Goal: Information Seeking & Learning: Learn about a topic

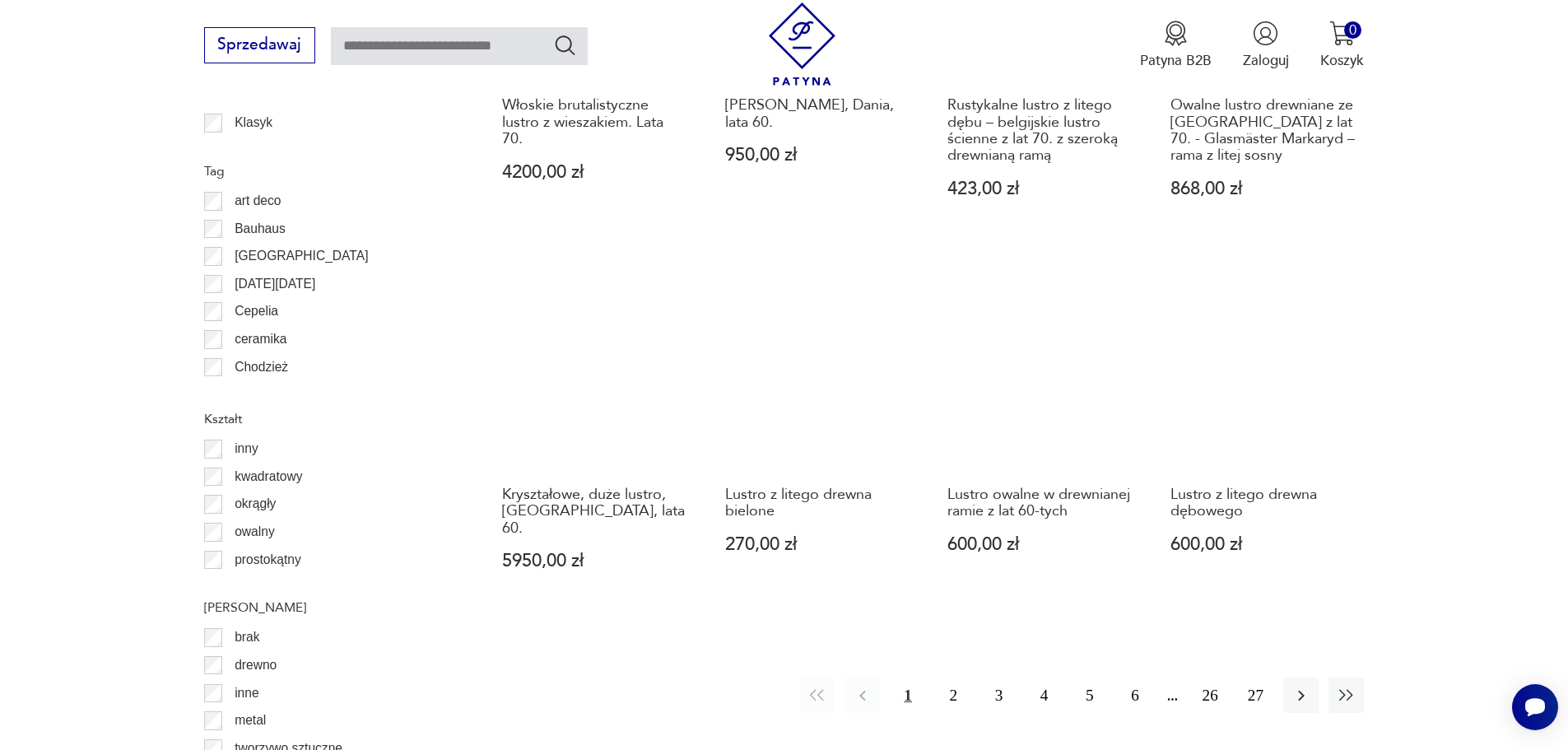
scroll to position [2030, 0]
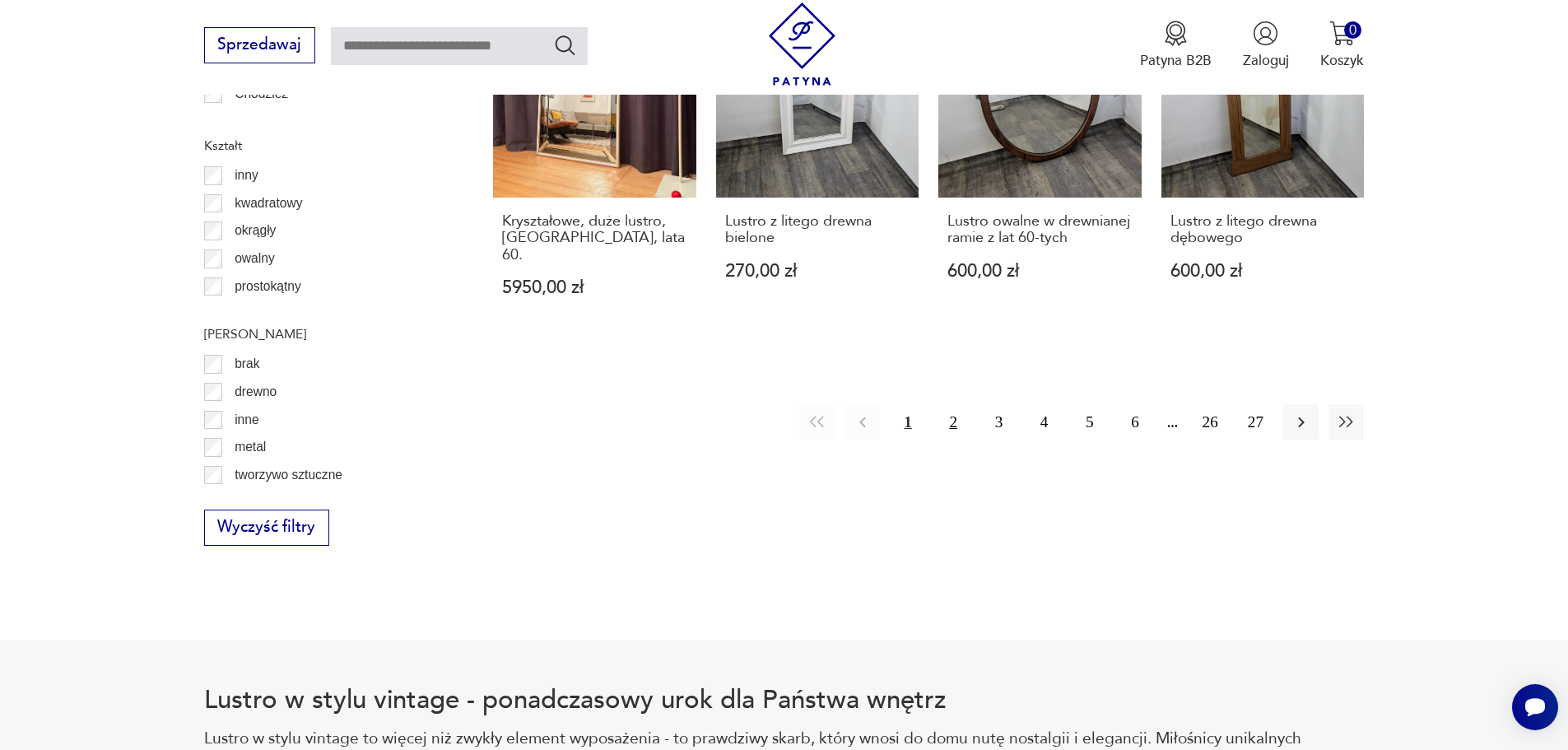
click at [945, 404] on button "2" at bounding box center [953, 422] width 35 height 35
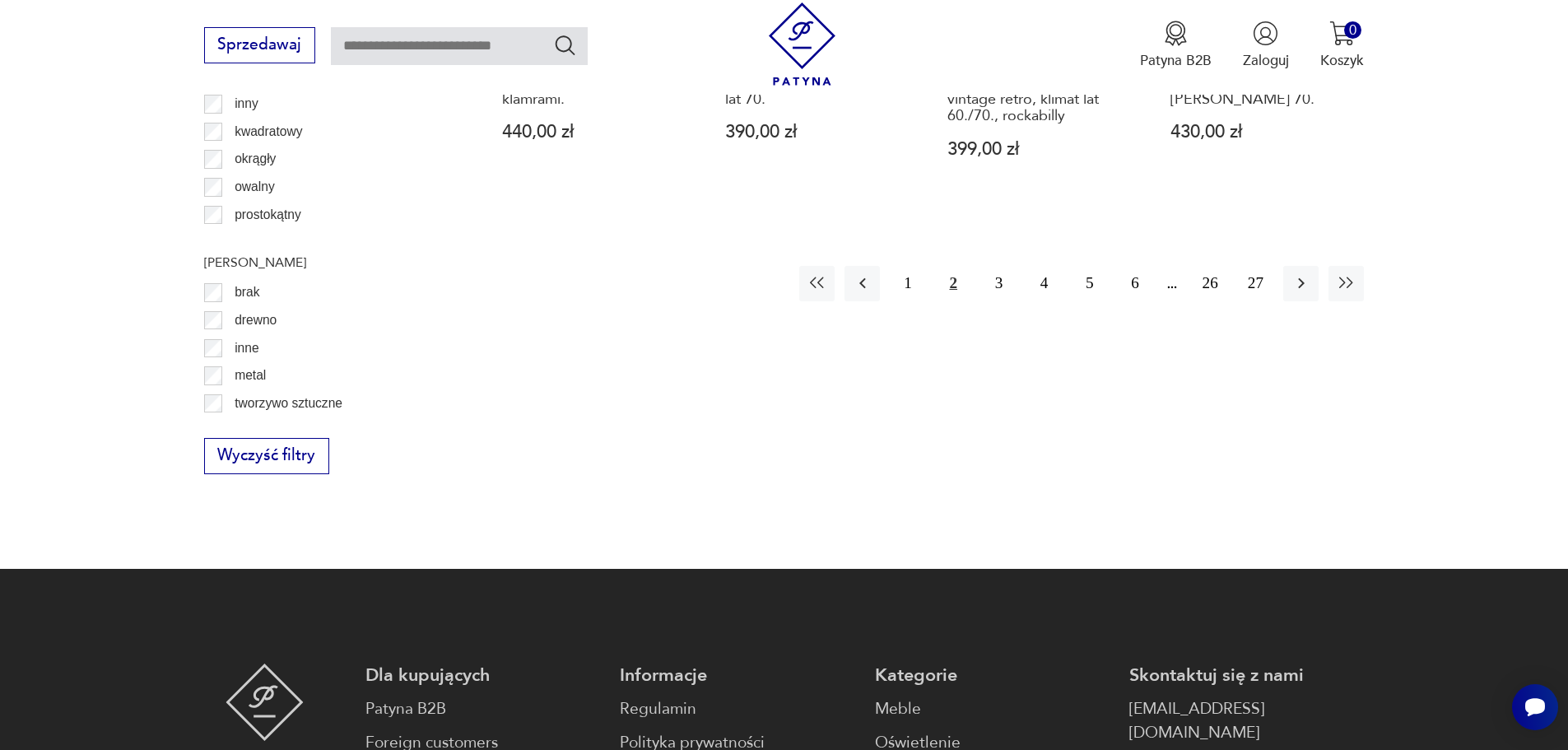
scroll to position [2113, 0]
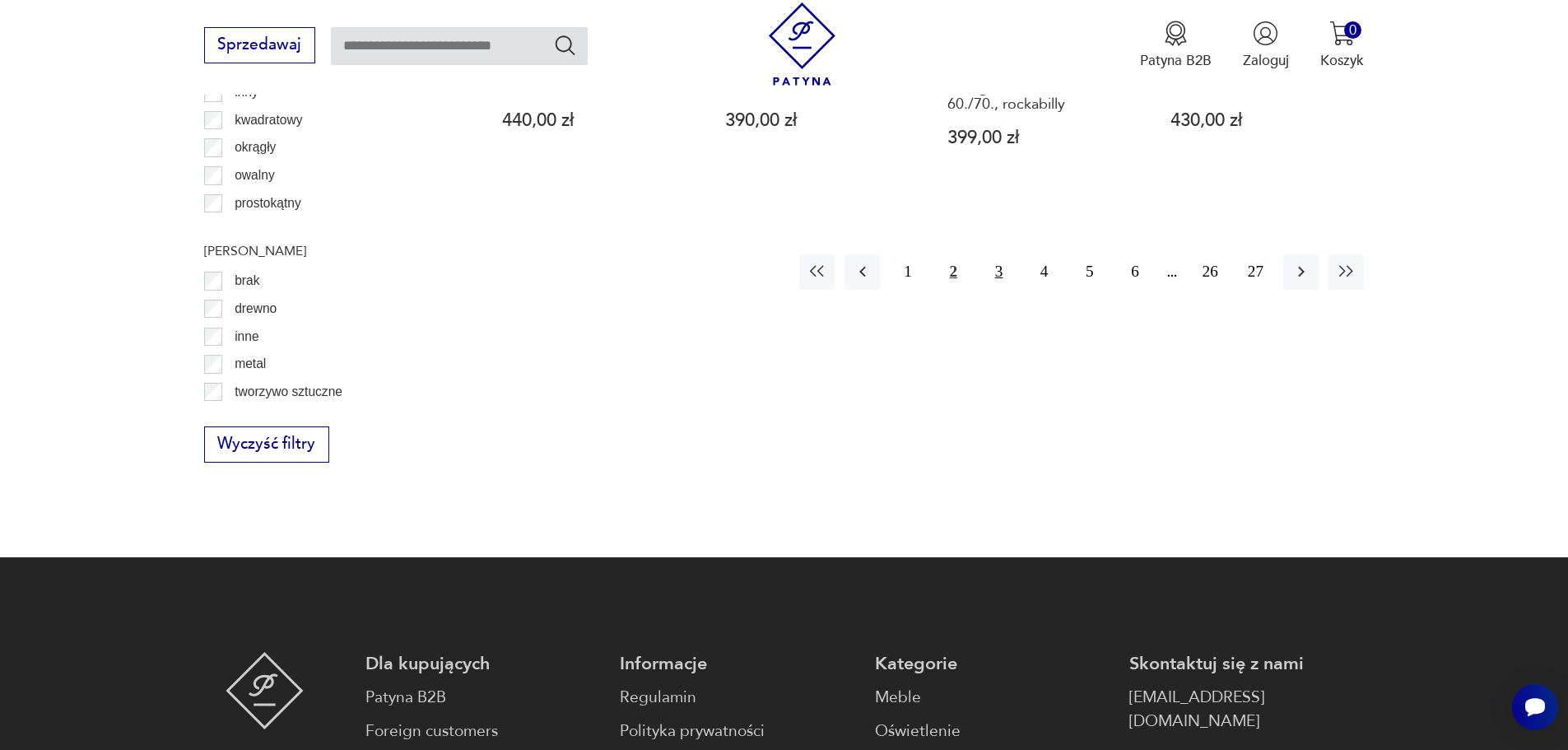
click at [1001, 255] on button "3" at bounding box center [999, 272] width 35 height 35
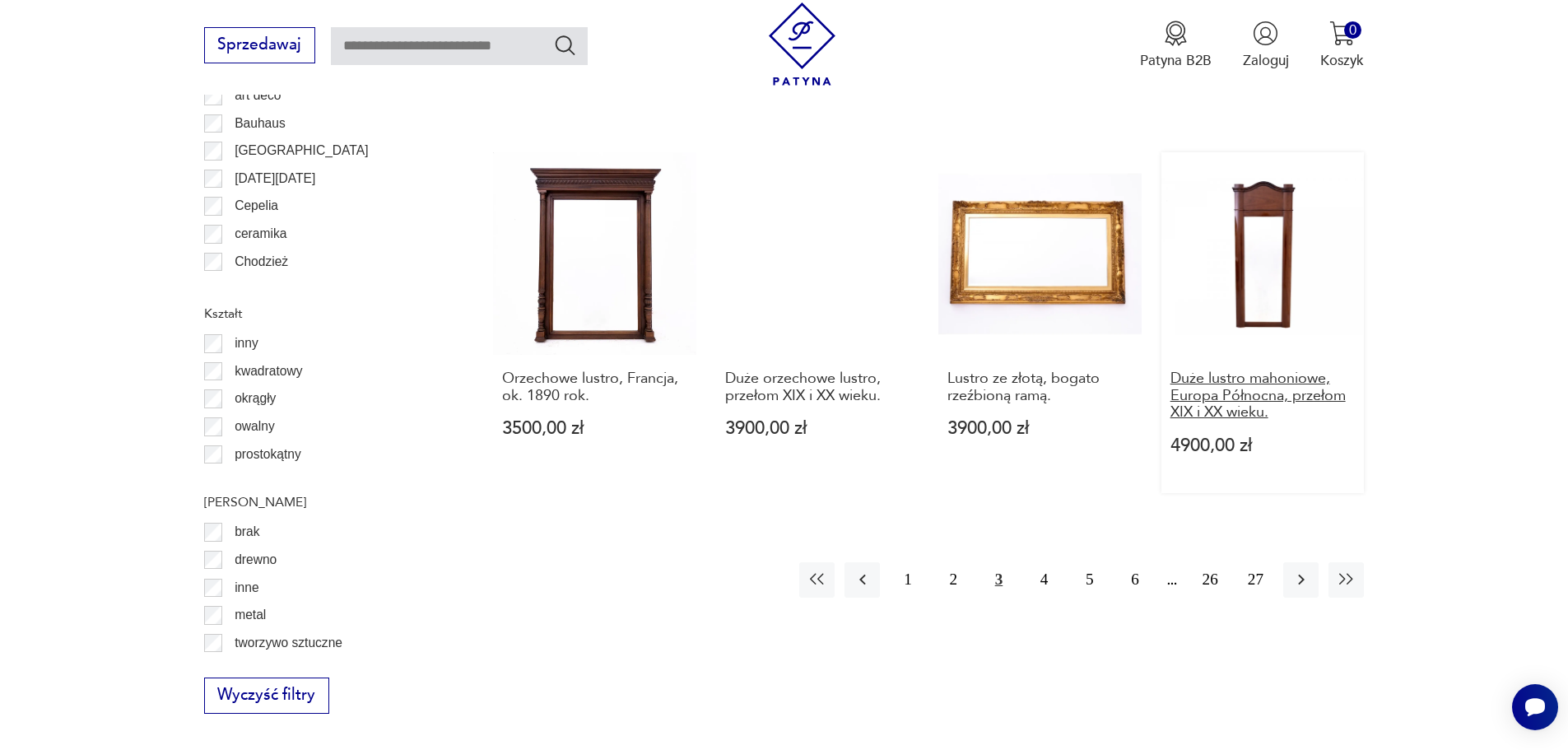
scroll to position [1866, 0]
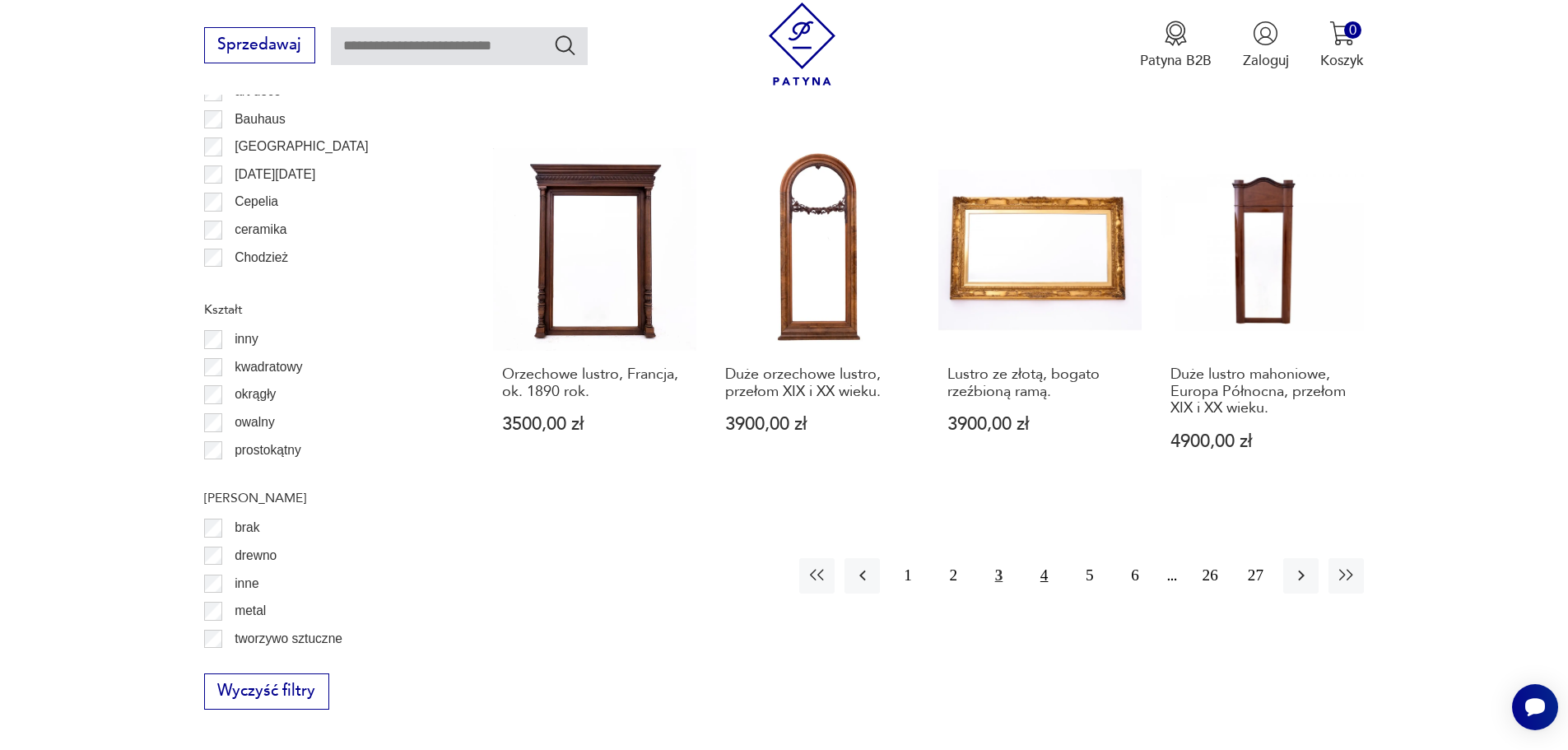
click at [1042, 559] on button "4" at bounding box center [1044, 576] width 35 height 35
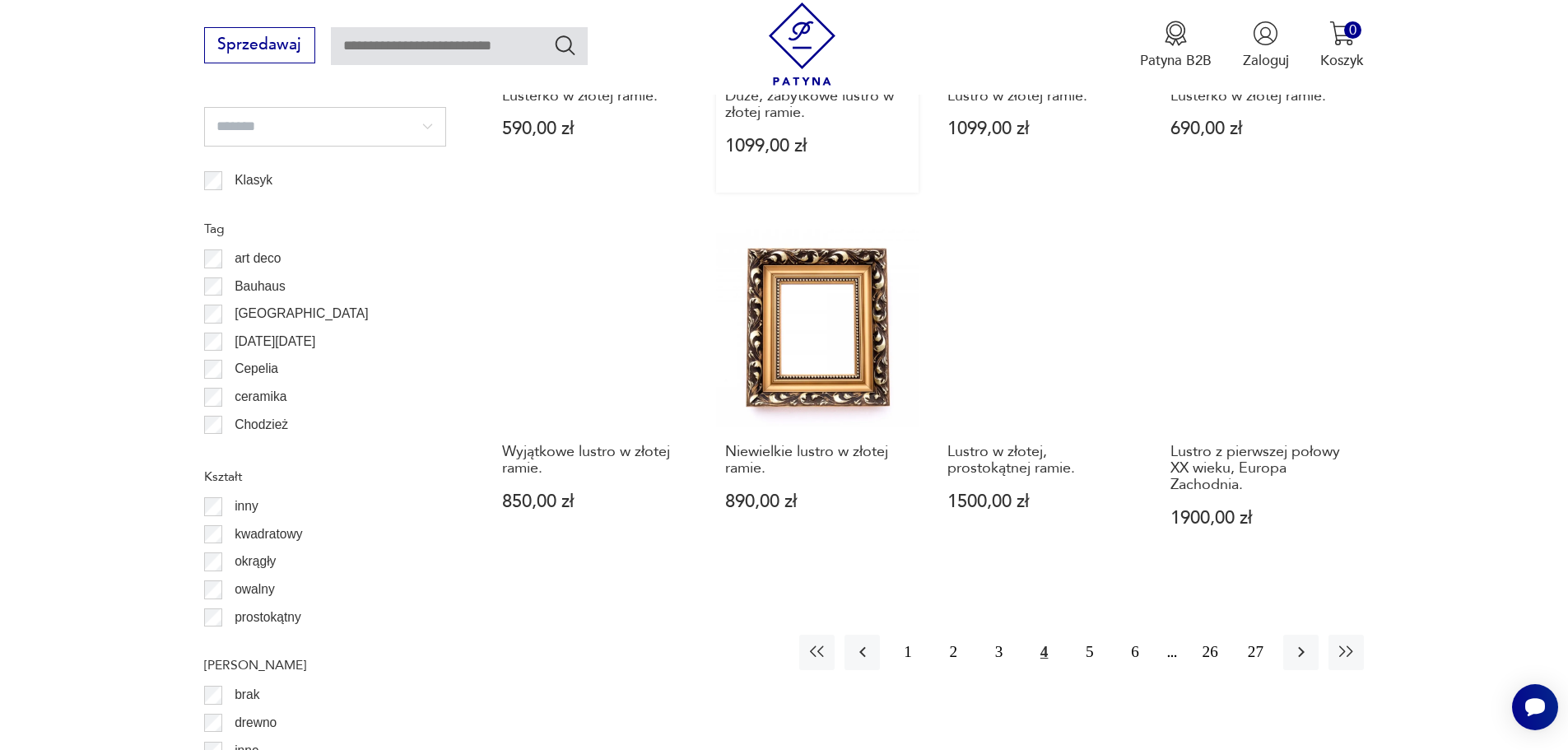
scroll to position [1701, 0]
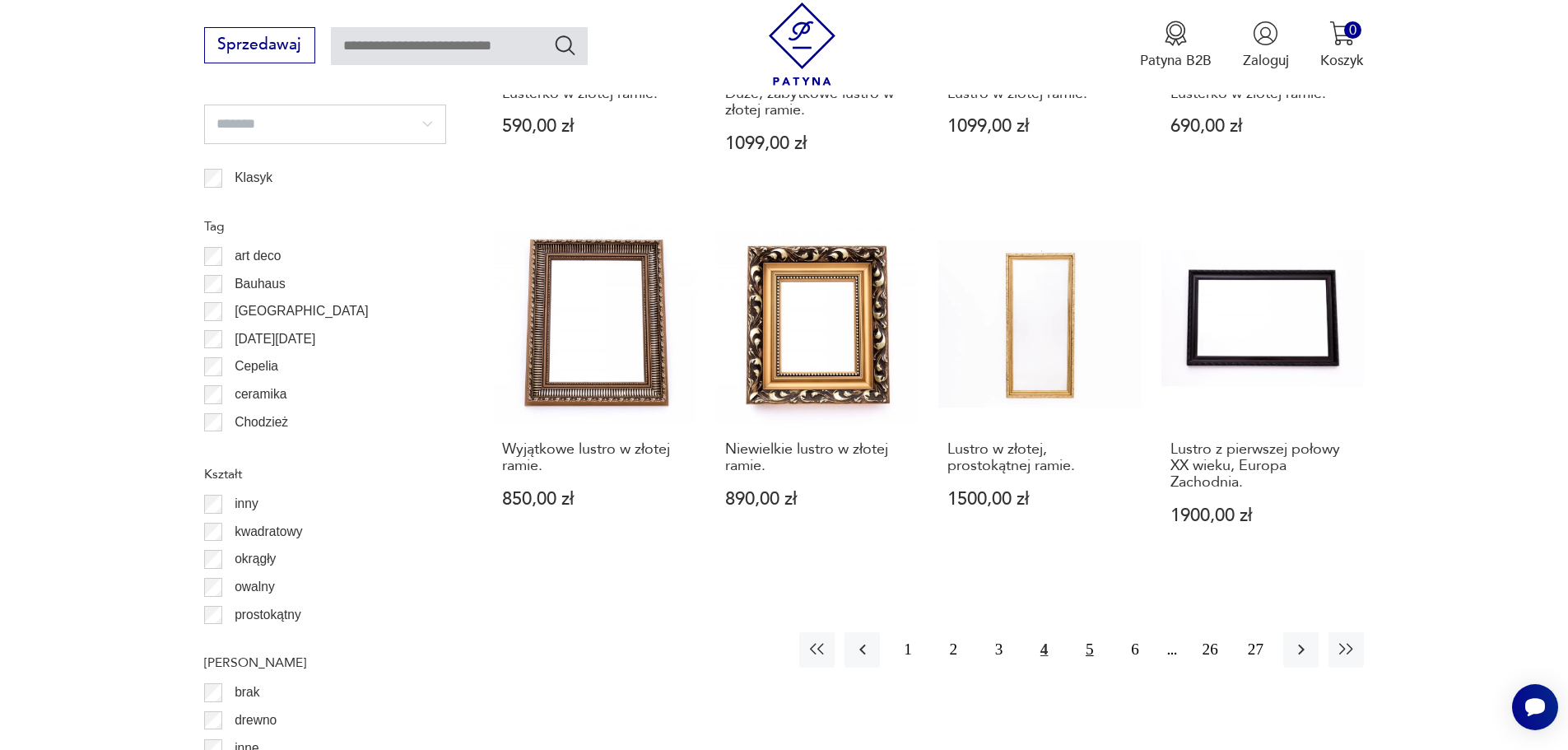
click at [1100, 649] on button "5" at bounding box center [1090, 650] width 35 height 35
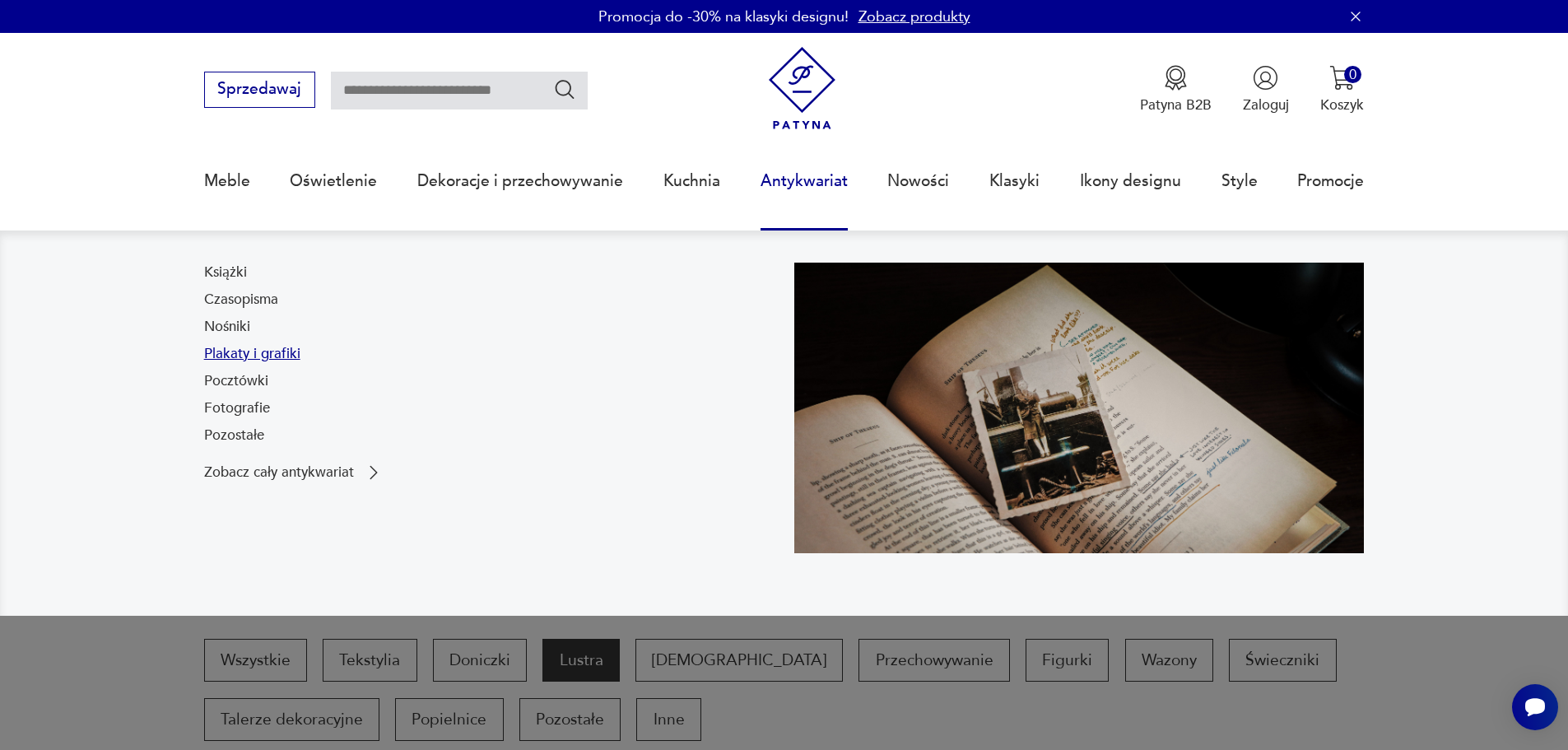
click at [264, 353] on link "Plakaty i grafiki" at bounding box center [253, 354] width 97 height 20
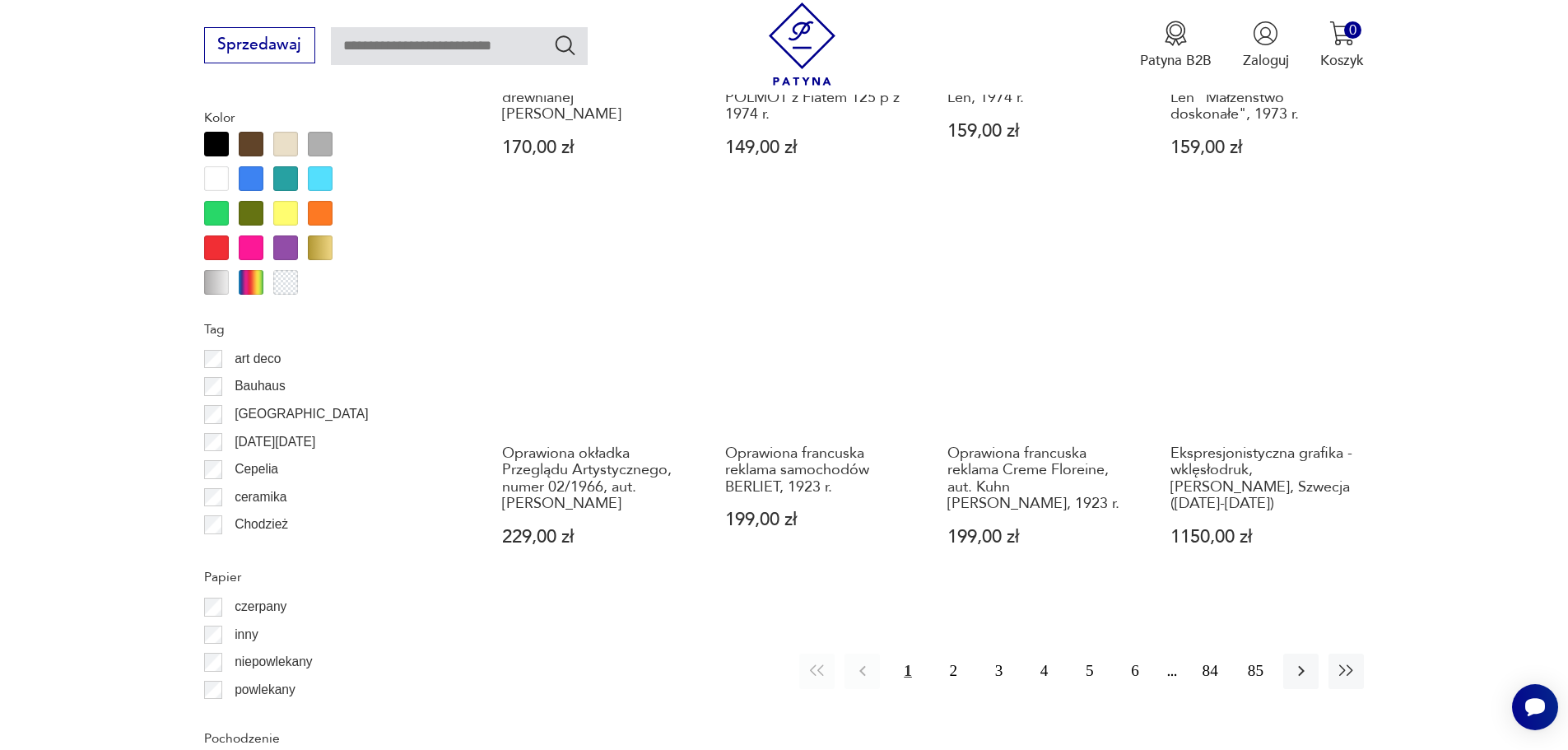
scroll to position [1784, 0]
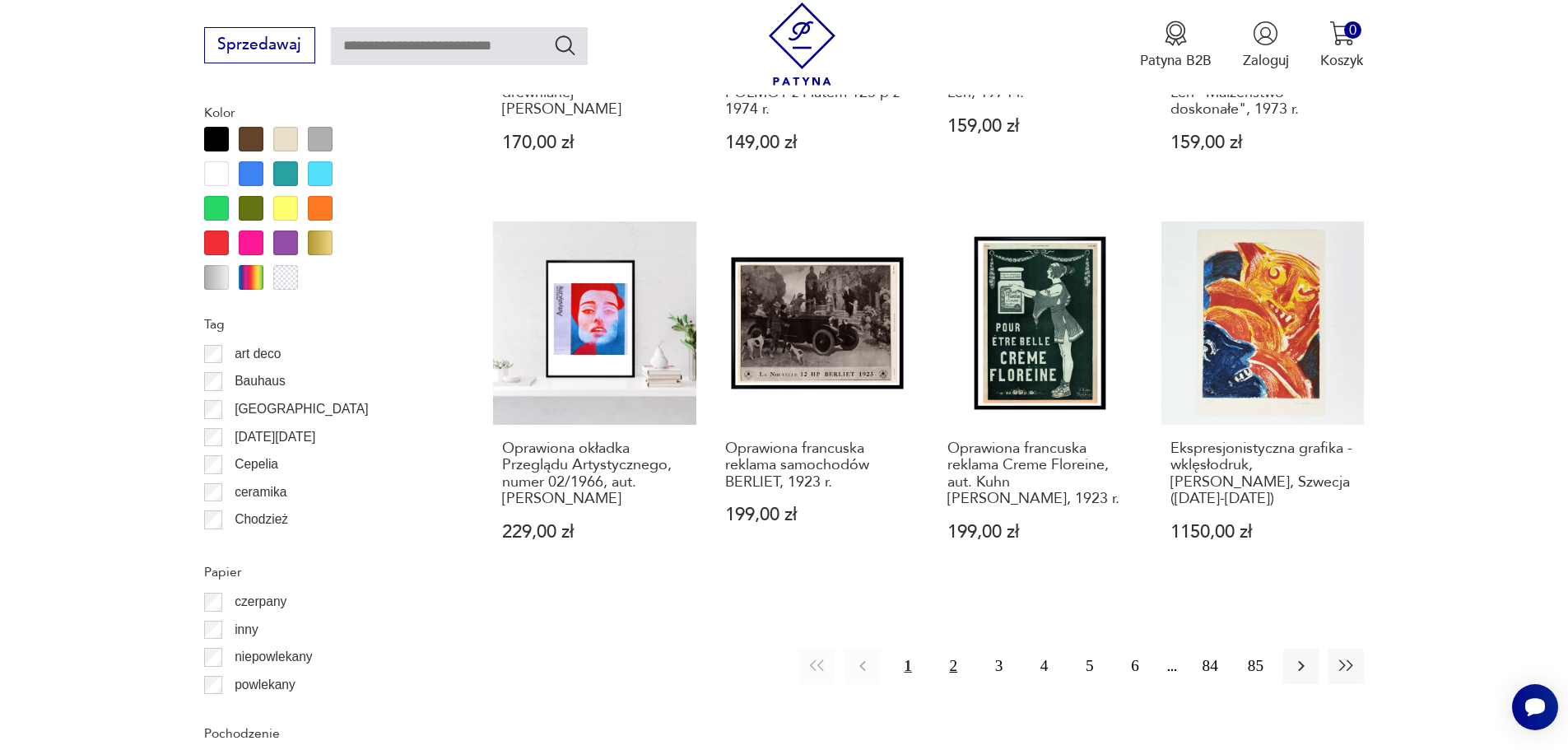
click at [956, 649] on button "2" at bounding box center [953, 667] width 35 height 35
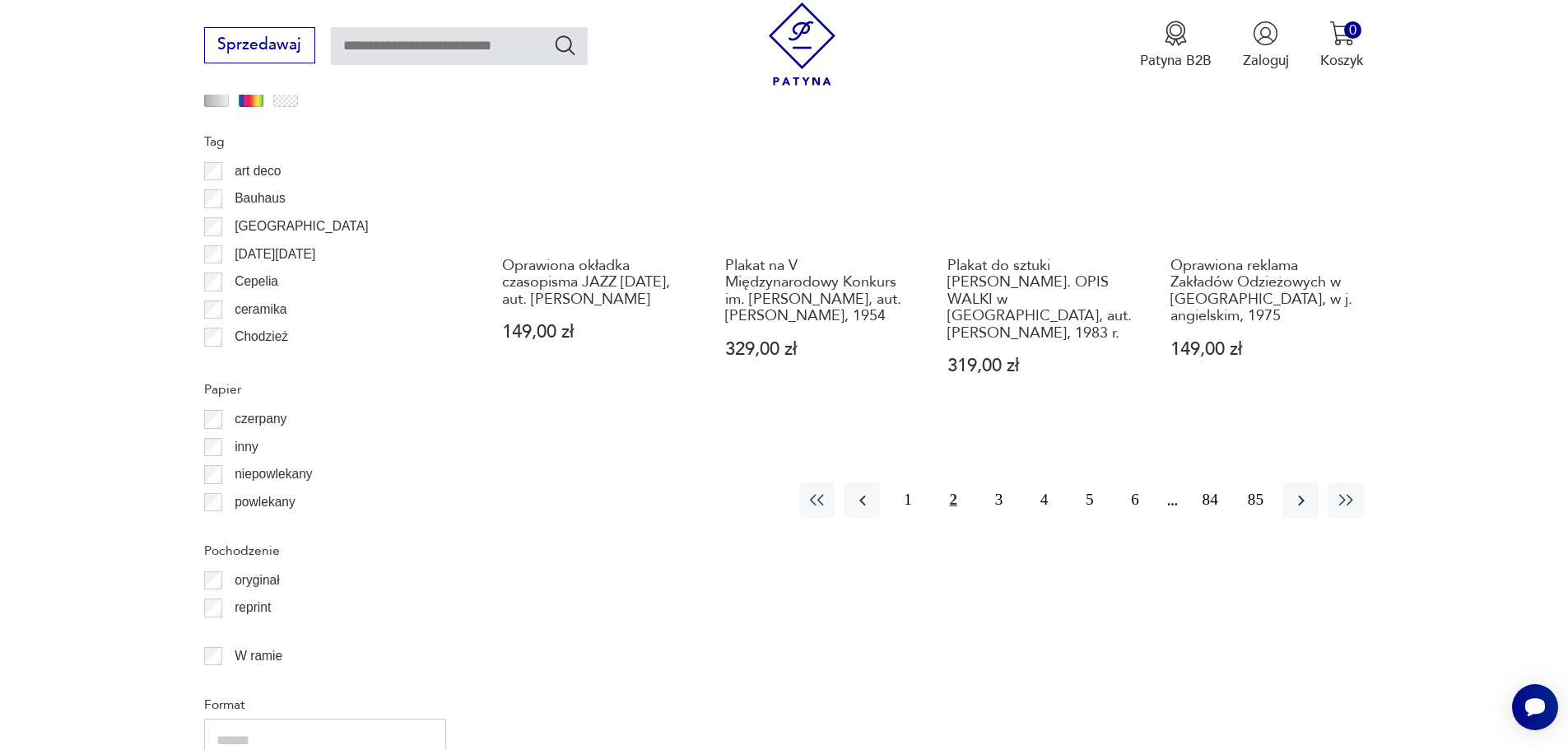
scroll to position [1972, 0]
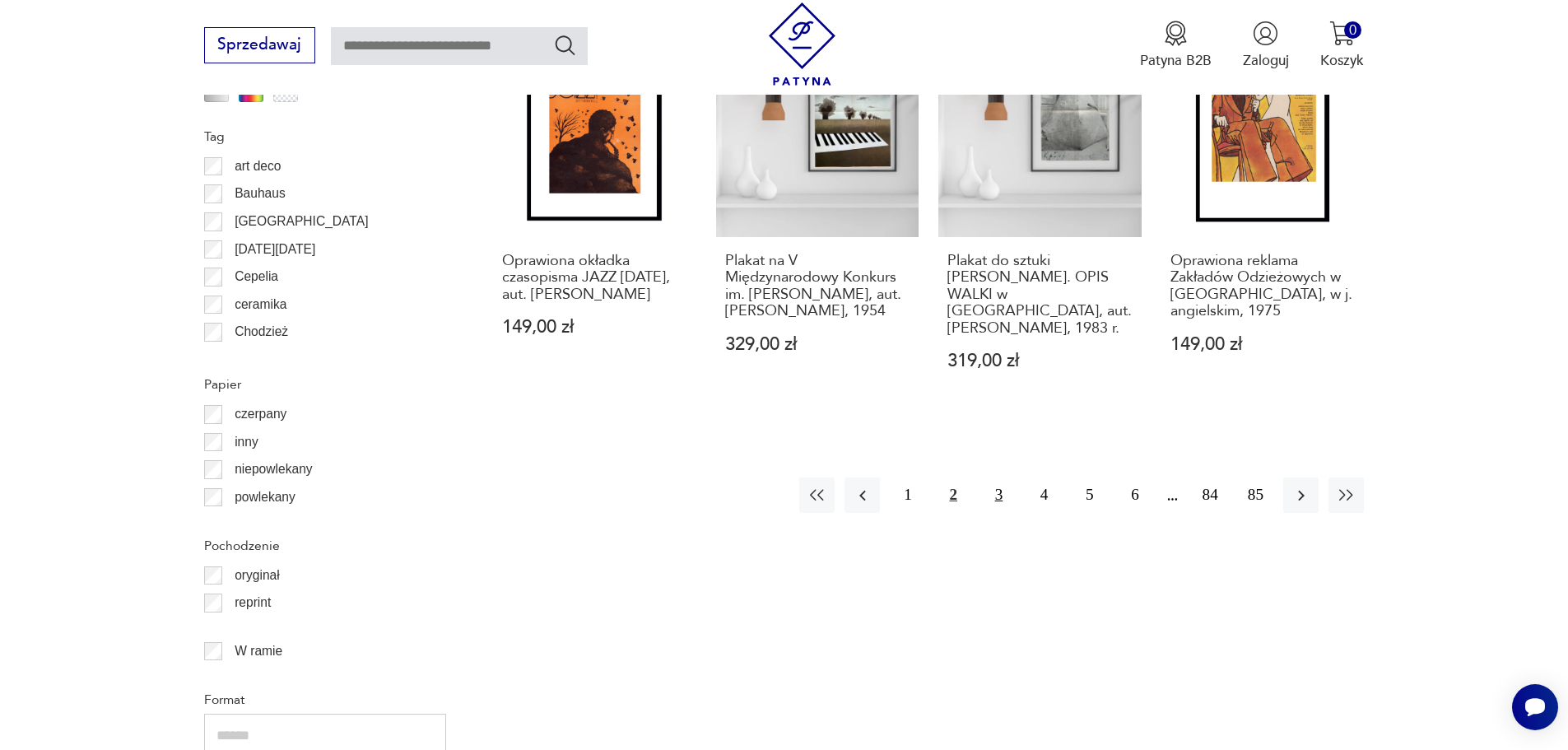
click at [1005, 486] on button "3" at bounding box center [999, 495] width 35 height 35
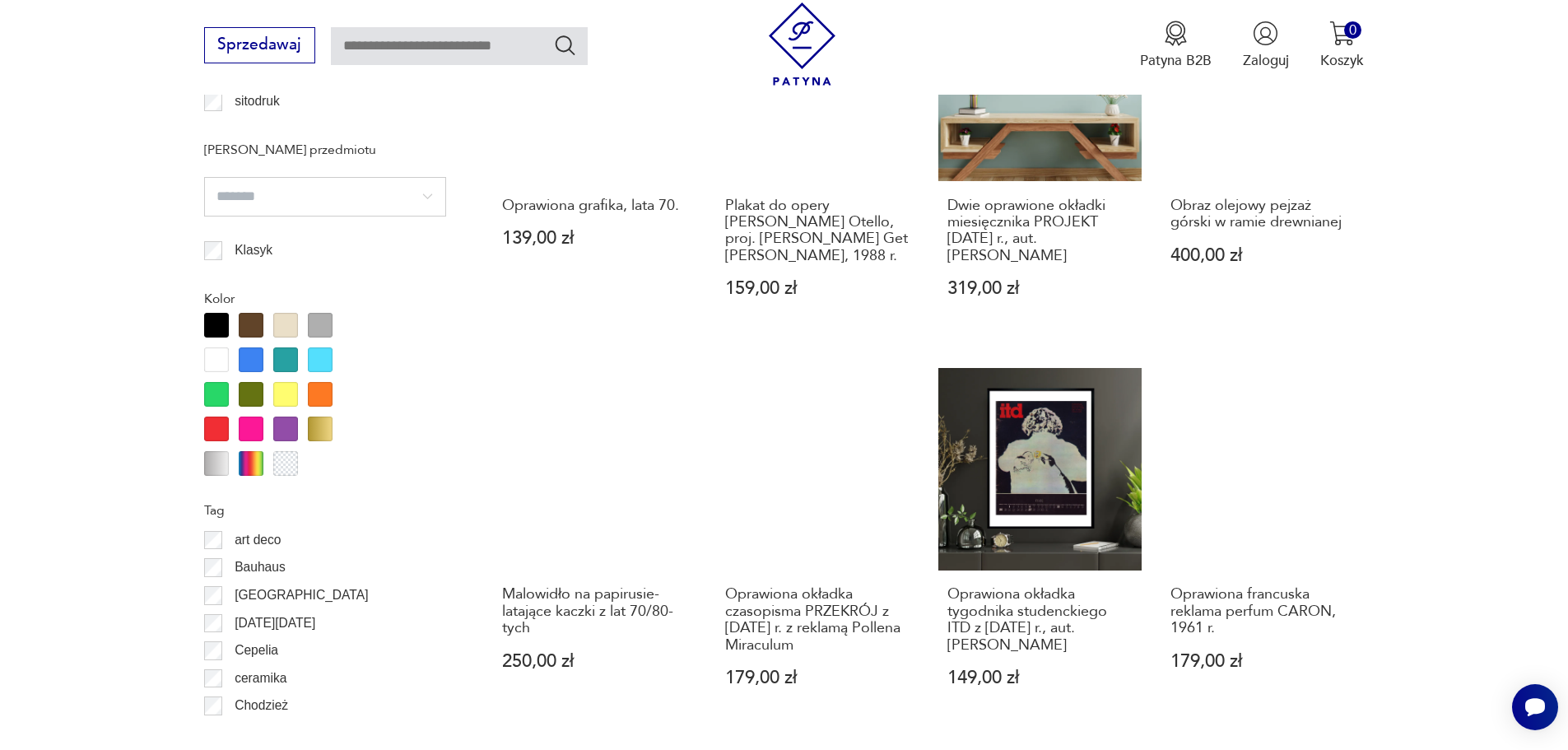
scroll to position [1724, 0]
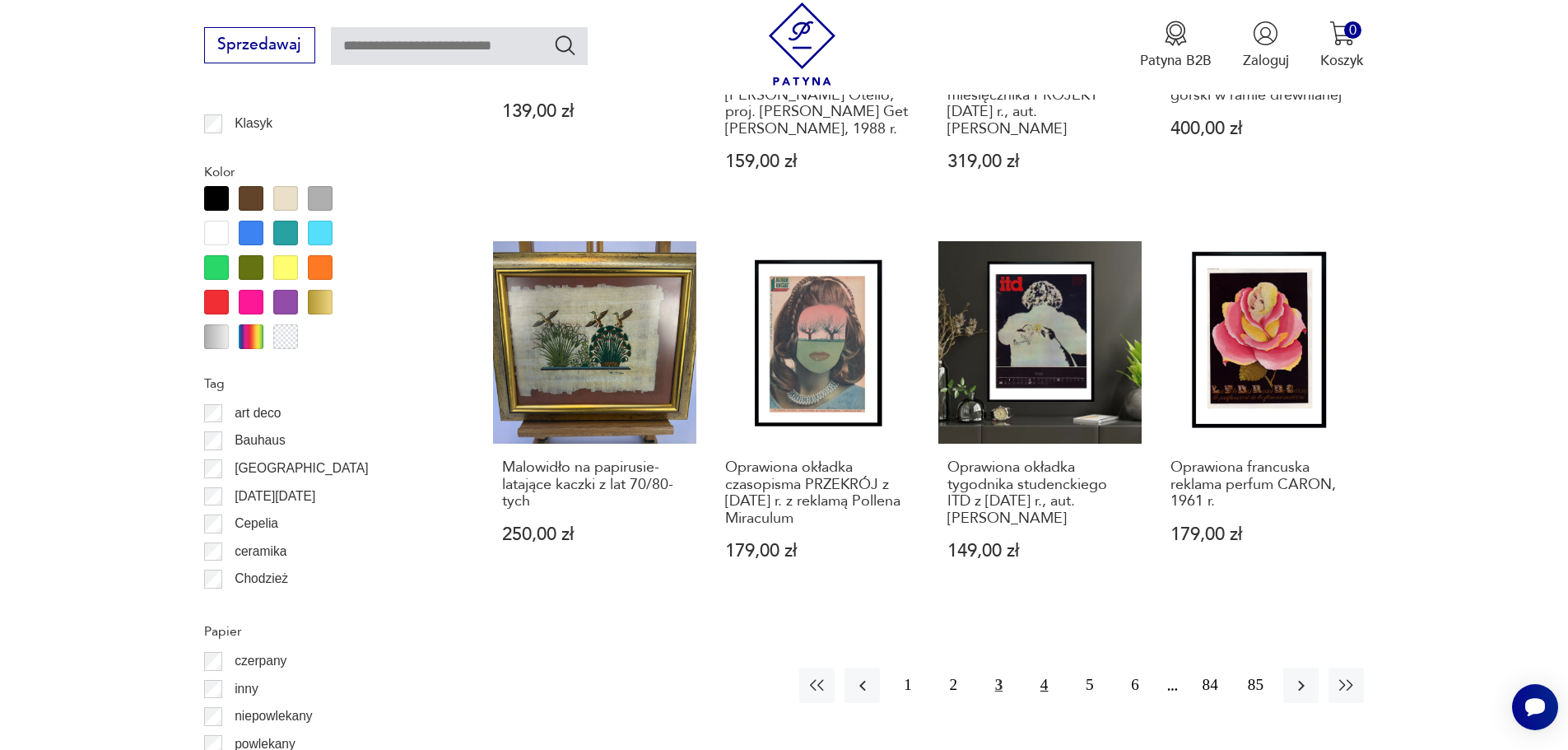
click at [1039, 703] on button "4" at bounding box center [1044, 685] width 35 height 35
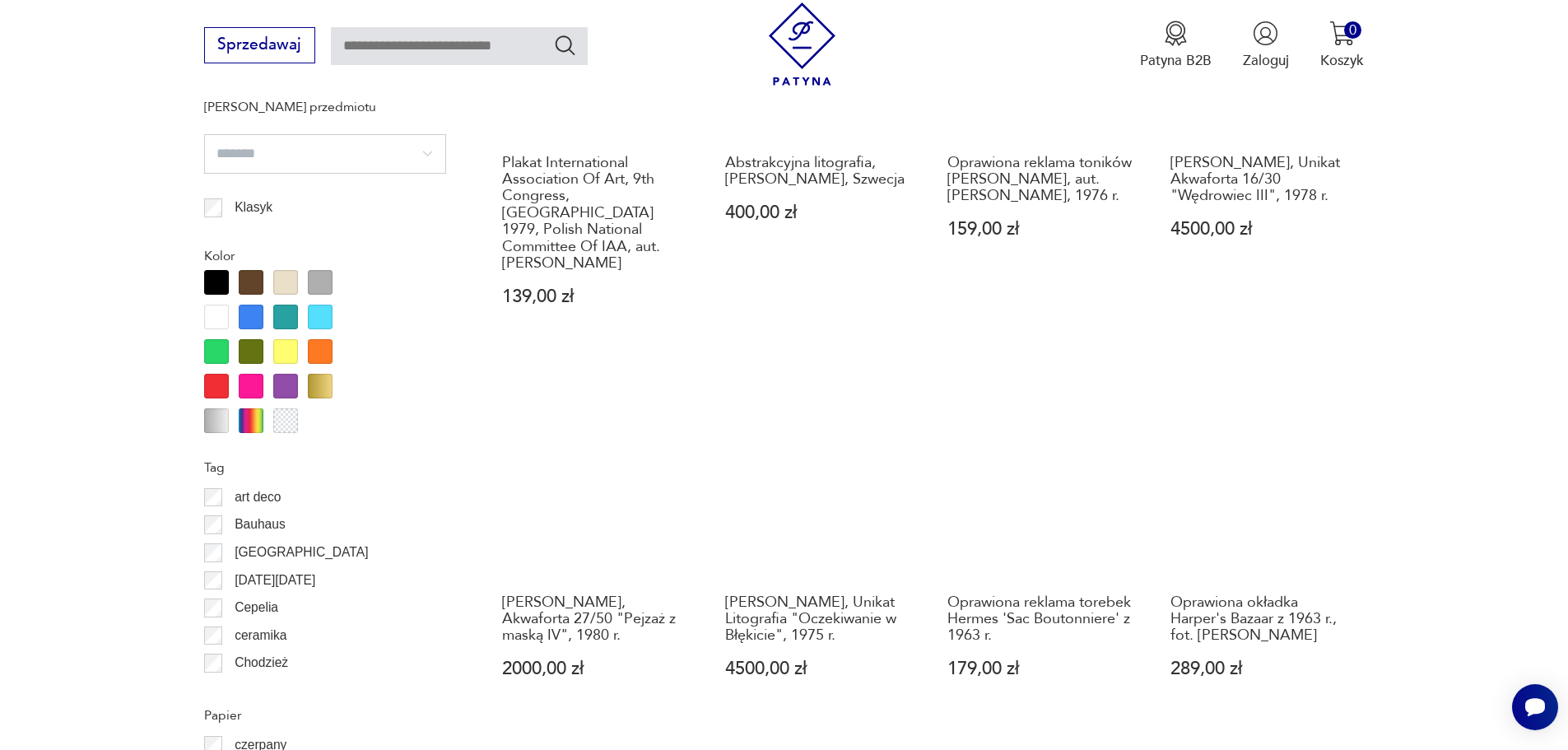
scroll to position [1806, 0]
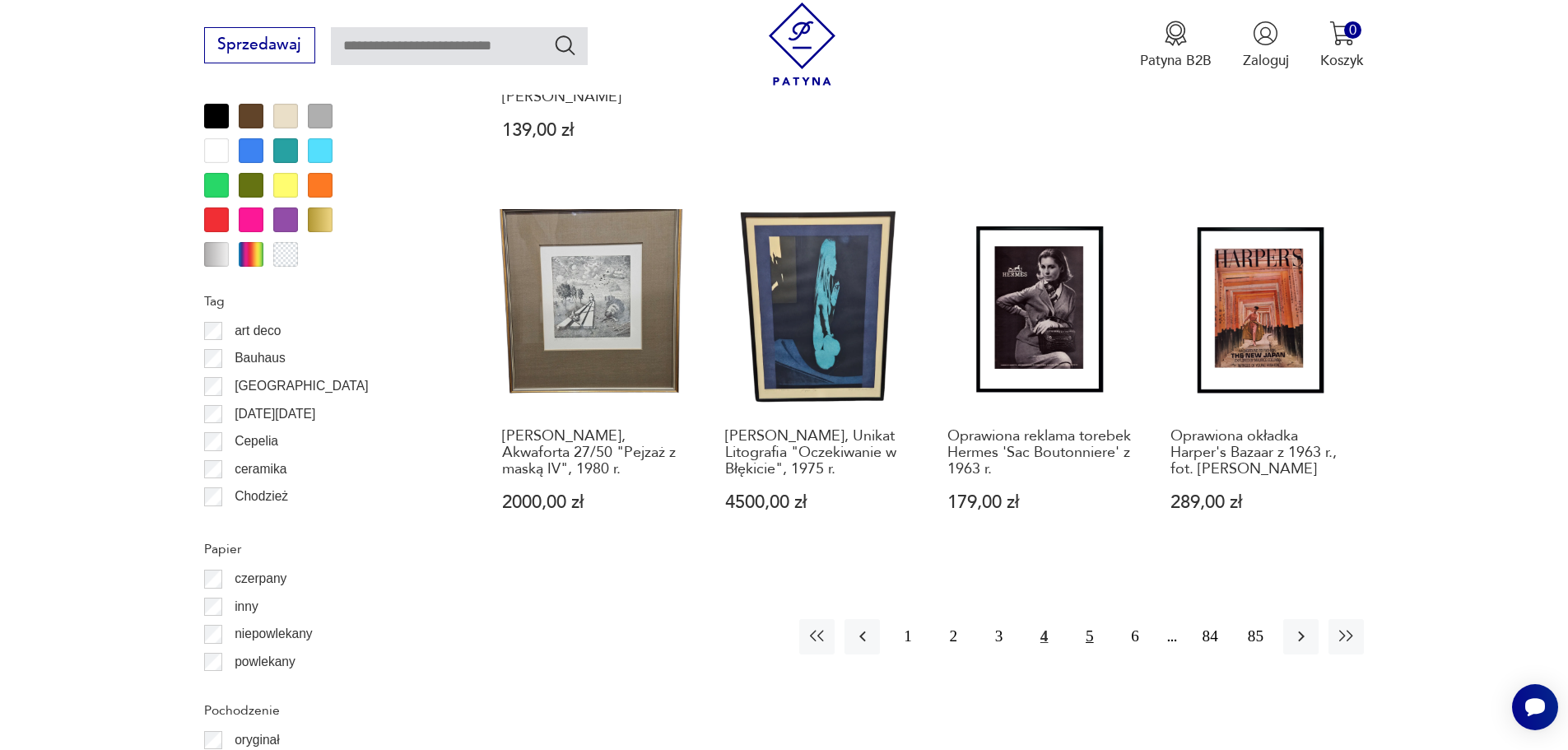
click at [1090, 619] on button "5" at bounding box center [1090, 637] width 35 height 35
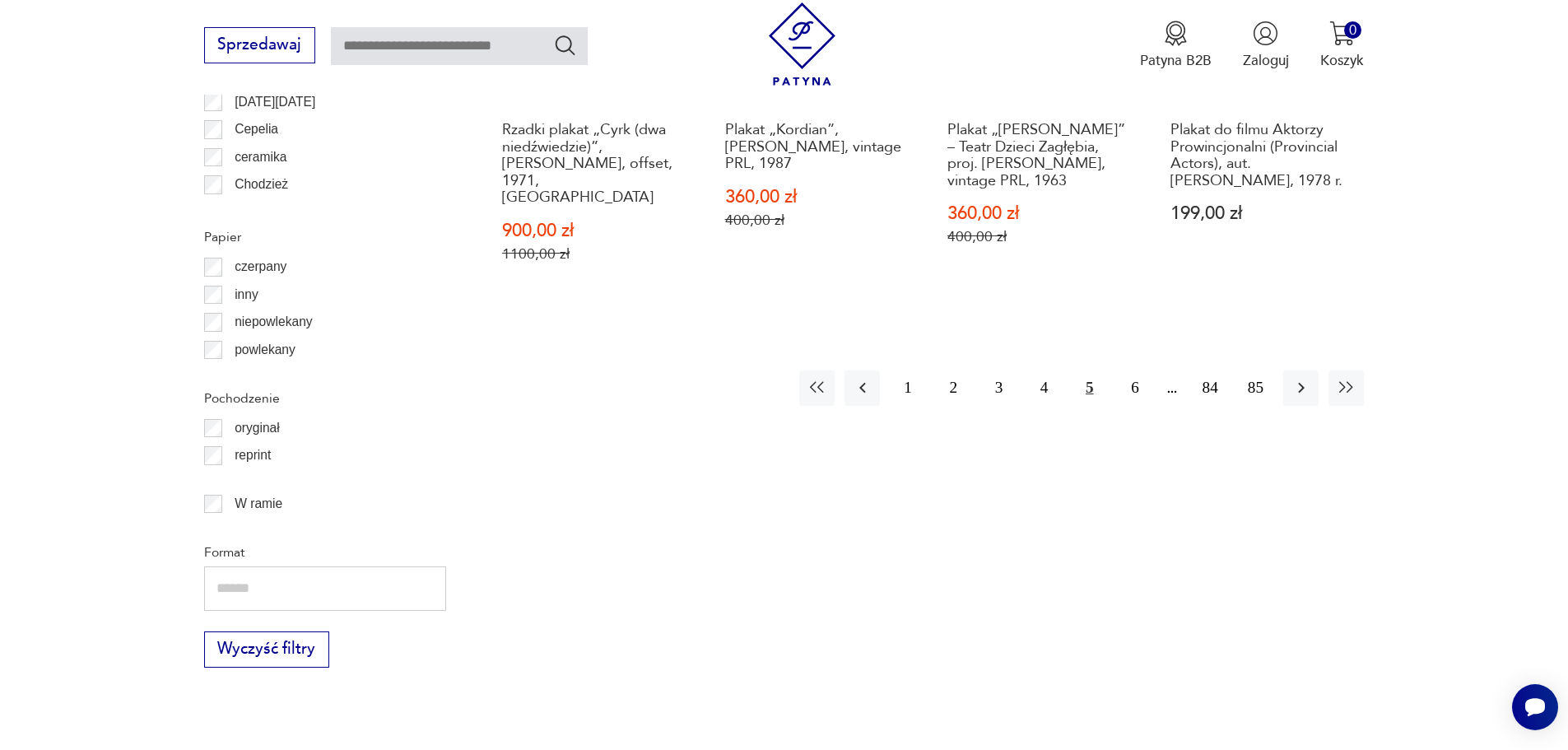
scroll to position [2136, 0]
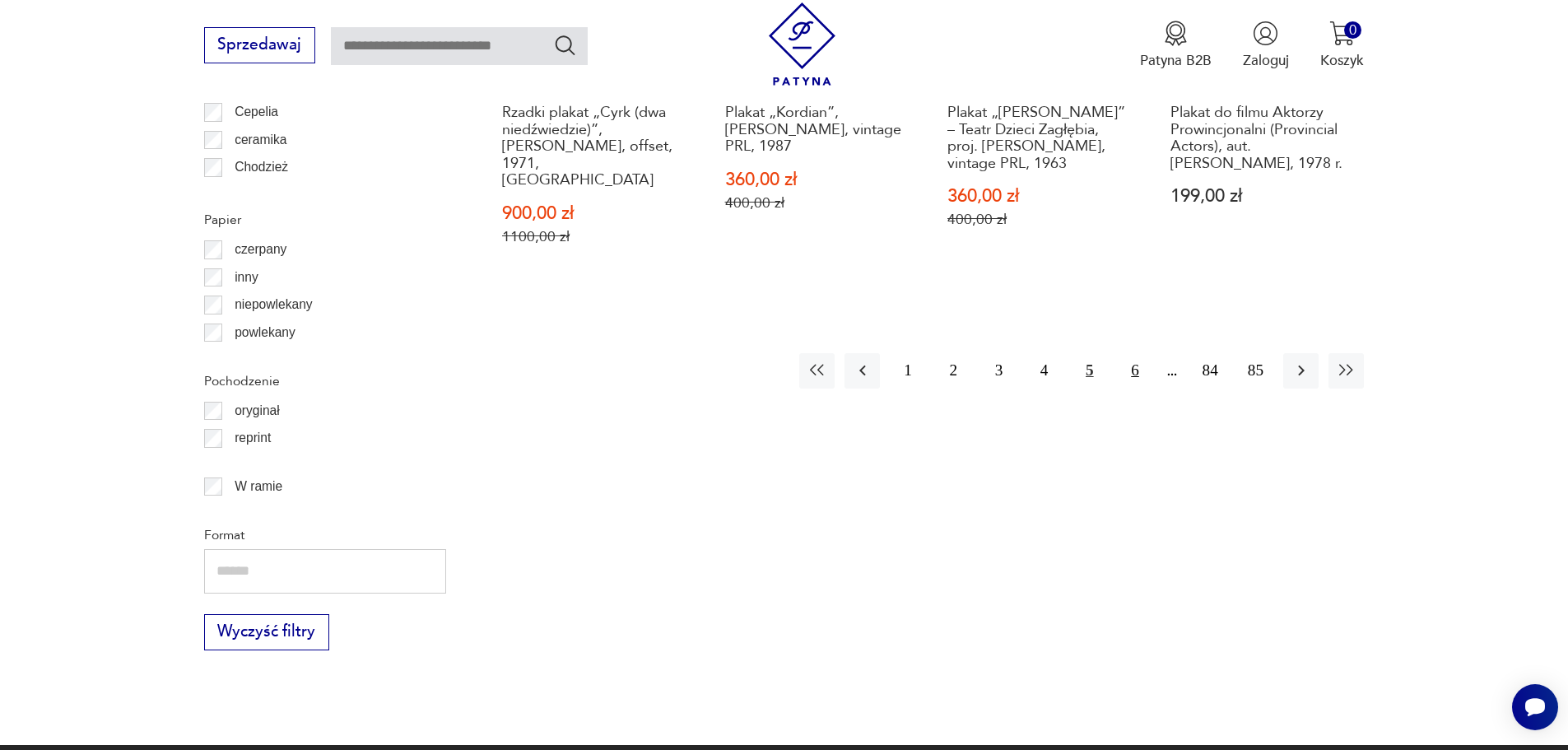
click at [1141, 356] on button "6" at bounding box center [1134, 371] width 35 height 35
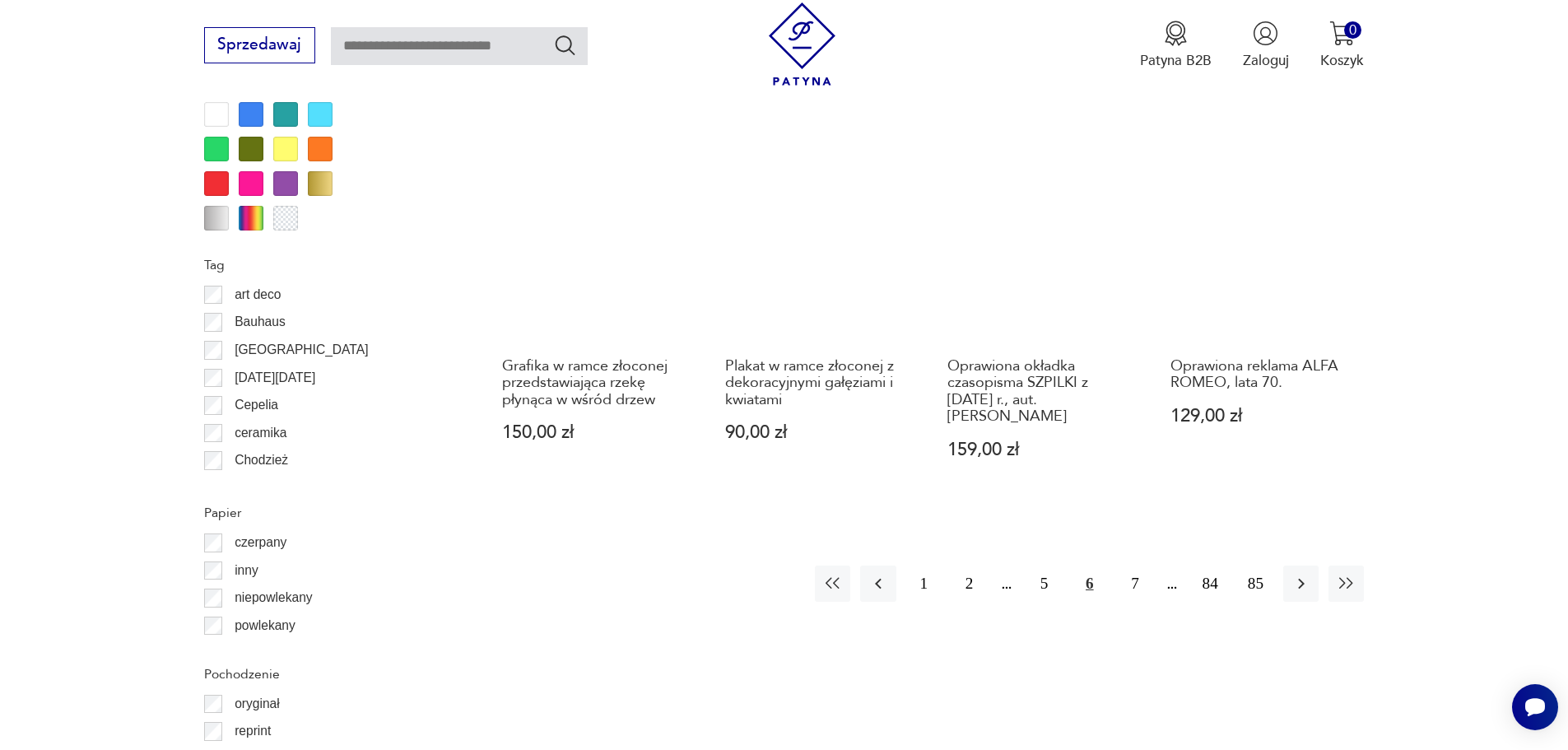
scroll to position [1972, 0]
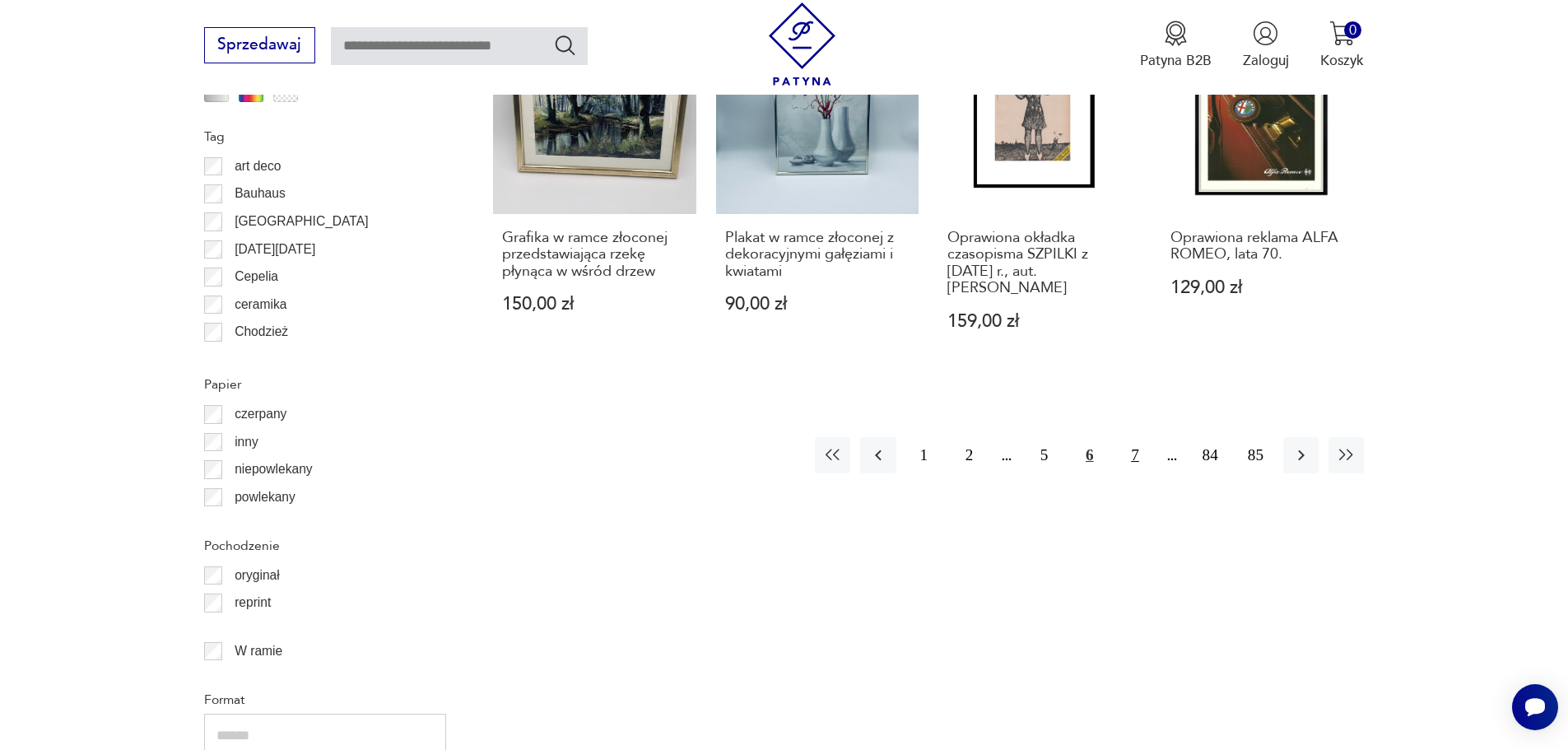
drag, startPoint x: 1114, startPoint y: 453, endPoint x: 1123, endPoint y: 451, distance: 9.2
click at [1118, 453] on div "1 2 5 6 7 84 85" at bounding box center [1089, 455] width 549 height 35
click at [1123, 451] on button "7" at bounding box center [1134, 455] width 35 height 35
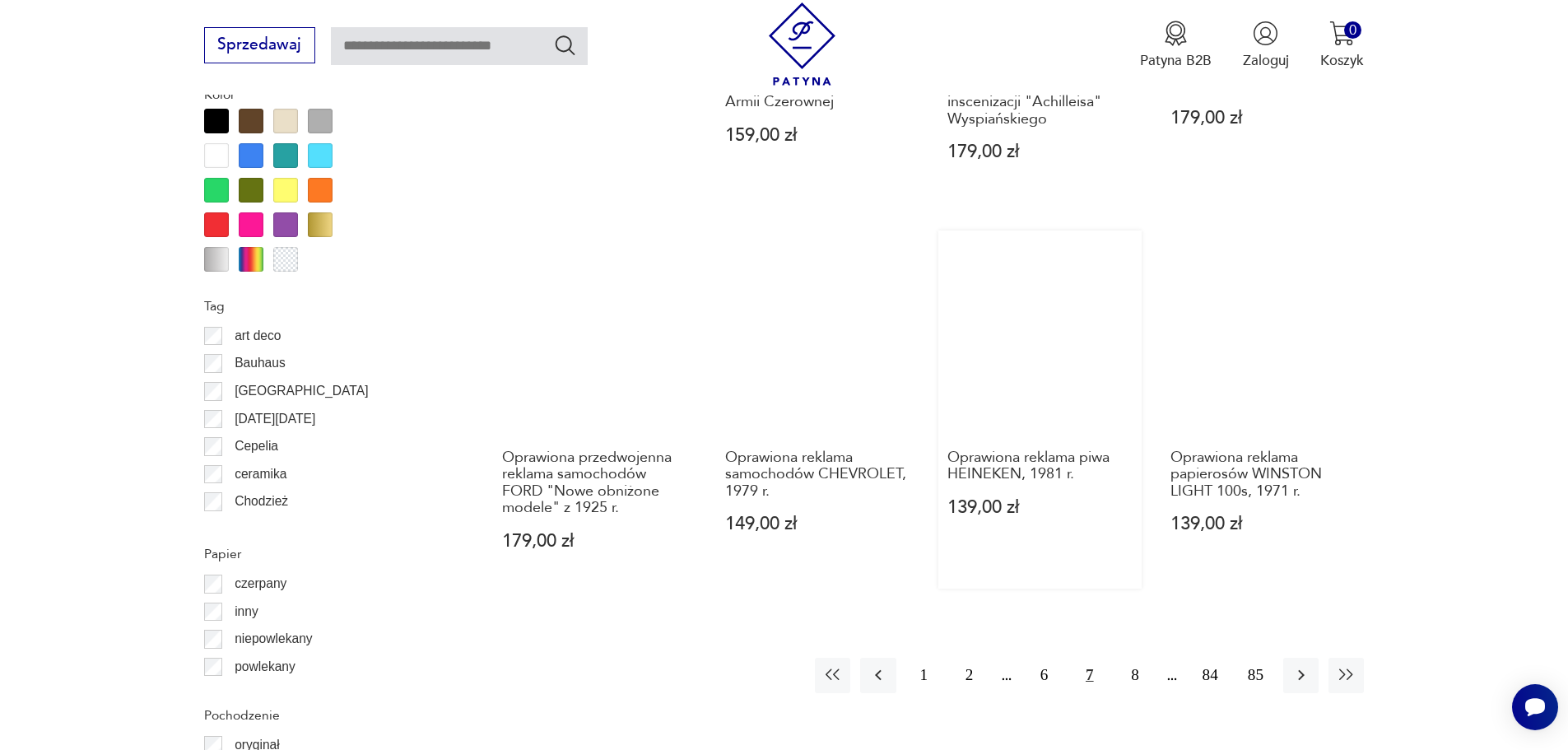
scroll to position [1806, 0]
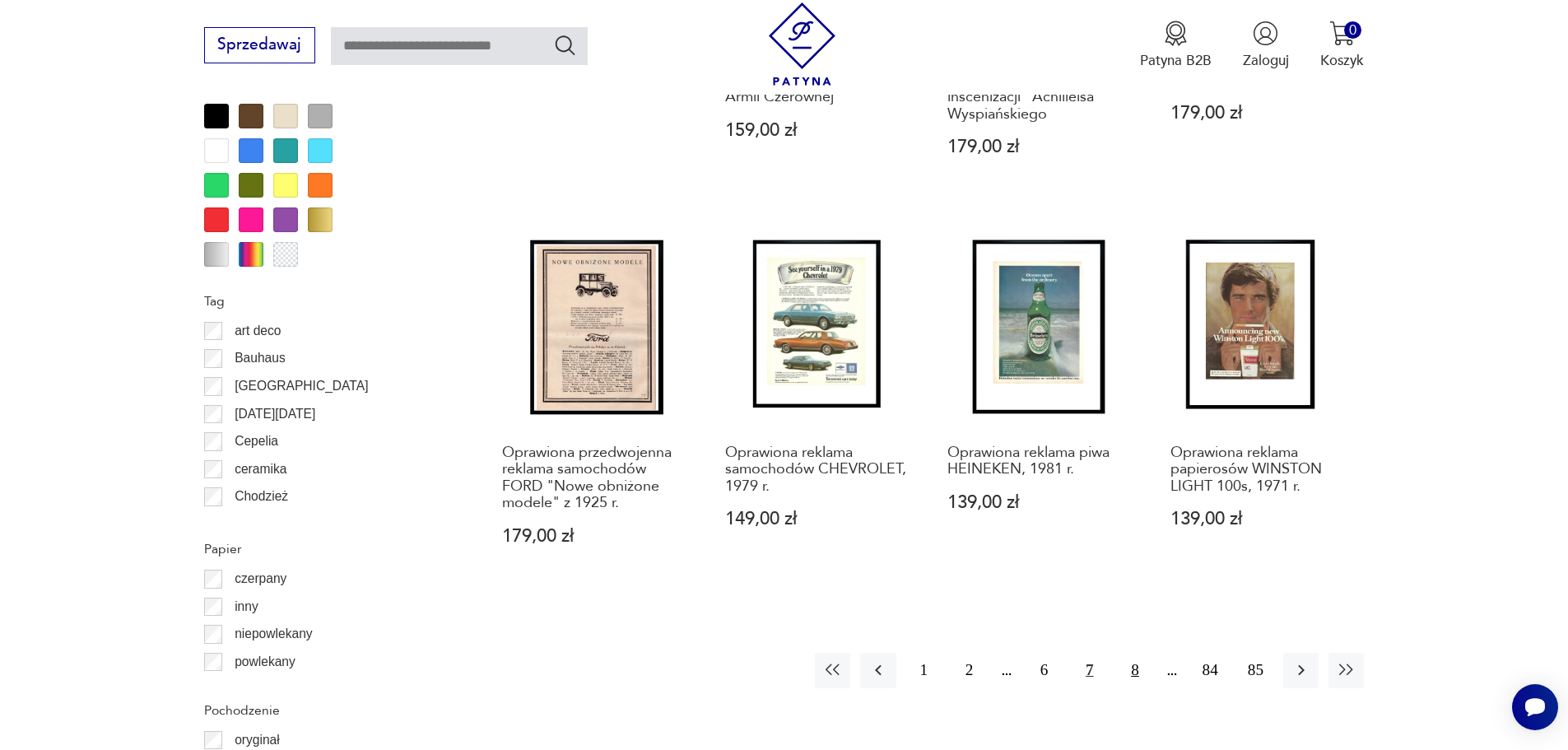
click at [1133, 653] on button "8" at bounding box center [1134, 671] width 35 height 35
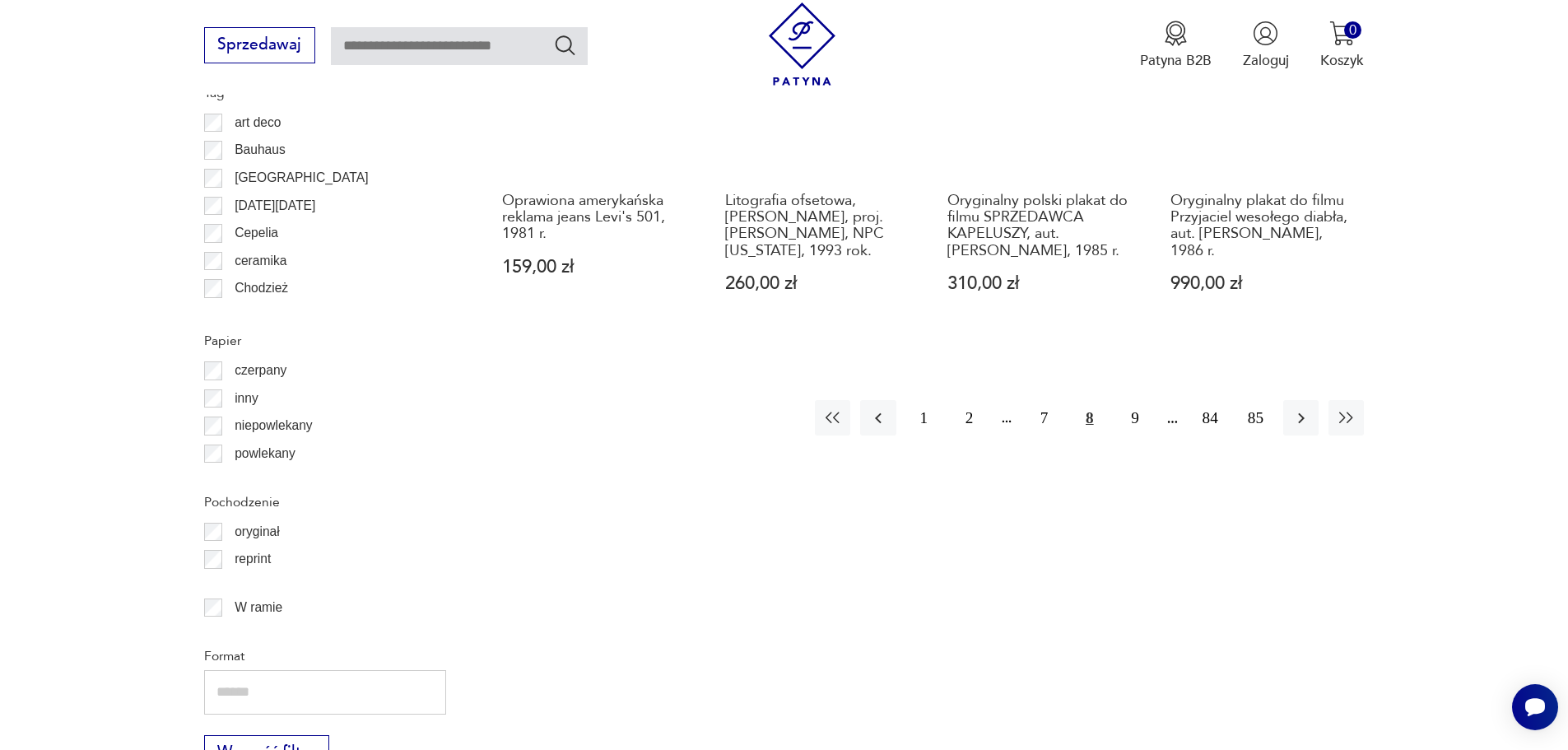
scroll to position [2053, 0]
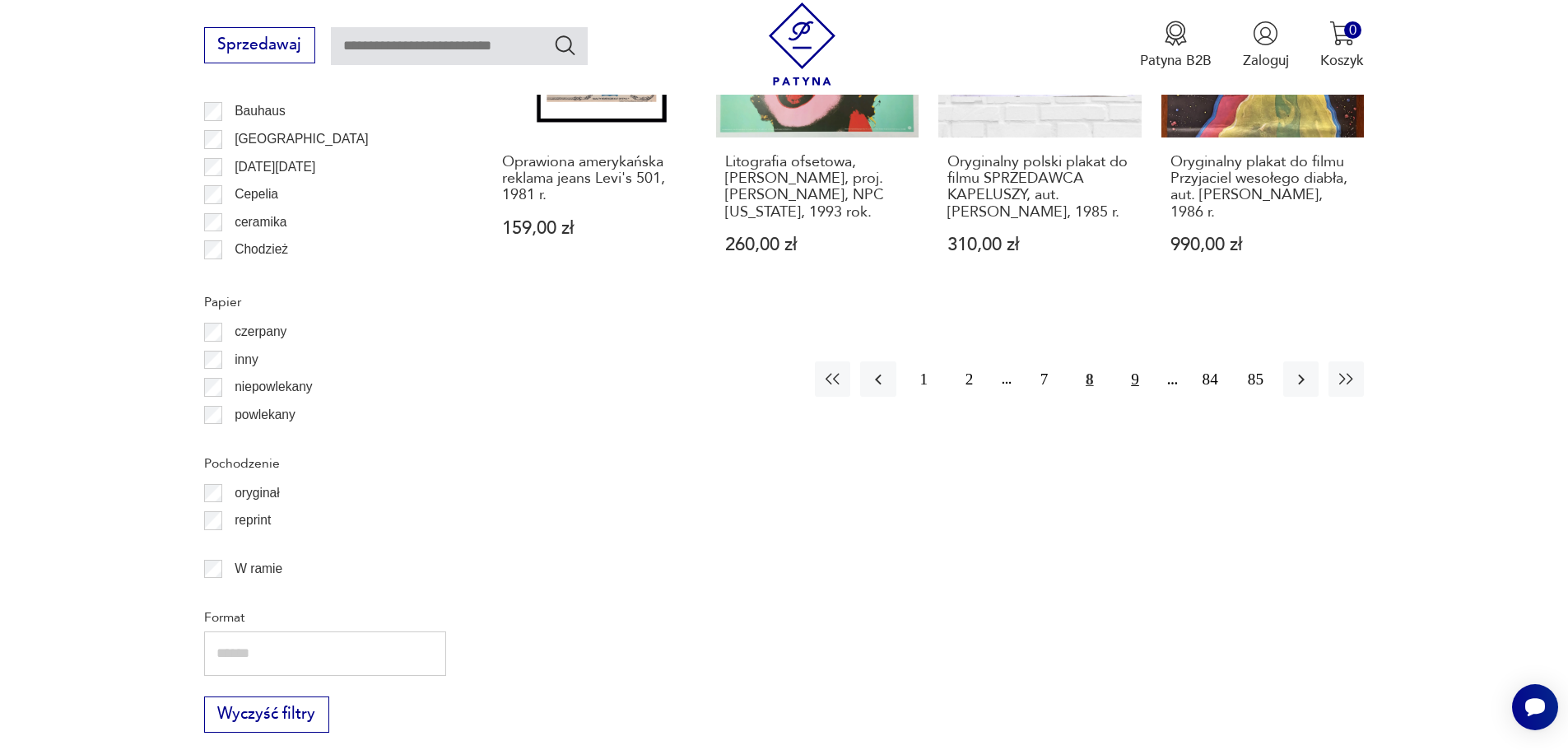
click at [1135, 362] on button "9" at bounding box center [1134, 379] width 35 height 35
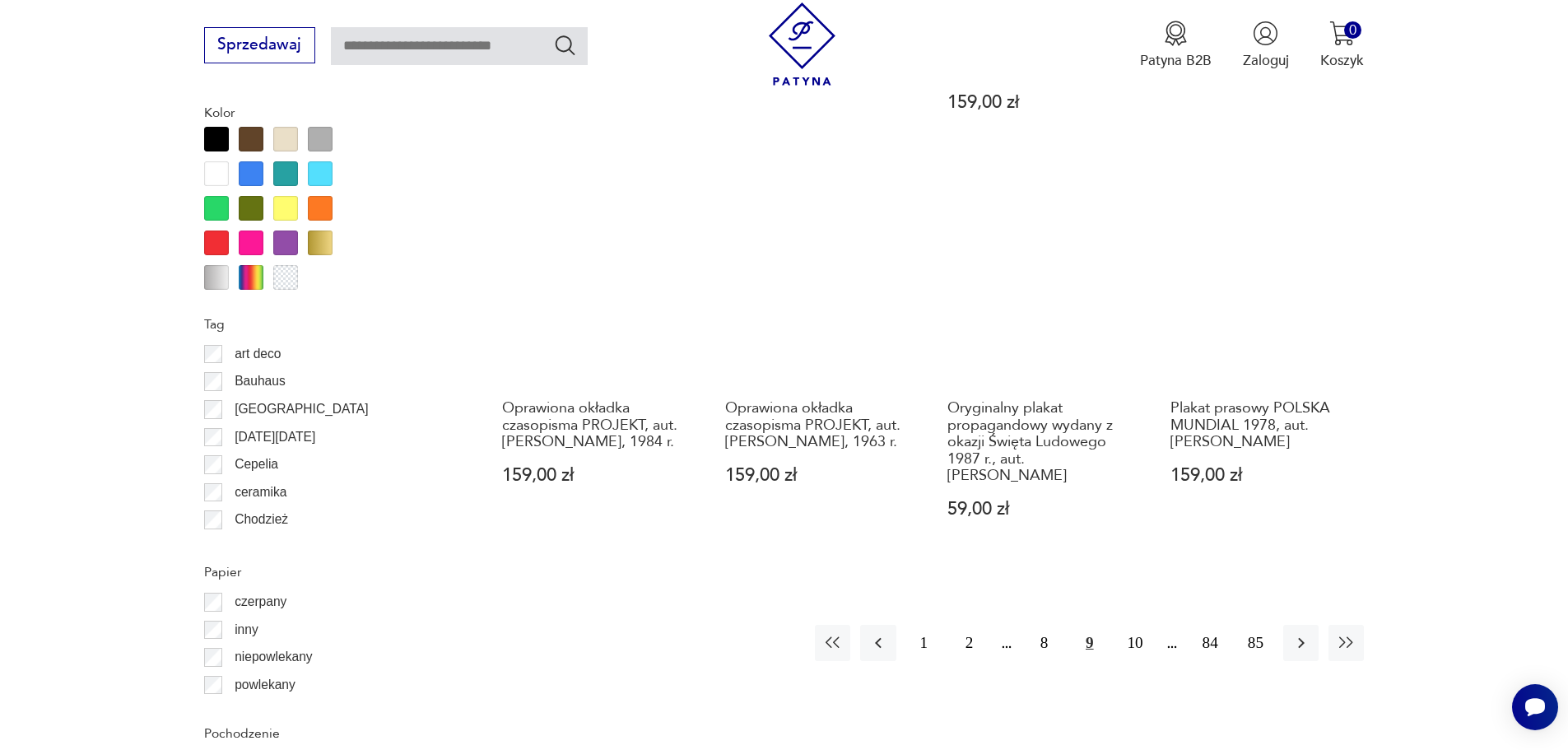
scroll to position [1972, 0]
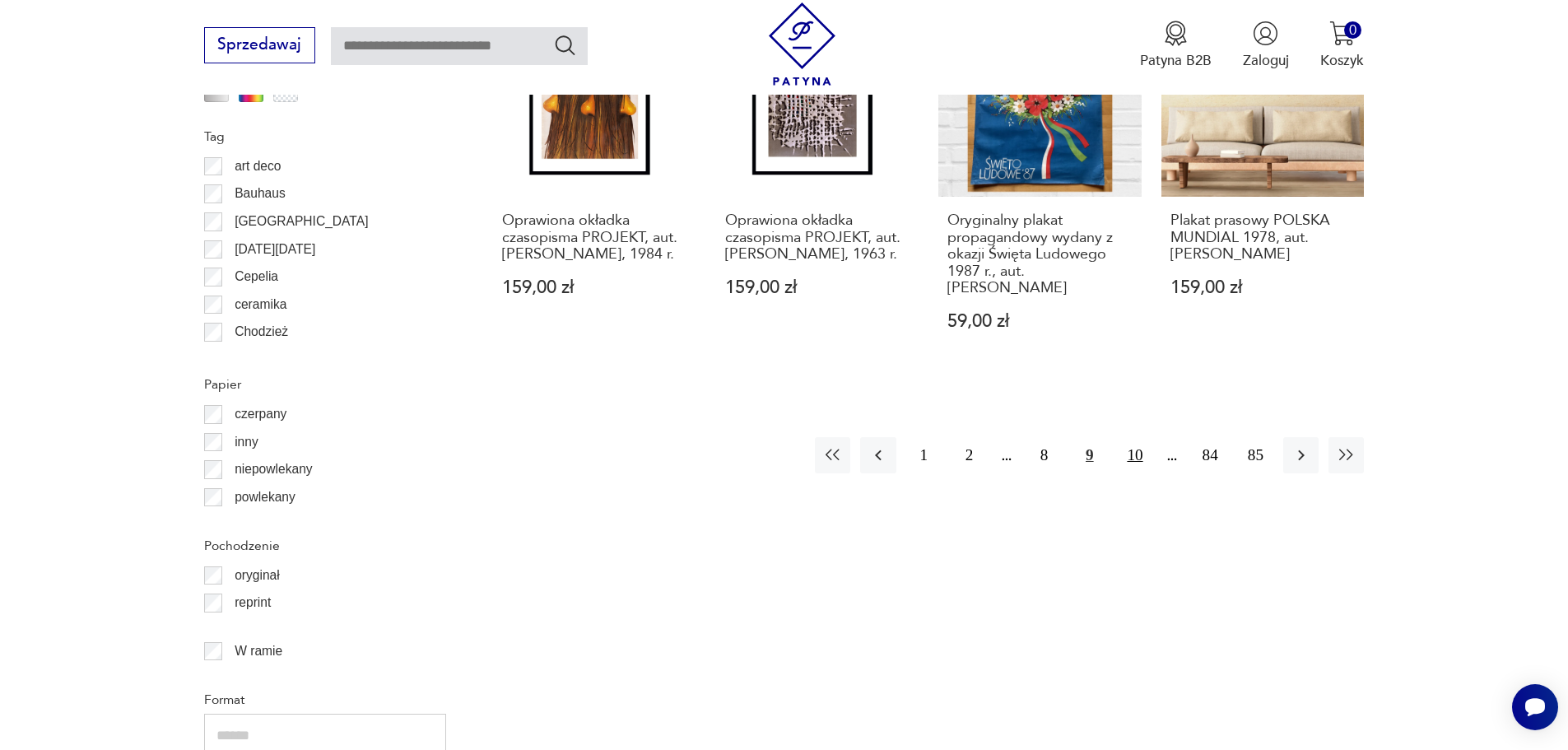
click at [1147, 458] on button "10" at bounding box center [1134, 455] width 35 height 35
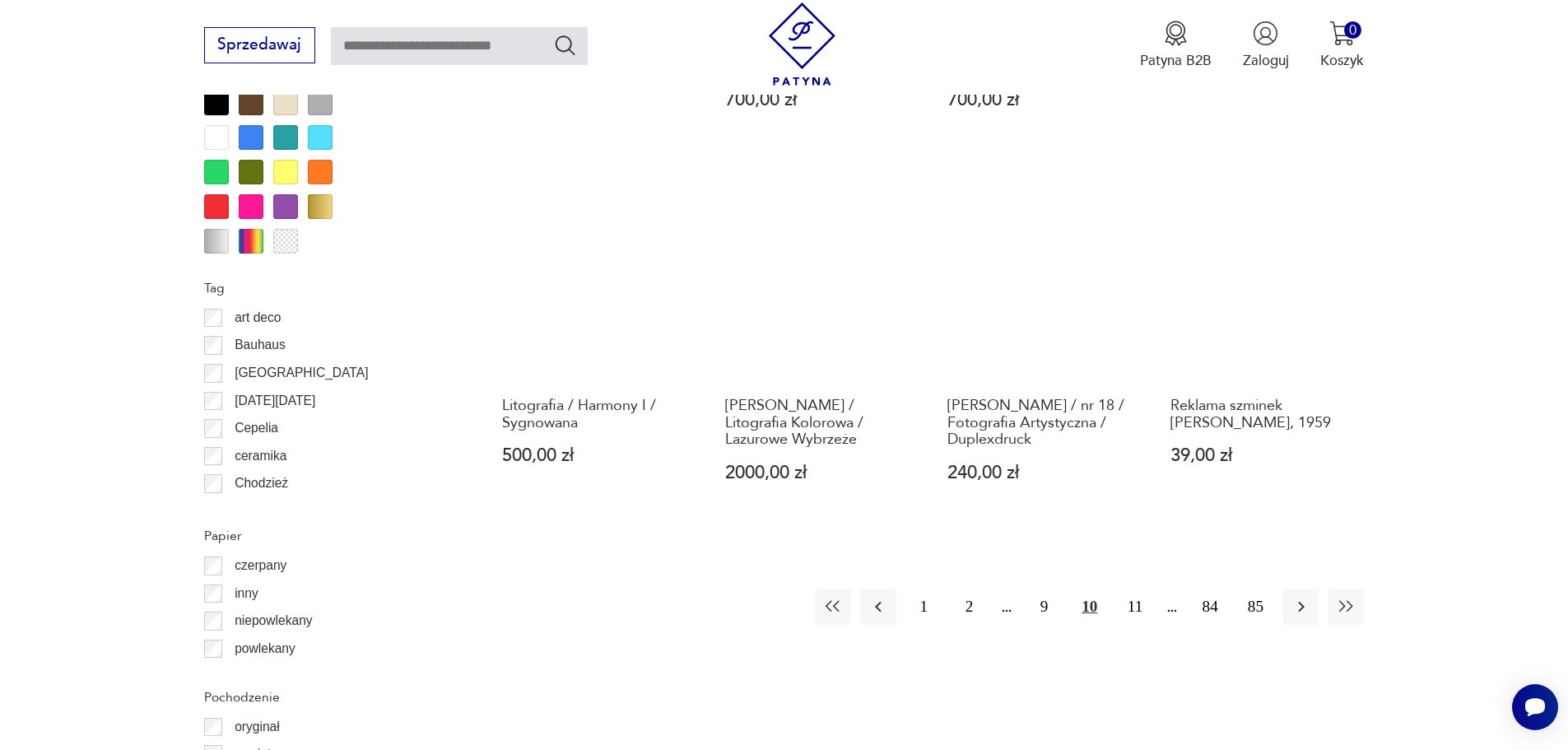
scroll to position [1972, 0]
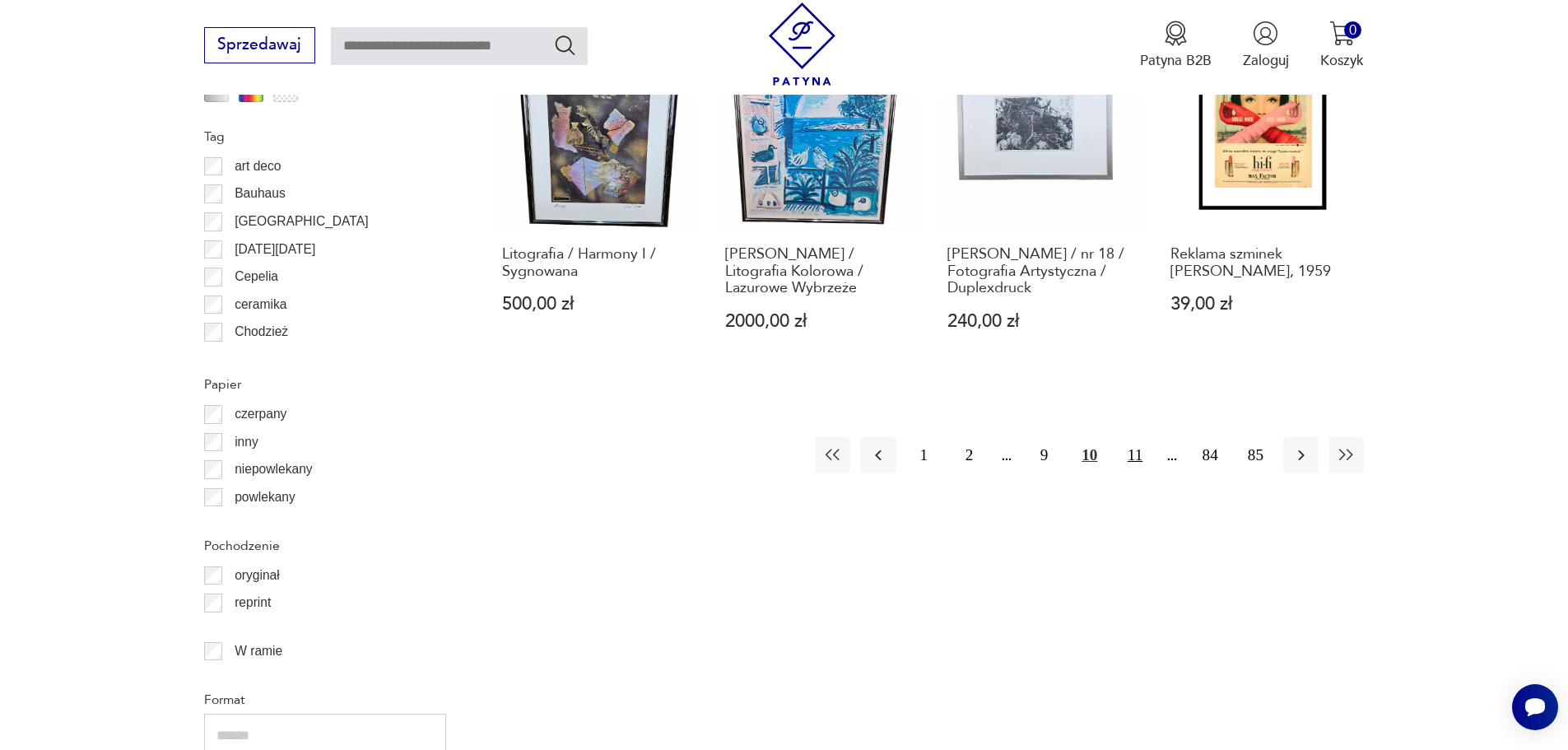
click at [1143, 442] on button "11" at bounding box center [1134, 455] width 35 height 35
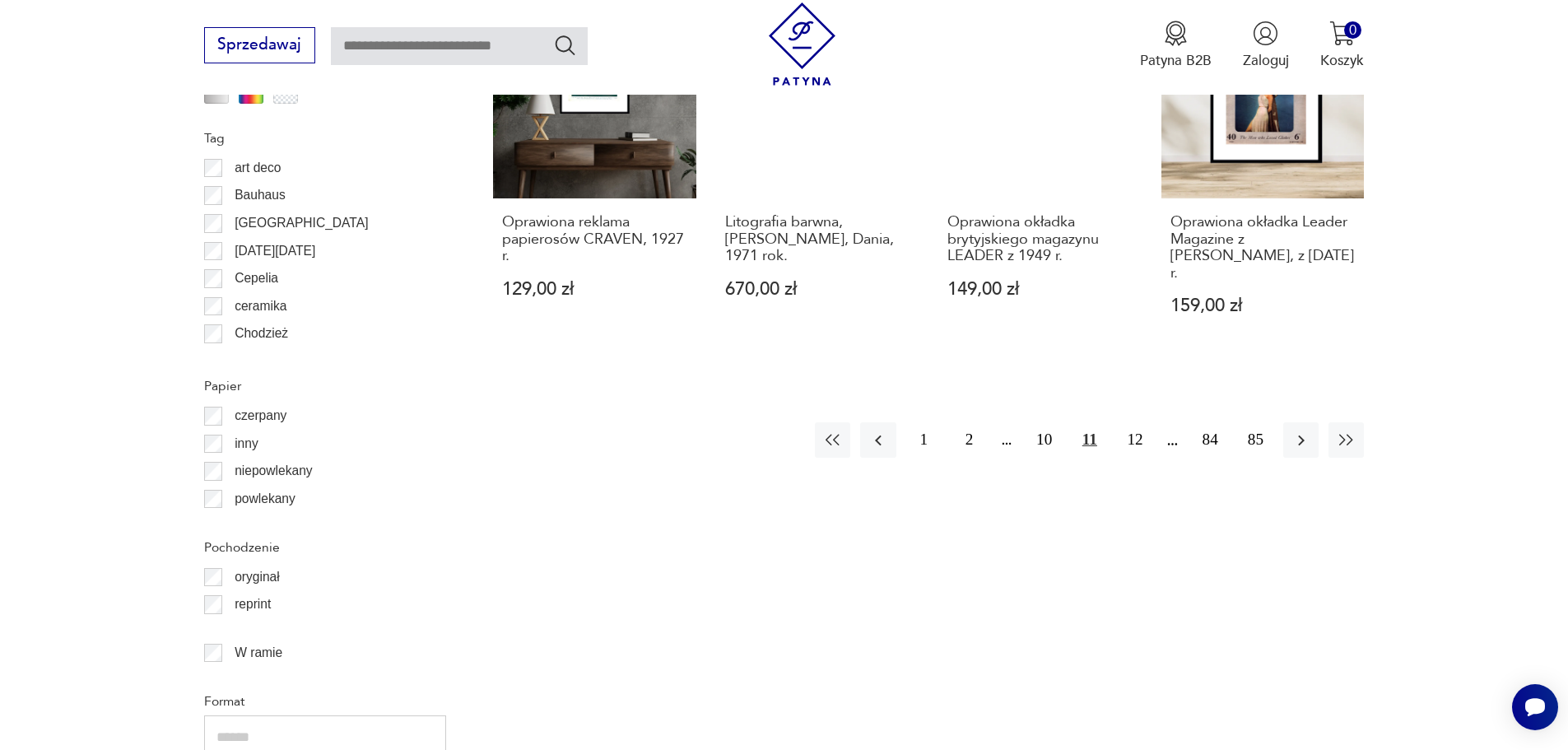
scroll to position [1972, 0]
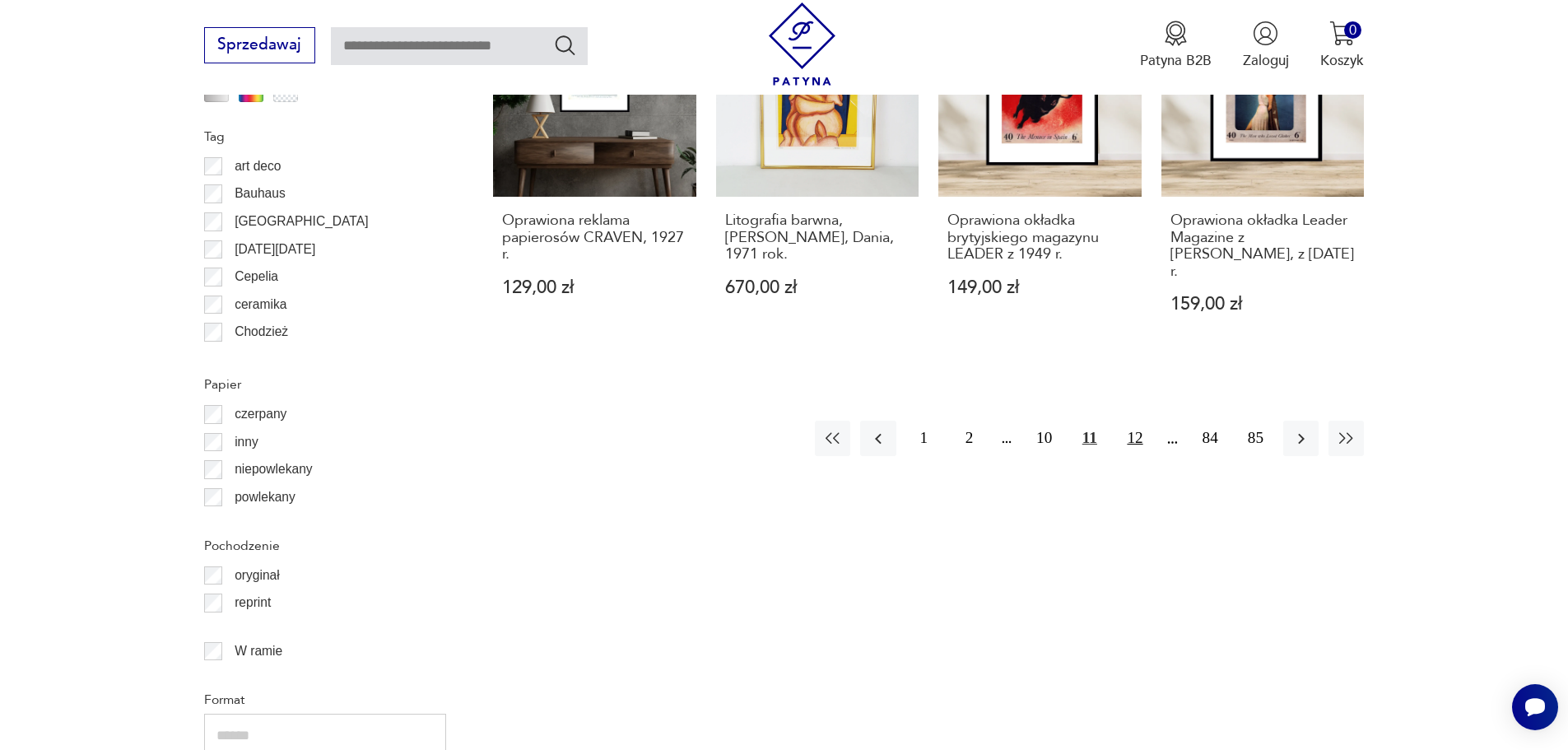
click at [1140, 421] on button "12" at bounding box center [1134, 438] width 35 height 35
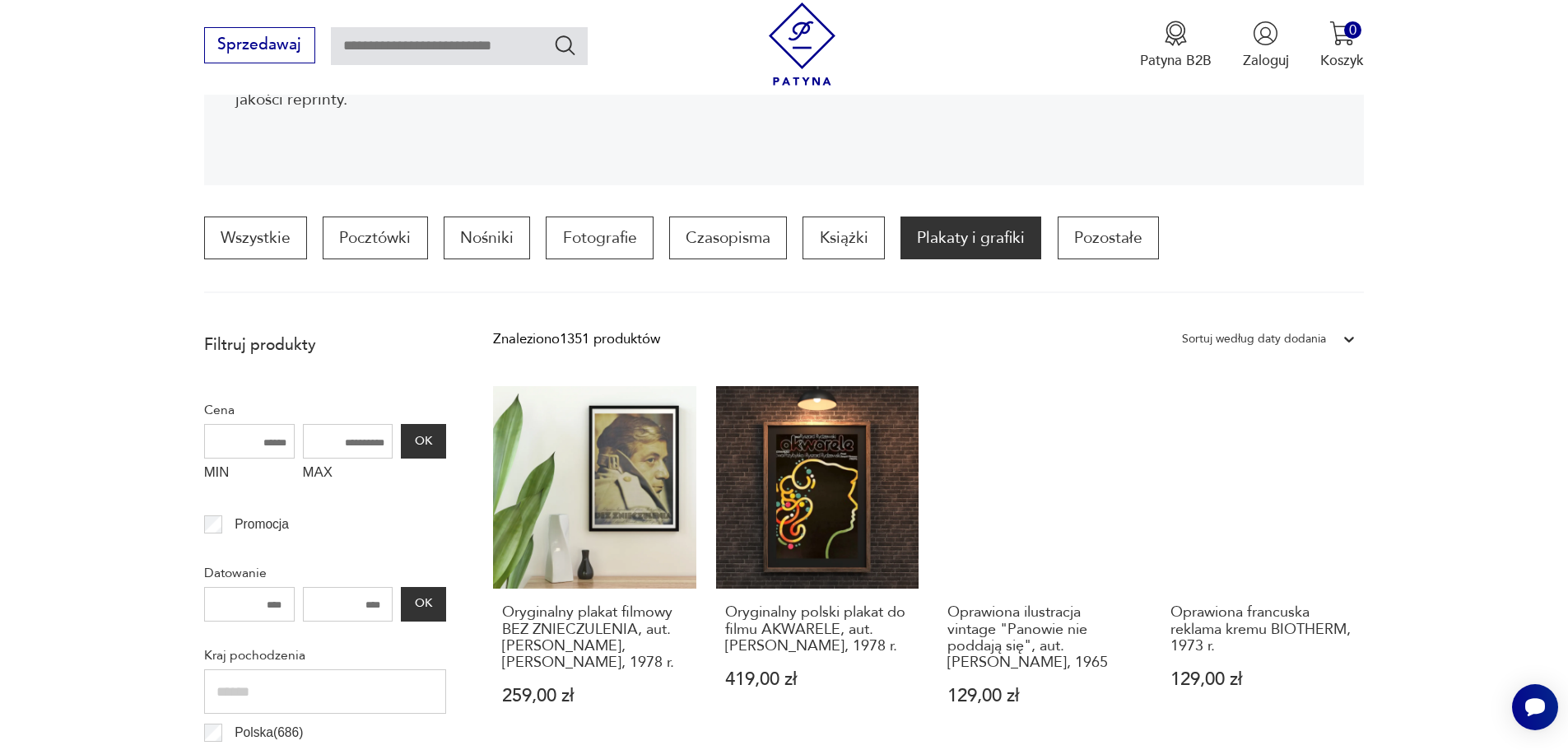
scroll to position [407, 0]
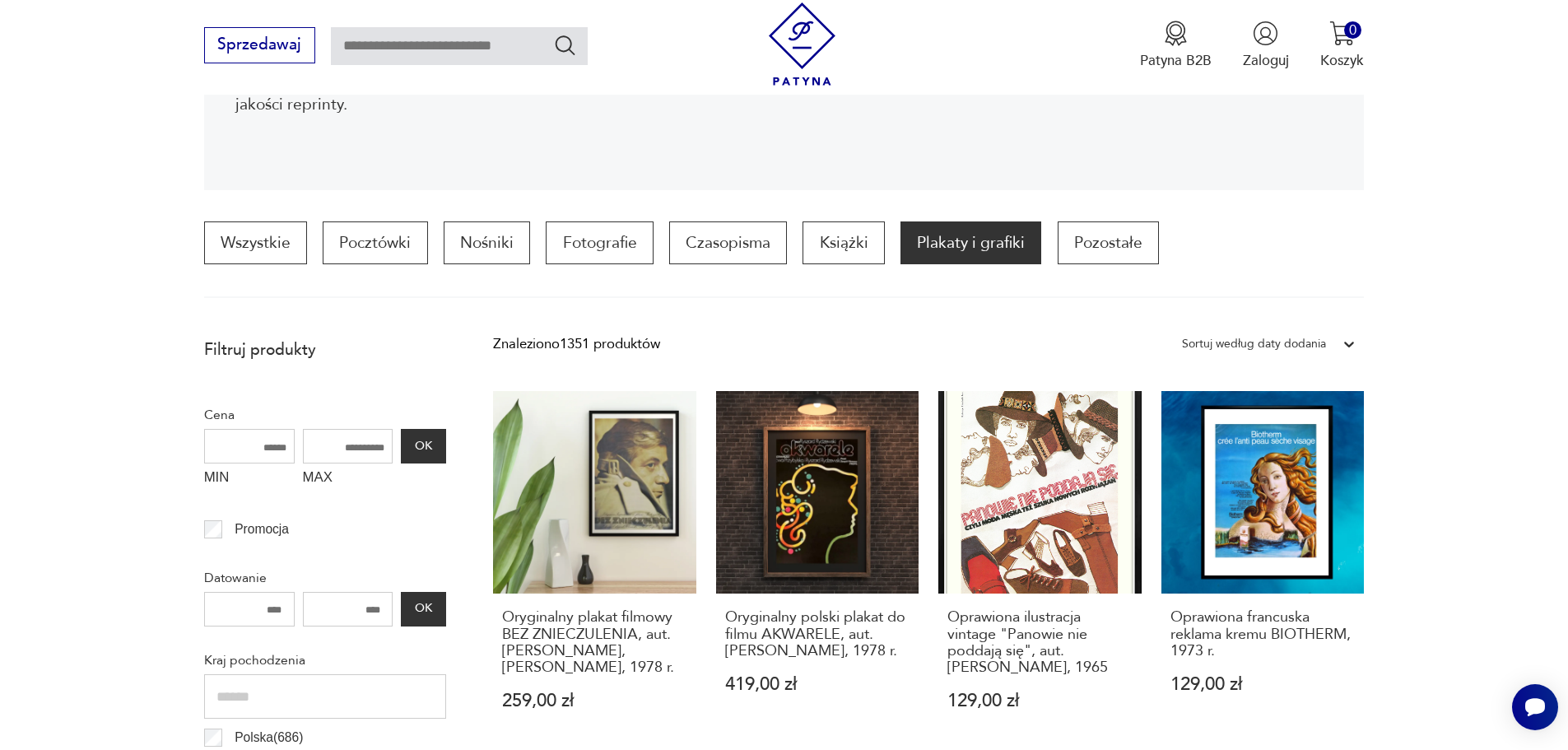
click at [322, 451] on input "MAX" at bounding box center [348, 445] width 90 height 34
type input "***"
click at [429, 431] on button "OK" at bounding box center [423, 445] width 45 height 34
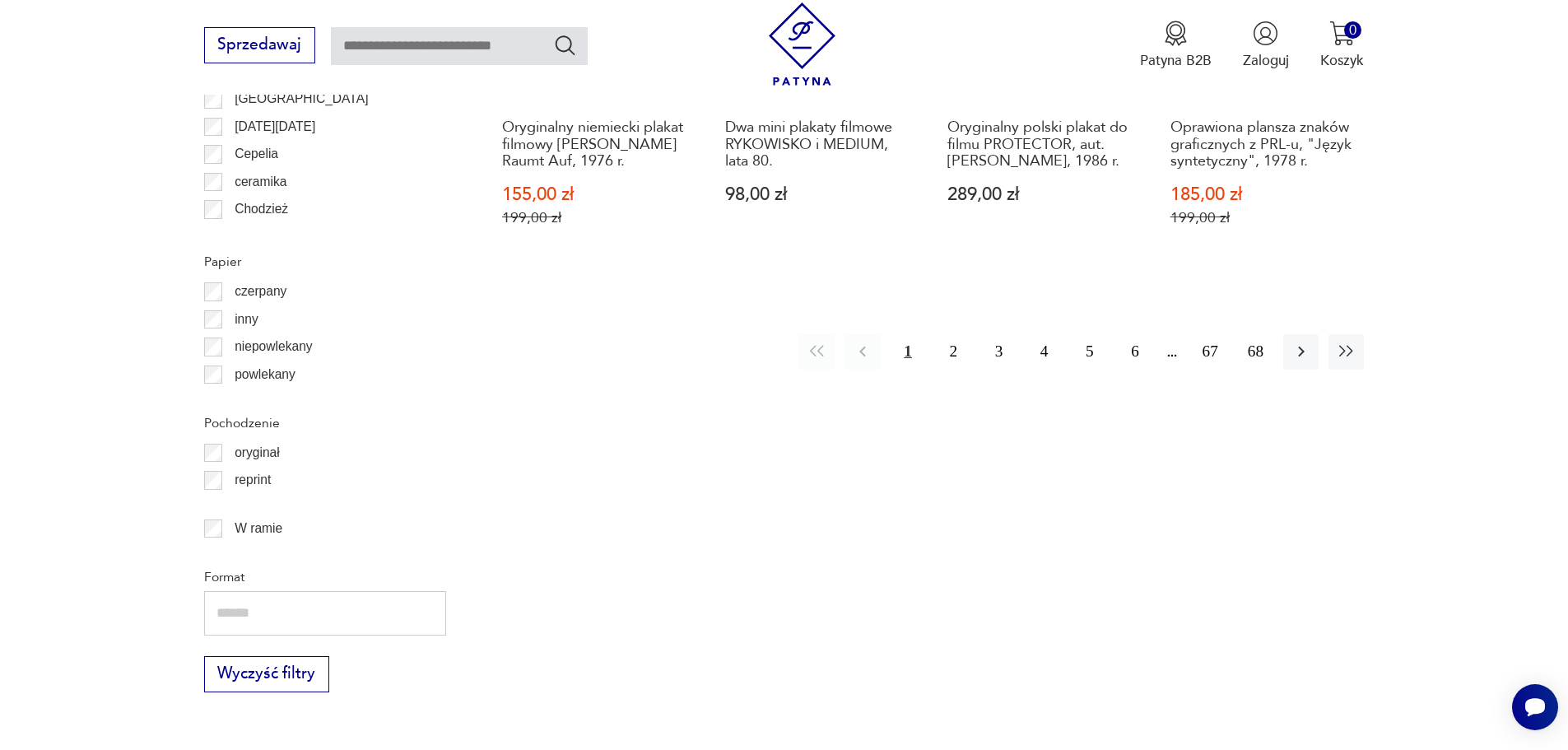
scroll to position [2136, 0]
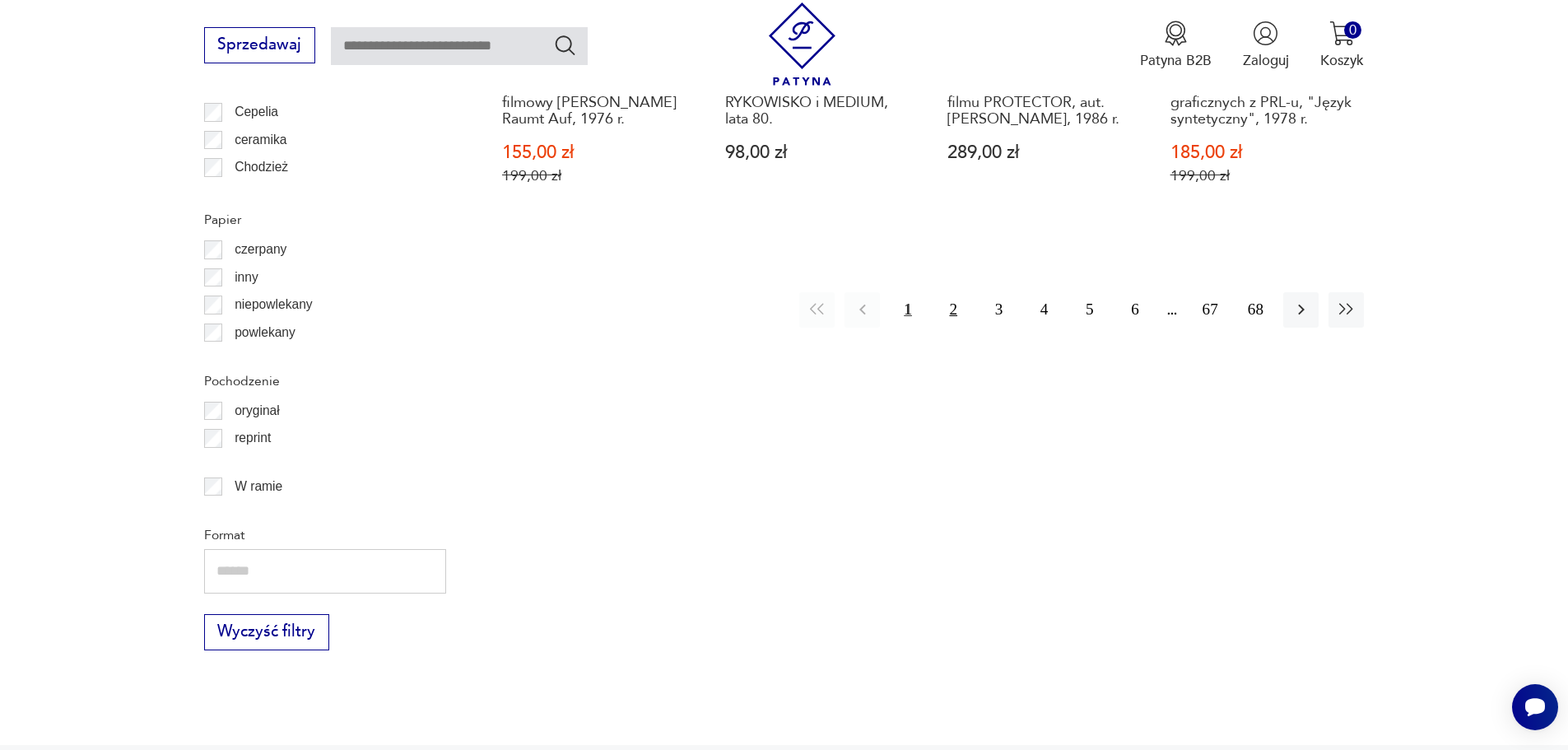
click at [950, 307] on button "2" at bounding box center [953, 310] width 35 height 35
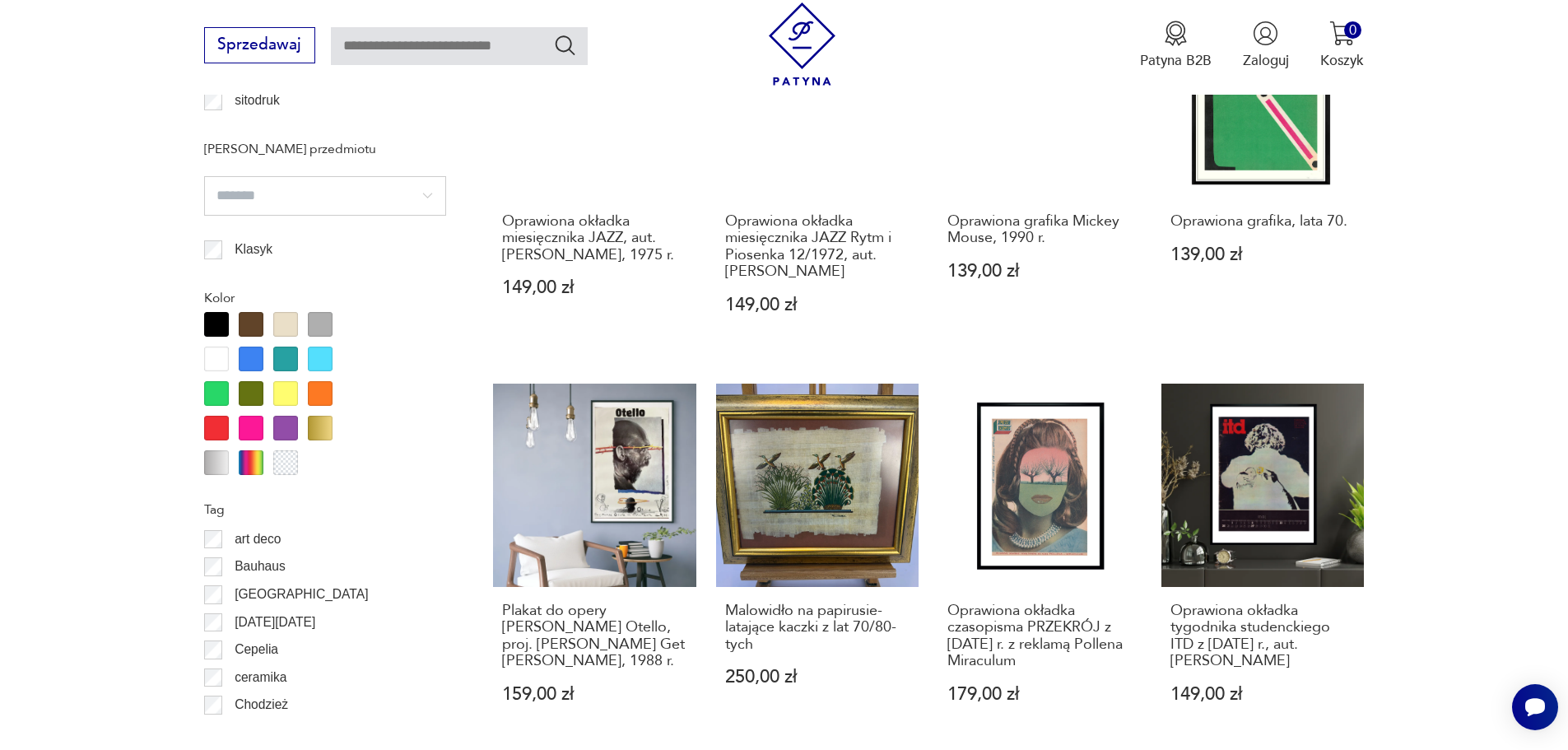
scroll to position [1972, 0]
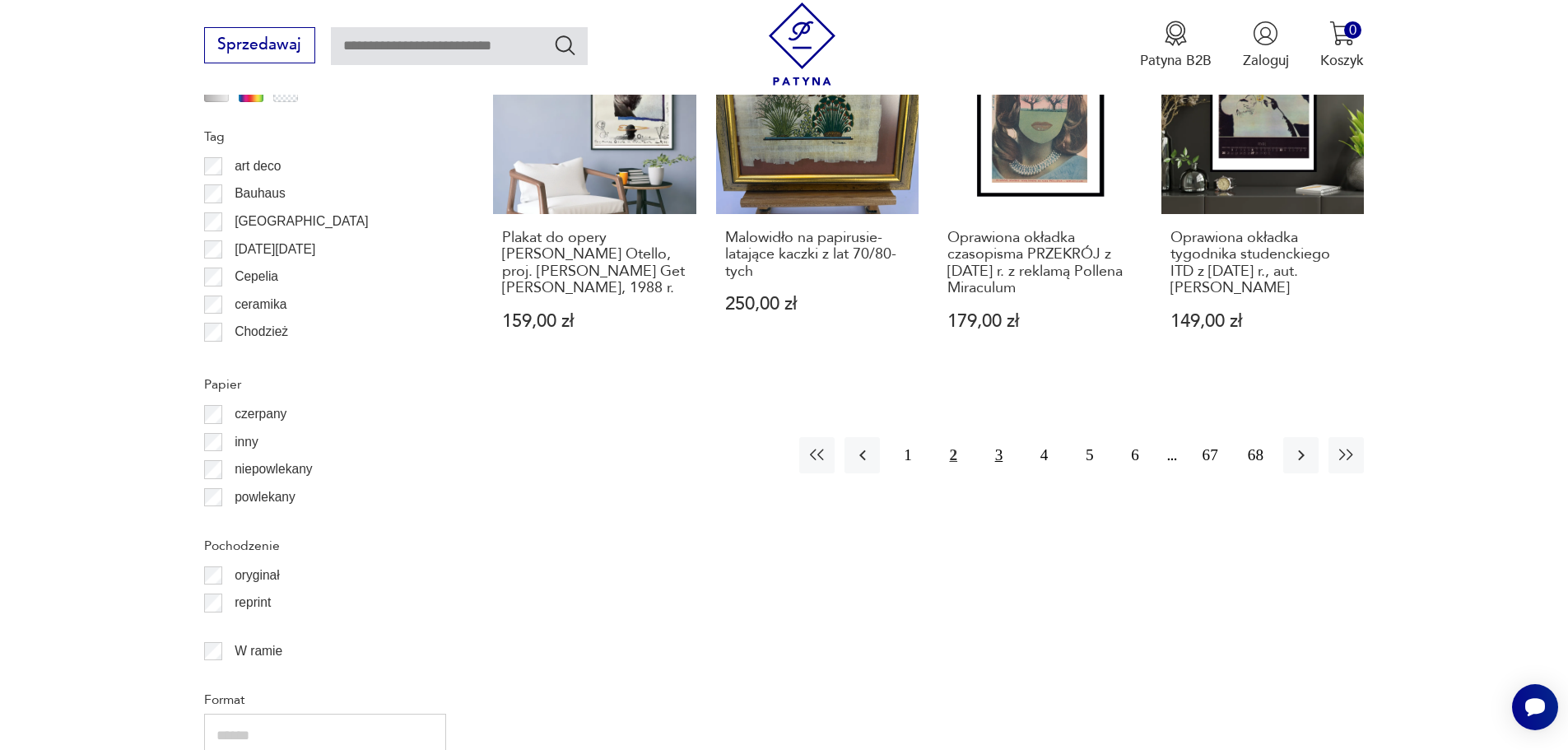
click at [1010, 472] on button "3" at bounding box center [999, 455] width 35 height 35
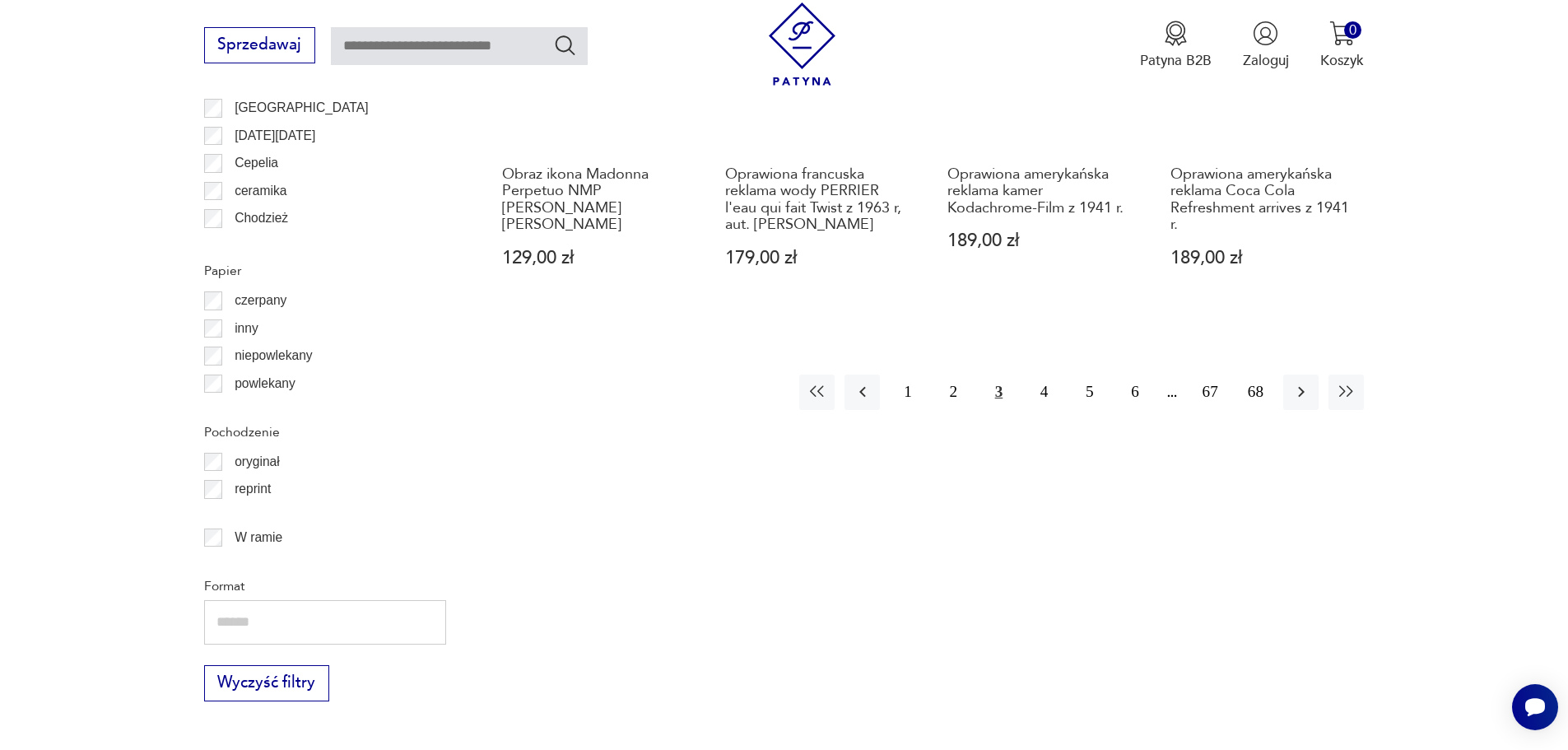
scroll to position [2053, 0]
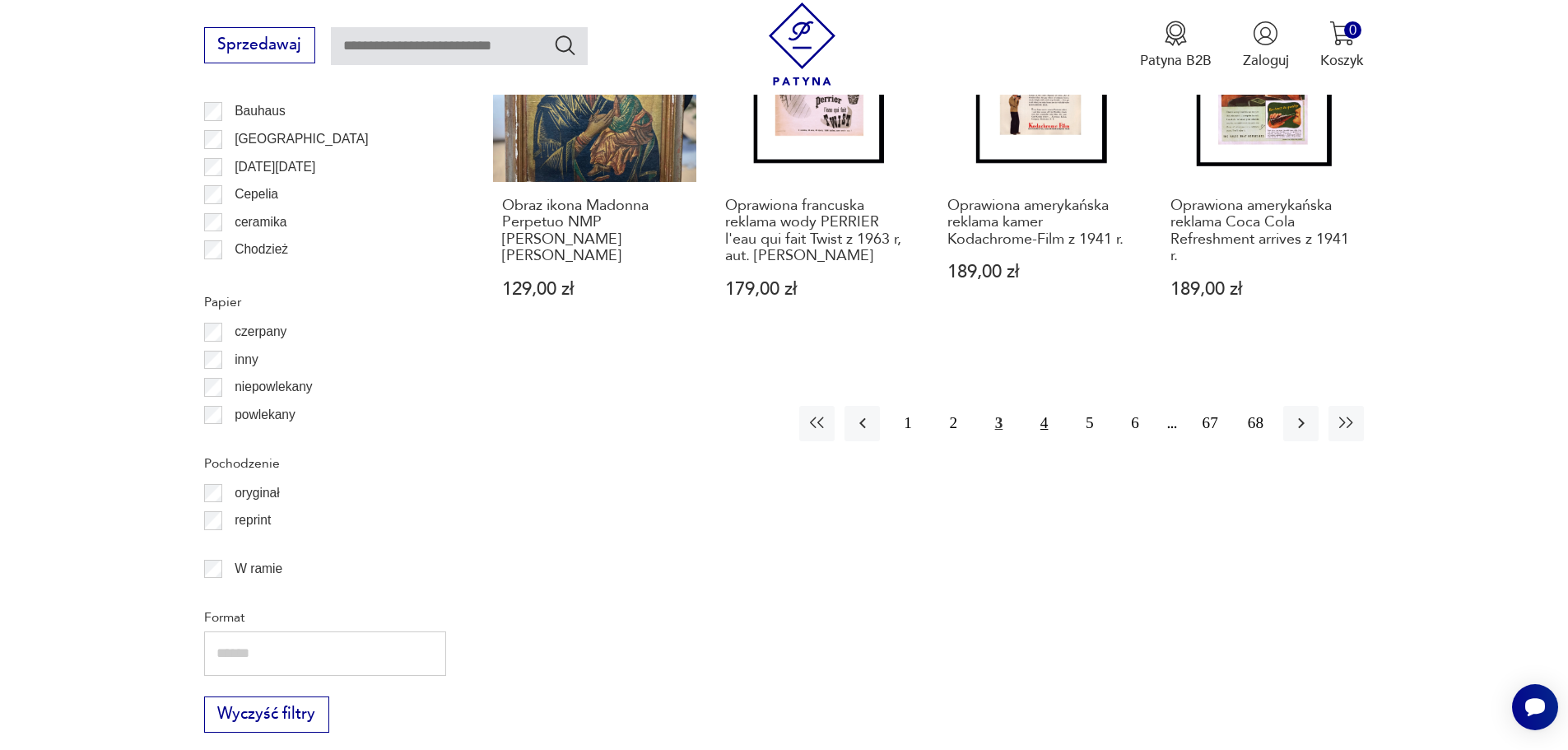
click at [1053, 406] on button "4" at bounding box center [1044, 423] width 35 height 35
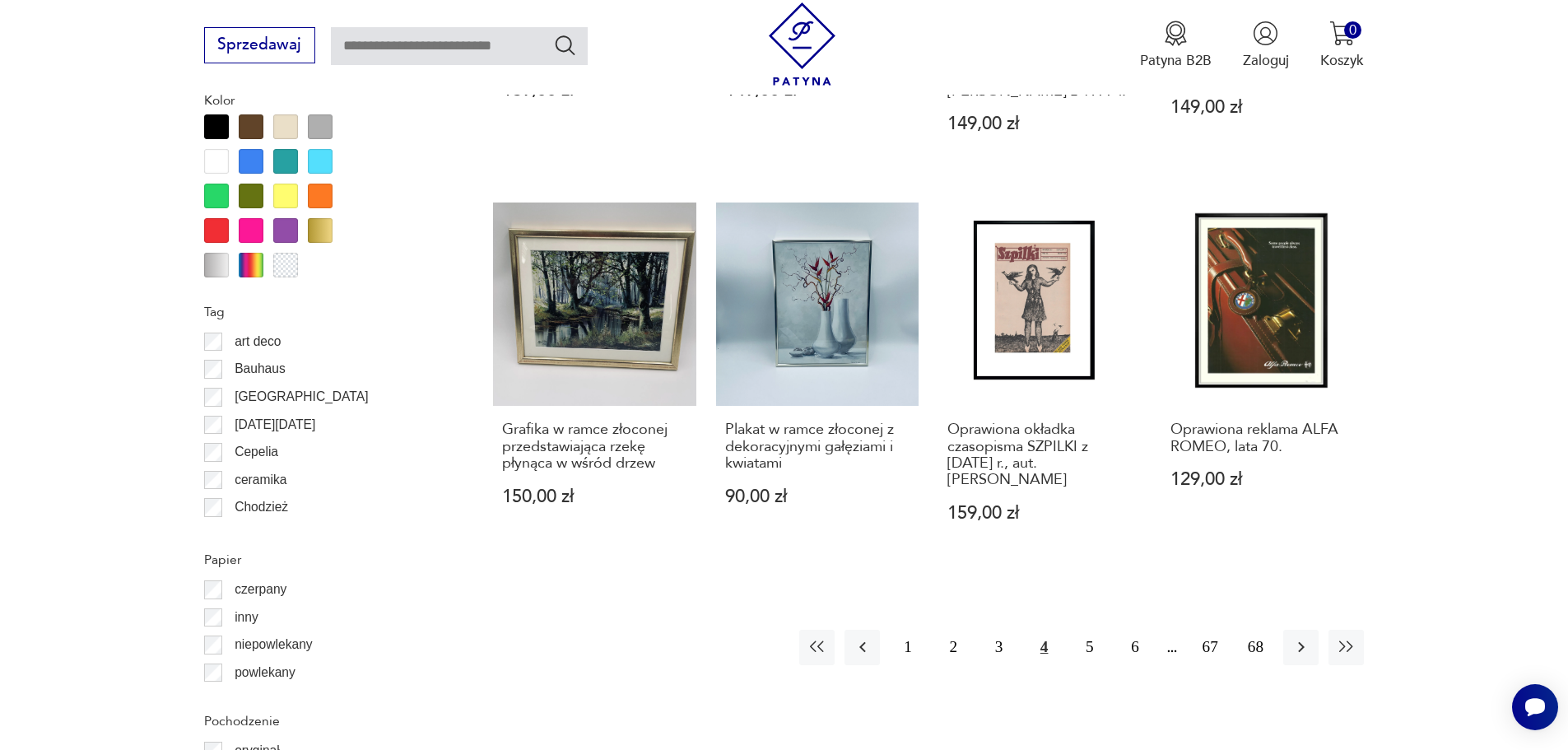
scroll to position [1972, 0]
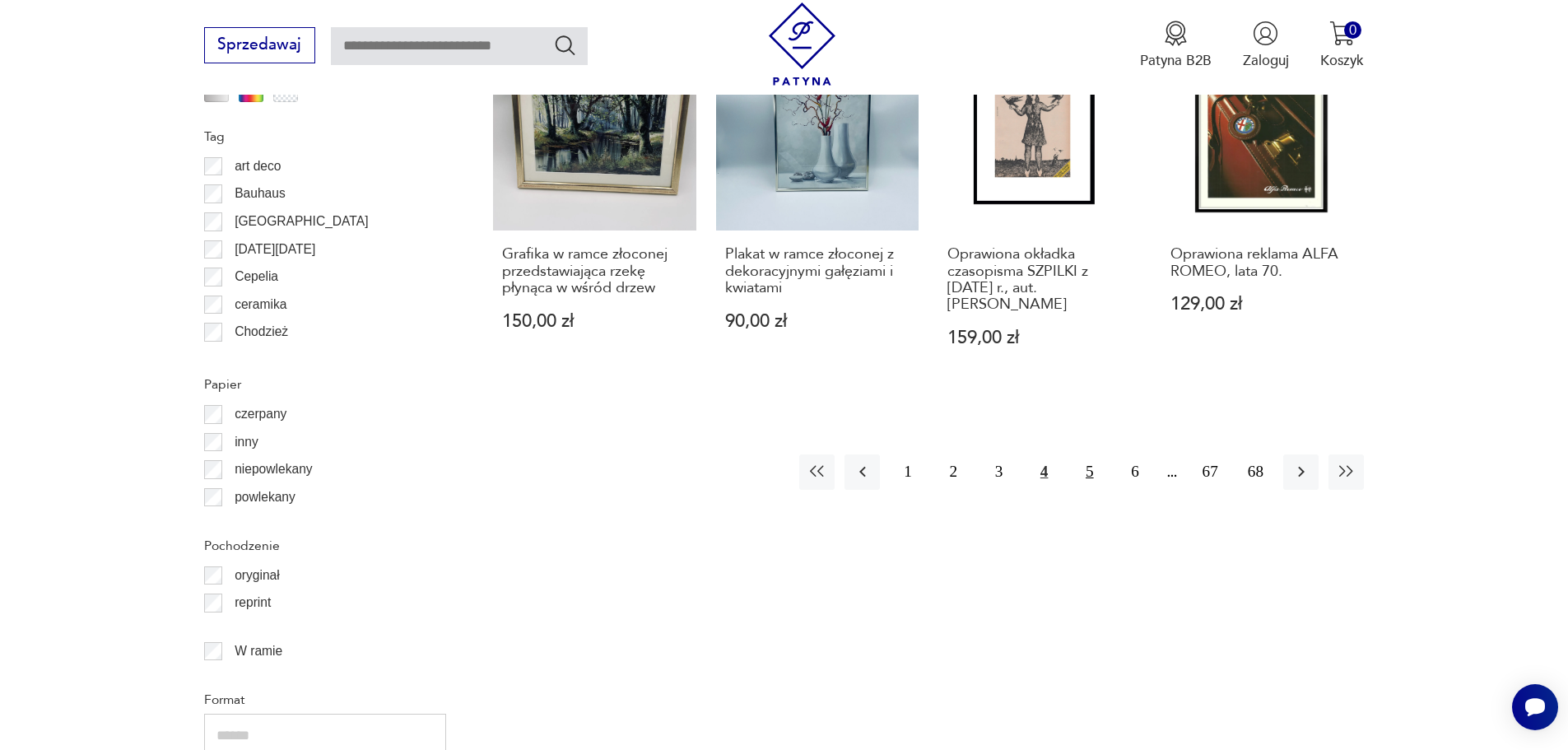
click at [1097, 471] on button "5" at bounding box center [1090, 472] width 35 height 35
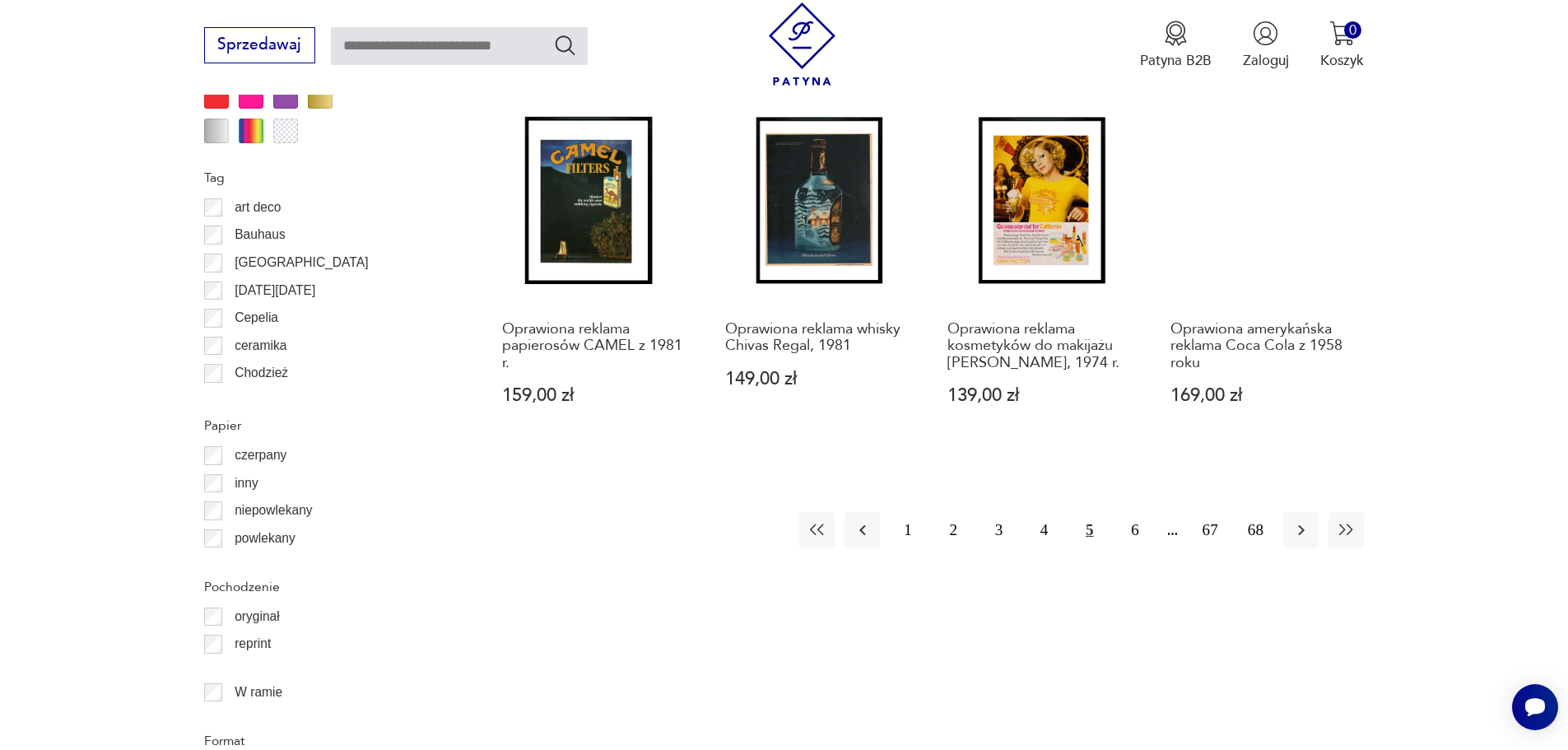
scroll to position [1972, 0]
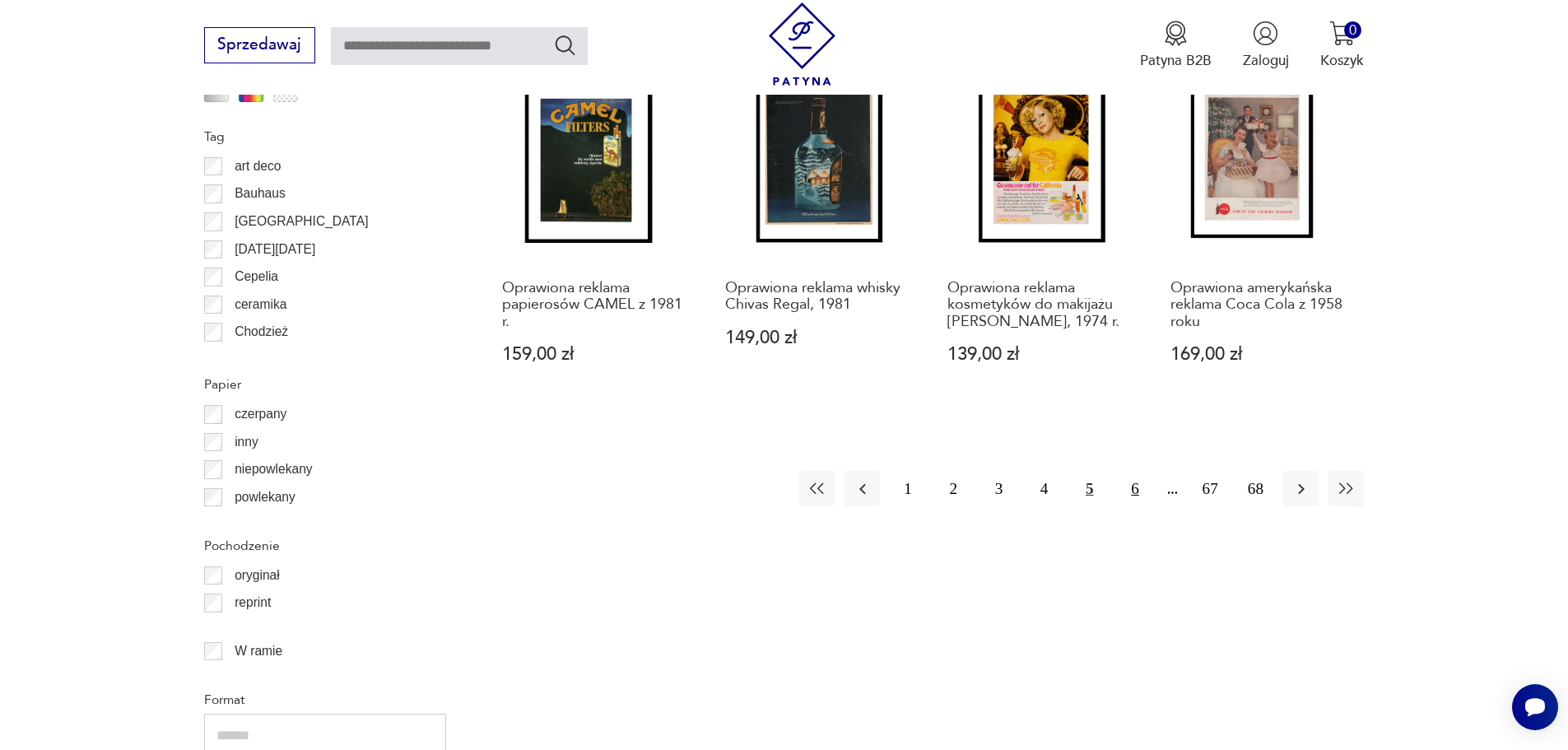
click at [1132, 471] on button "6" at bounding box center [1134, 488] width 35 height 35
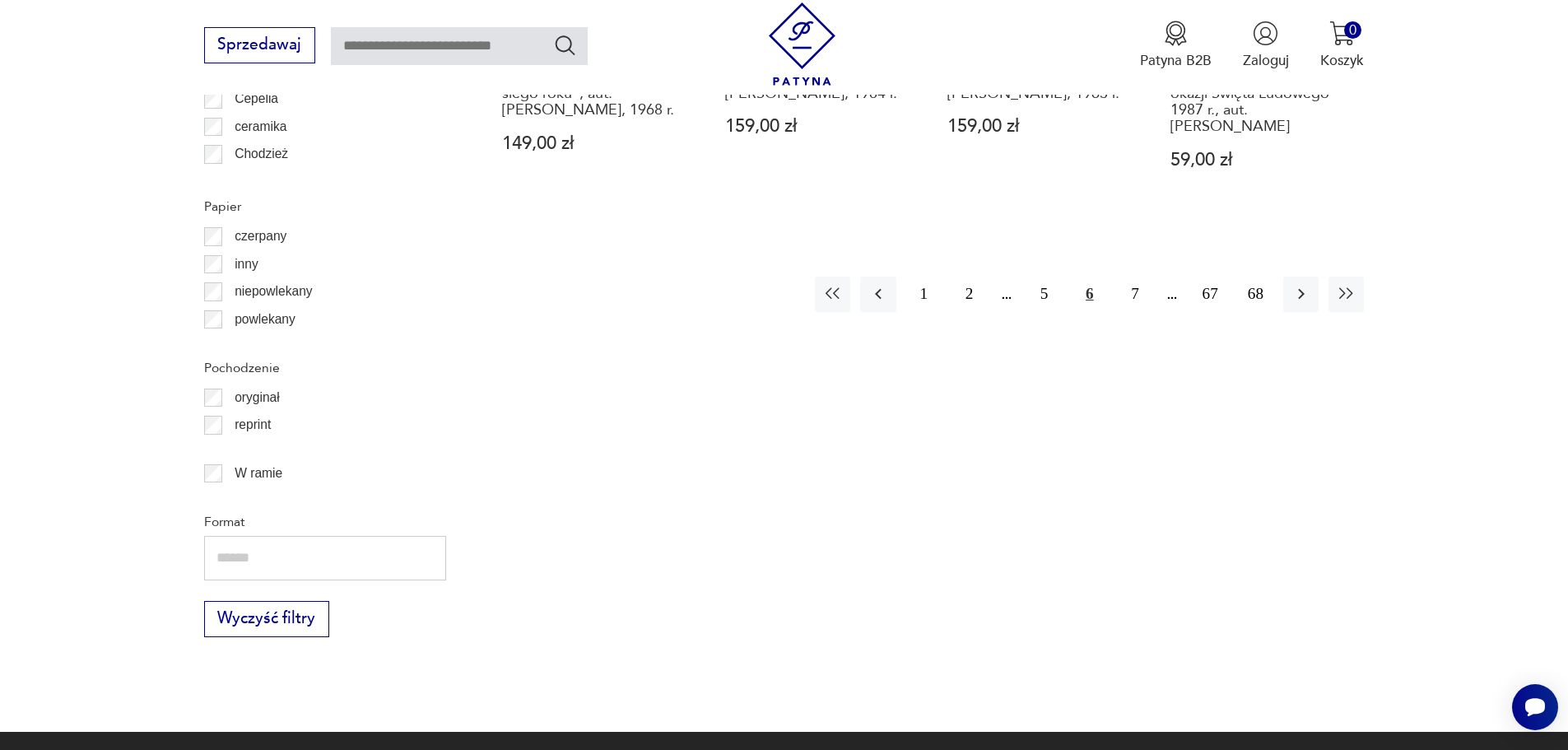
scroll to position [2218, 0]
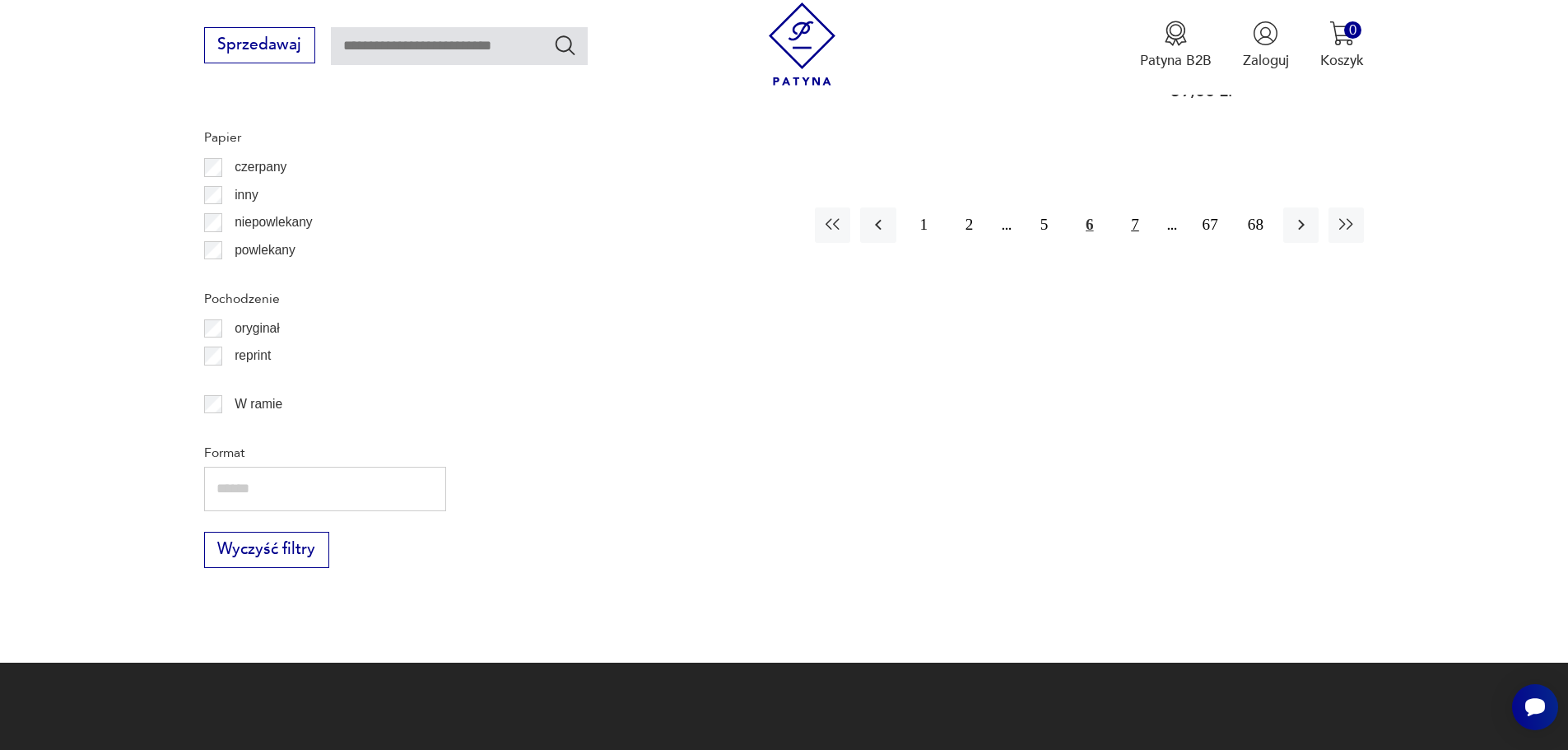
click at [1147, 207] on button "7" at bounding box center [1134, 225] width 35 height 35
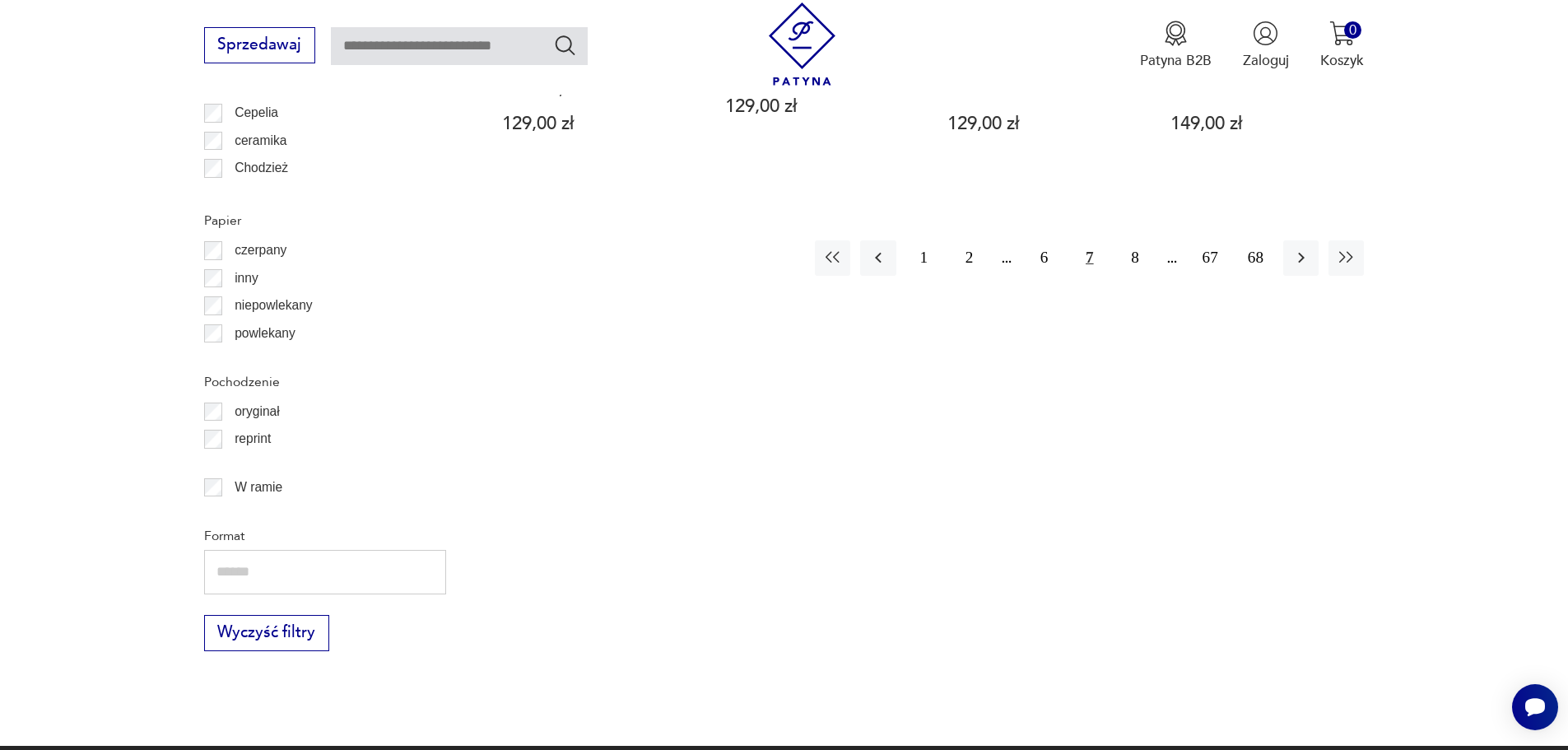
scroll to position [2136, 0]
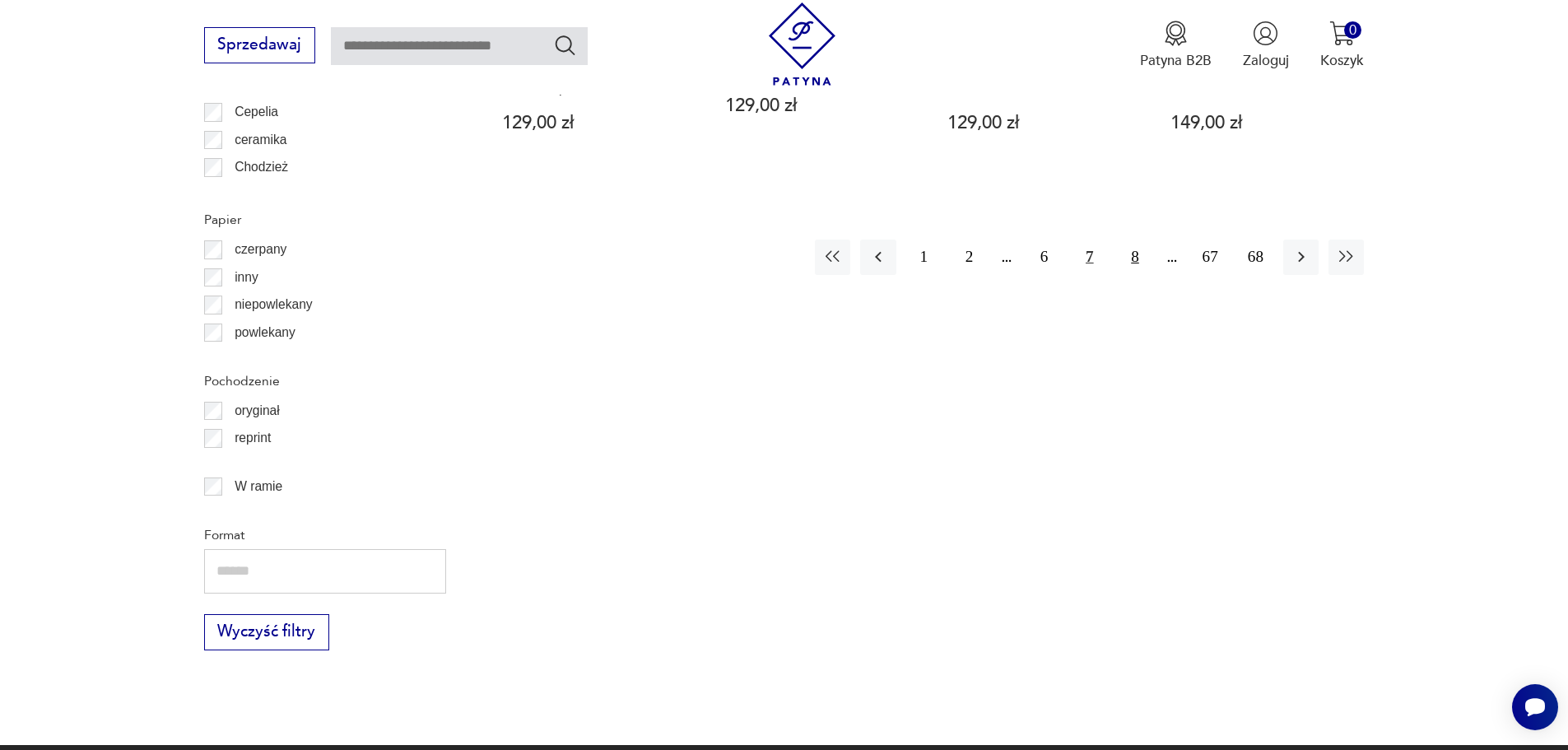
click at [1127, 257] on button "8" at bounding box center [1134, 257] width 35 height 35
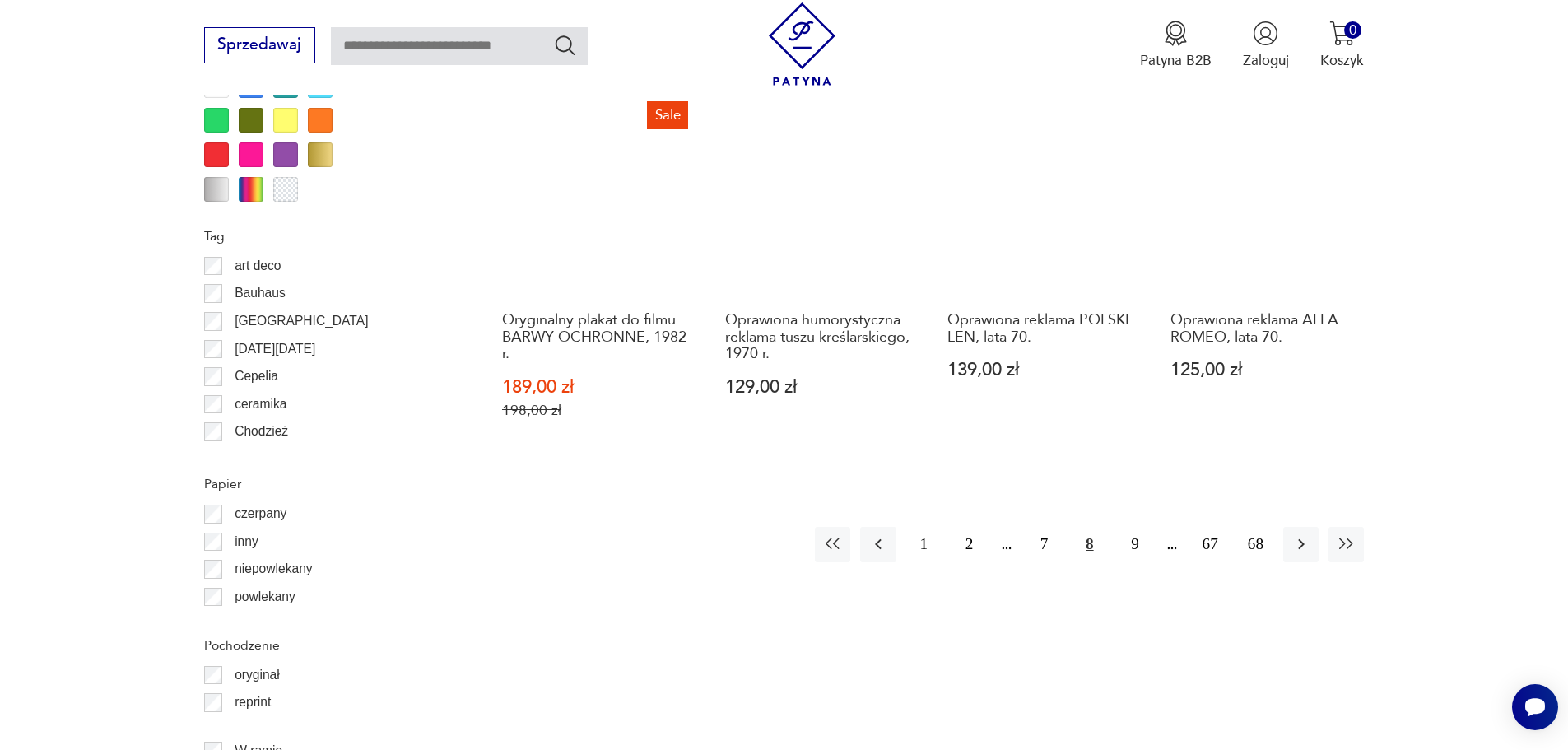
scroll to position [1972, 0]
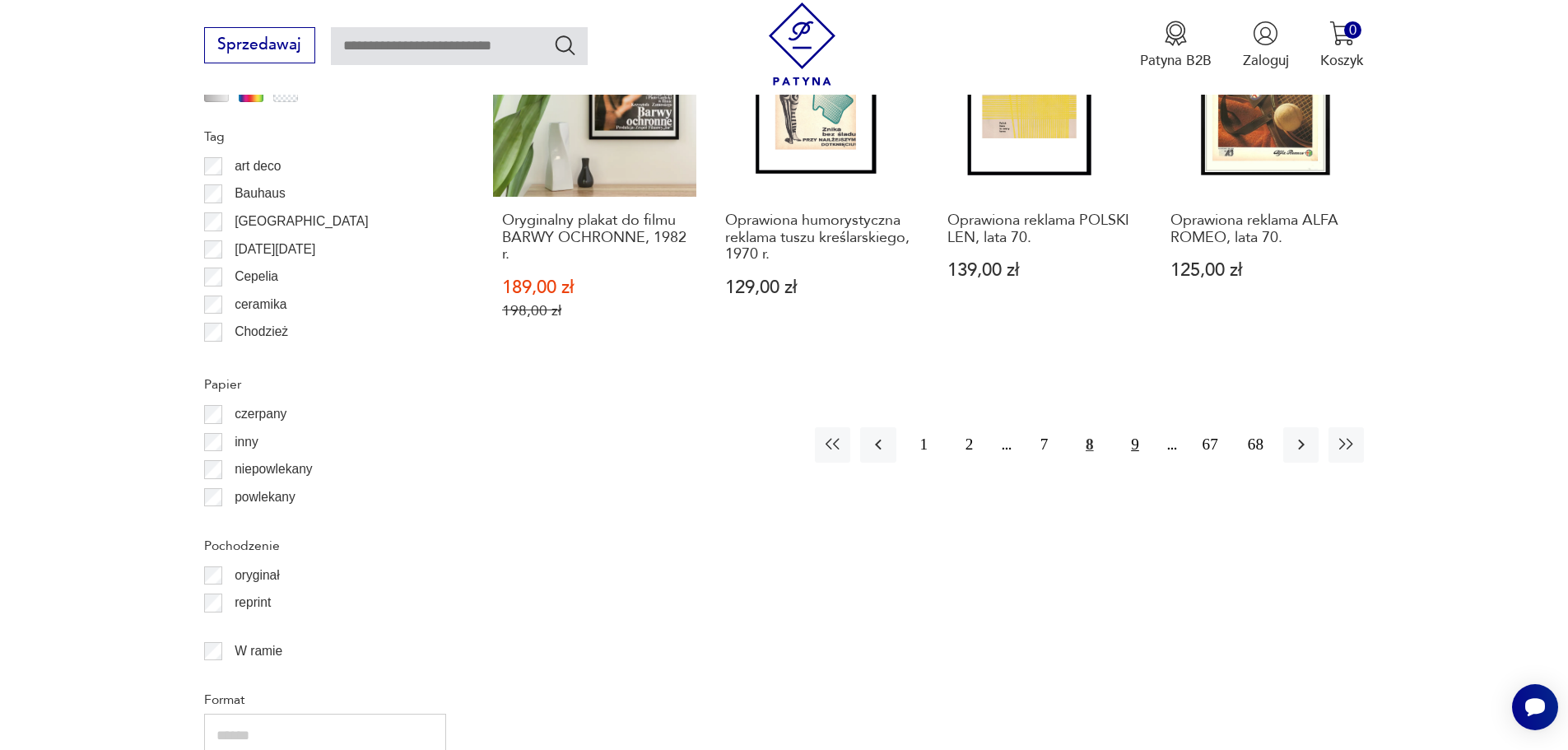
click at [1133, 428] on button "9" at bounding box center [1134, 445] width 35 height 35
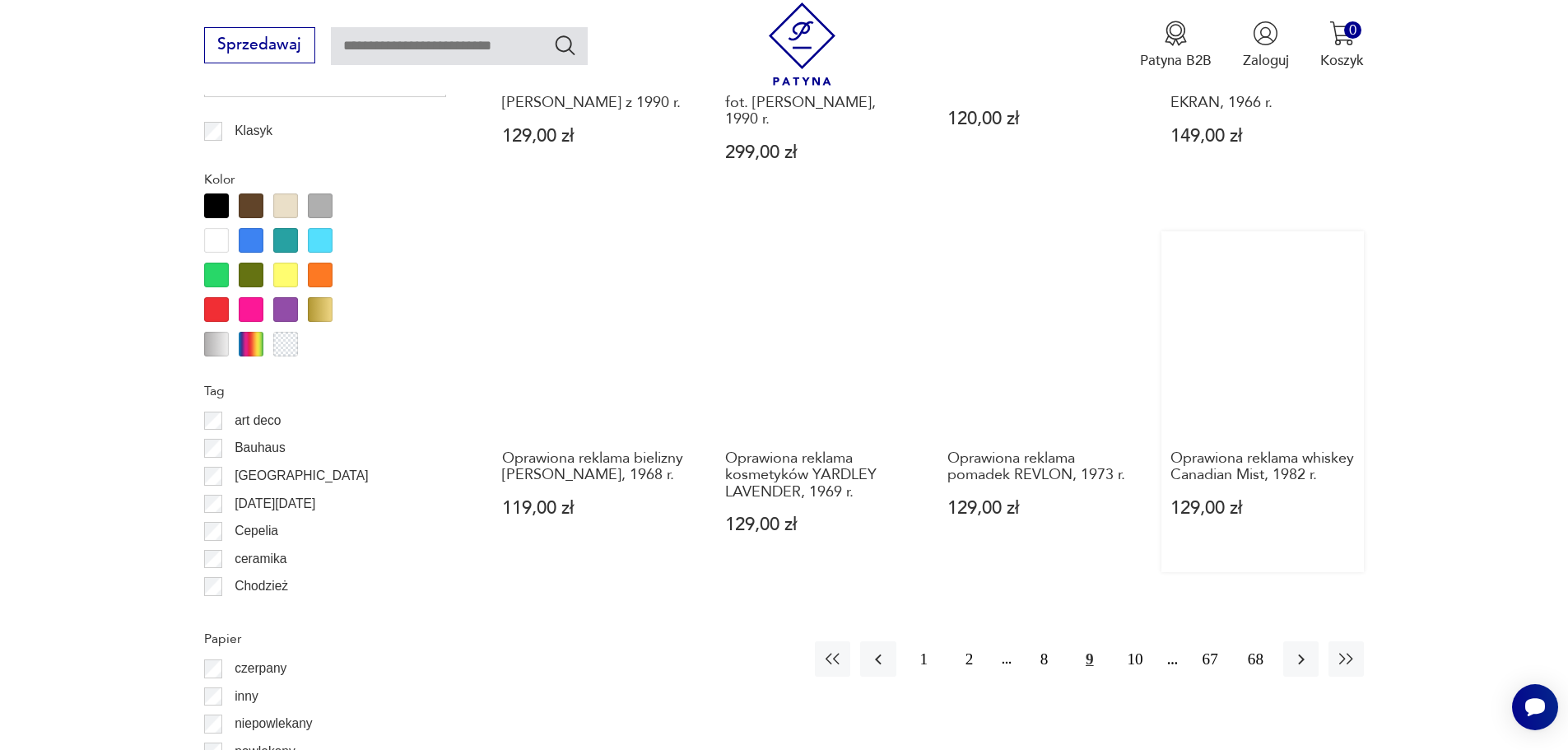
scroll to position [1724, 0]
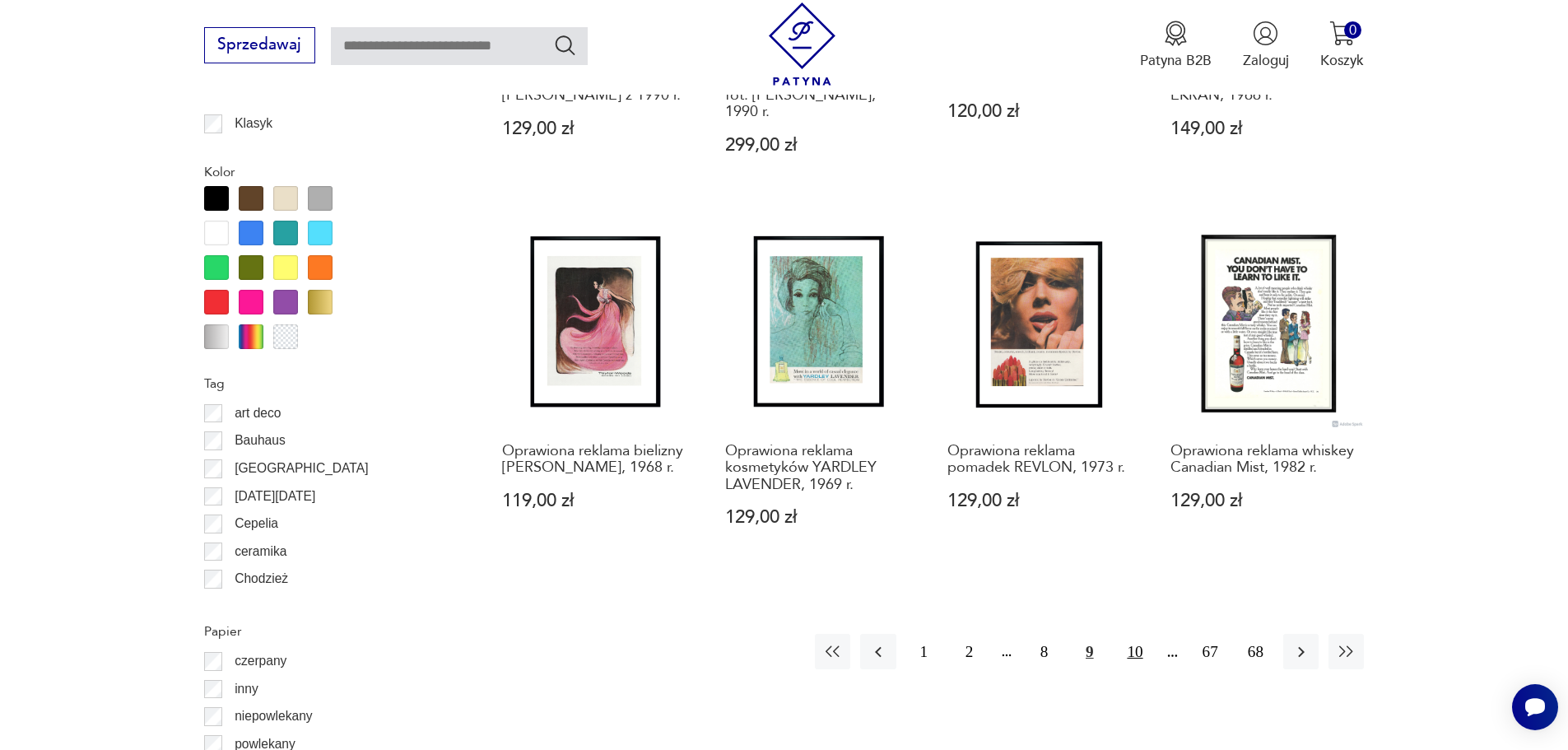
click at [1133, 653] on button "10" at bounding box center [1134, 652] width 35 height 35
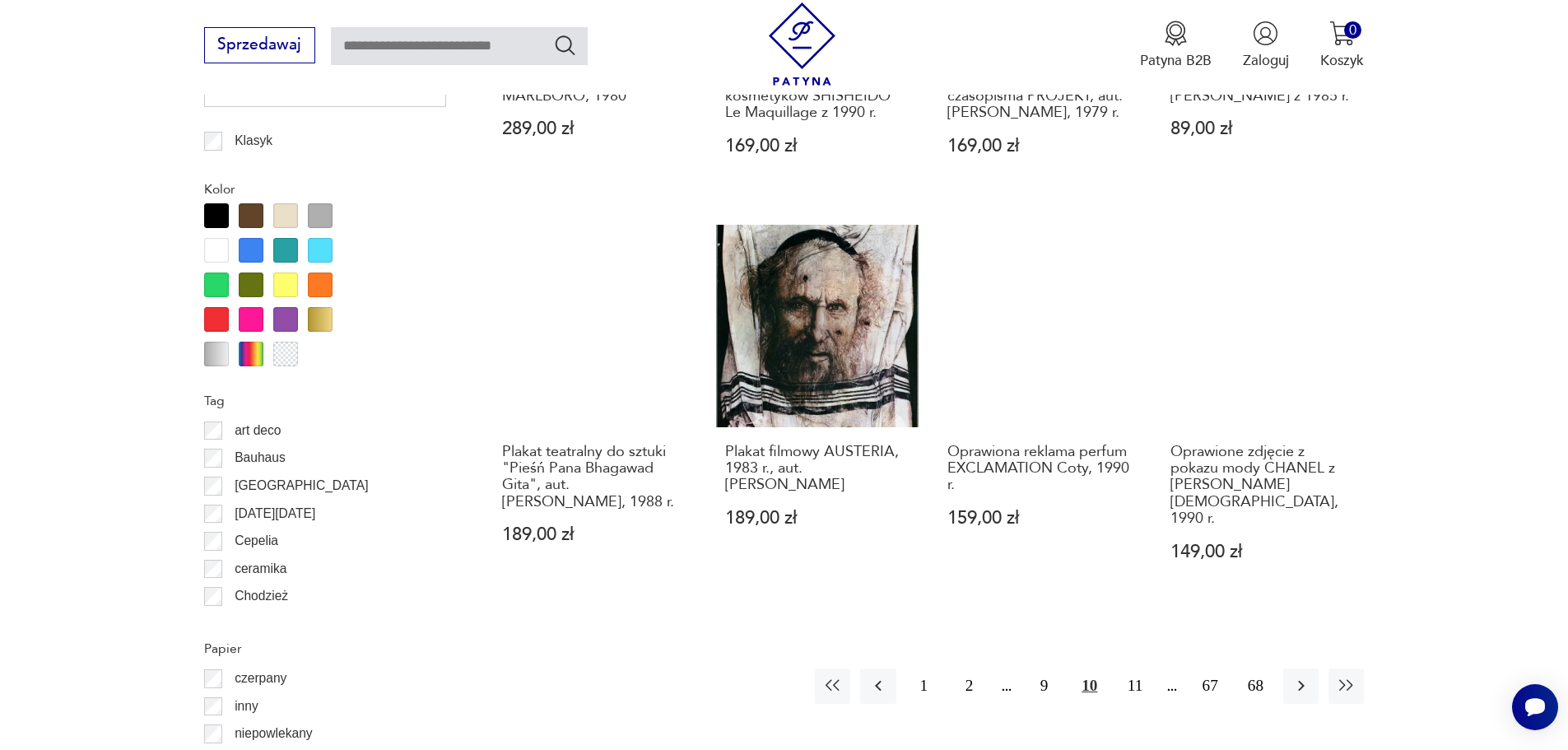
scroll to position [1889, 0]
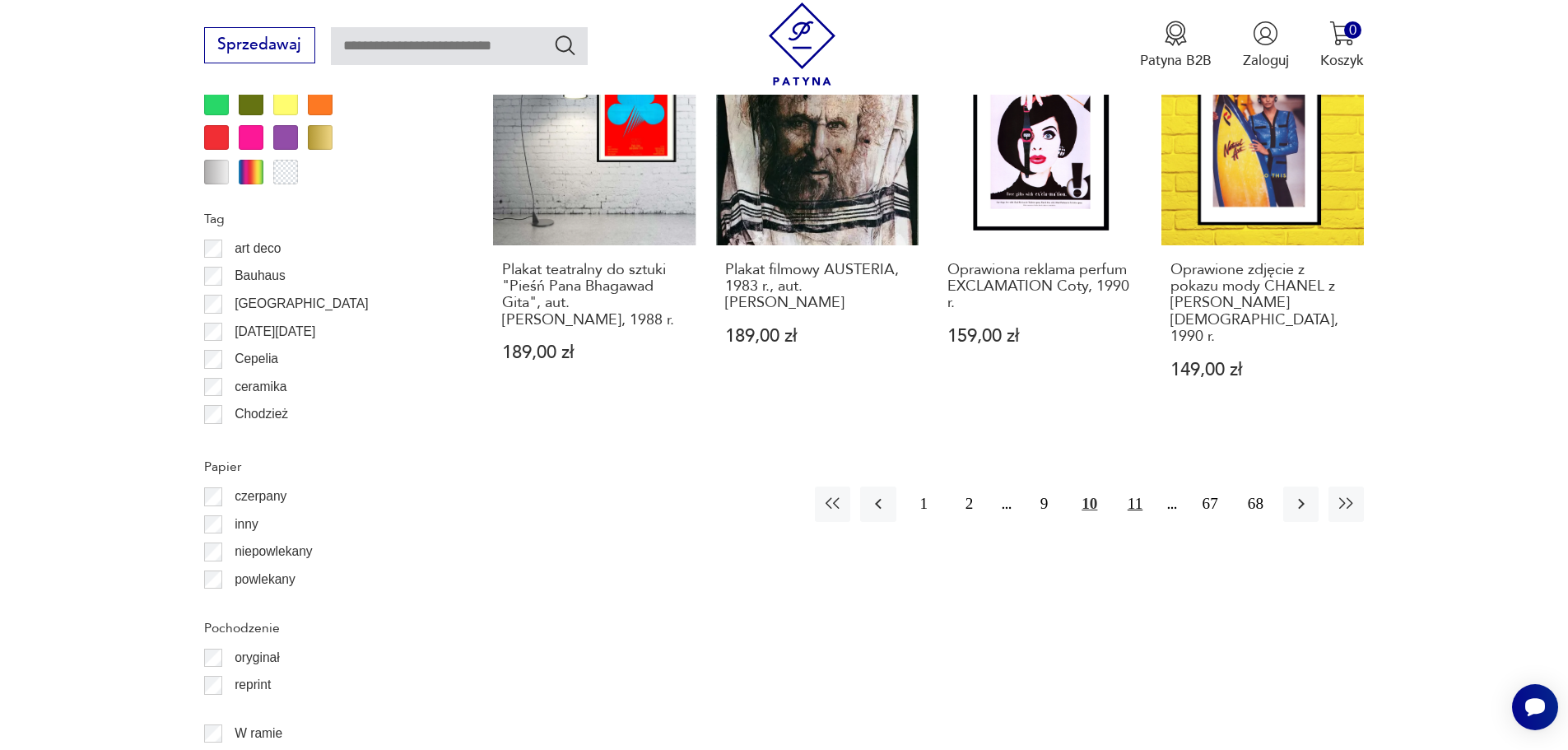
click at [1142, 498] on button "11" at bounding box center [1134, 504] width 35 height 35
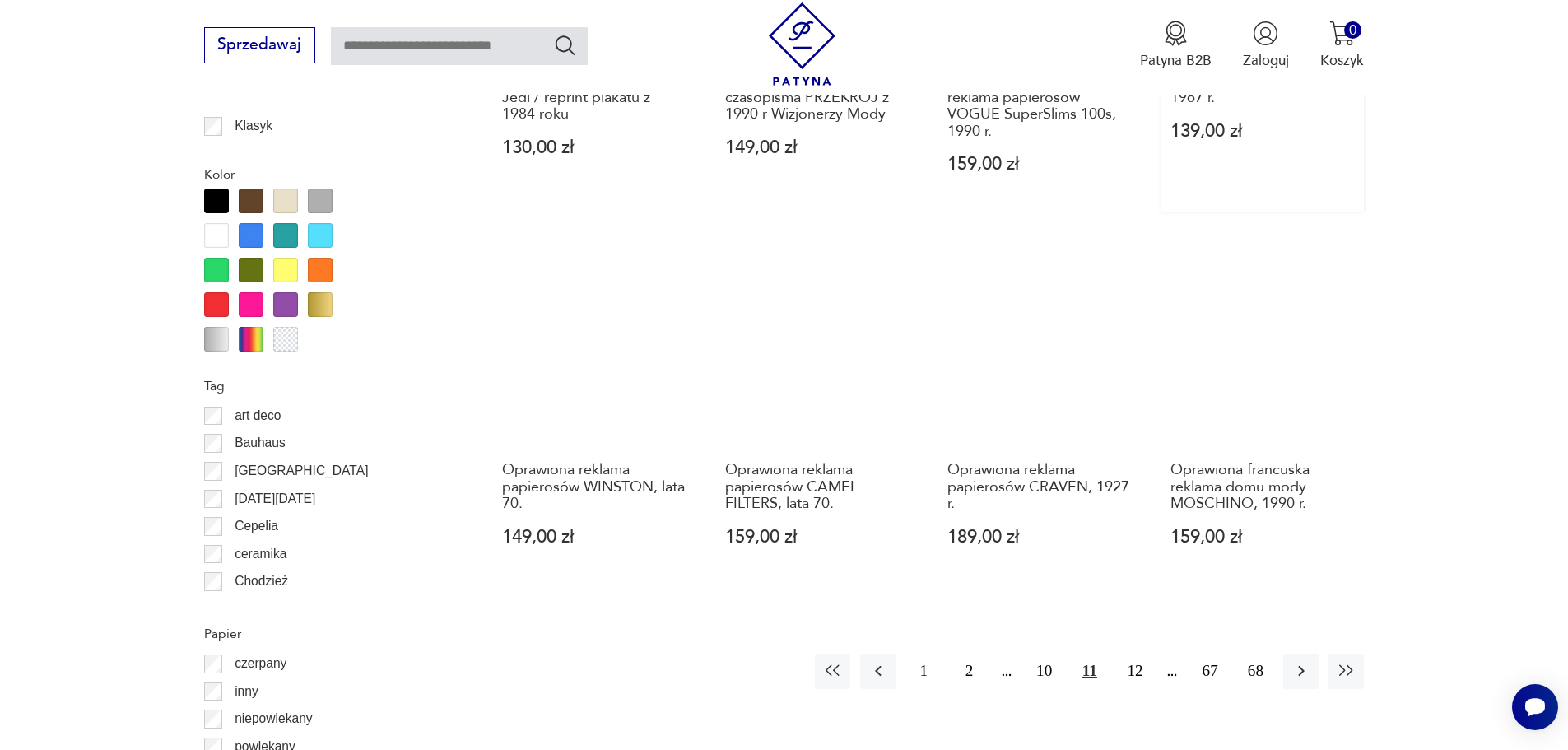
scroll to position [1724, 0]
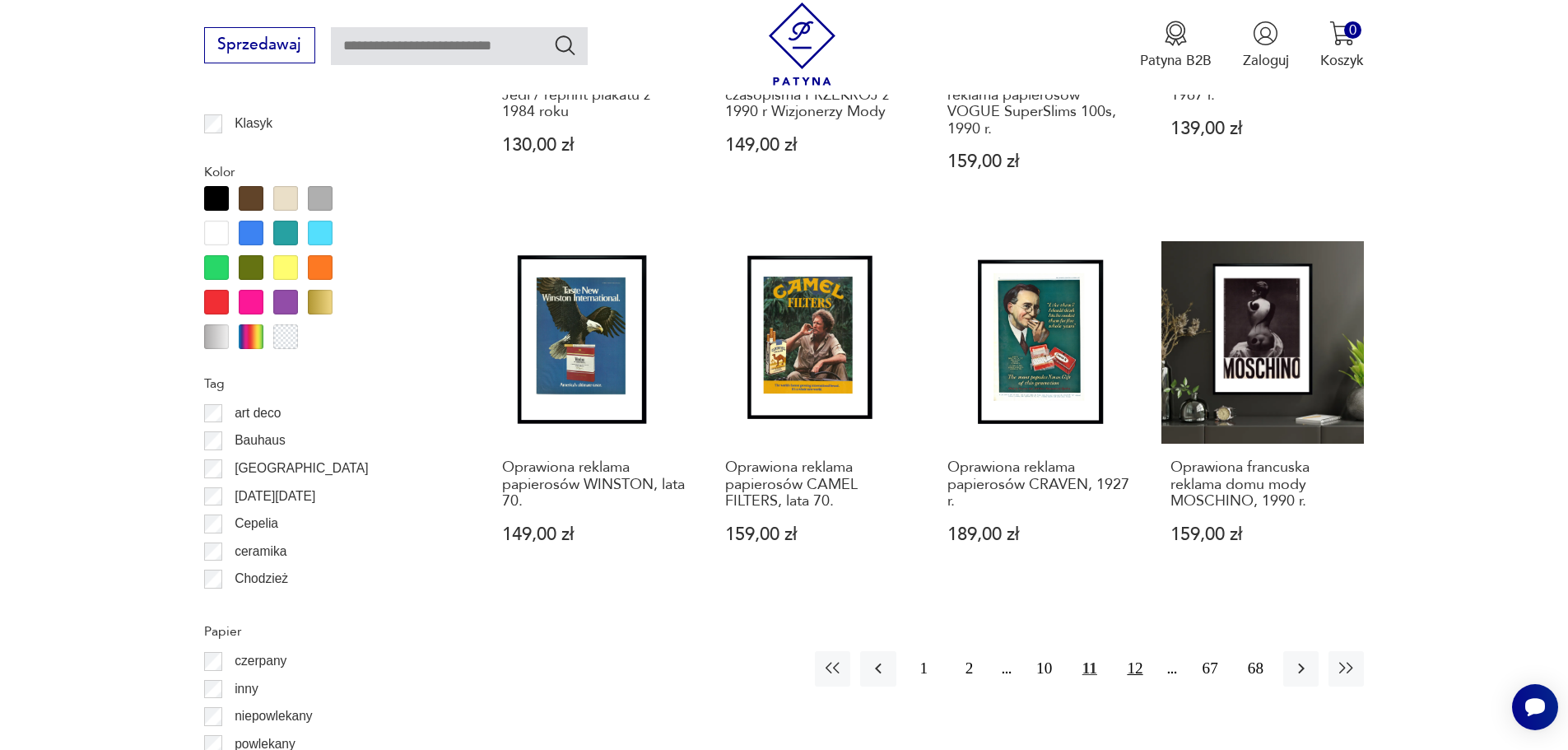
click at [1134, 654] on button "12" at bounding box center [1134, 669] width 35 height 35
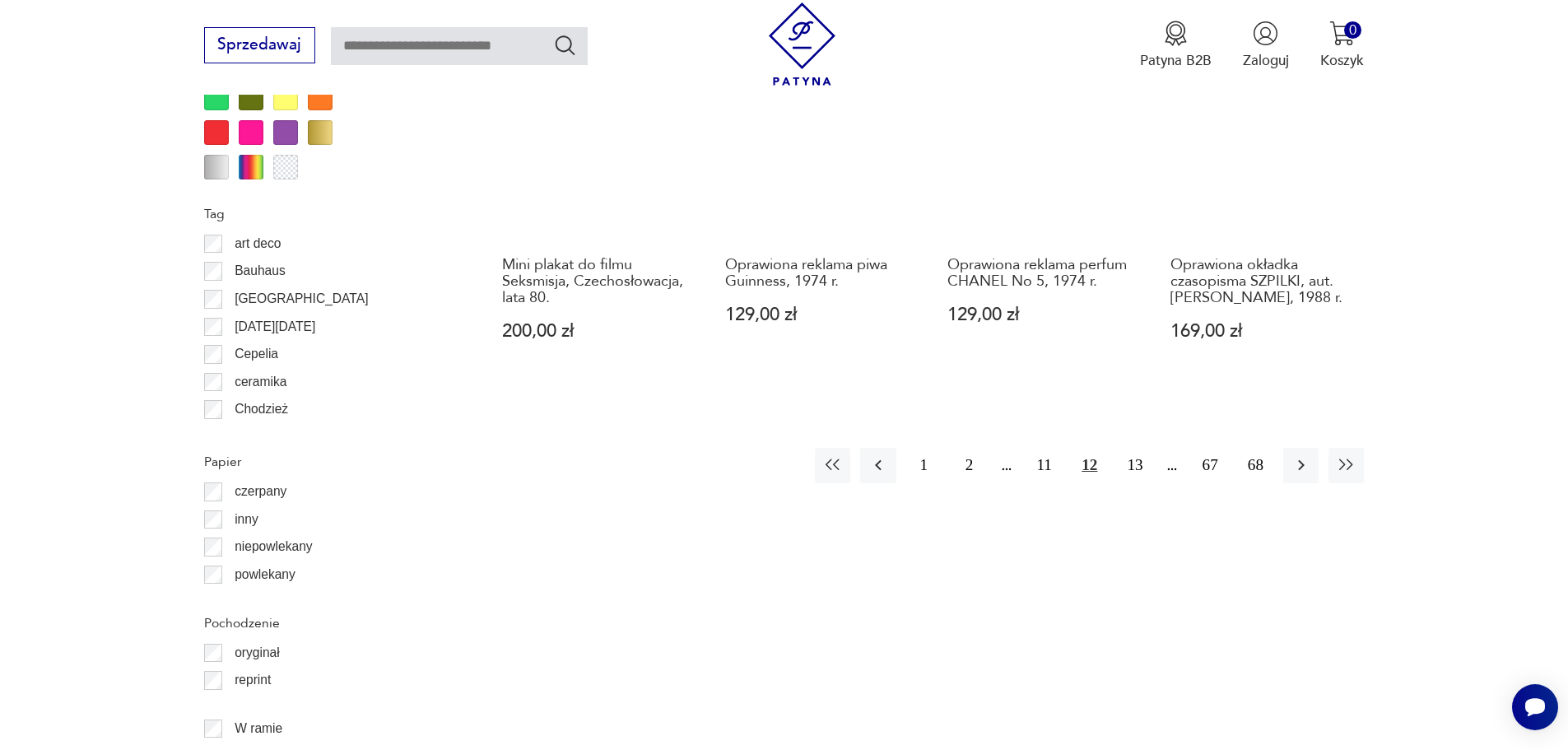
scroll to position [2053, 0]
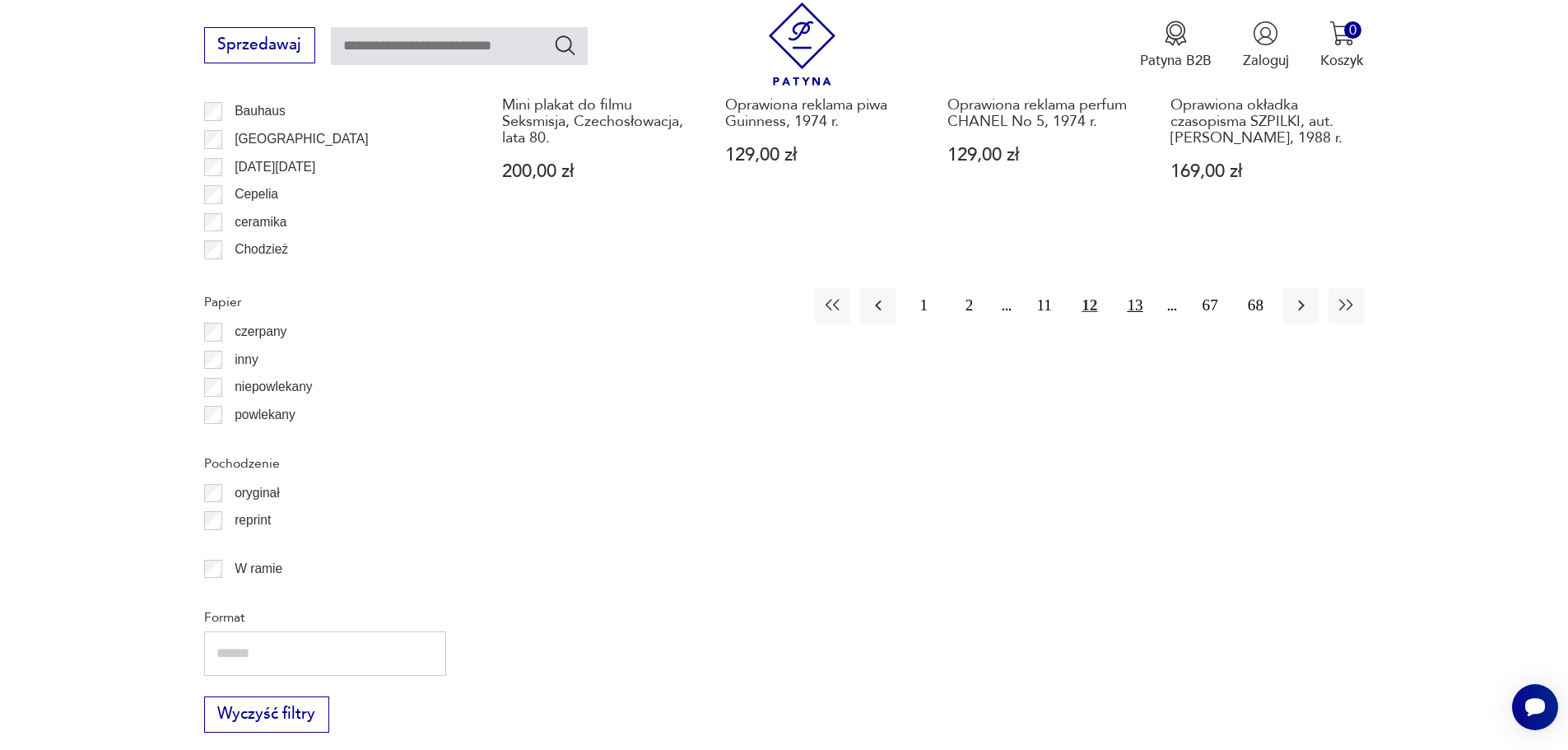
click at [1143, 310] on button "13" at bounding box center [1134, 306] width 35 height 35
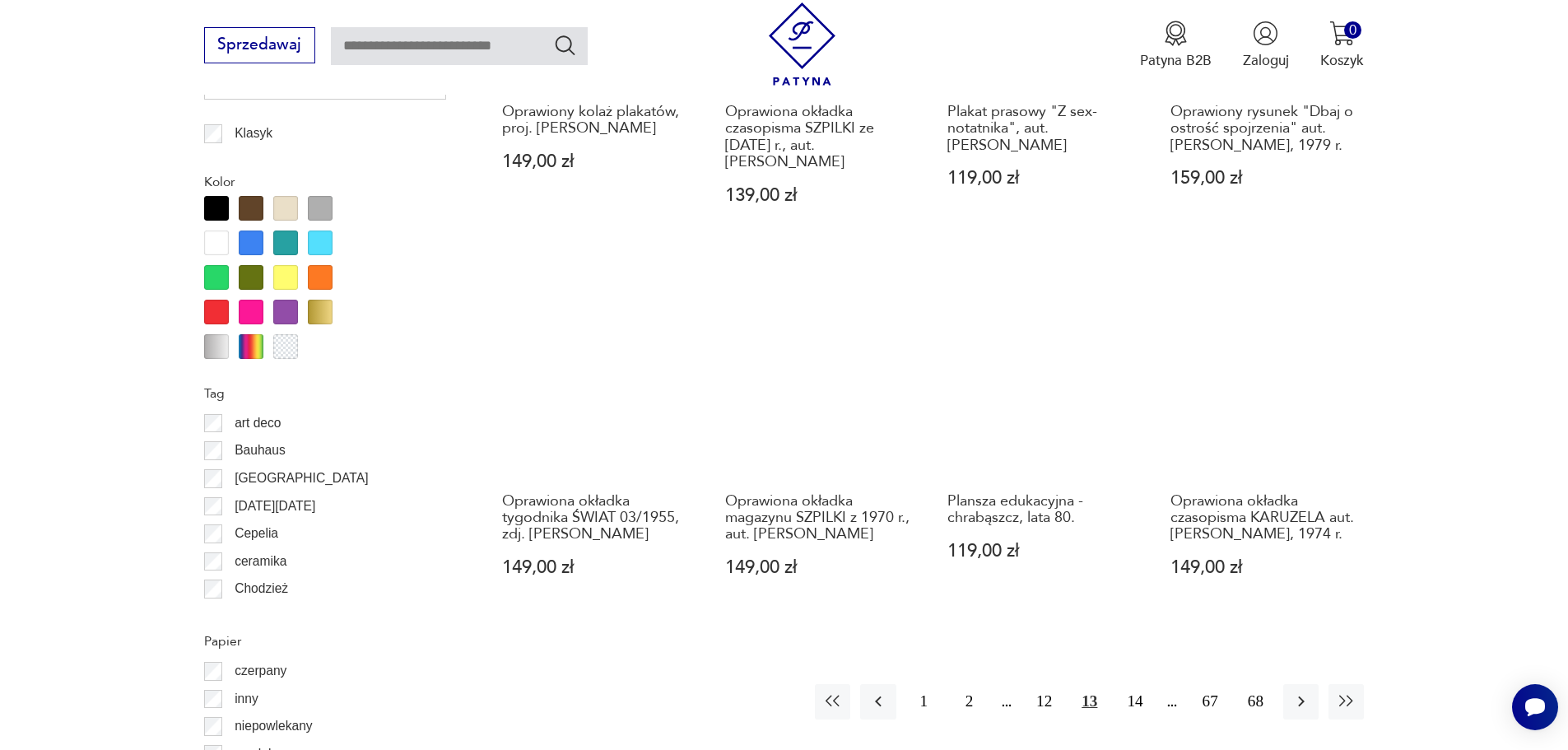
scroll to position [1724, 0]
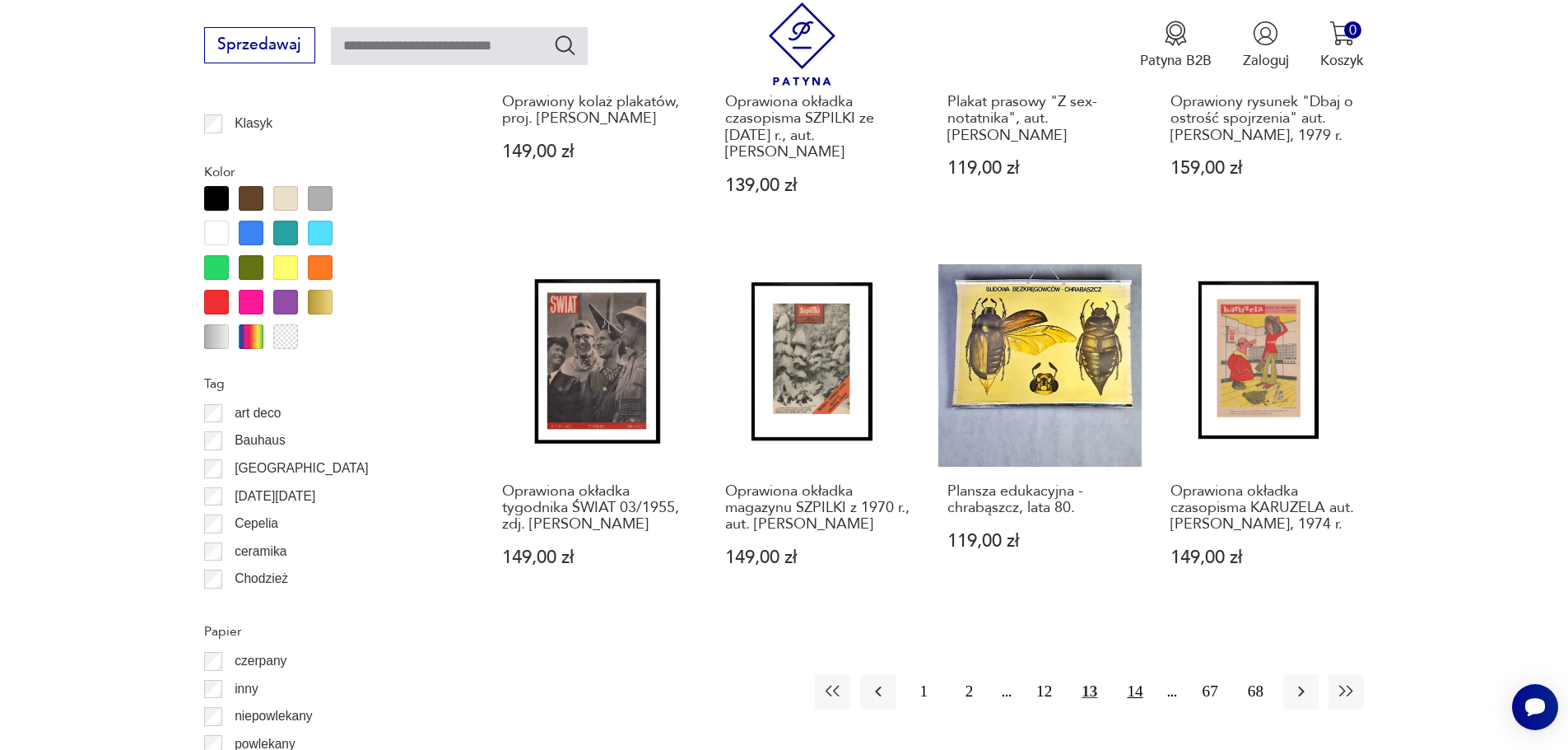
click at [1140, 688] on button "14" at bounding box center [1134, 692] width 35 height 35
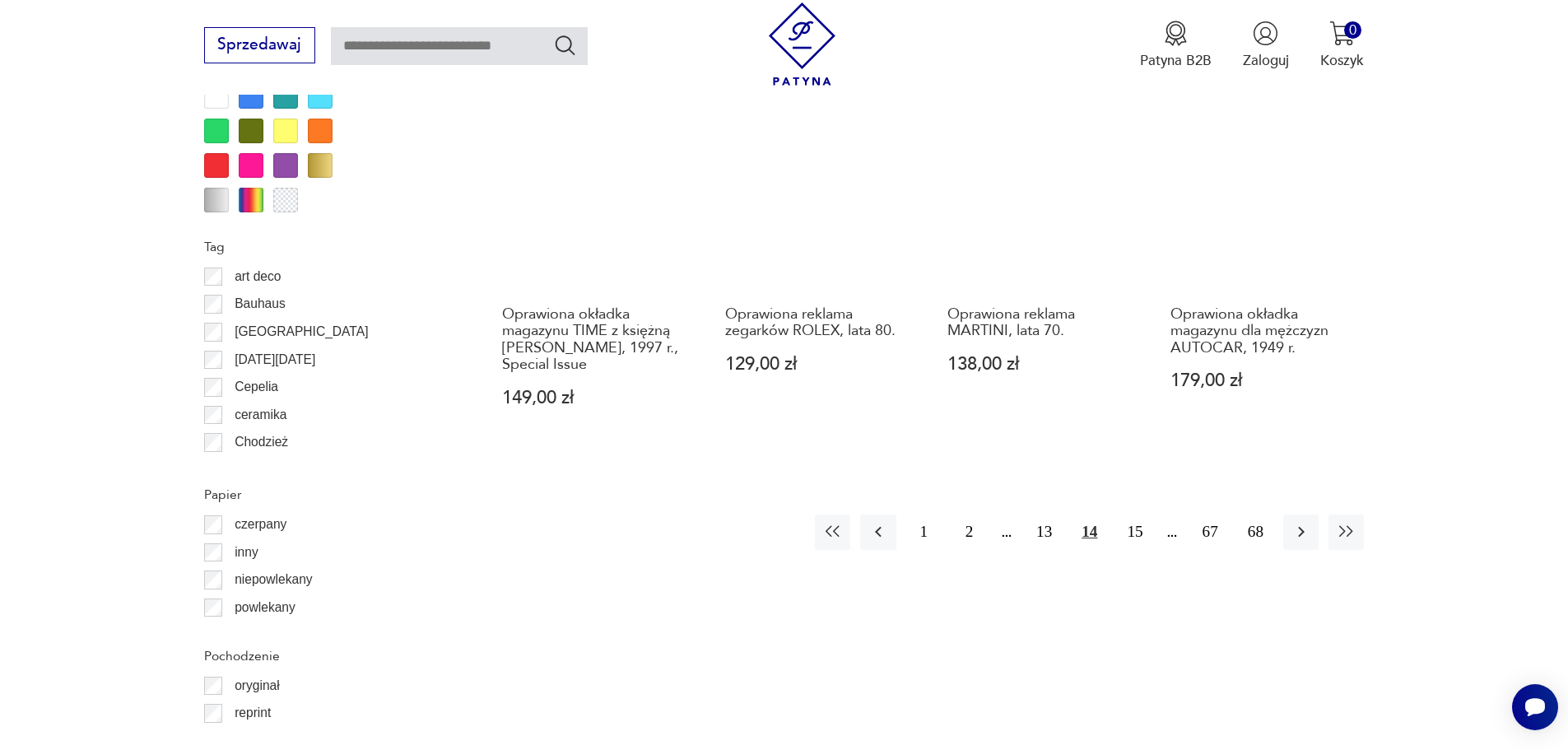
scroll to position [1972, 0]
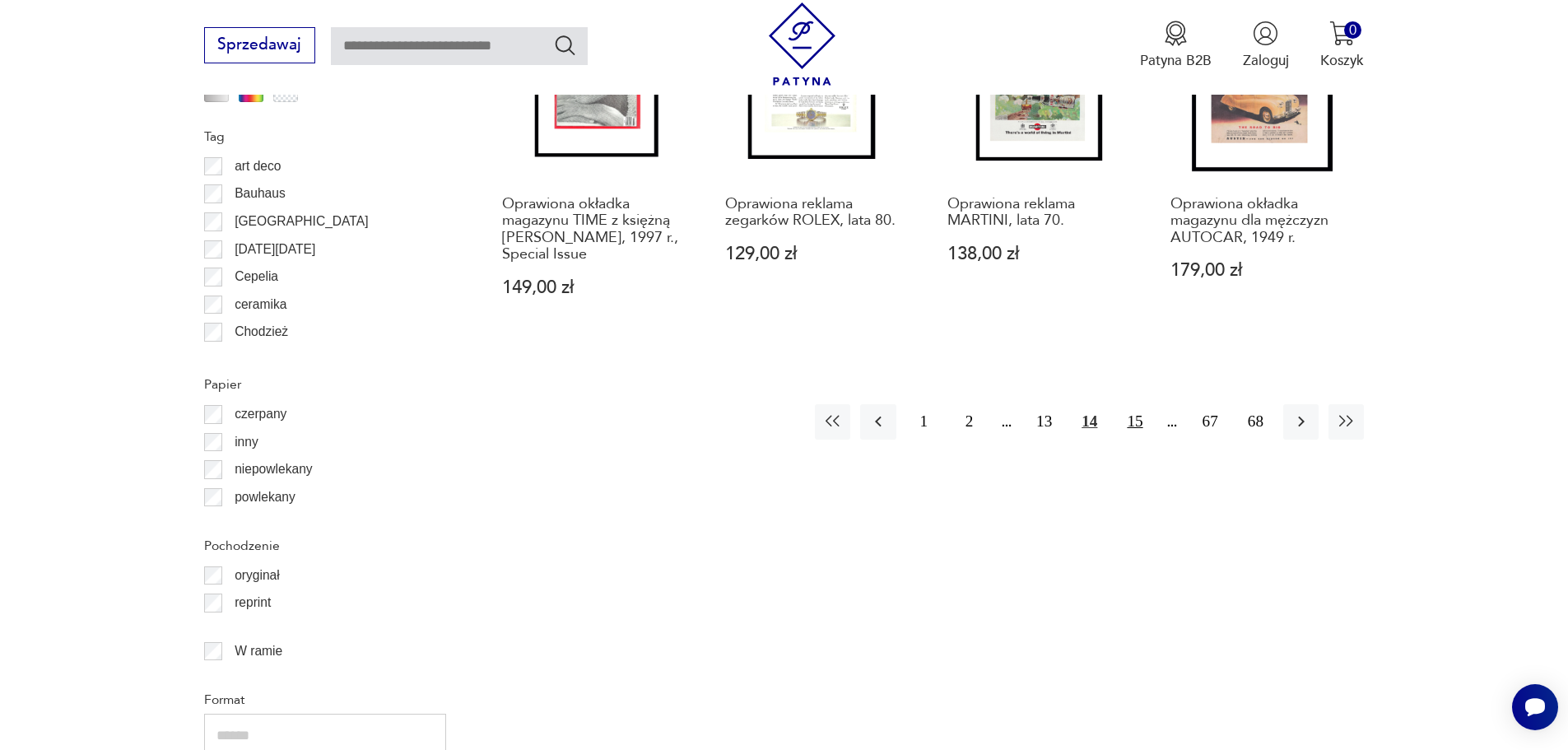
click at [1135, 429] on button "15" at bounding box center [1134, 422] width 35 height 35
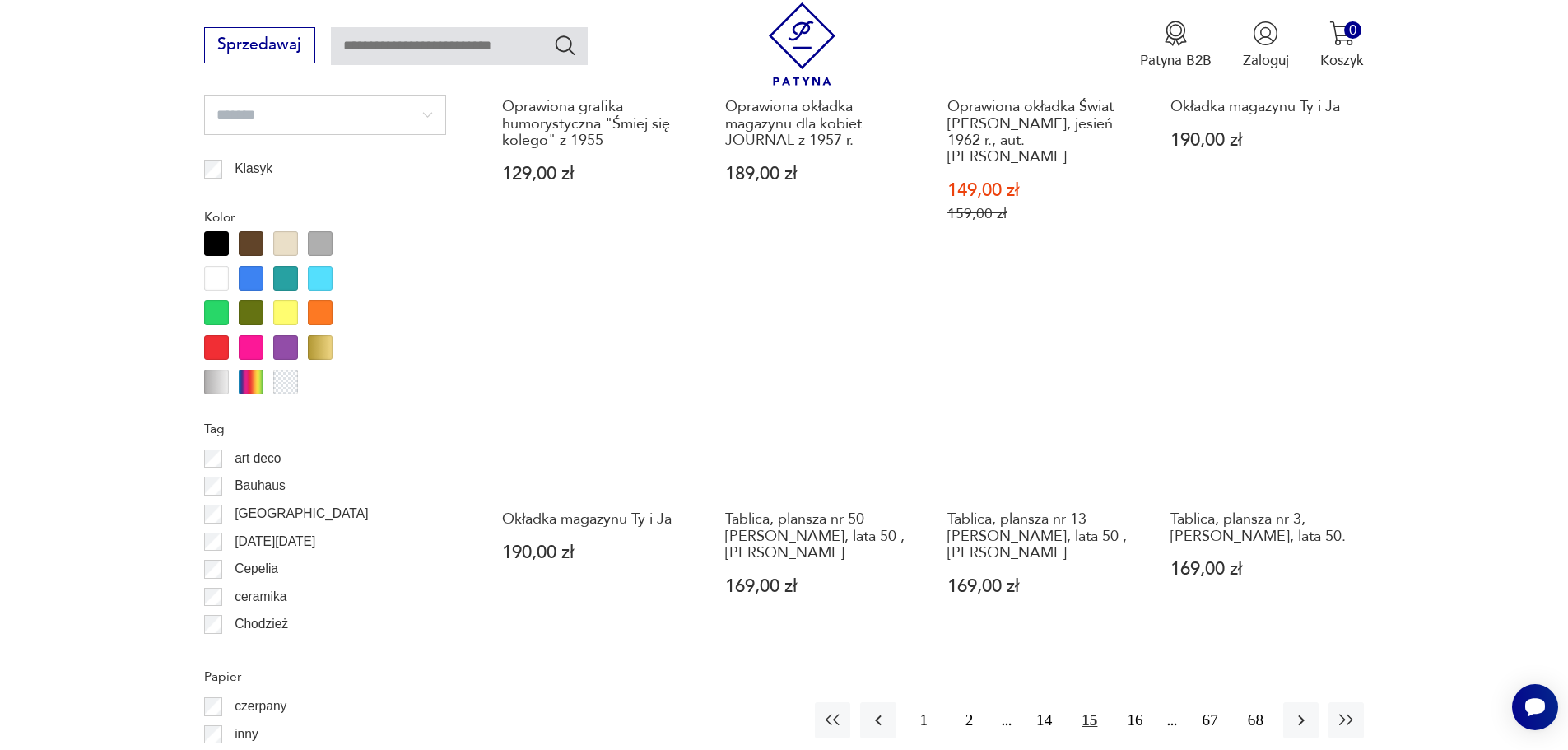
scroll to position [1724, 0]
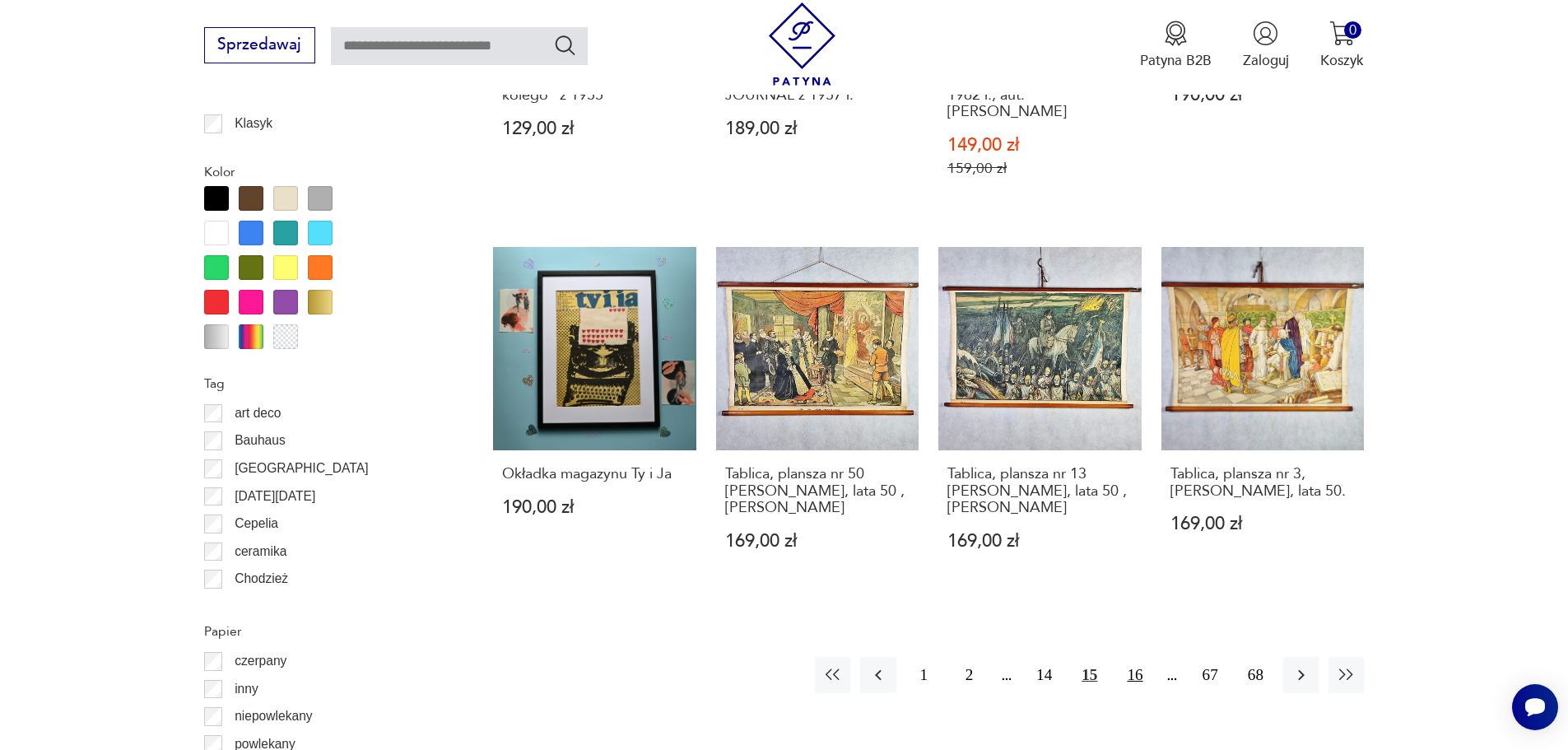
click at [1141, 688] on button "16" at bounding box center [1134, 674] width 35 height 35
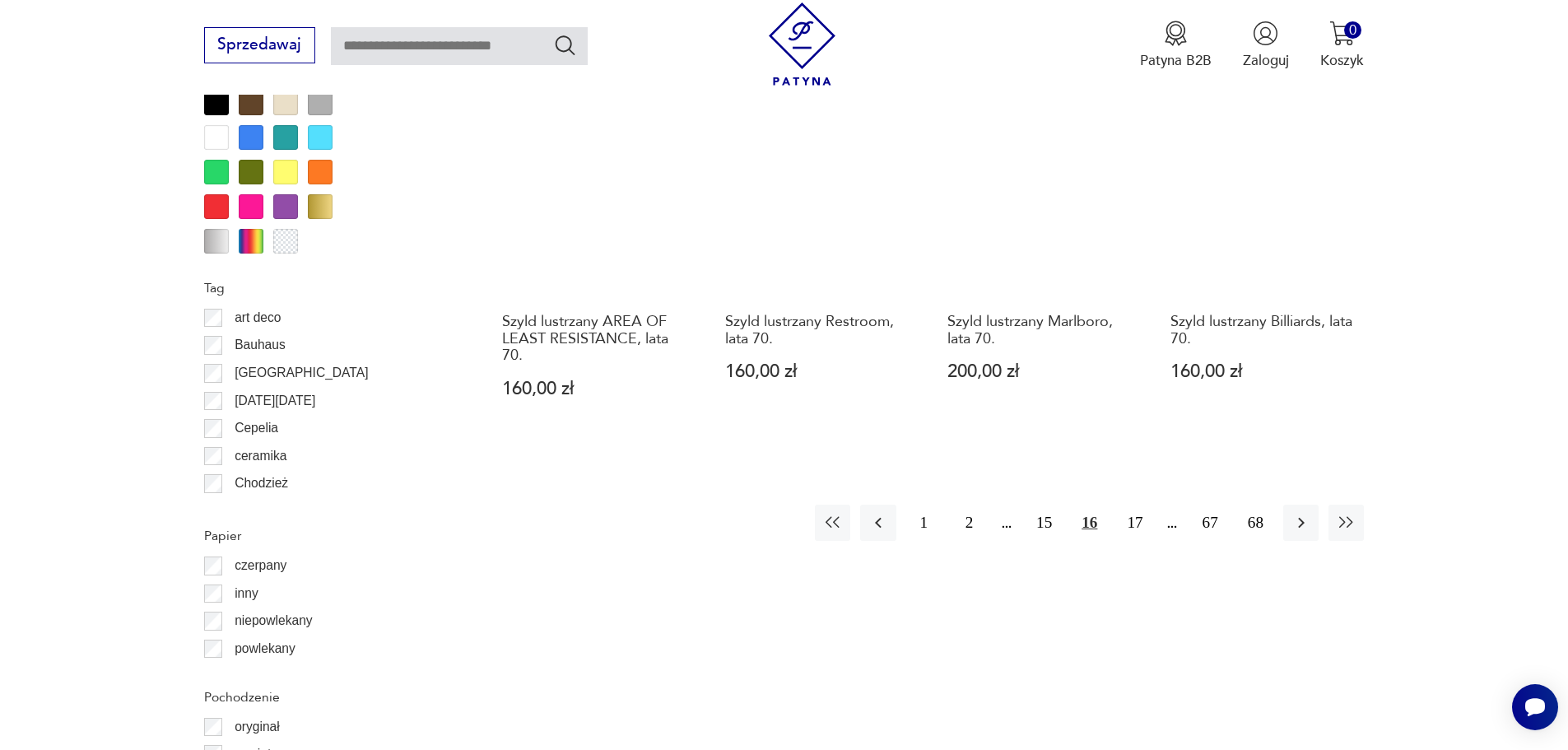
scroll to position [1889, 0]
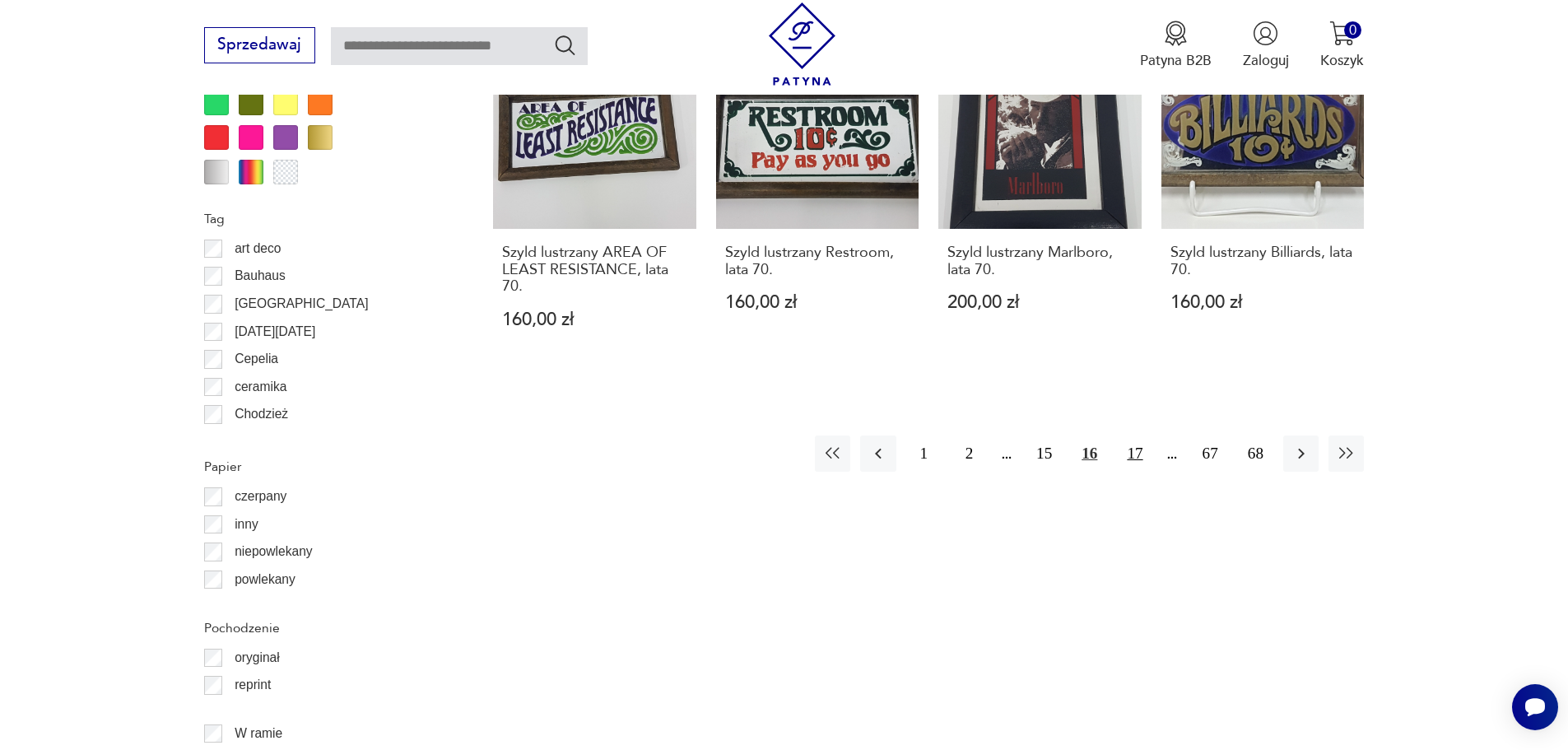
click at [1132, 436] on button "17" at bounding box center [1134, 453] width 35 height 35
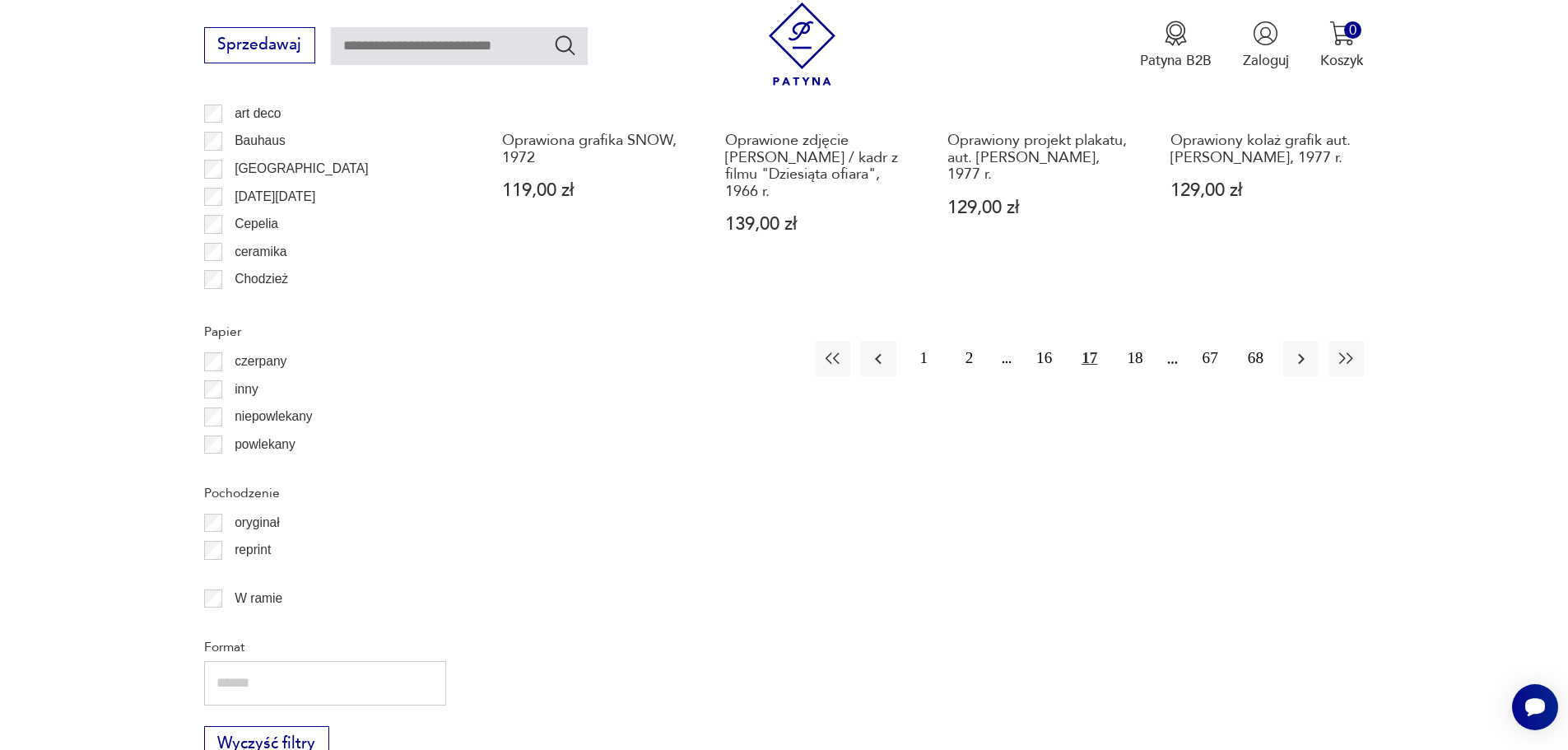
scroll to position [2053, 0]
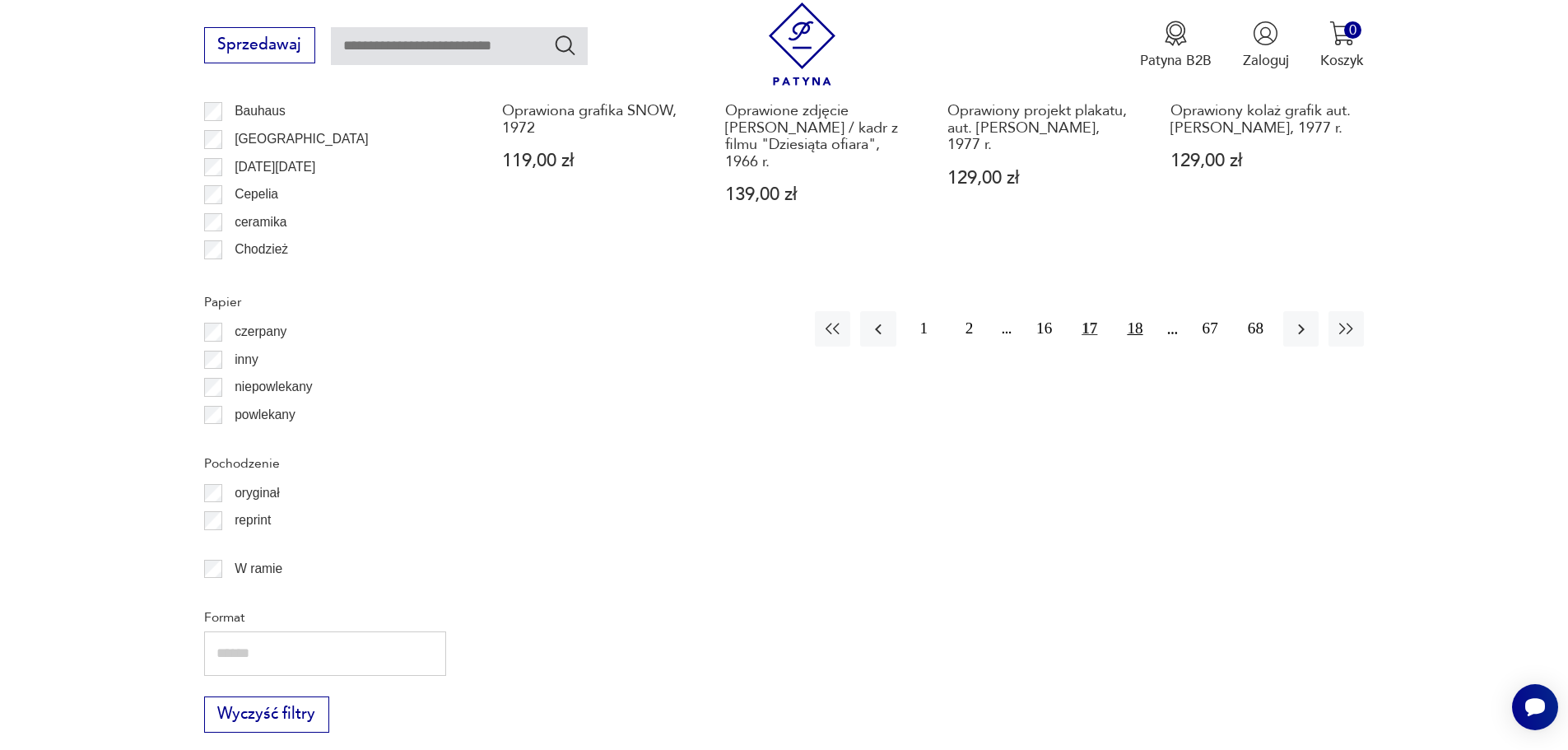
click at [1133, 313] on button "18" at bounding box center [1134, 328] width 35 height 35
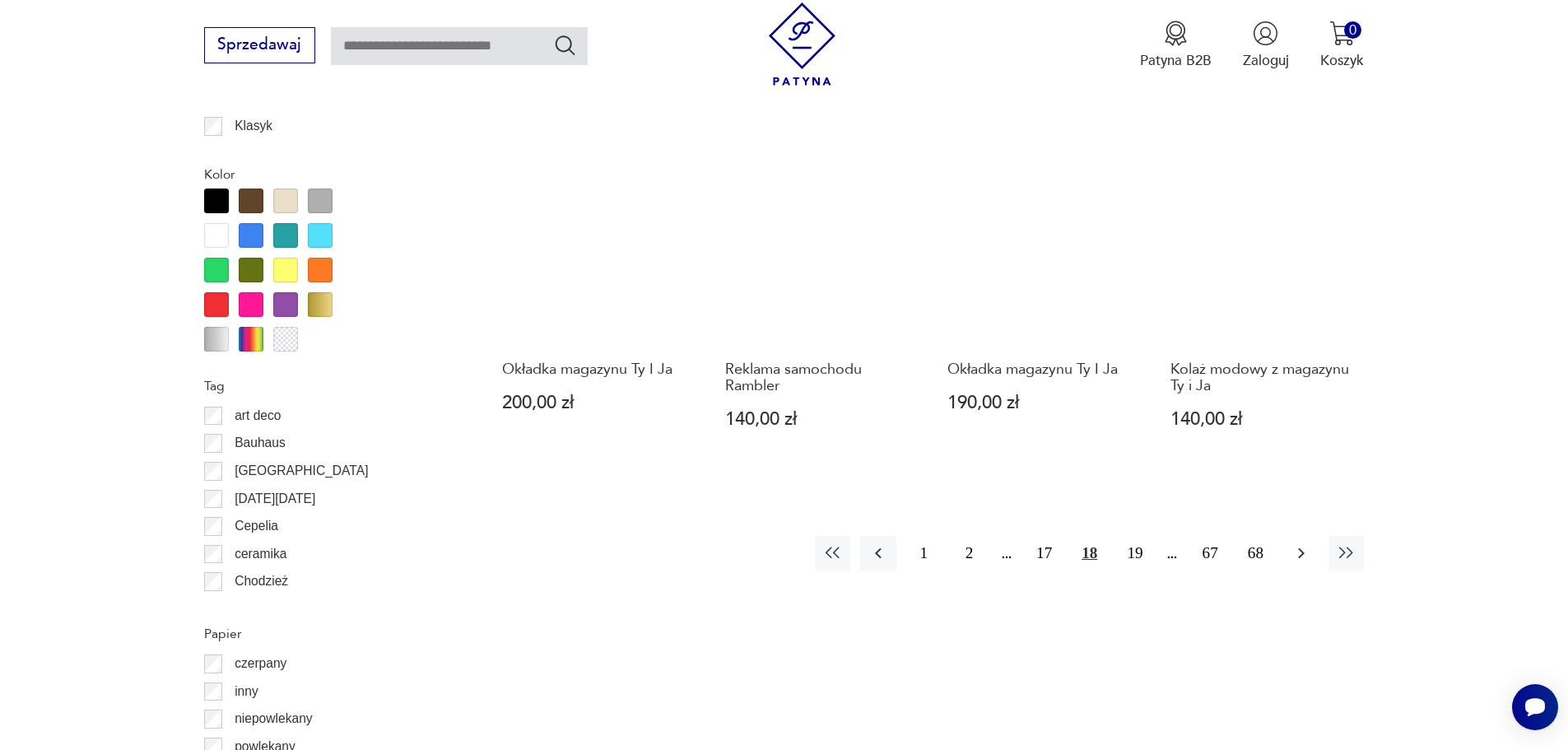
scroll to position [1724, 0]
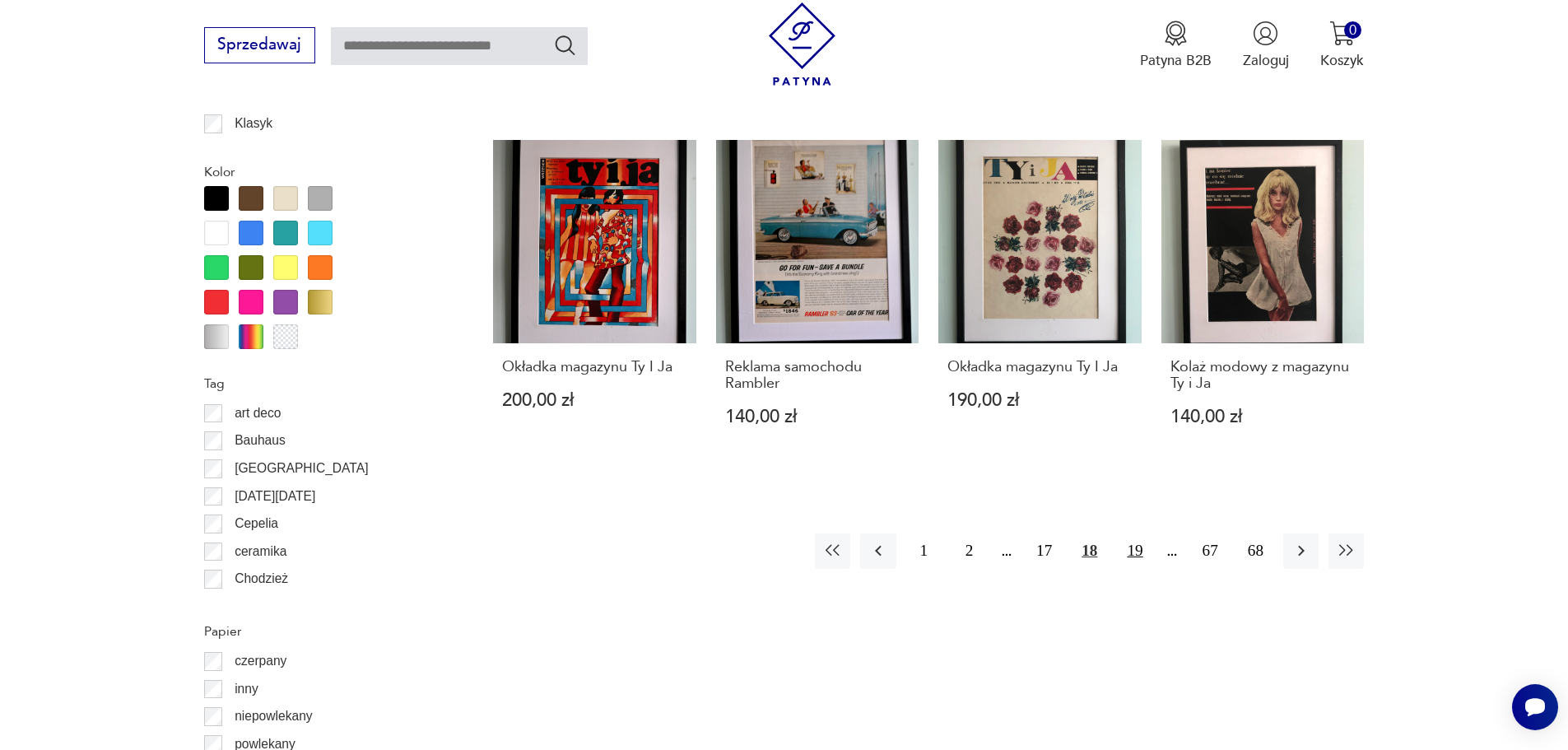
click at [1133, 547] on button "19" at bounding box center [1134, 552] width 35 height 35
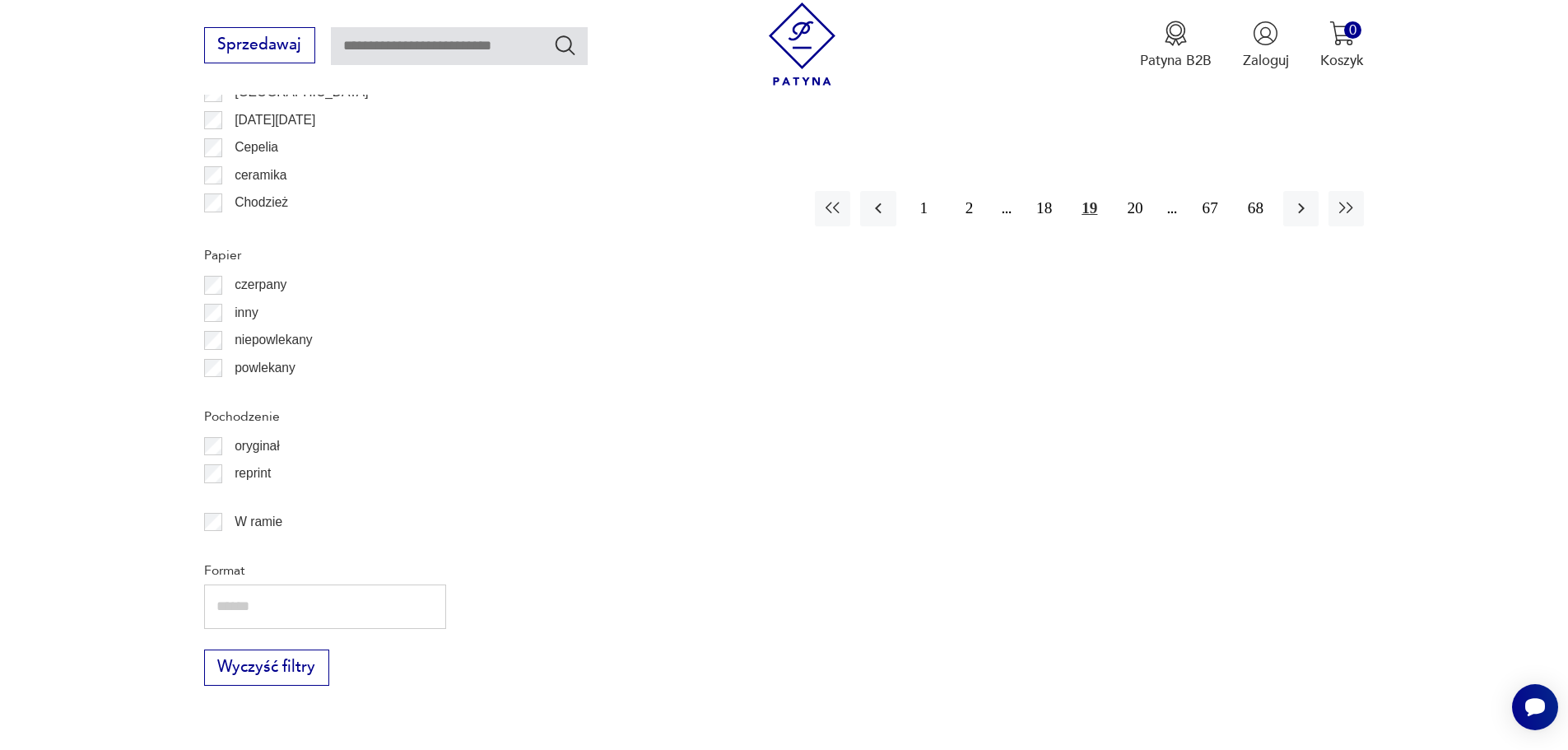
scroll to position [1972, 0]
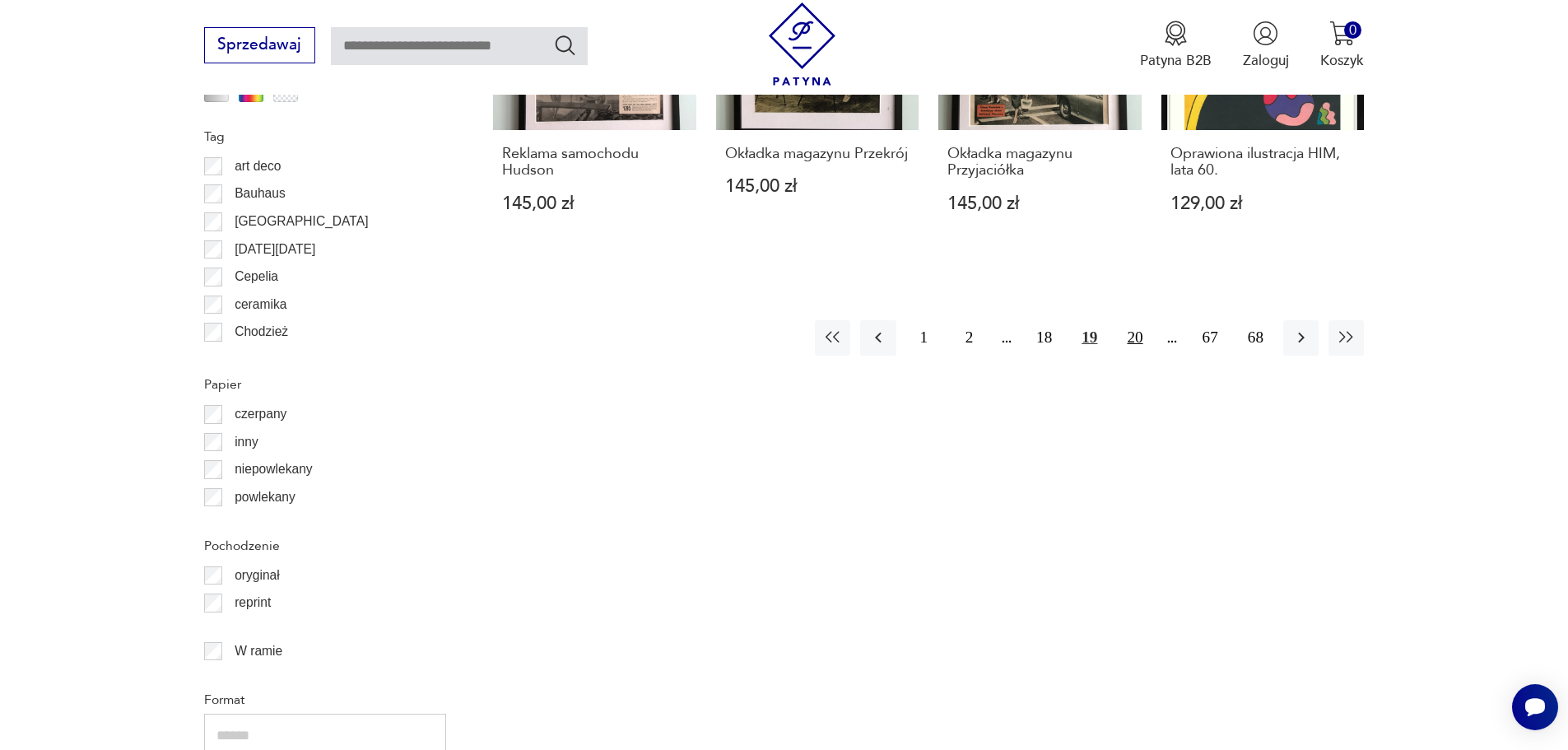
click at [1142, 356] on button "20" at bounding box center [1134, 338] width 35 height 35
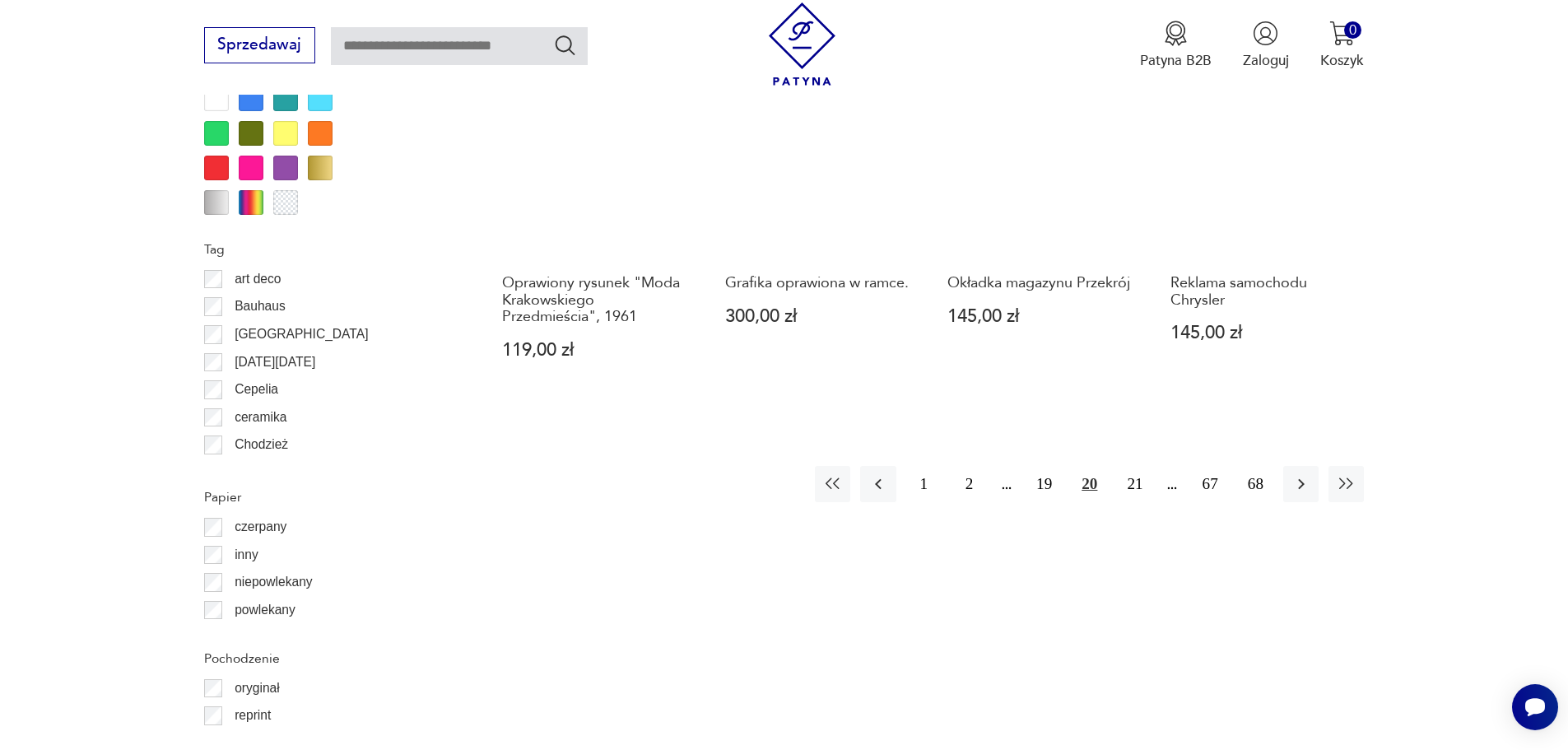
scroll to position [1889, 0]
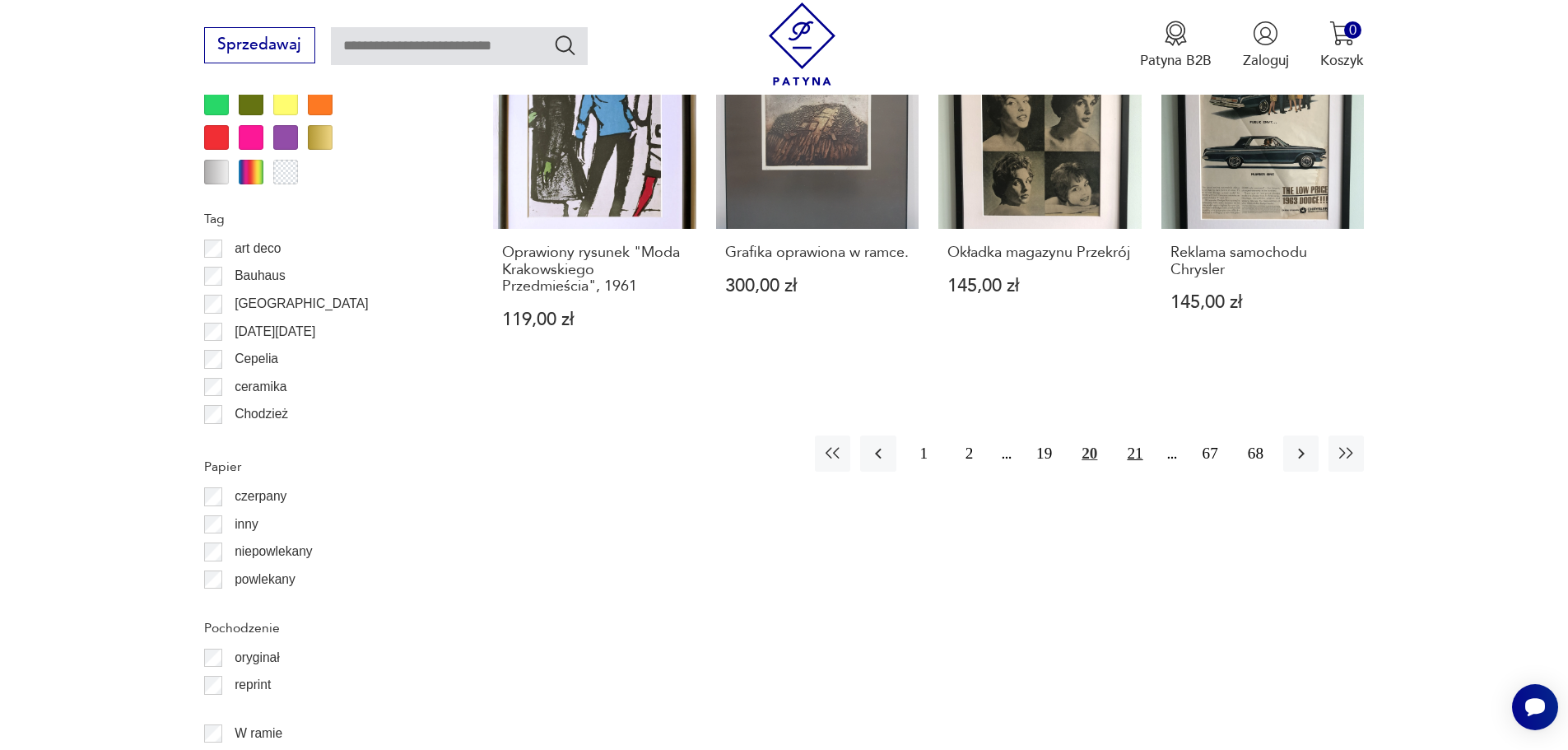
click at [1136, 455] on button "21" at bounding box center [1134, 453] width 35 height 35
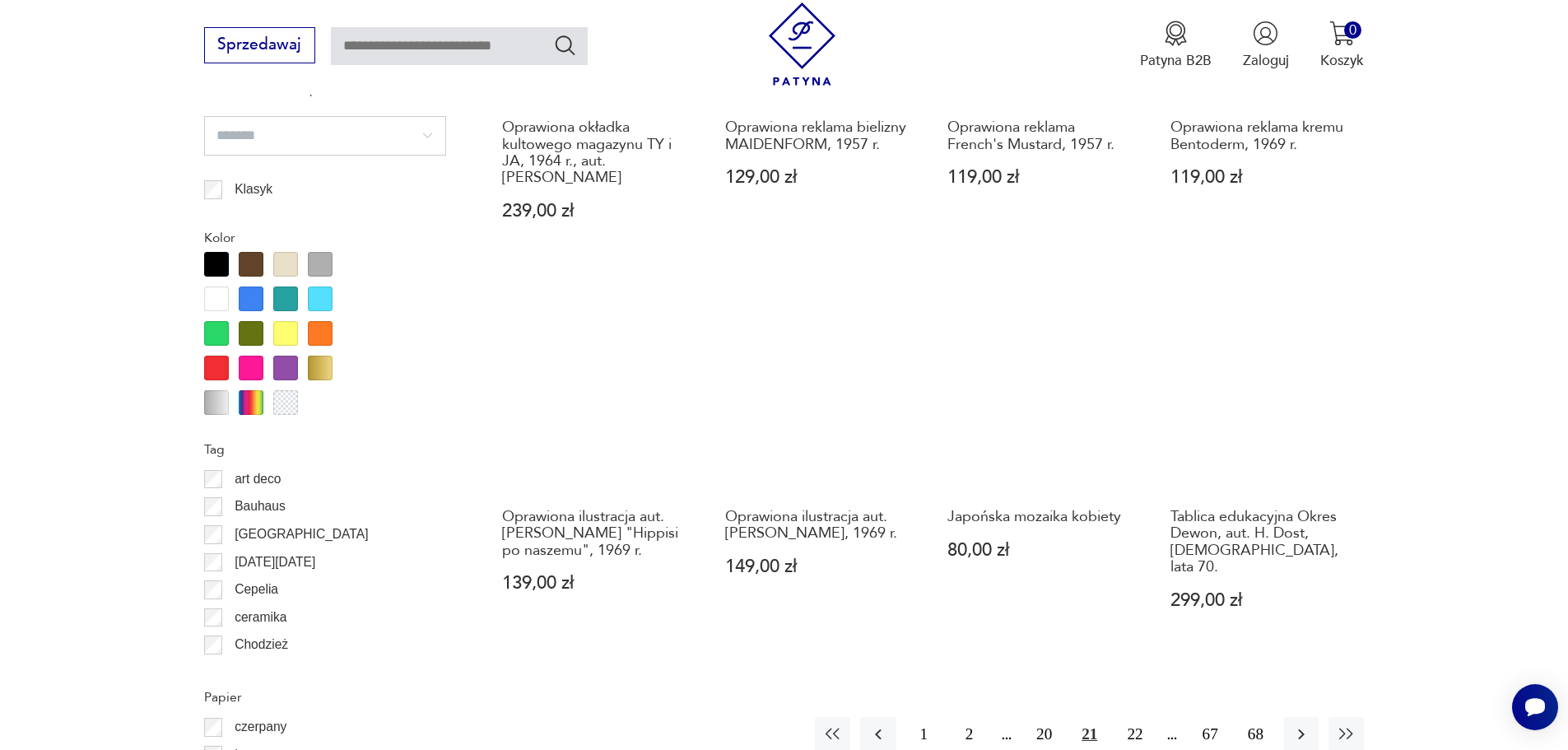
scroll to position [1889, 0]
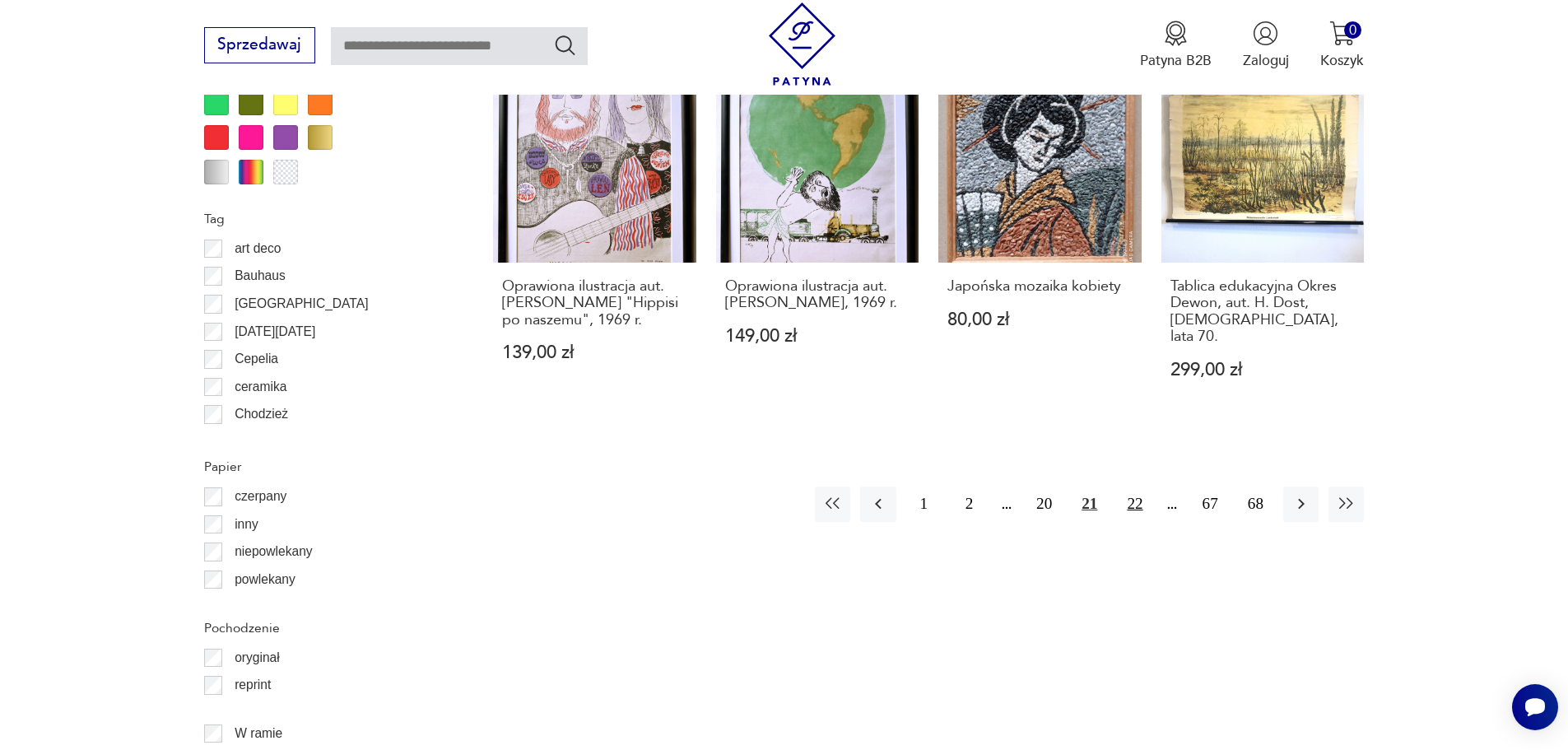
click at [1122, 487] on button "22" at bounding box center [1134, 504] width 35 height 35
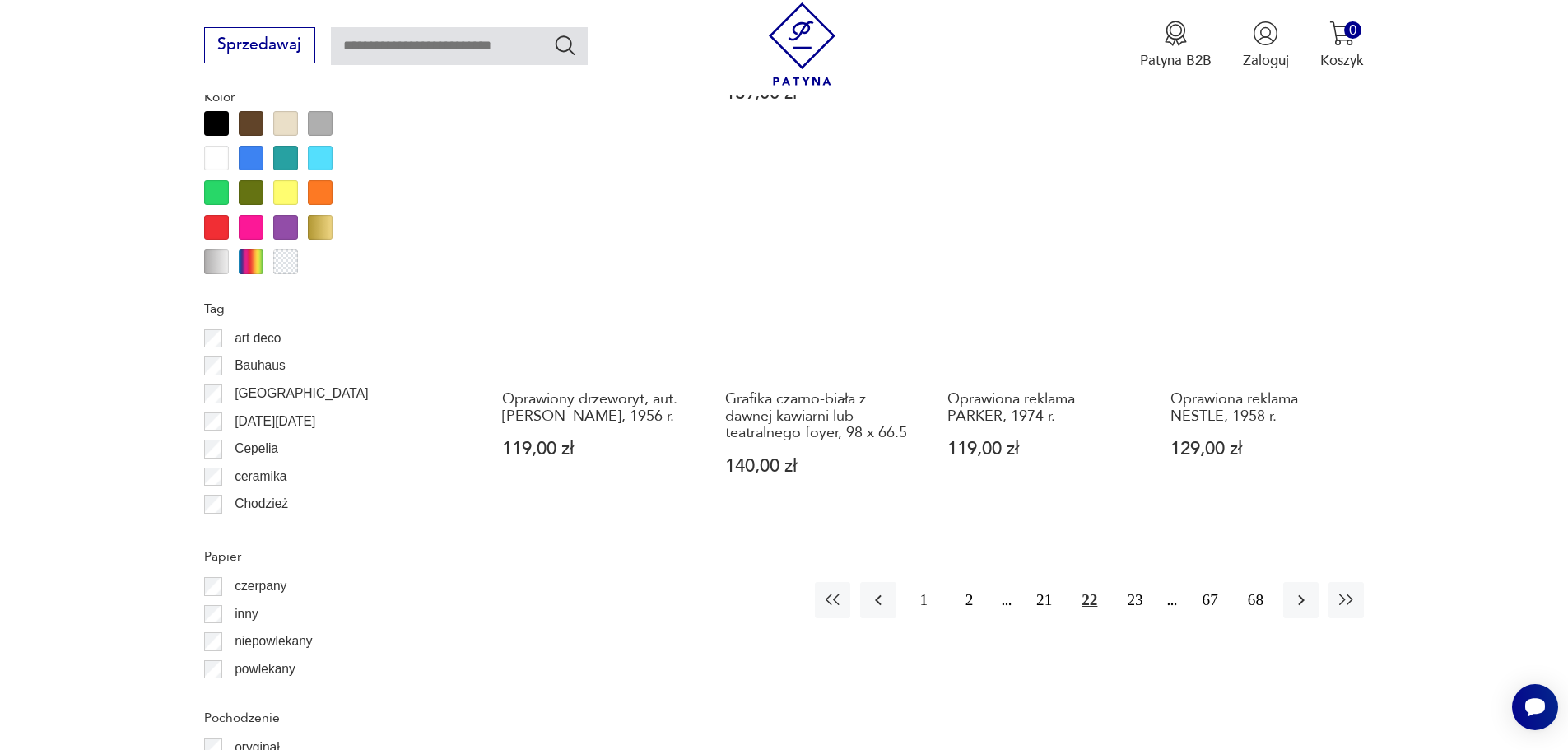
scroll to position [1806, 0]
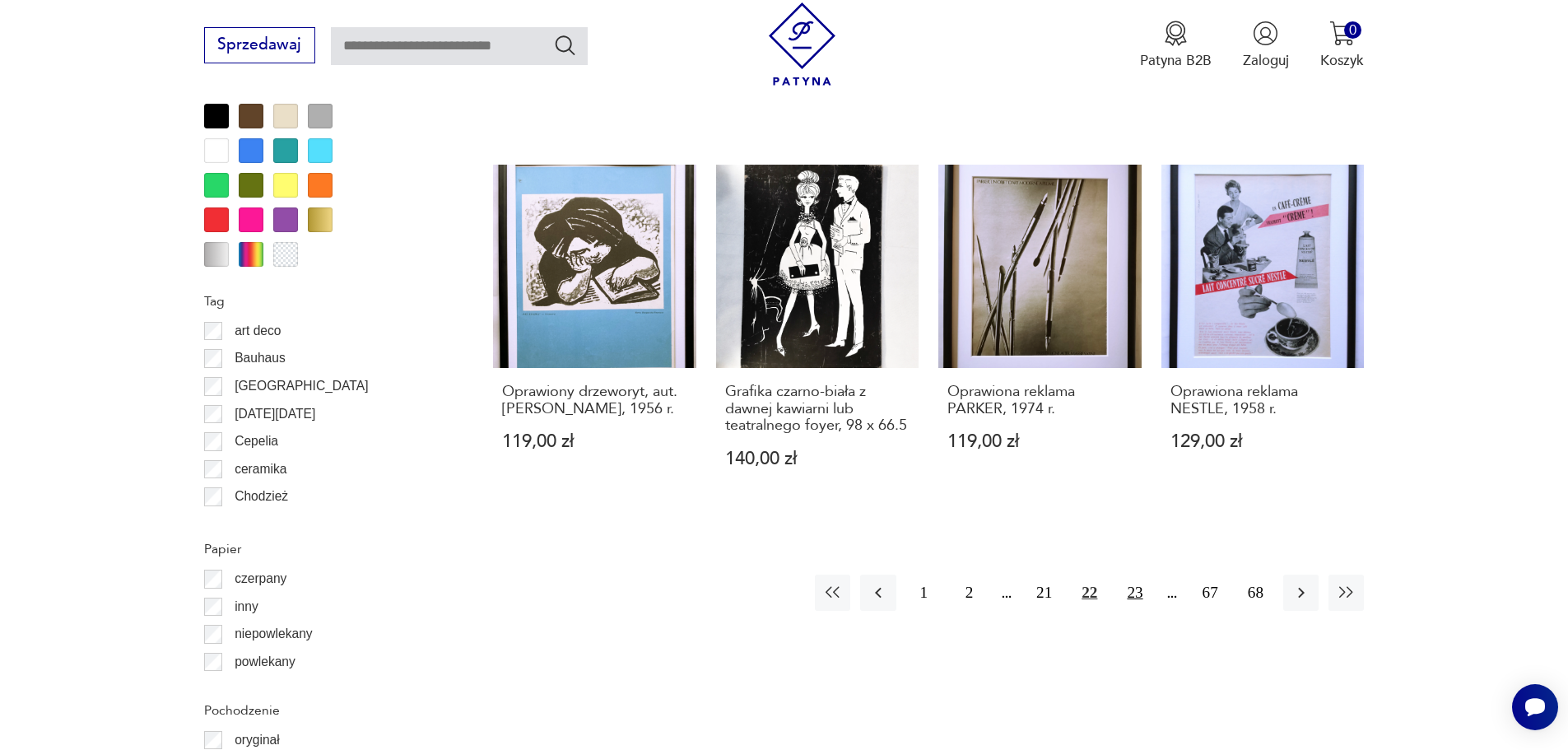
drag, startPoint x: 1134, startPoint y: 574, endPoint x: 1124, endPoint y: 579, distance: 11.2
click at [1127, 577] on button "23" at bounding box center [1134, 592] width 35 height 35
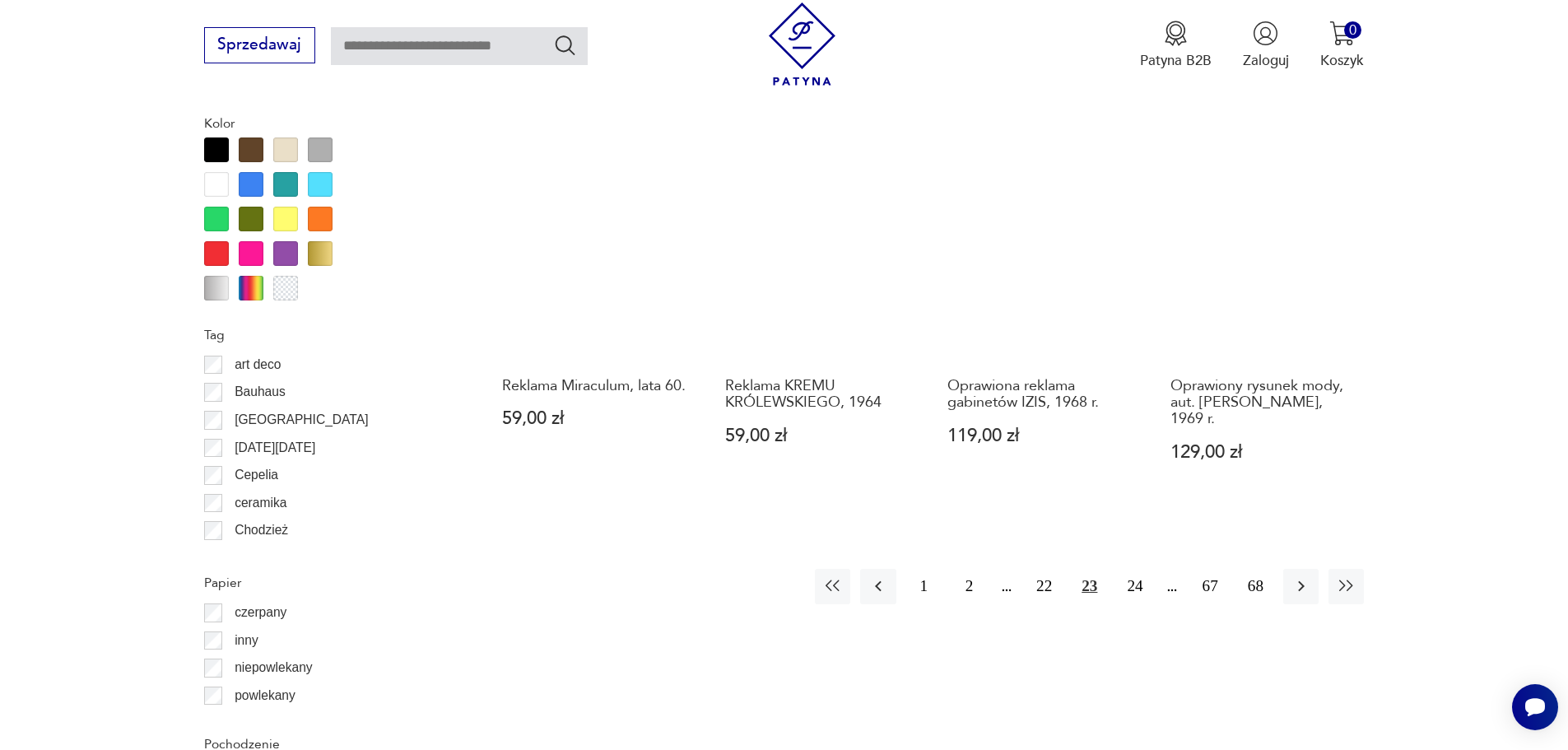
scroll to position [1806, 0]
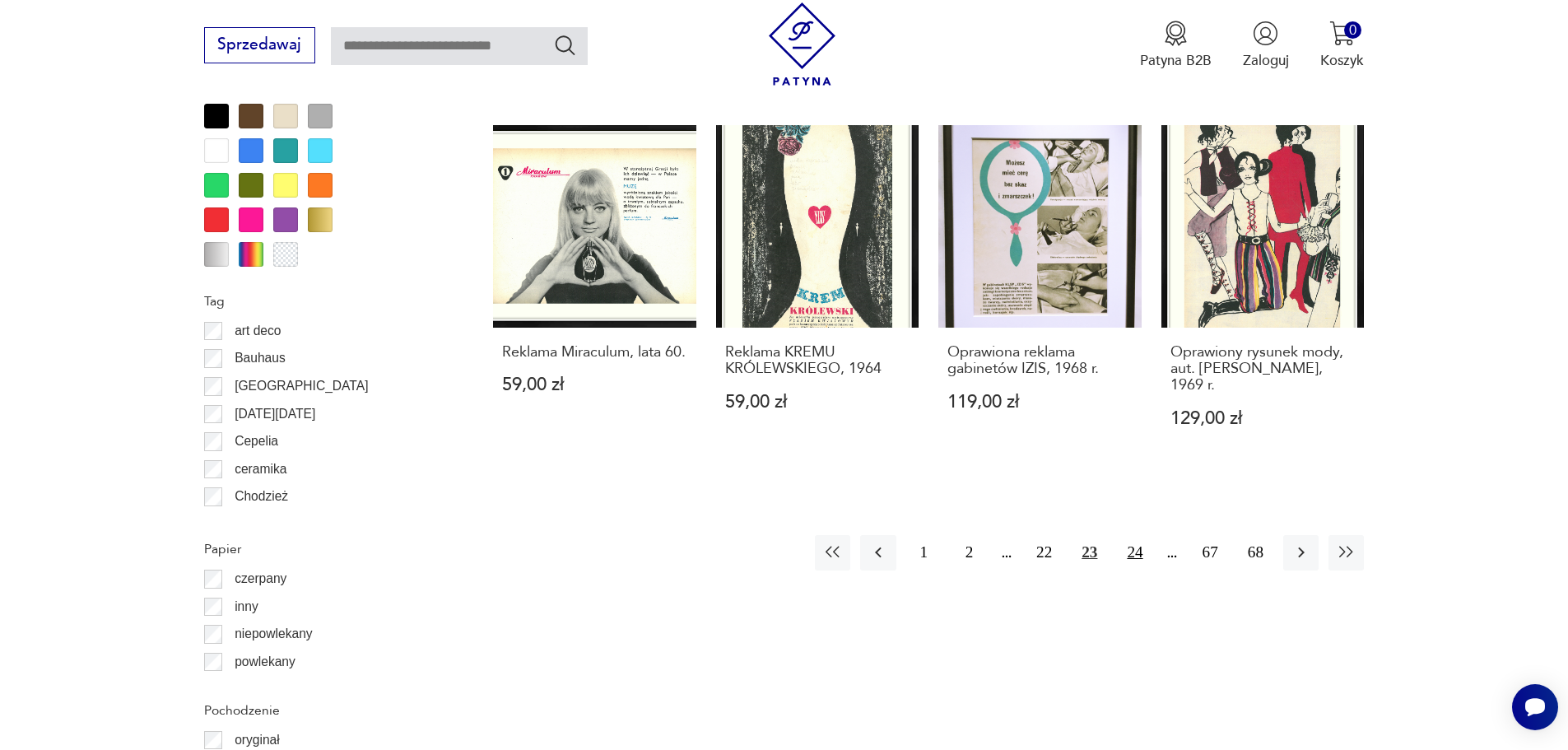
click at [1127, 535] on button "24" at bounding box center [1134, 552] width 35 height 35
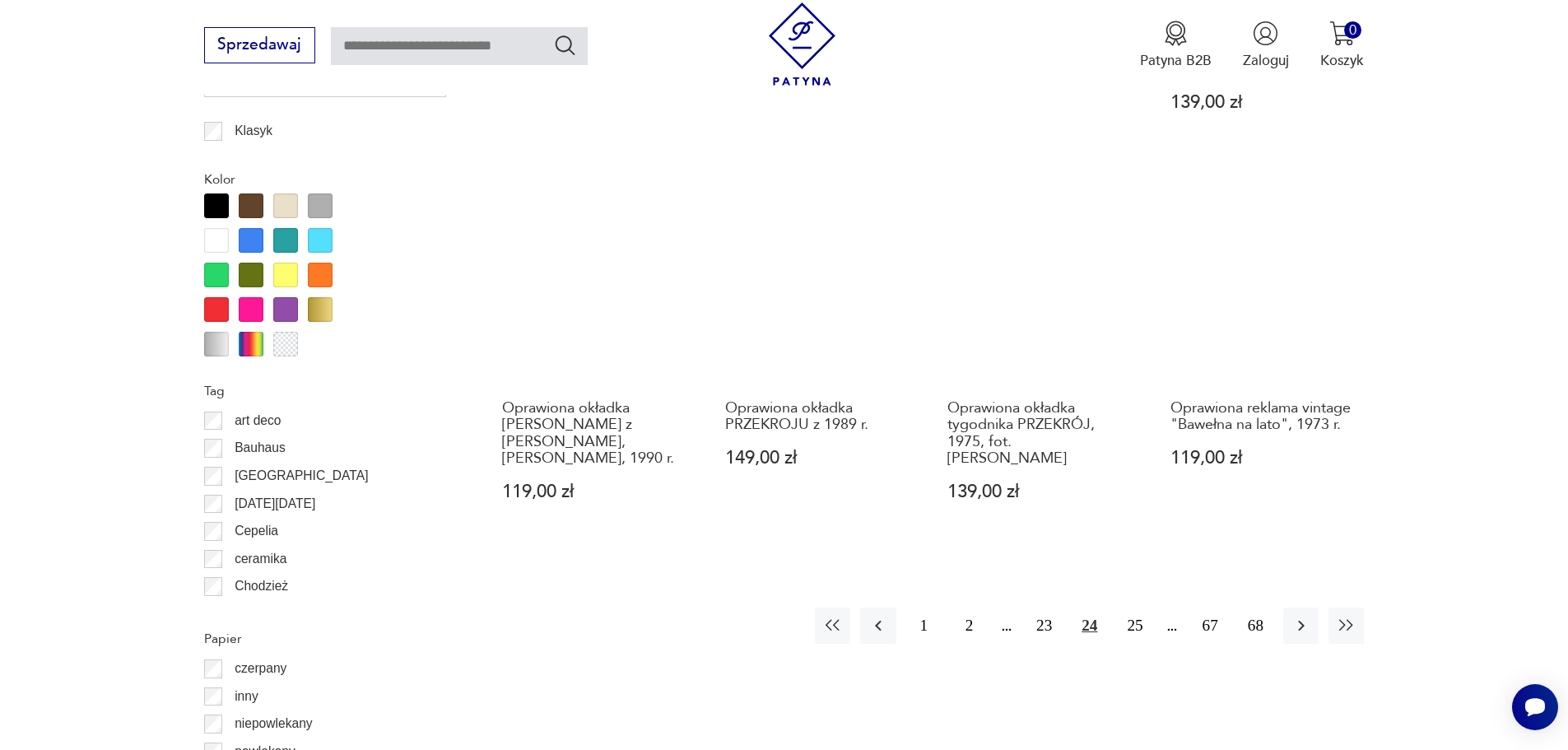
scroll to position [1724, 0]
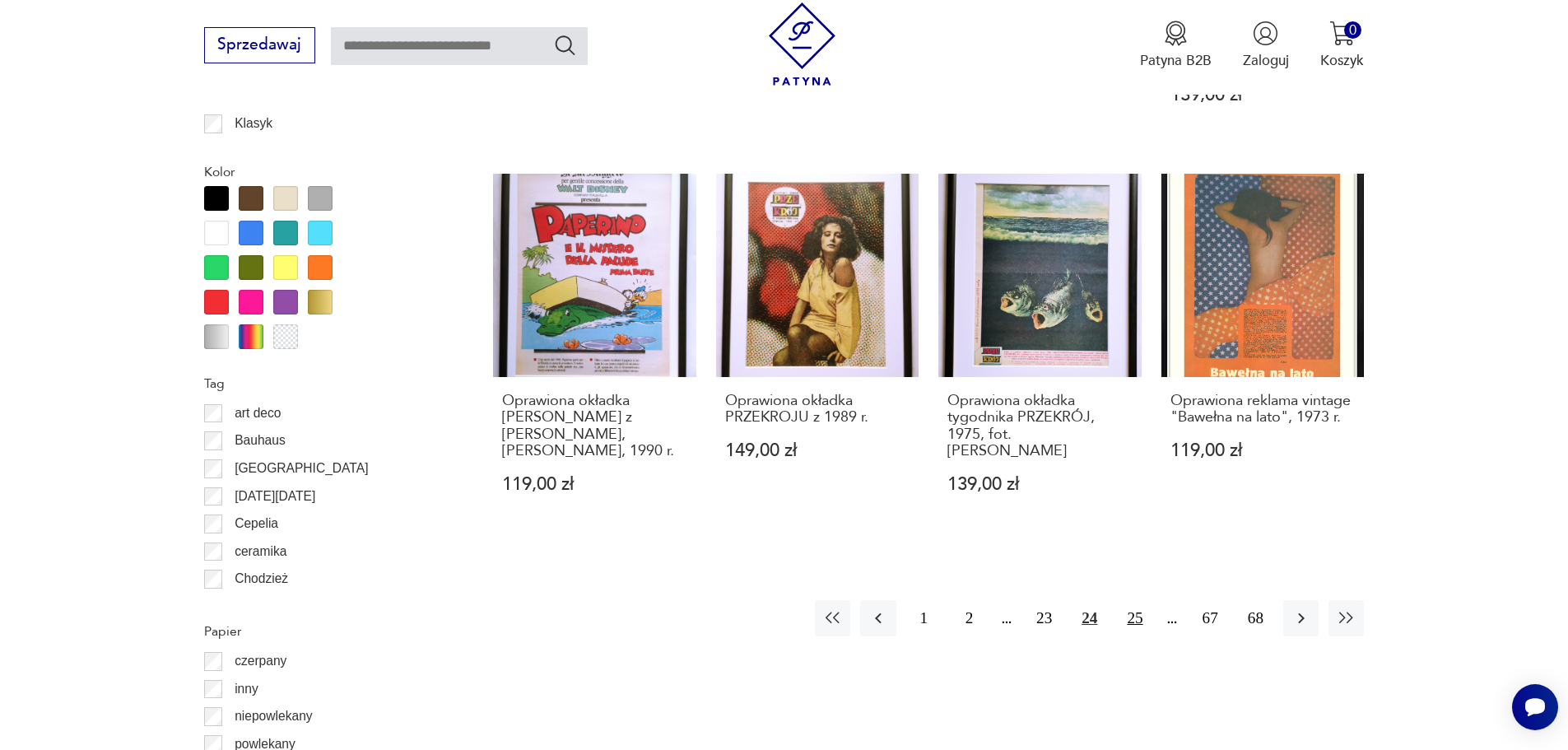
click at [1140, 617] on button "25" at bounding box center [1134, 618] width 35 height 35
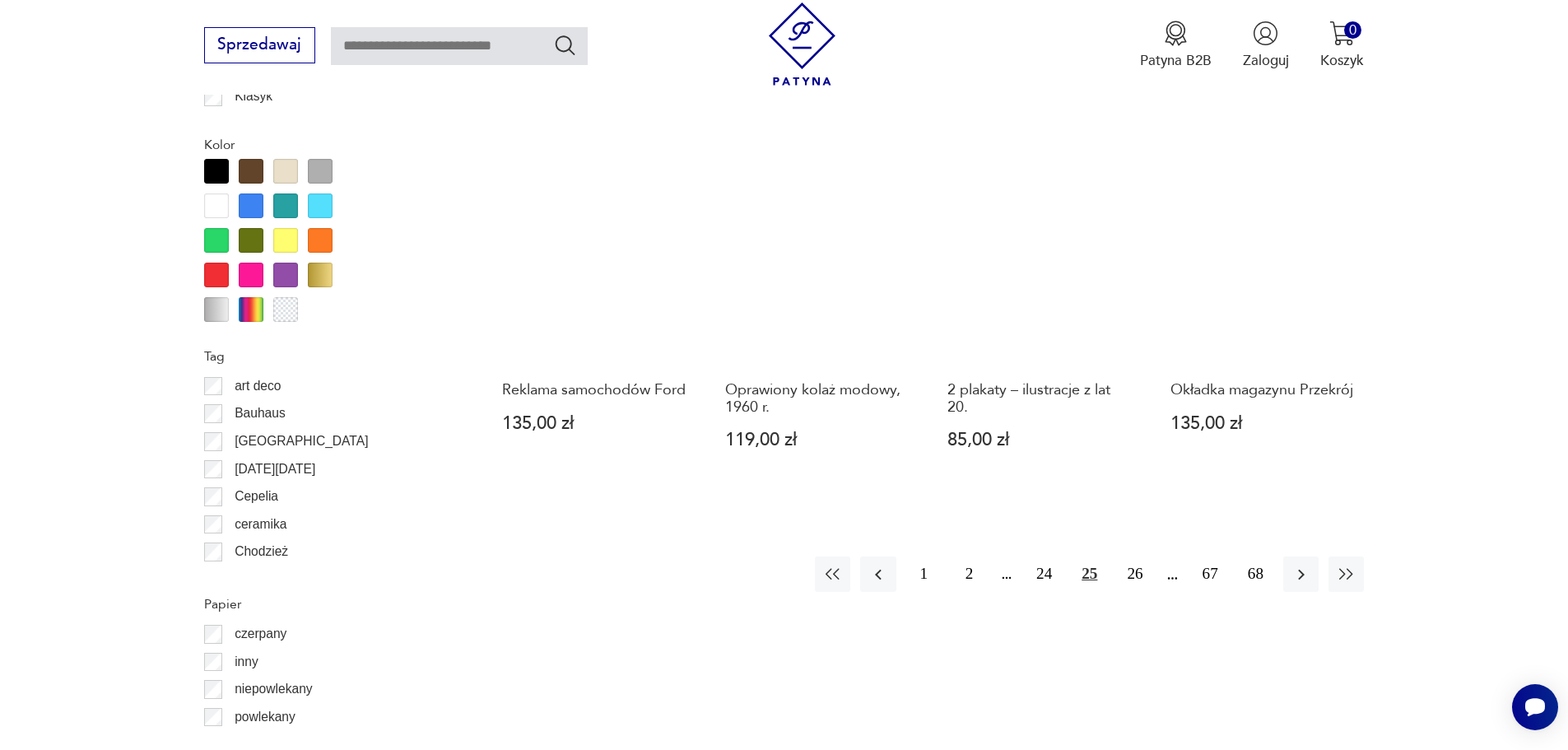
scroll to position [1806, 0]
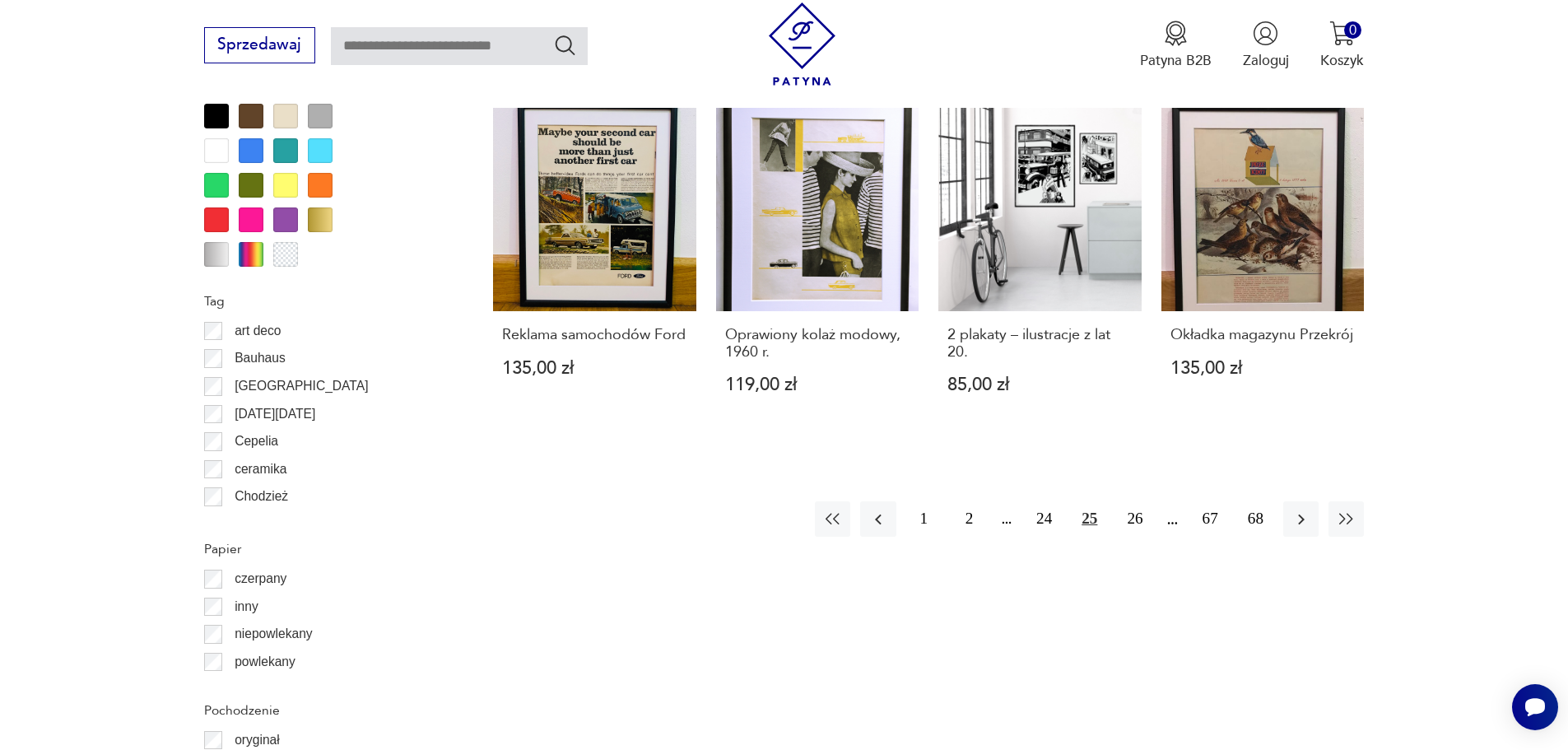
drag, startPoint x: 1133, startPoint y: 523, endPoint x: 1112, endPoint y: 521, distance: 21.1
click at [1125, 523] on button "26" at bounding box center [1134, 519] width 35 height 35
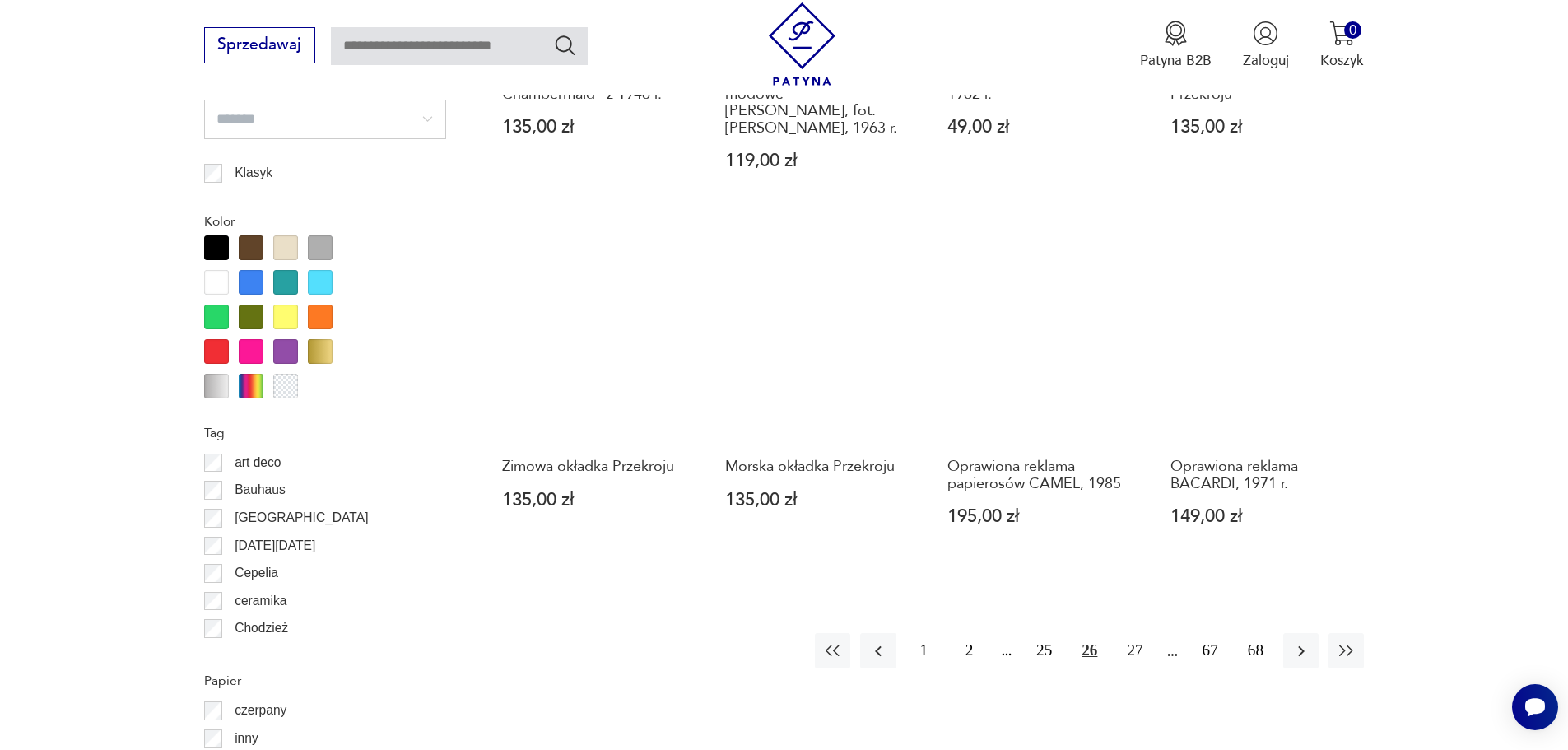
scroll to position [1724, 0]
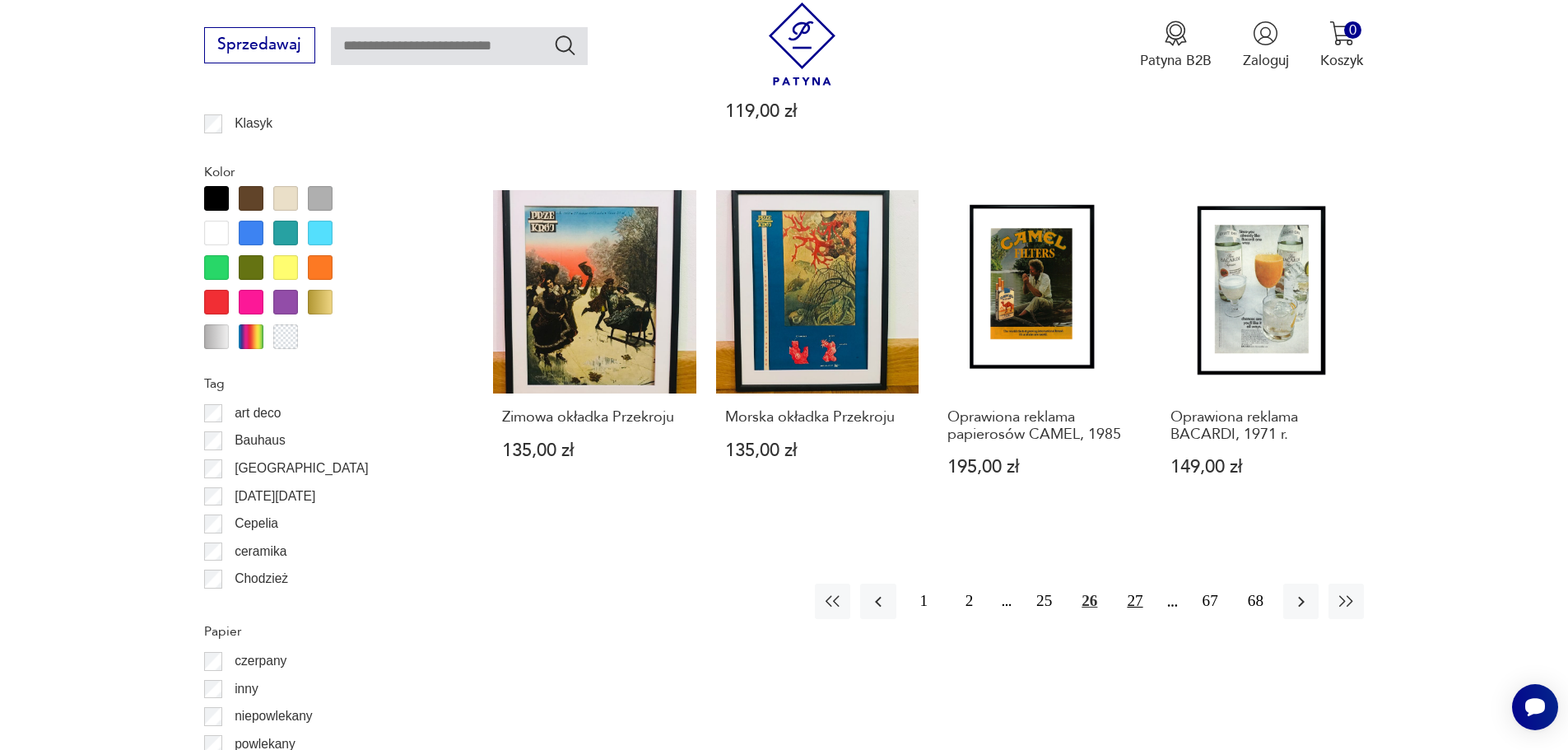
click at [1140, 584] on button "27" at bounding box center [1134, 602] width 35 height 35
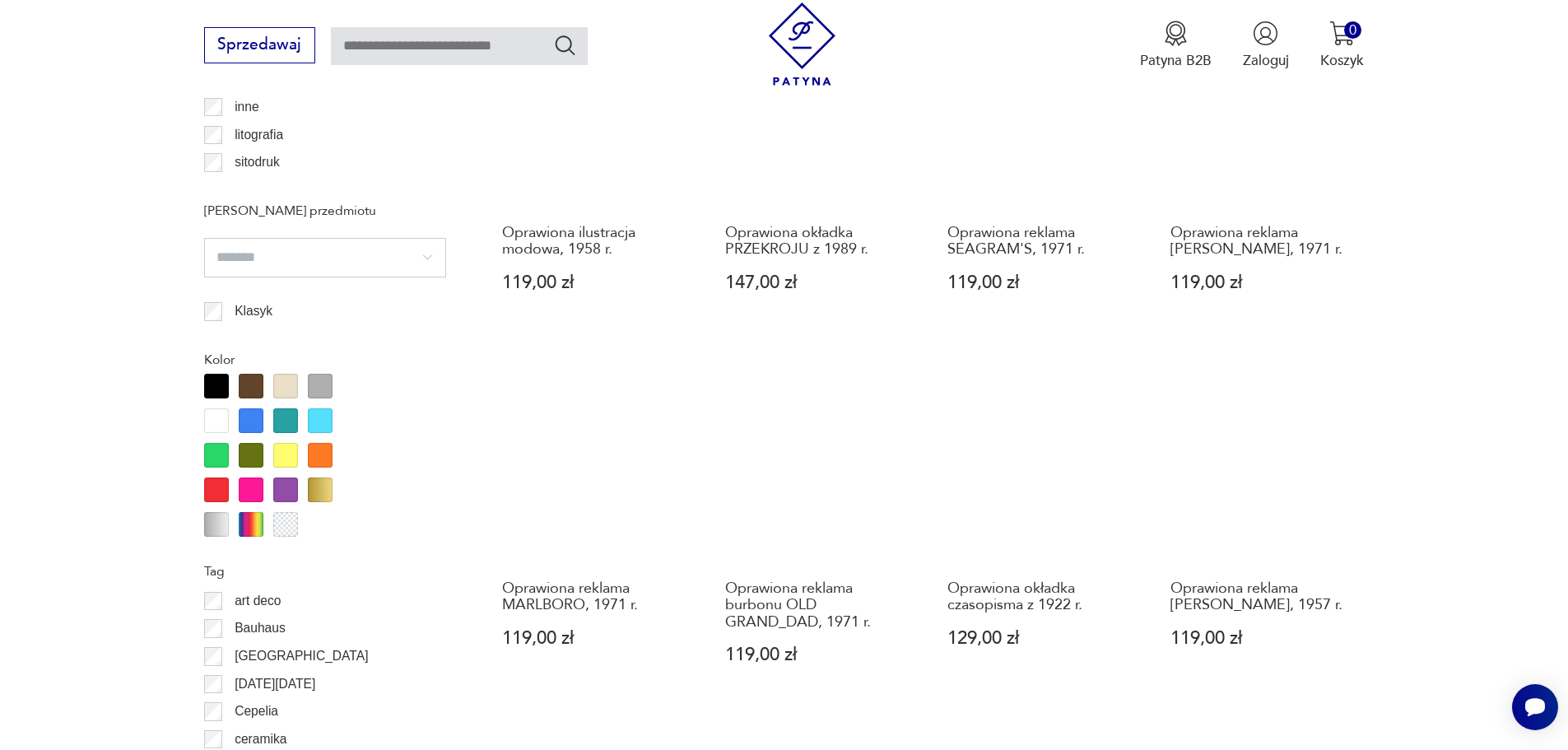
scroll to position [1642, 0]
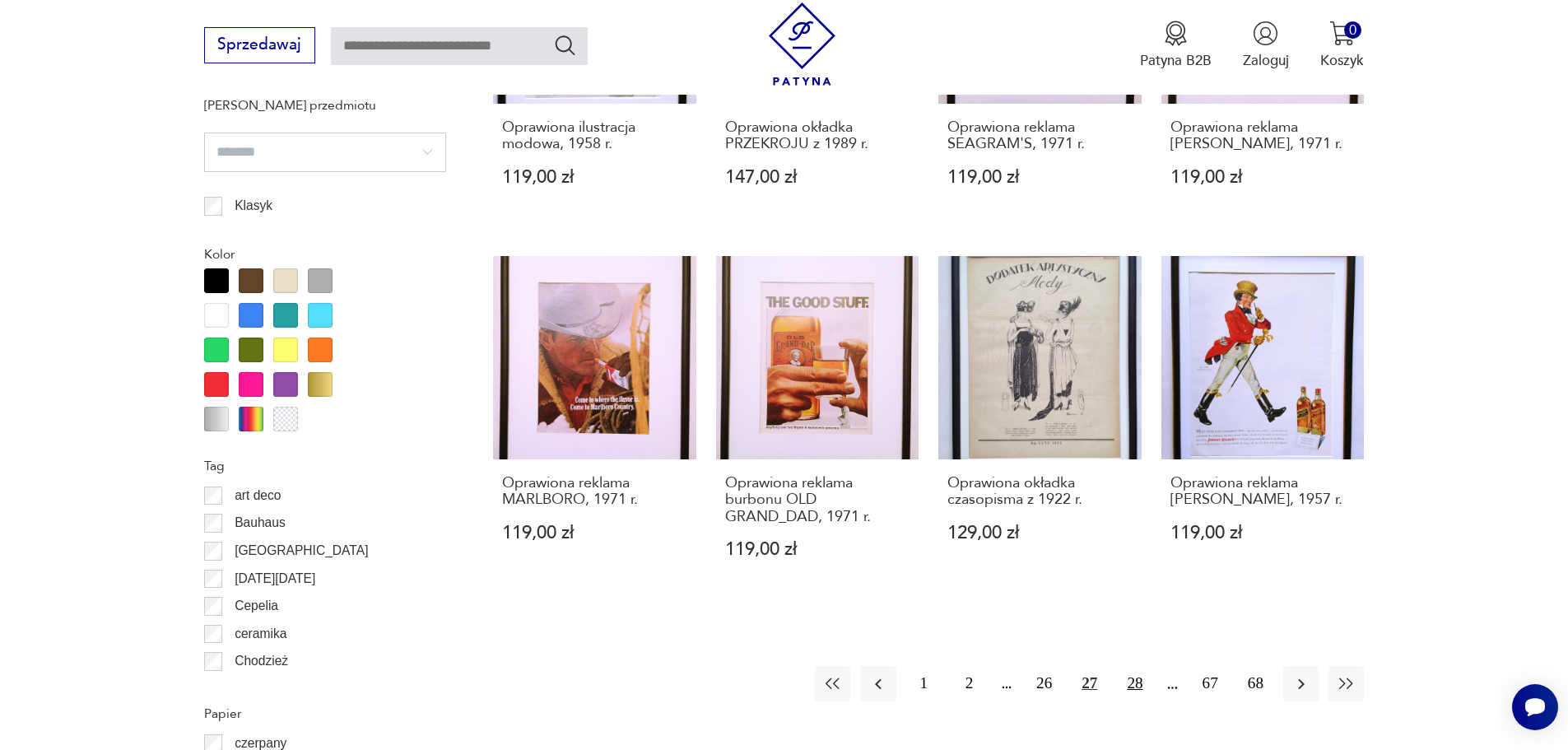
click at [1135, 673] on button "28" at bounding box center [1134, 684] width 35 height 35
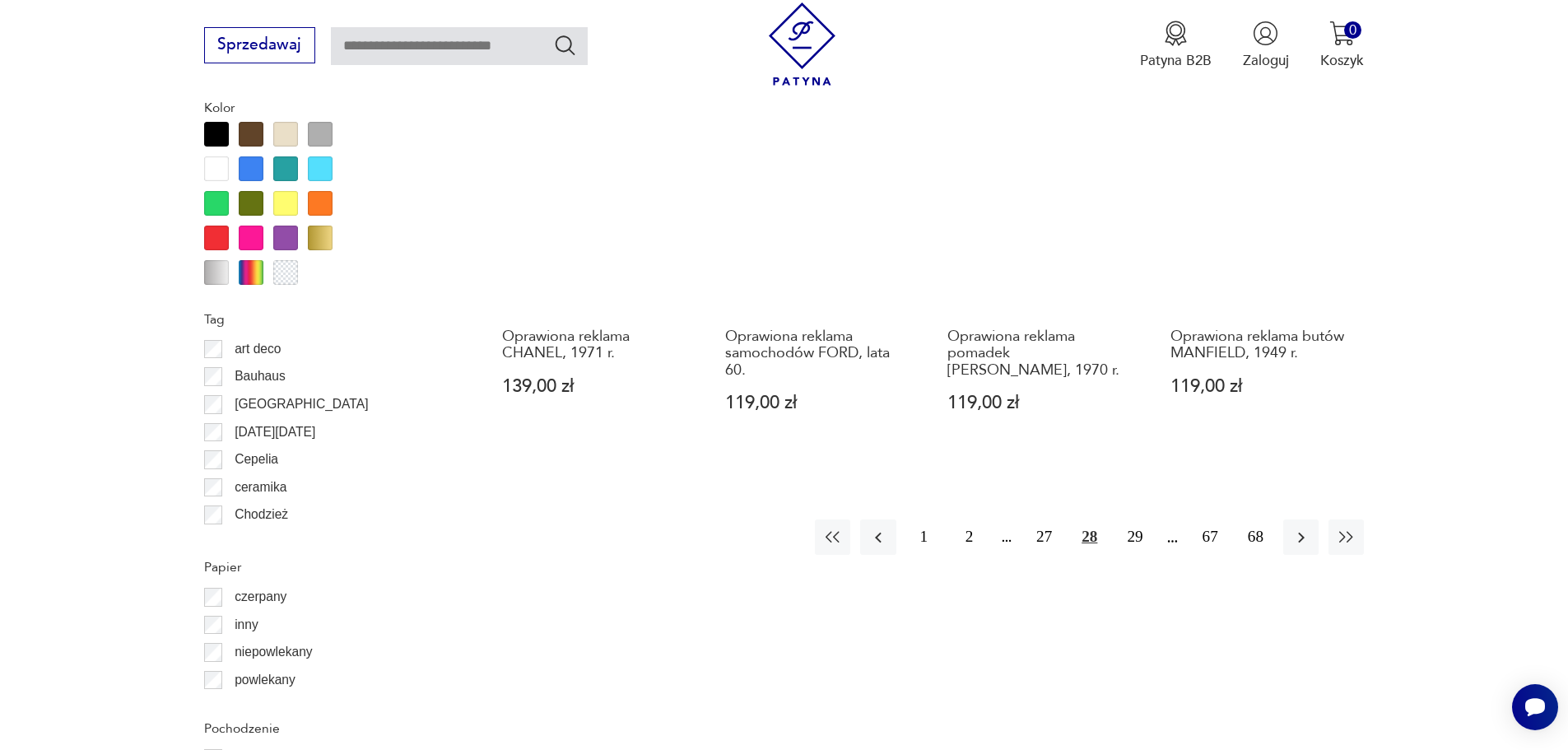
scroll to position [1806, 0]
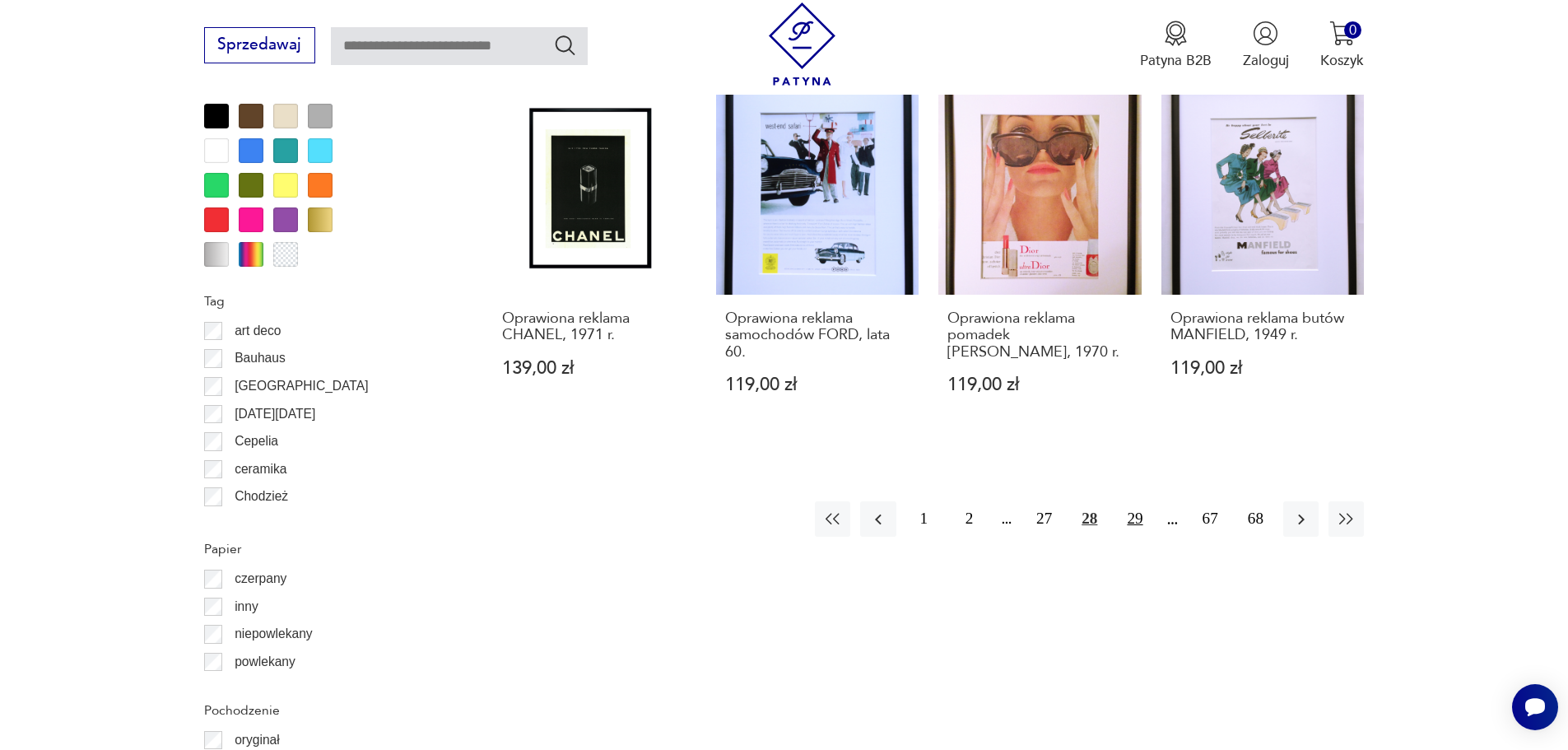
click at [1151, 522] on button "29" at bounding box center [1134, 519] width 35 height 35
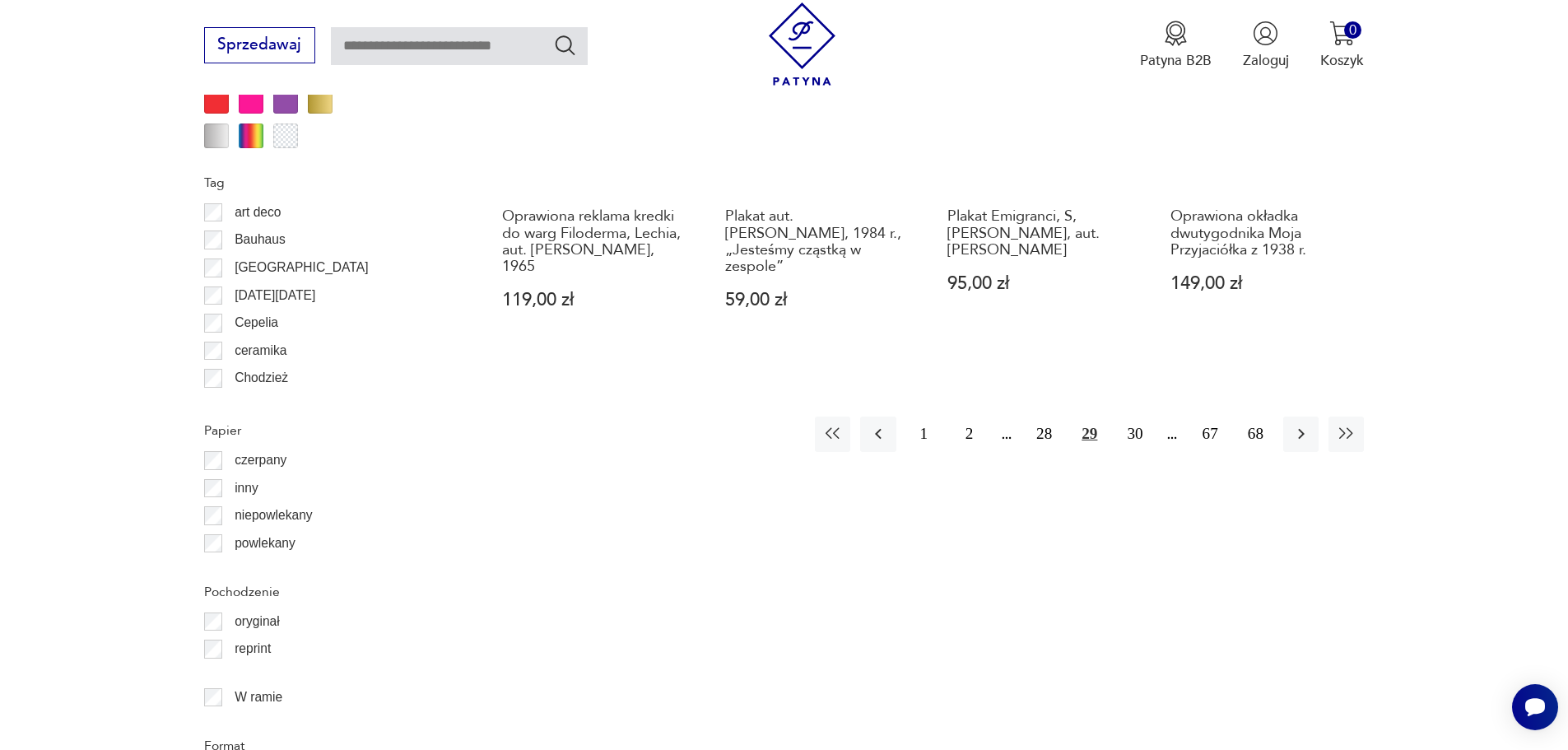
scroll to position [1972, 0]
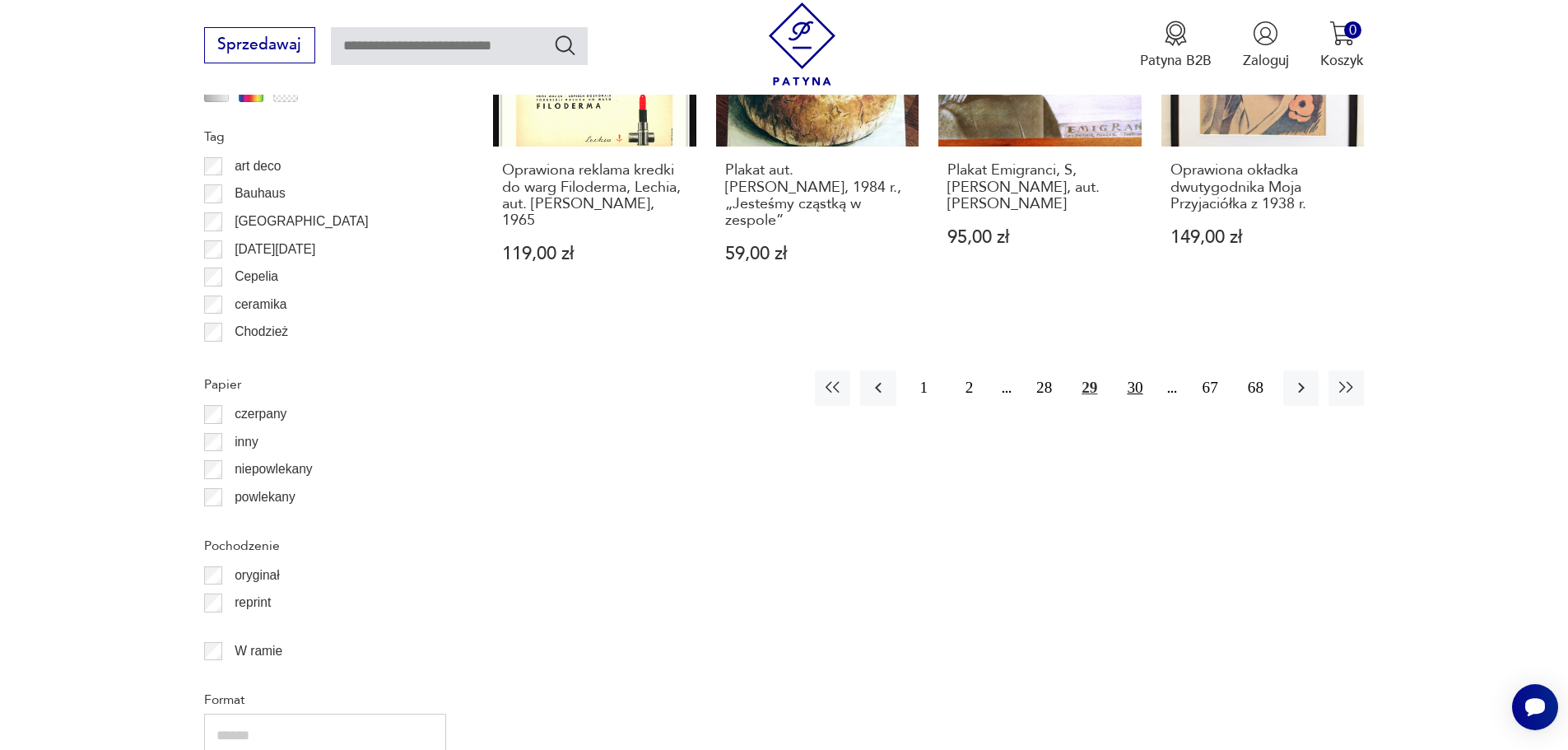
click at [1143, 372] on button "30" at bounding box center [1134, 388] width 35 height 35
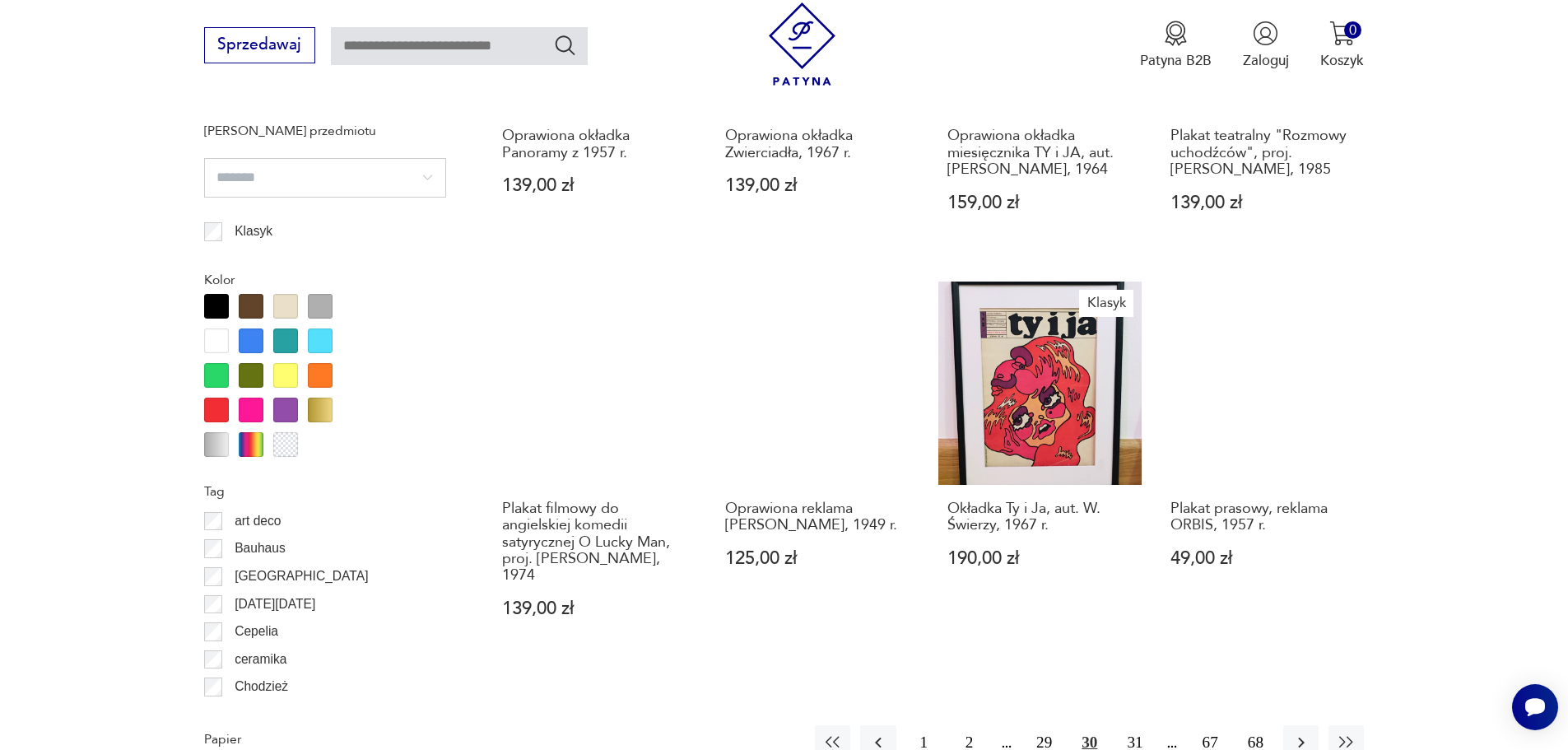
scroll to position [1642, 0]
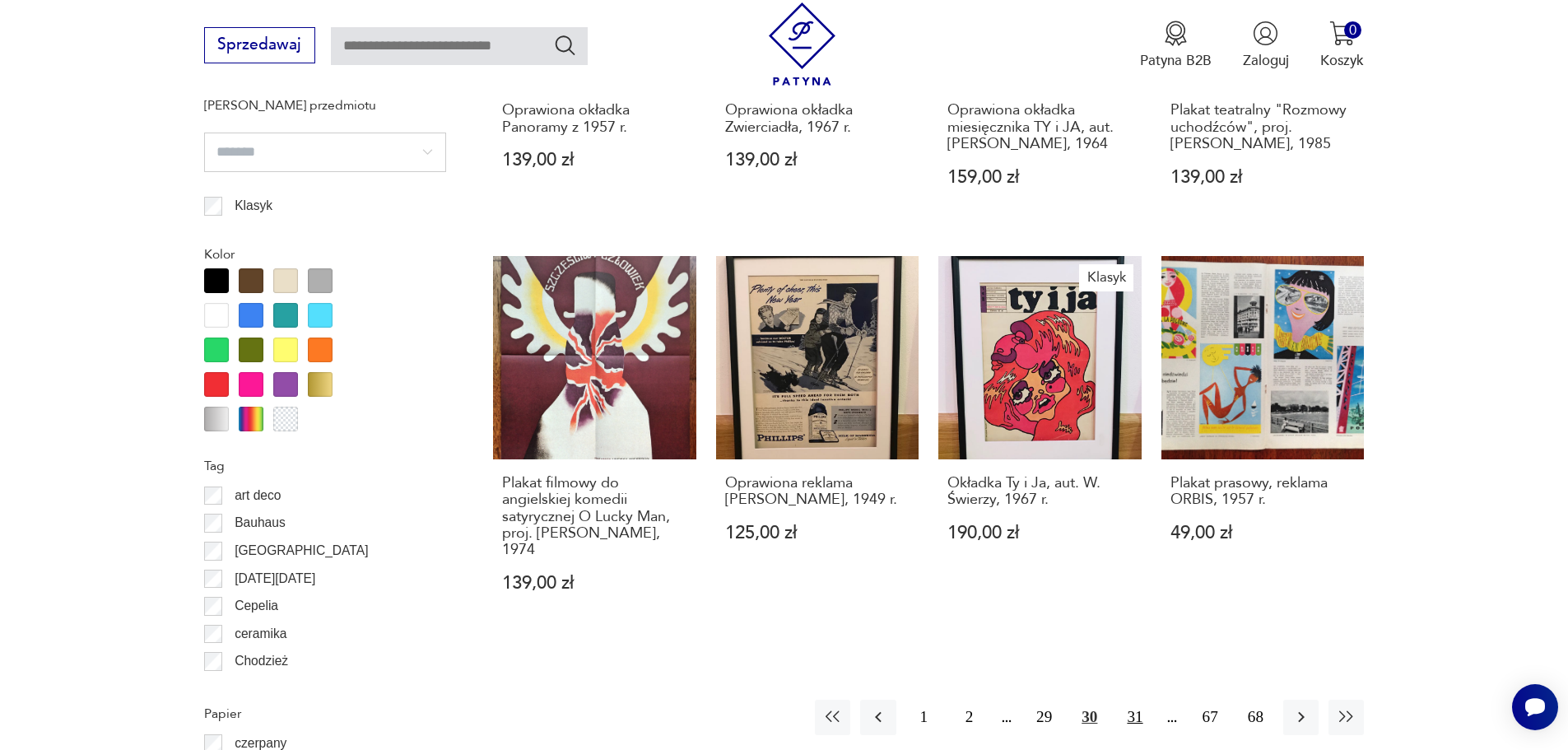
click at [1140, 700] on button "31" at bounding box center [1134, 718] width 35 height 35
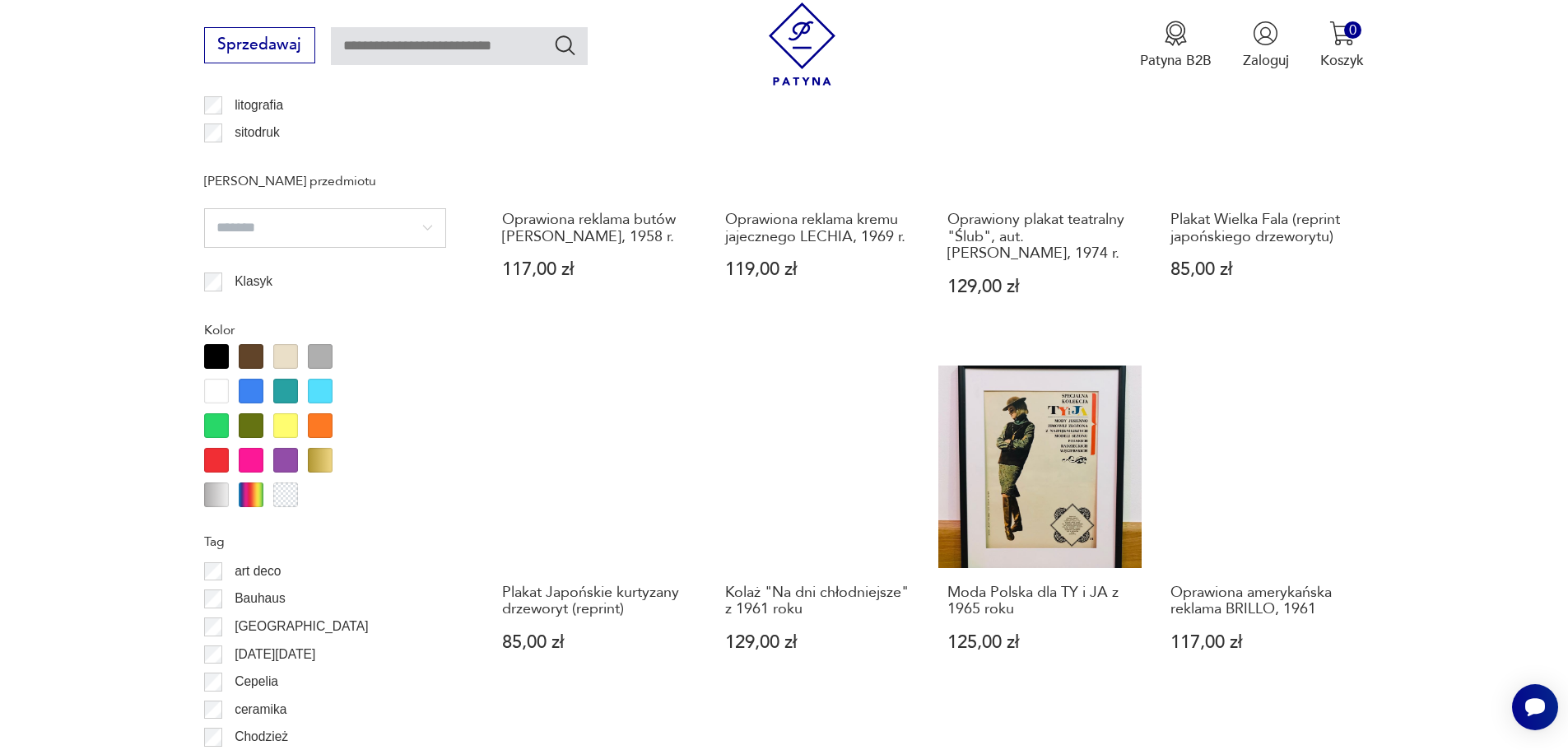
scroll to position [1724, 0]
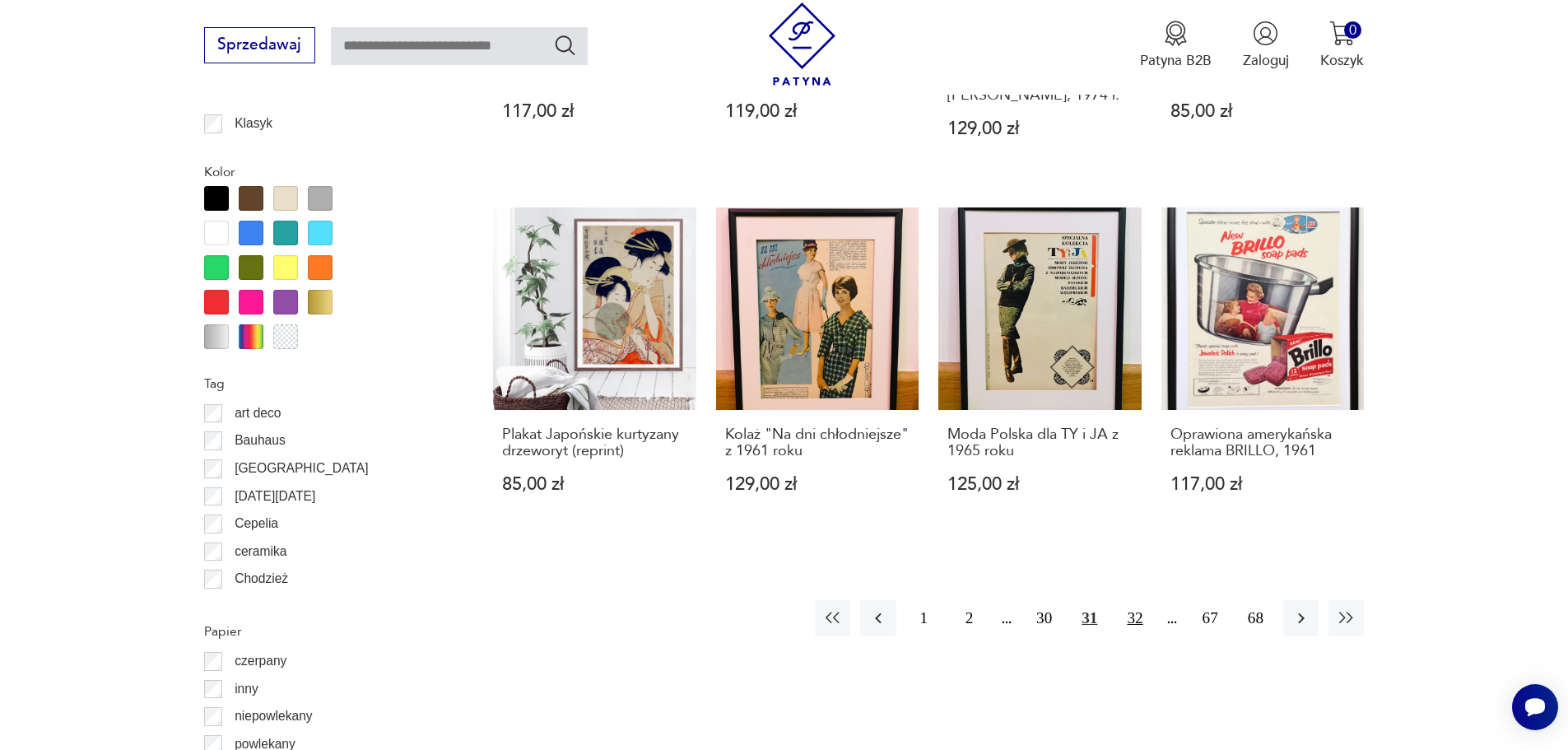
click at [1133, 625] on button "32" at bounding box center [1134, 618] width 35 height 35
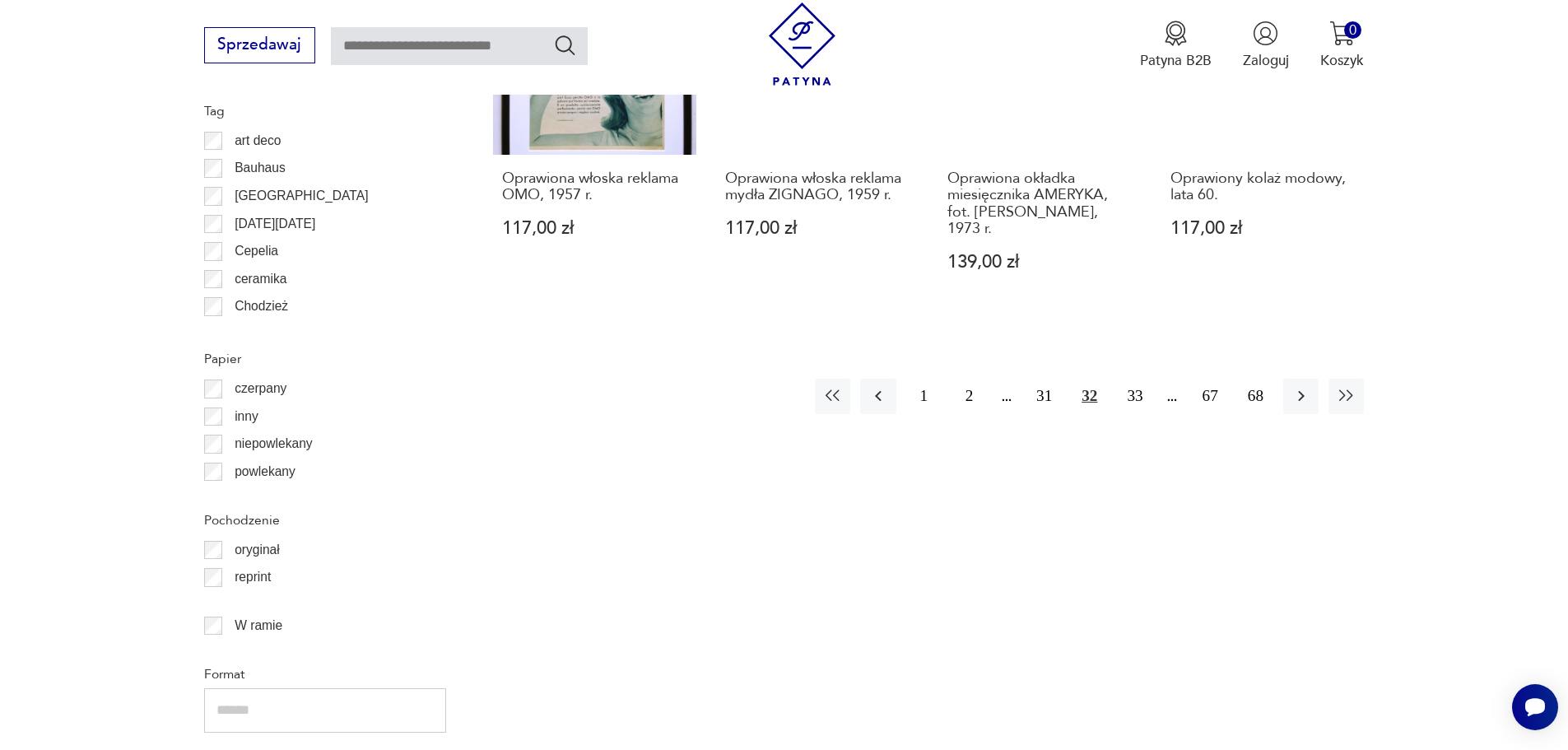
scroll to position [2053, 0]
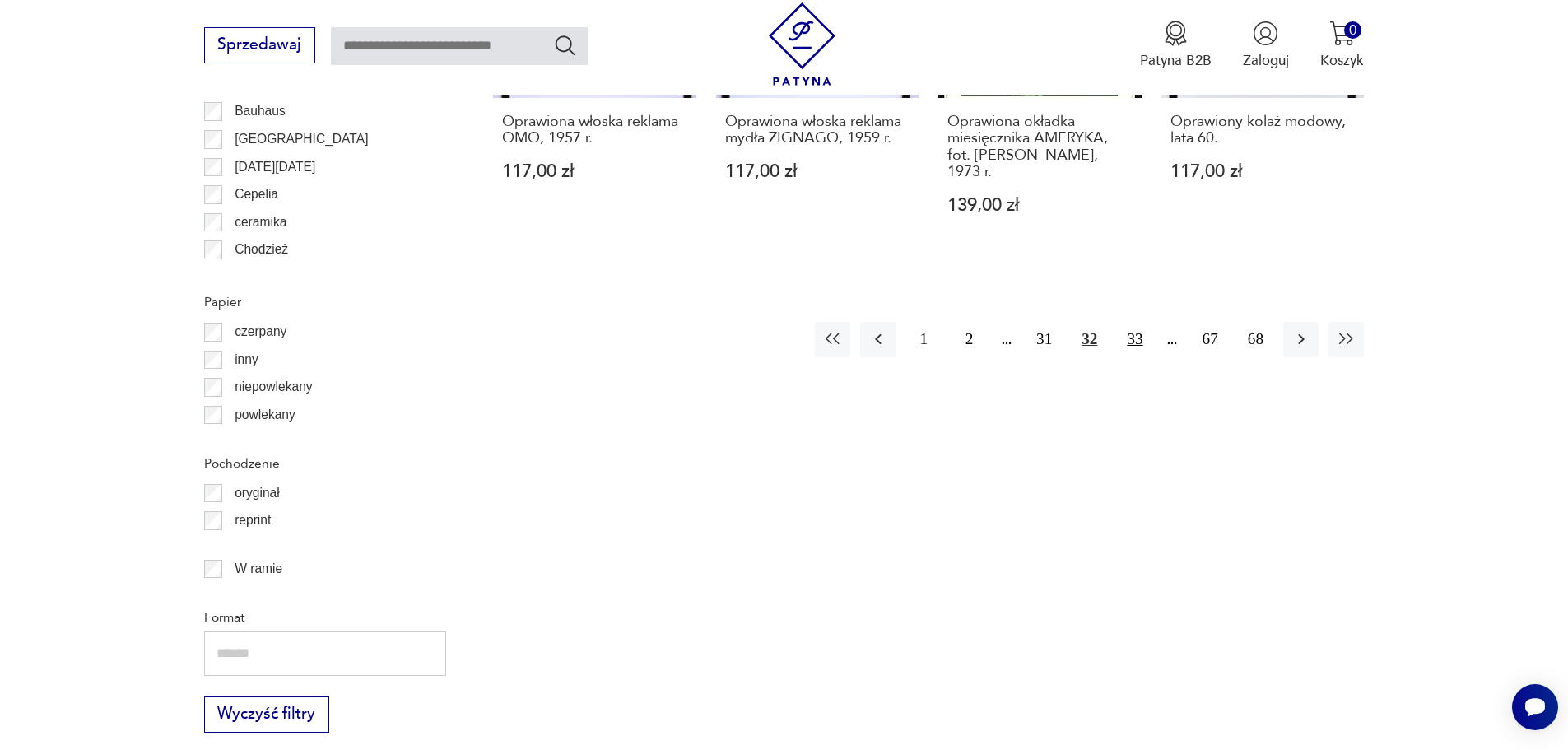
click at [1135, 322] on button "33" at bounding box center [1134, 340] width 35 height 35
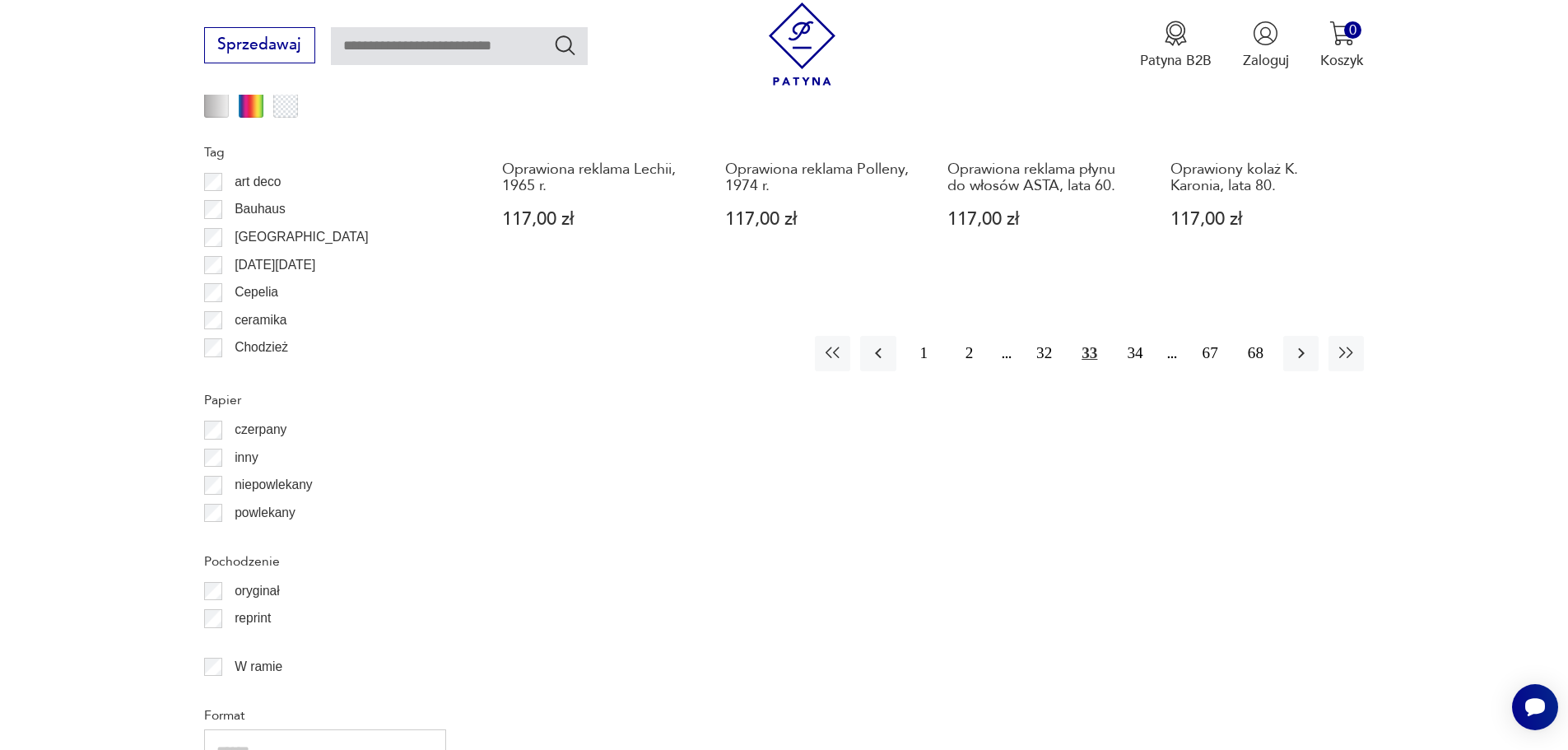
scroll to position [1972, 0]
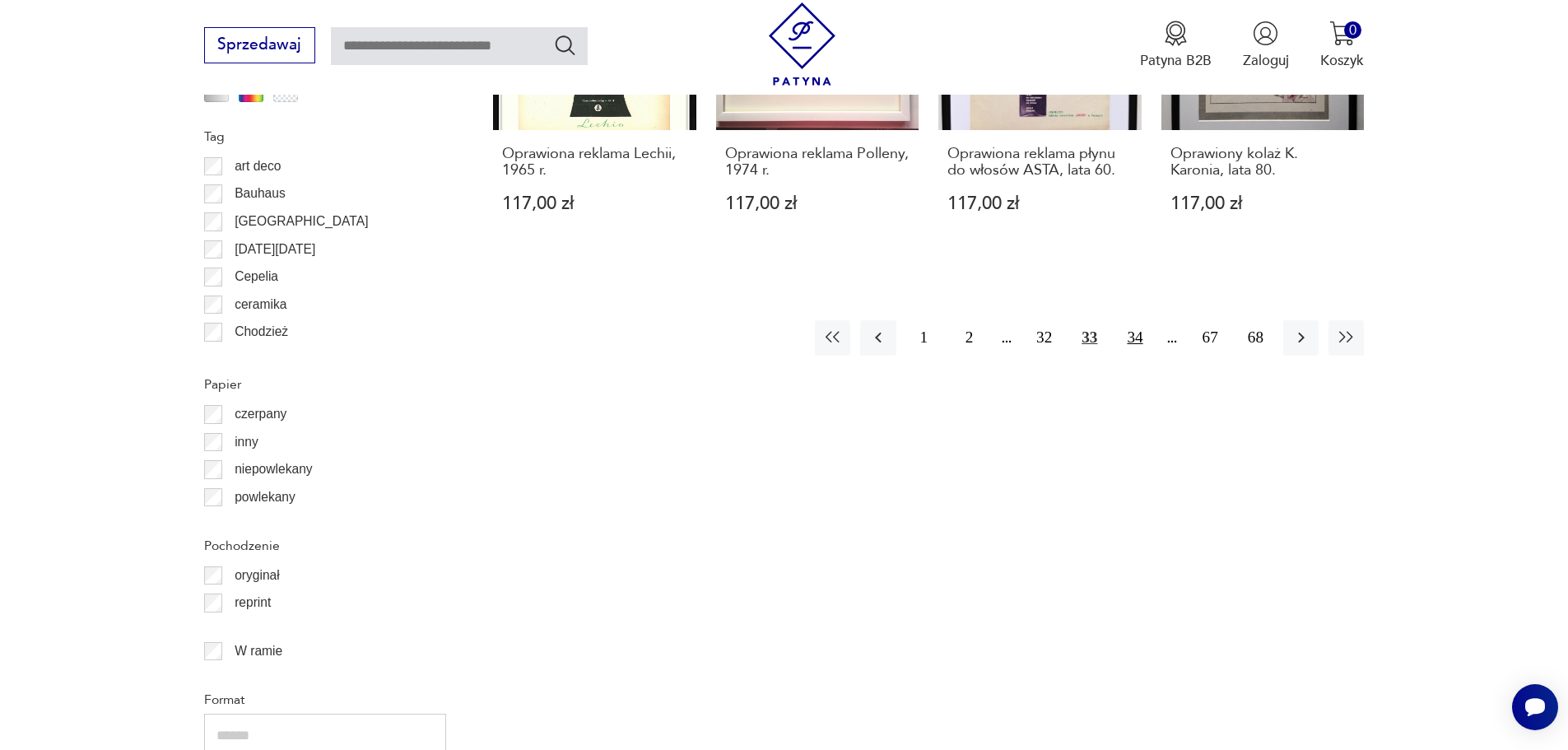
click at [1138, 337] on button "34" at bounding box center [1134, 338] width 35 height 35
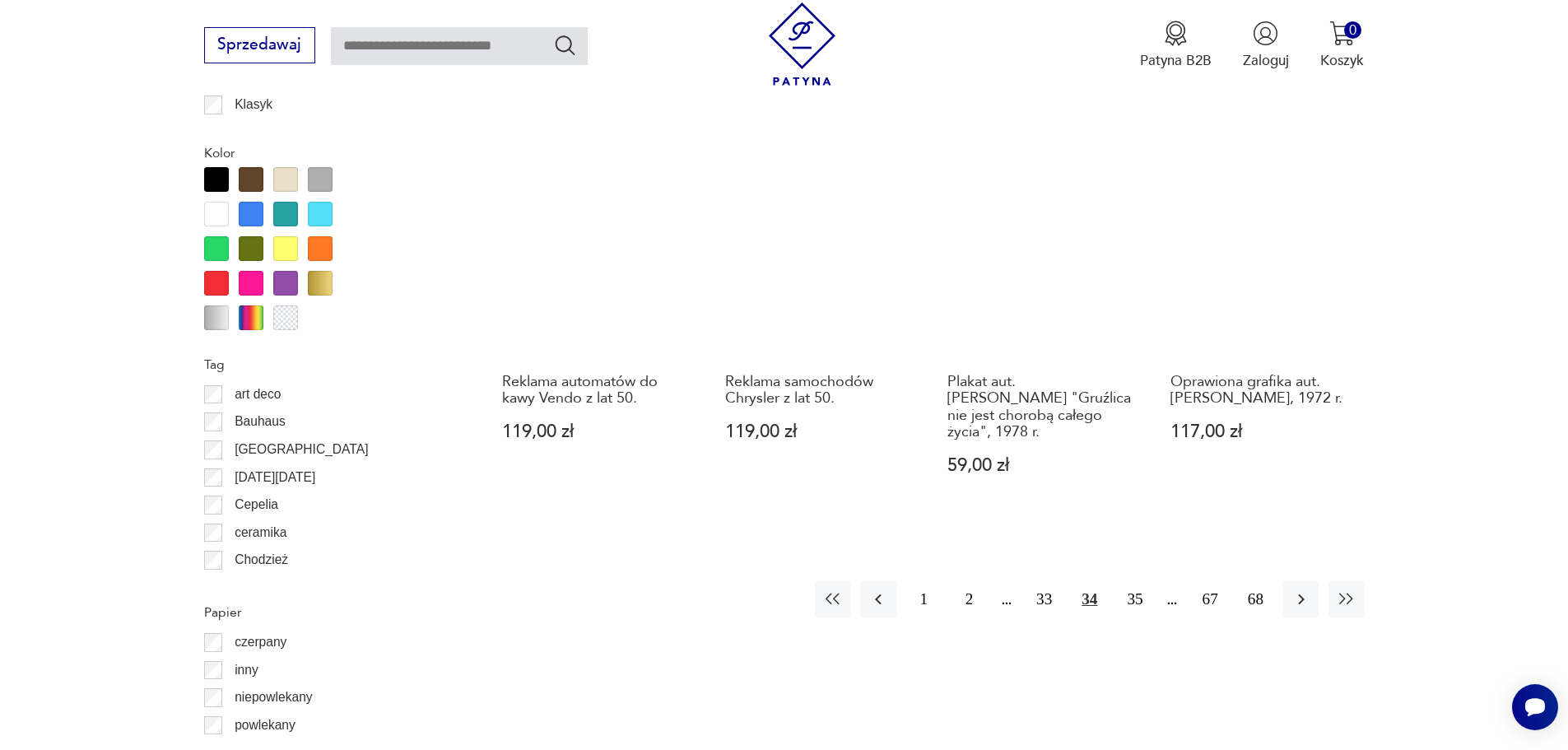
scroll to position [1806, 0]
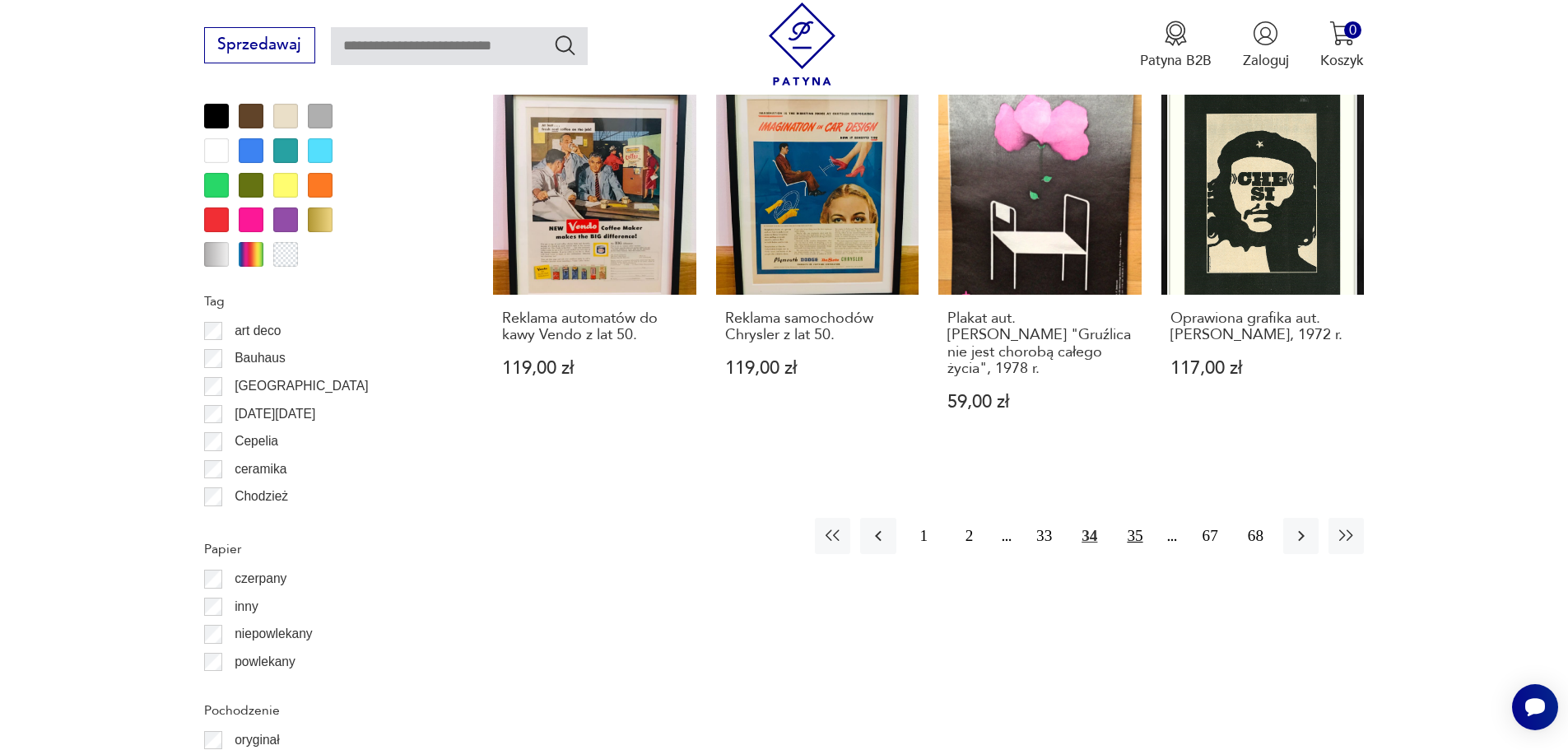
click at [1145, 541] on button "35" at bounding box center [1134, 536] width 35 height 35
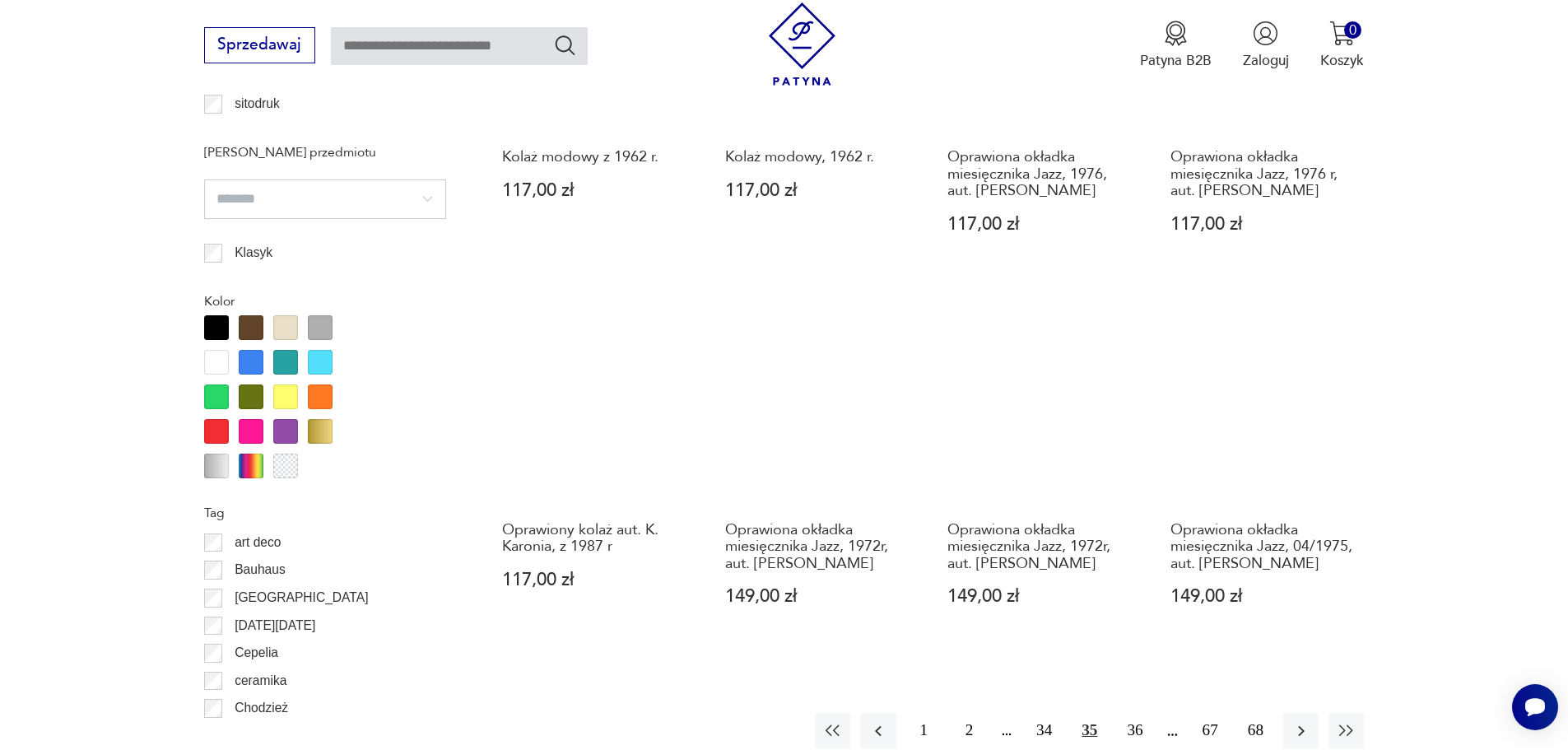
scroll to position [1642, 0]
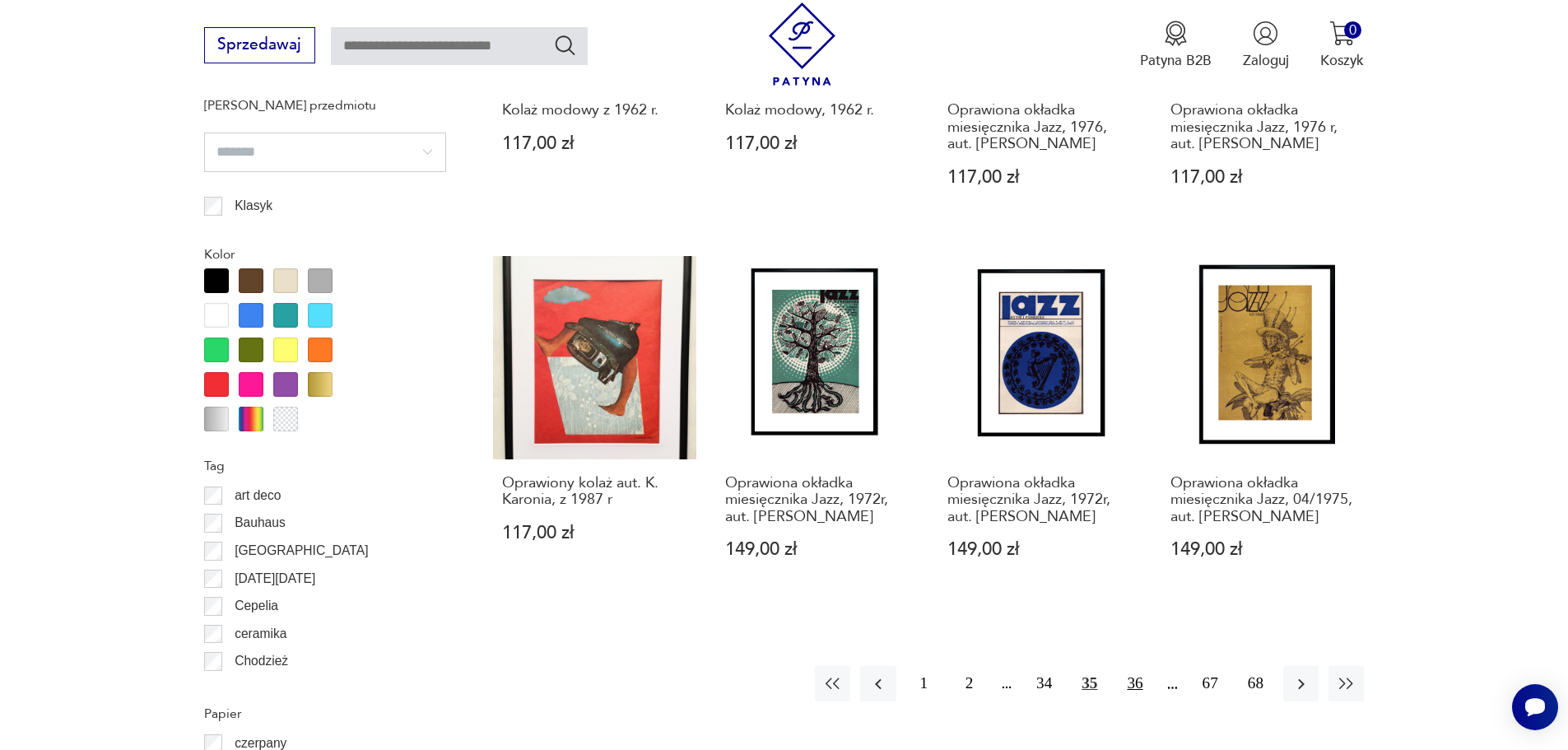
click at [1134, 682] on button "36" at bounding box center [1134, 684] width 35 height 35
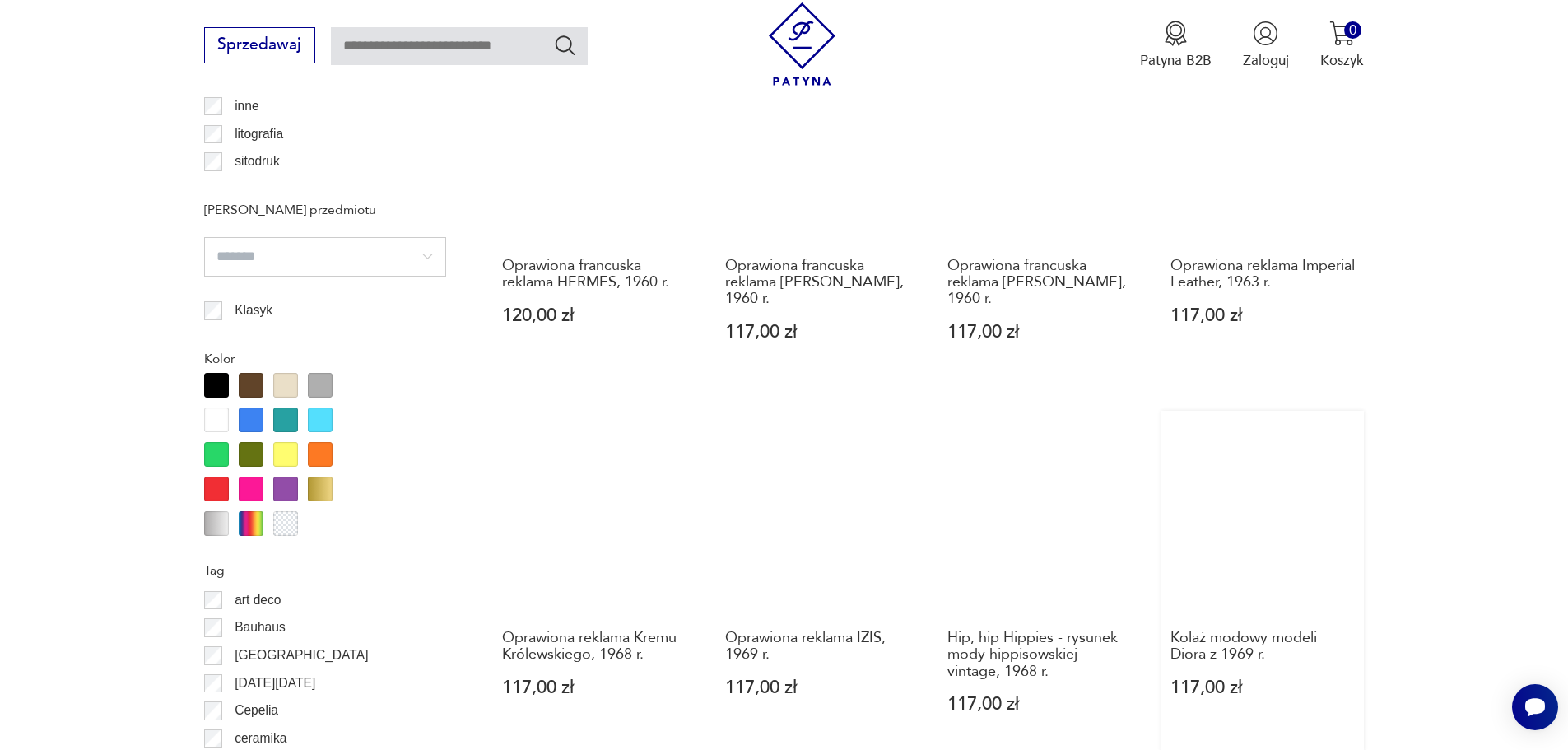
scroll to position [1972, 0]
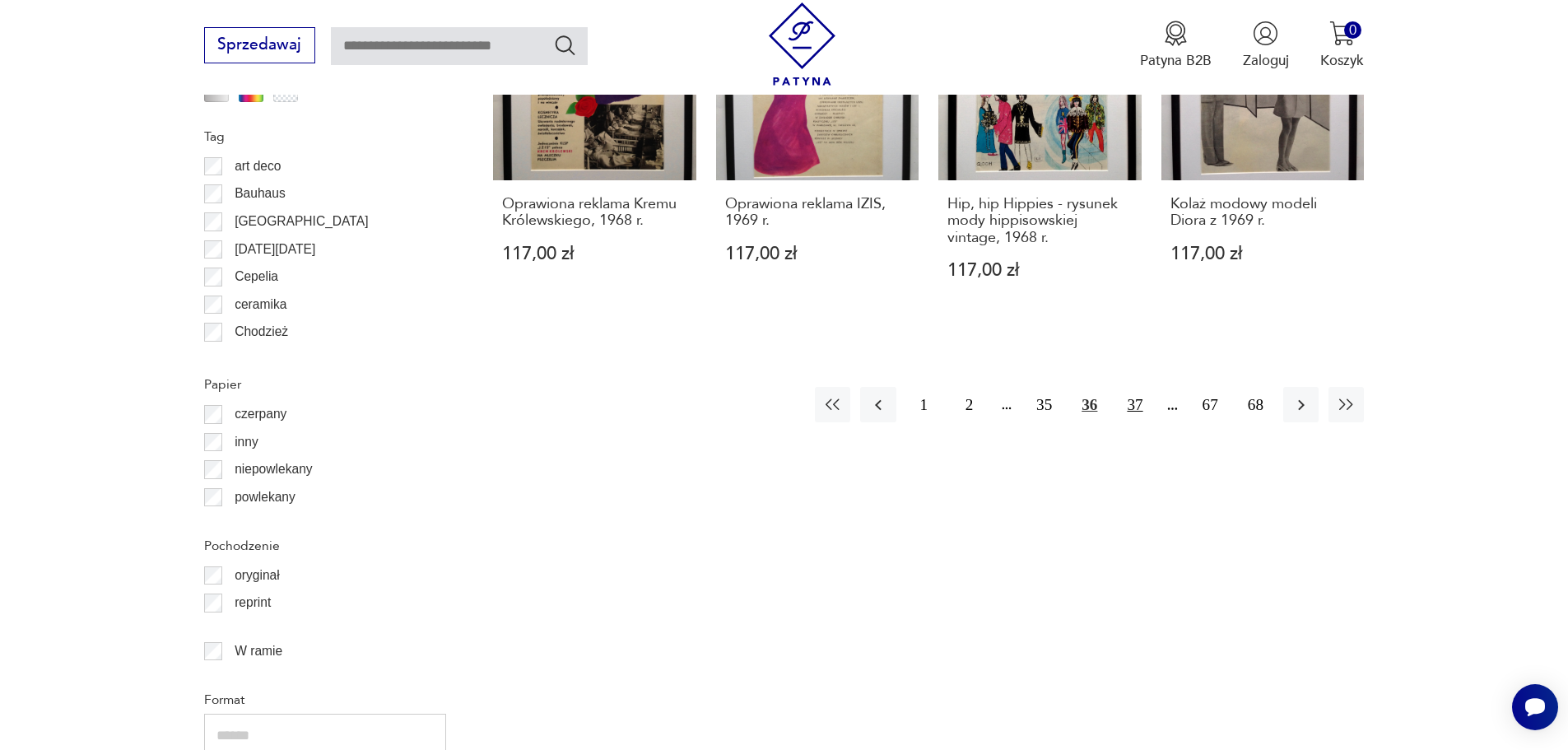
click at [1144, 387] on button "37" at bounding box center [1134, 405] width 35 height 35
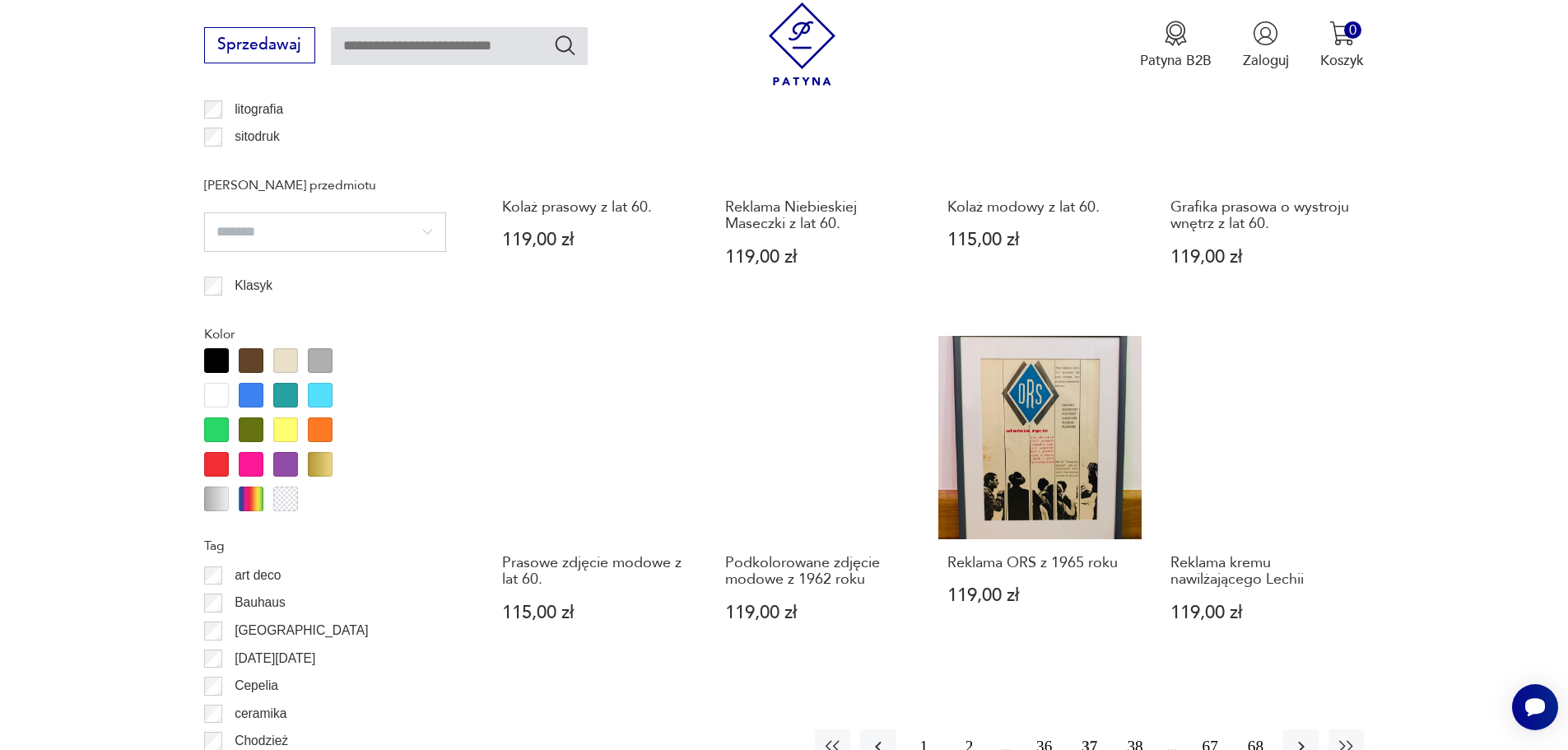
scroll to position [1642, 0]
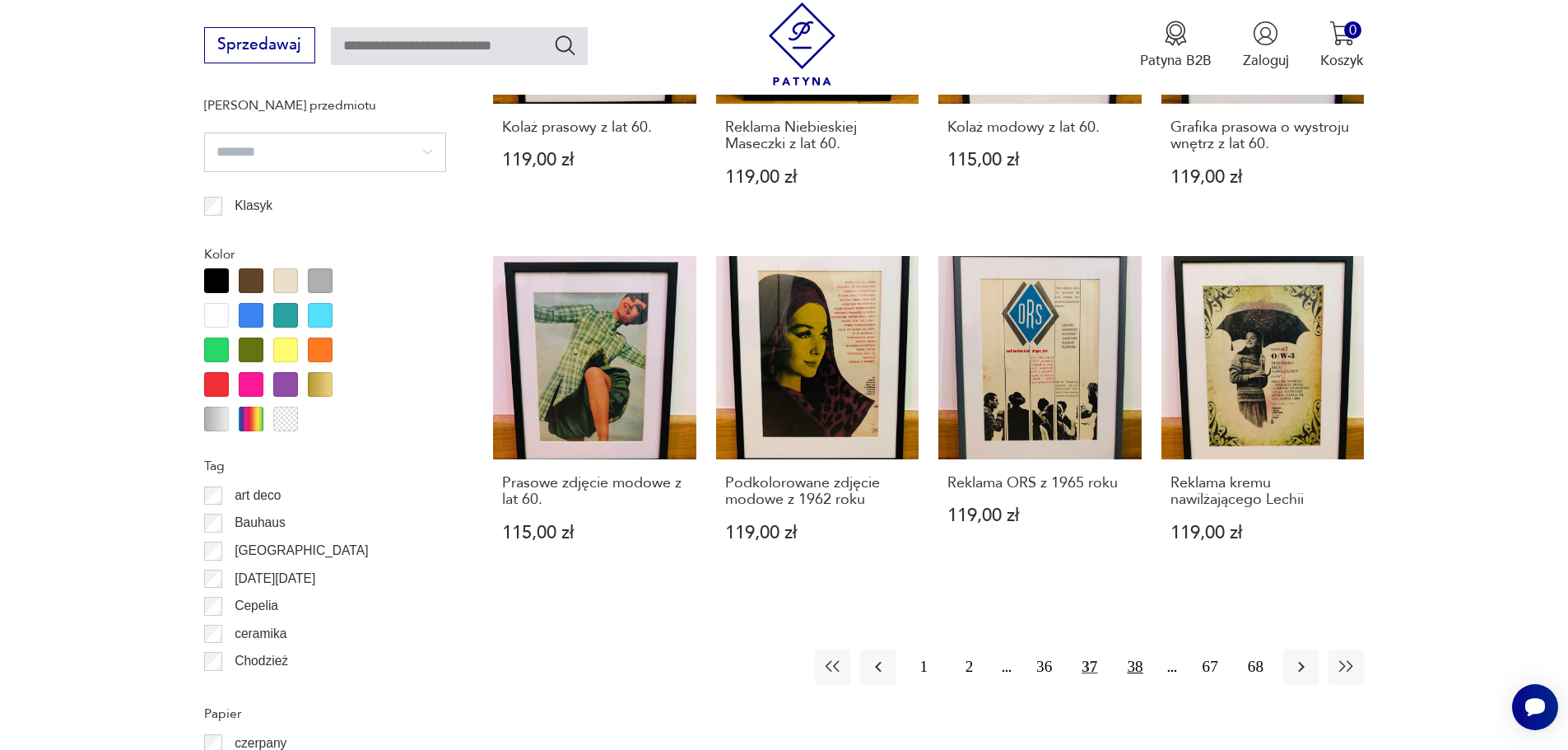
click at [1140, 662] on button "38" at bounding box center [1134, 667] width 35 height 35
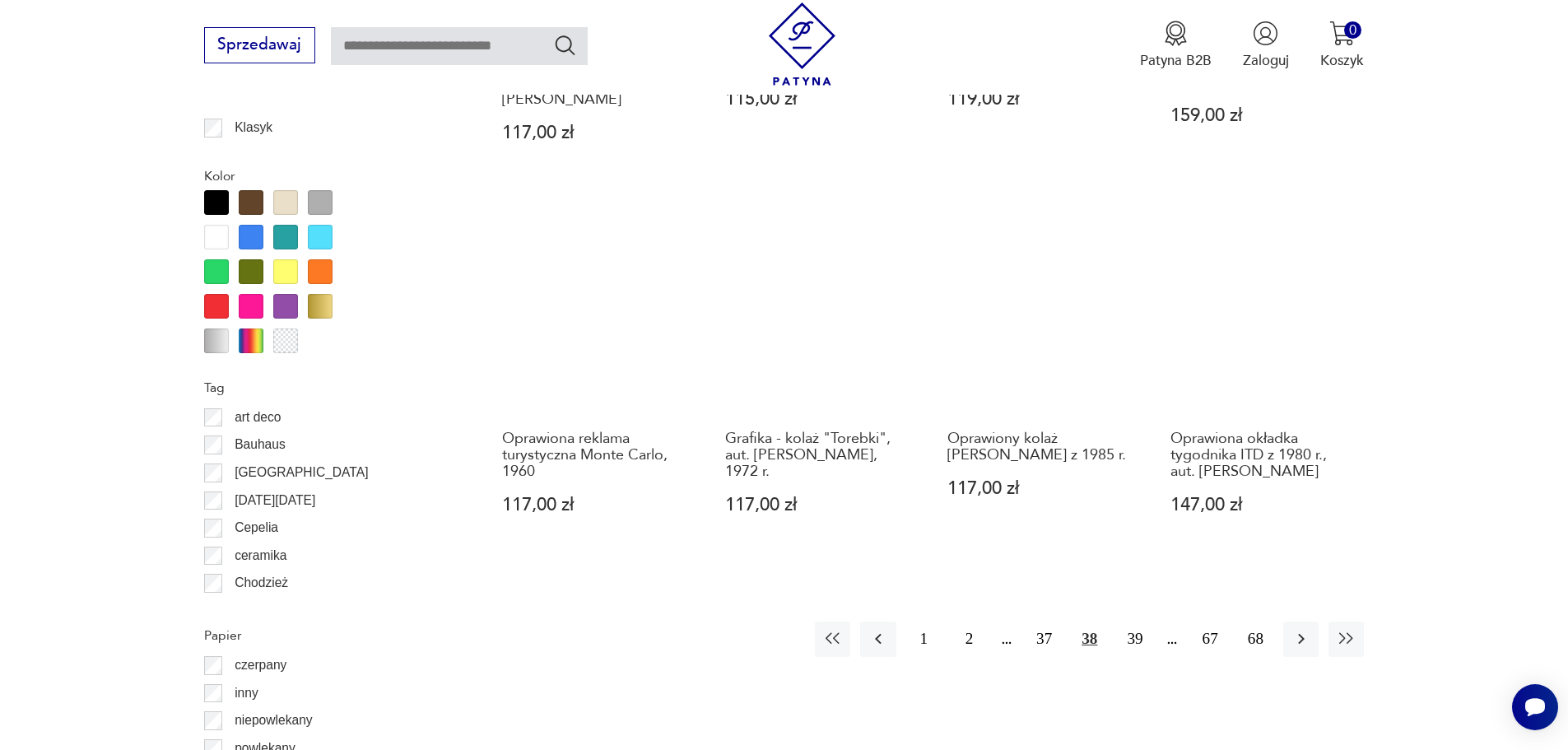
scroll to position [1724, 0]
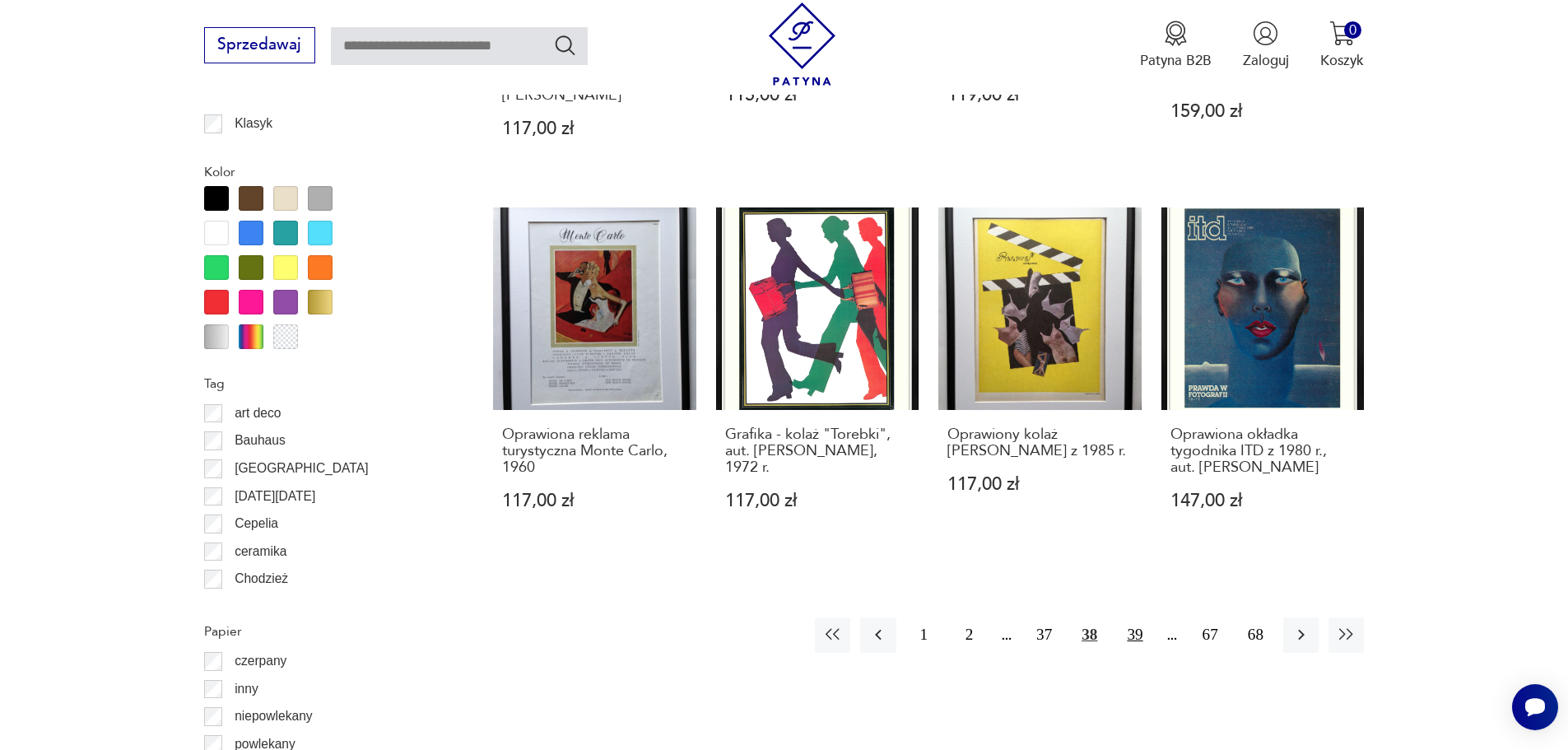
click at [1137, 619] on button "39" at bounding box center [1134, 635] width 35 height 35
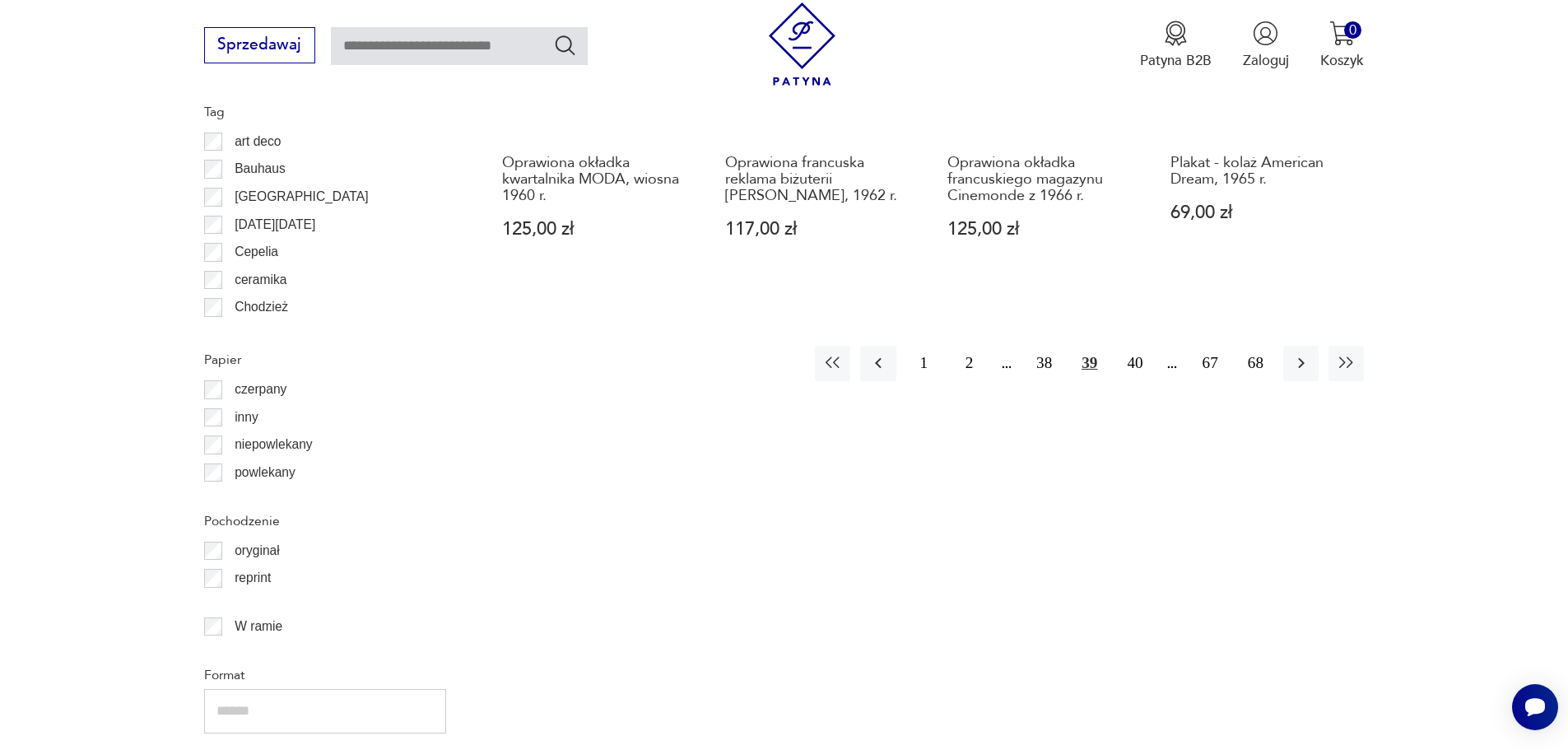
scroll to position [2053, 0]
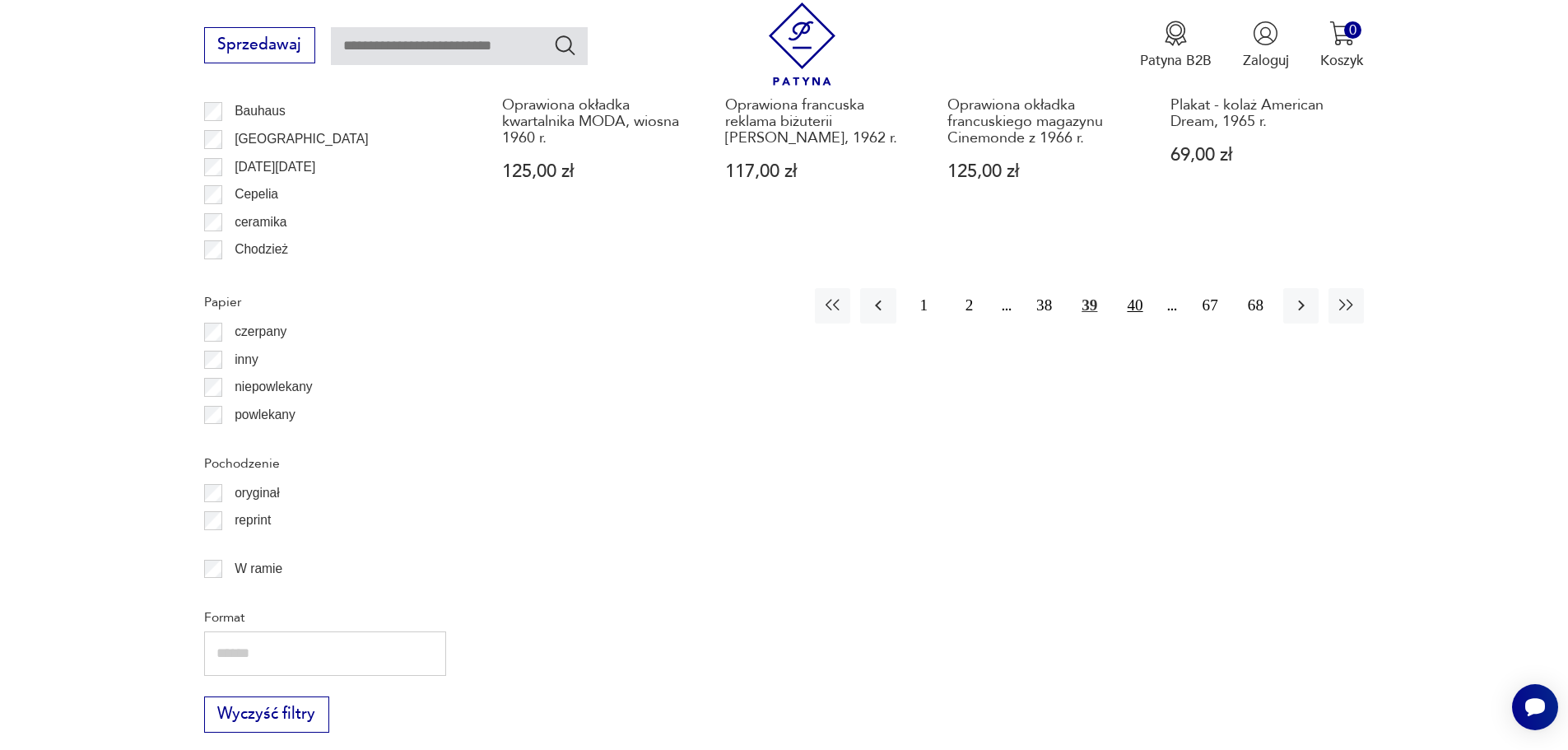
click at [1140, 296] on button "40" at bounding box center [1134, 306] width 35 height 35
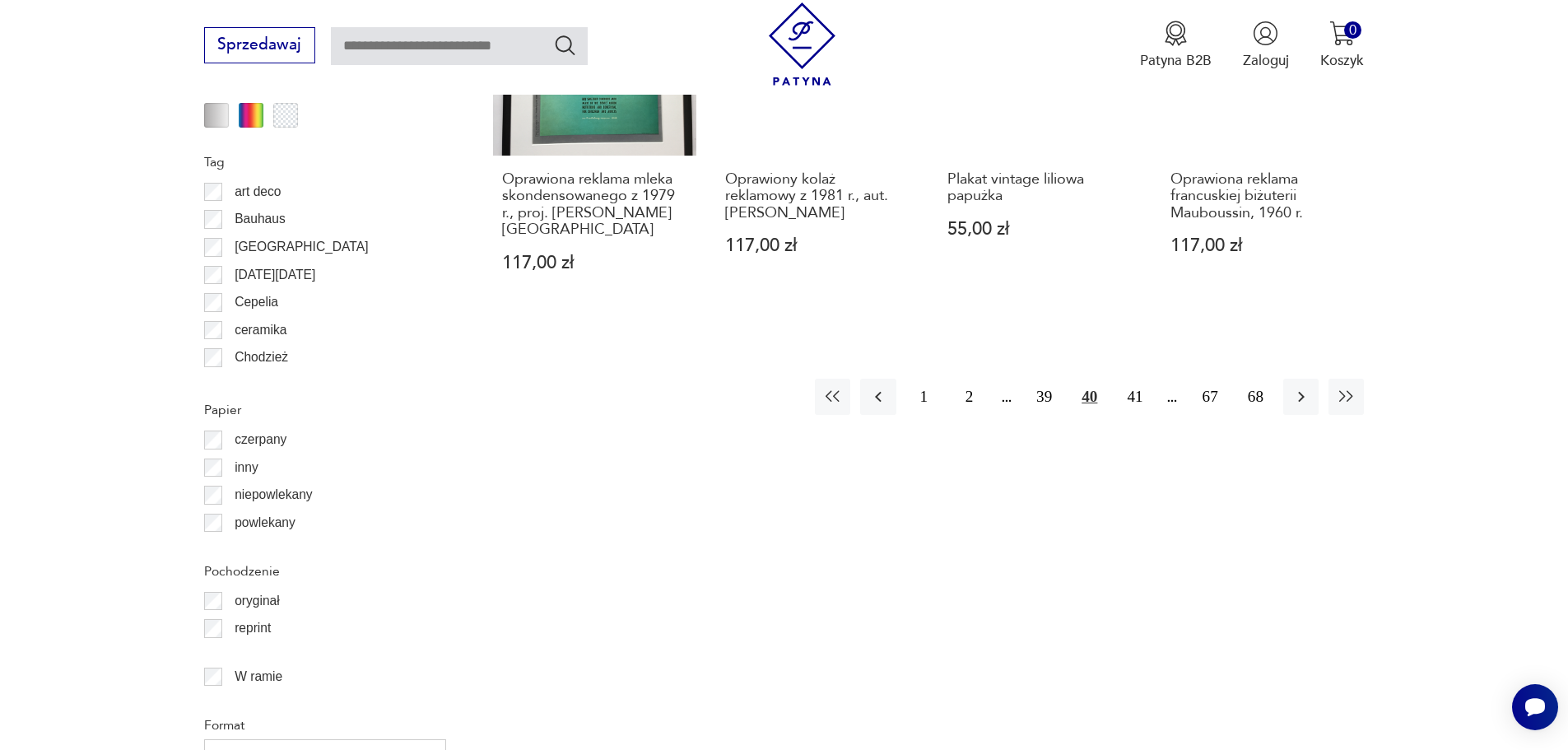
scroll to position [1972, 0]
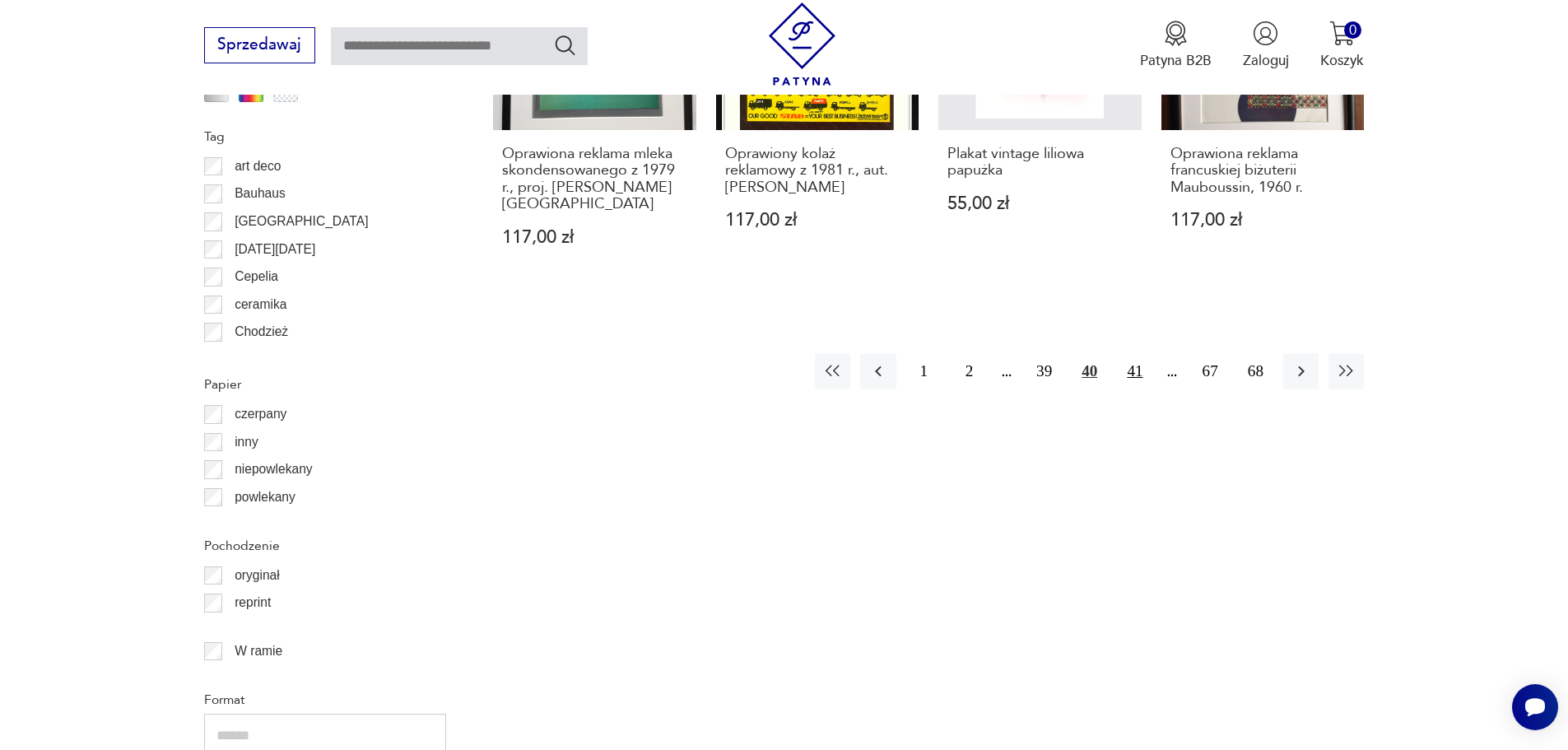
click at [1133, 359] on button "41" at bounding box center [1134, 371] width 35 height 35
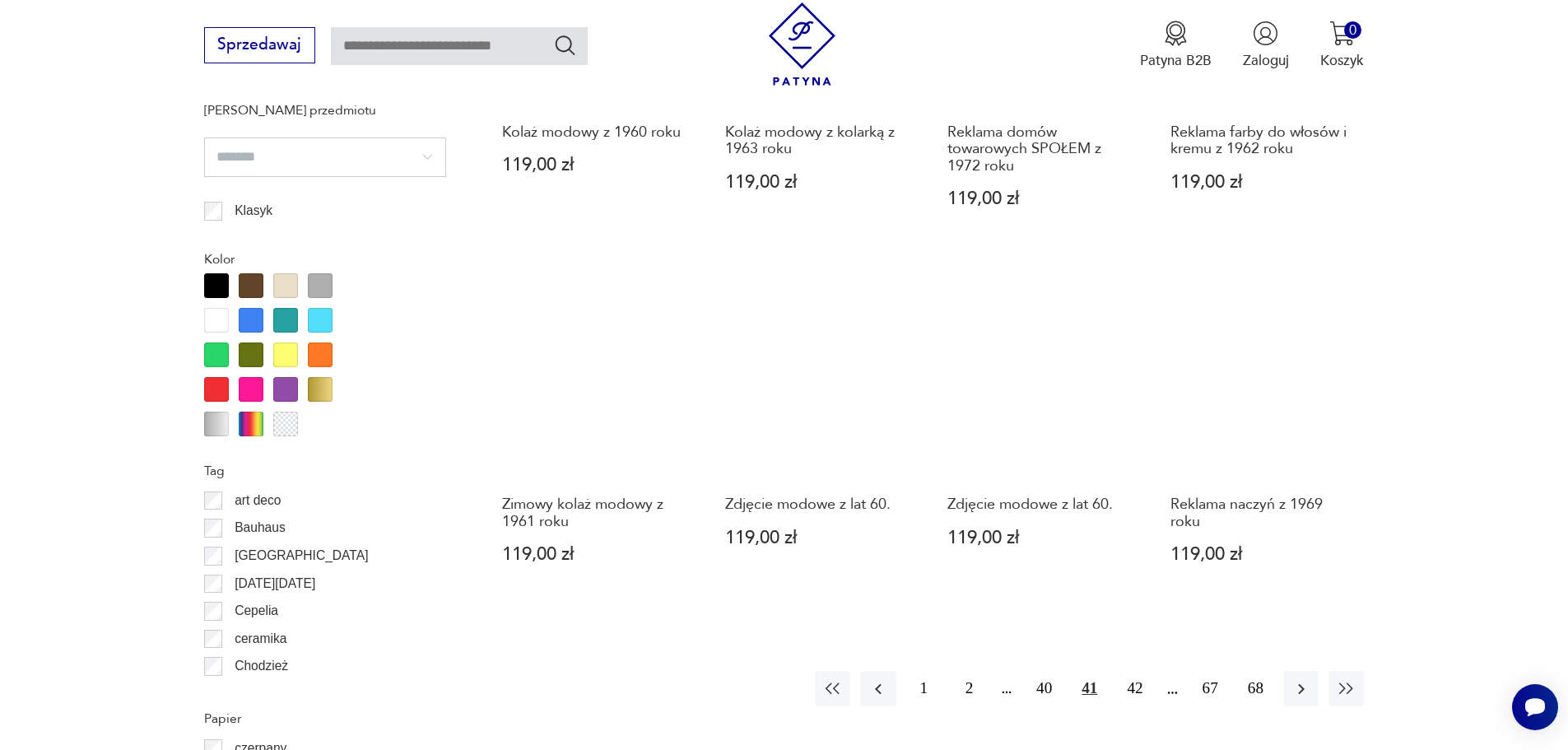
scroll to position [1642, 0]
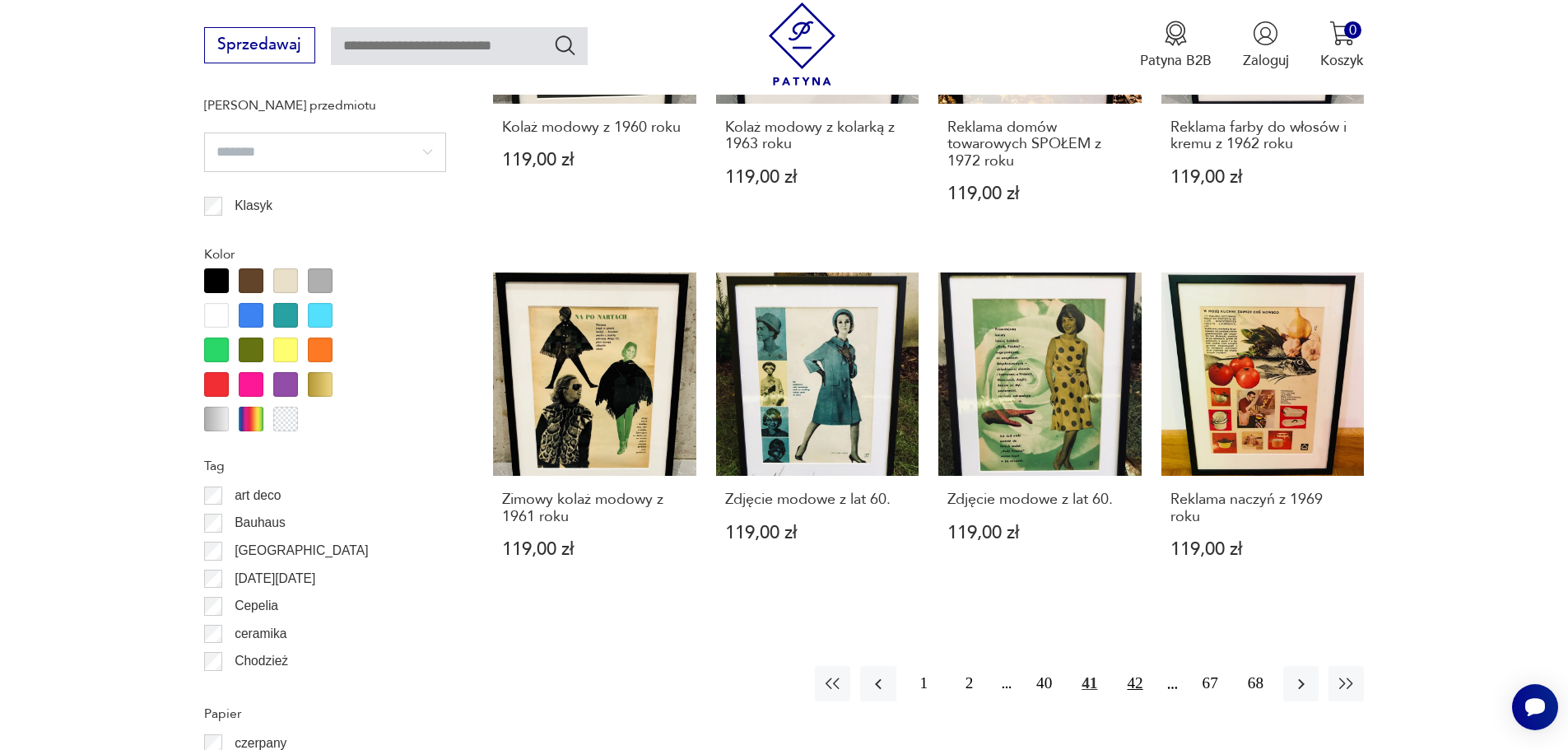
click at [1140, 691] on button "42" at bounding box center [1134, 684] width 35 height 35
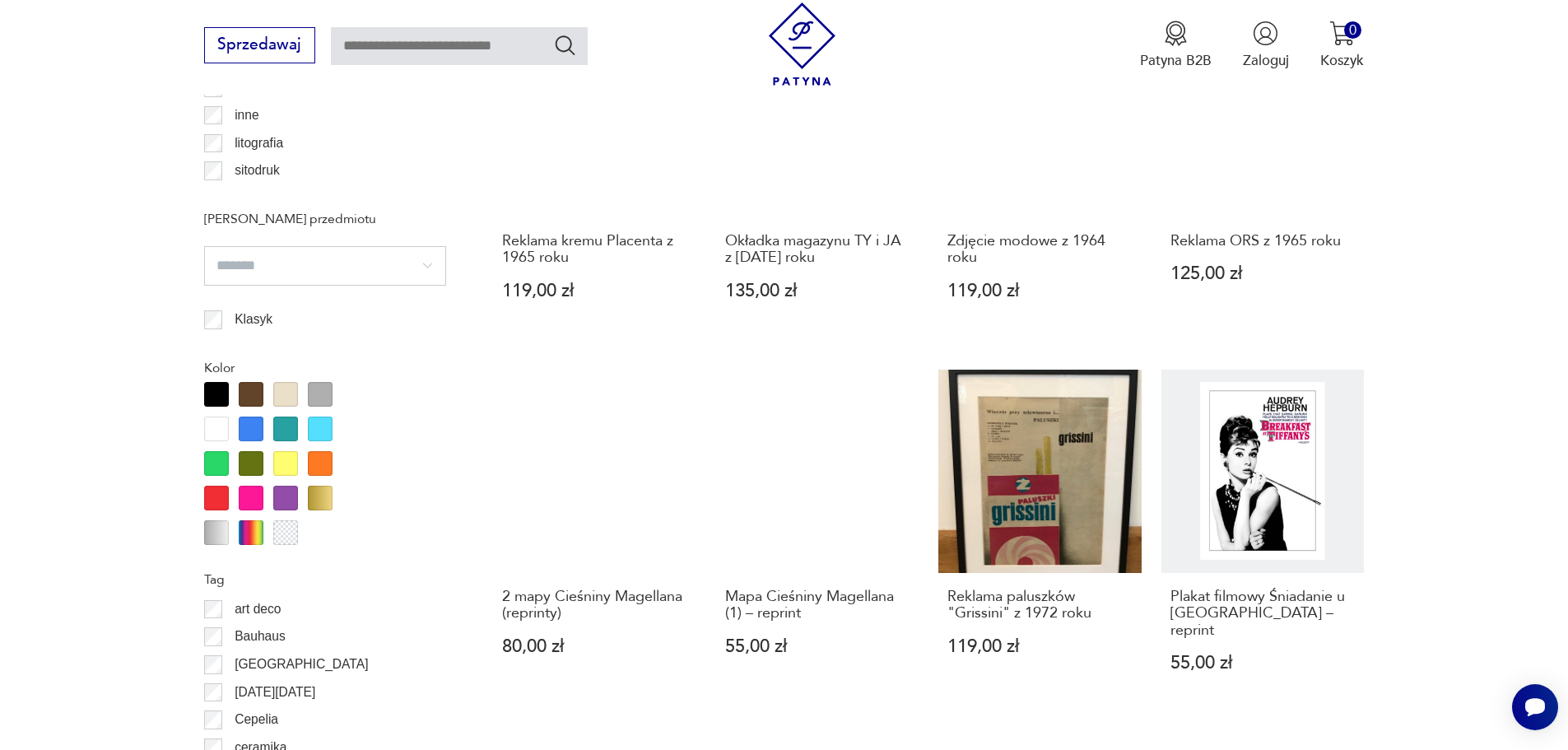
scroll to position [1642, 0]
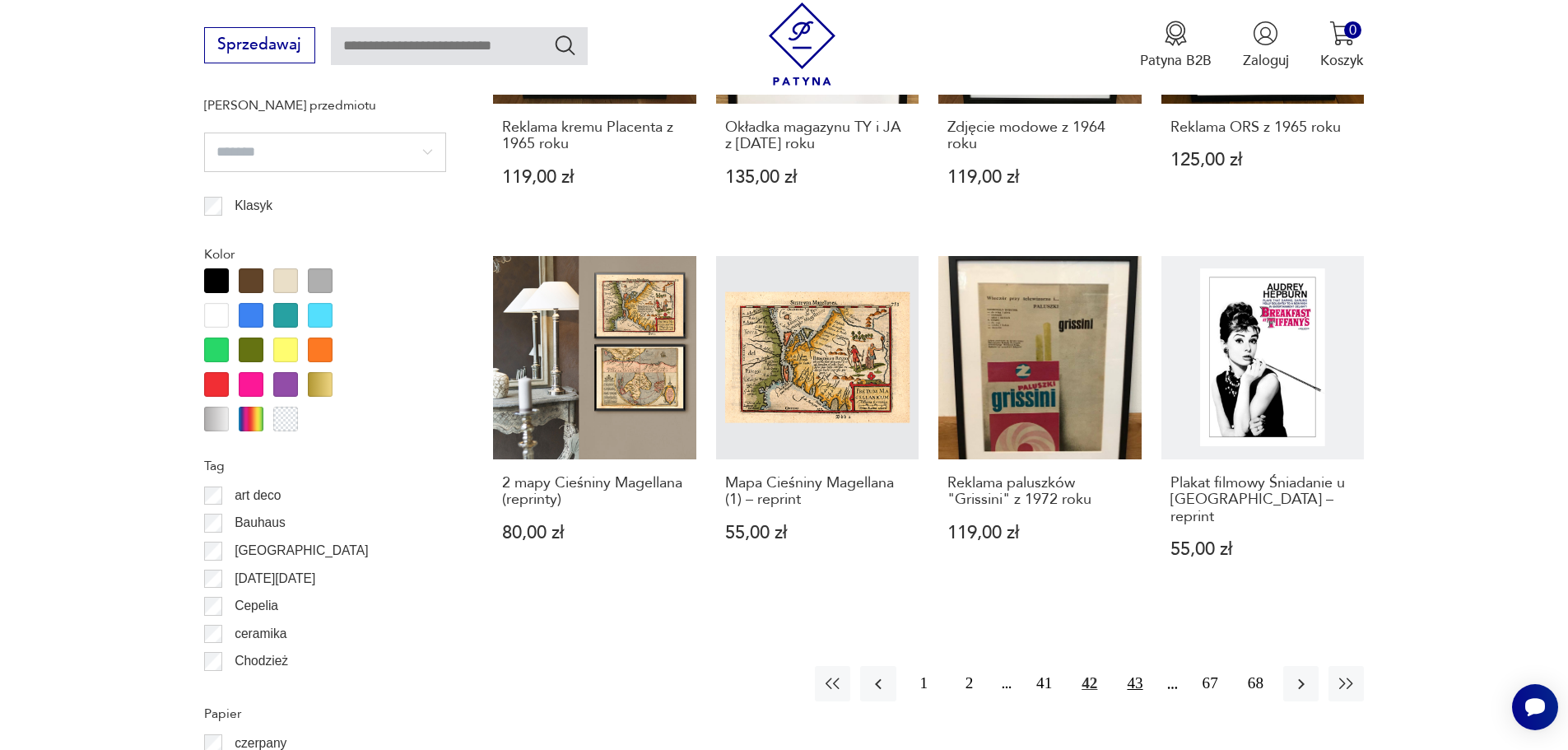
click at [1142, 667] on button "43" at bounding box center [1134, 684] width 35 height 35
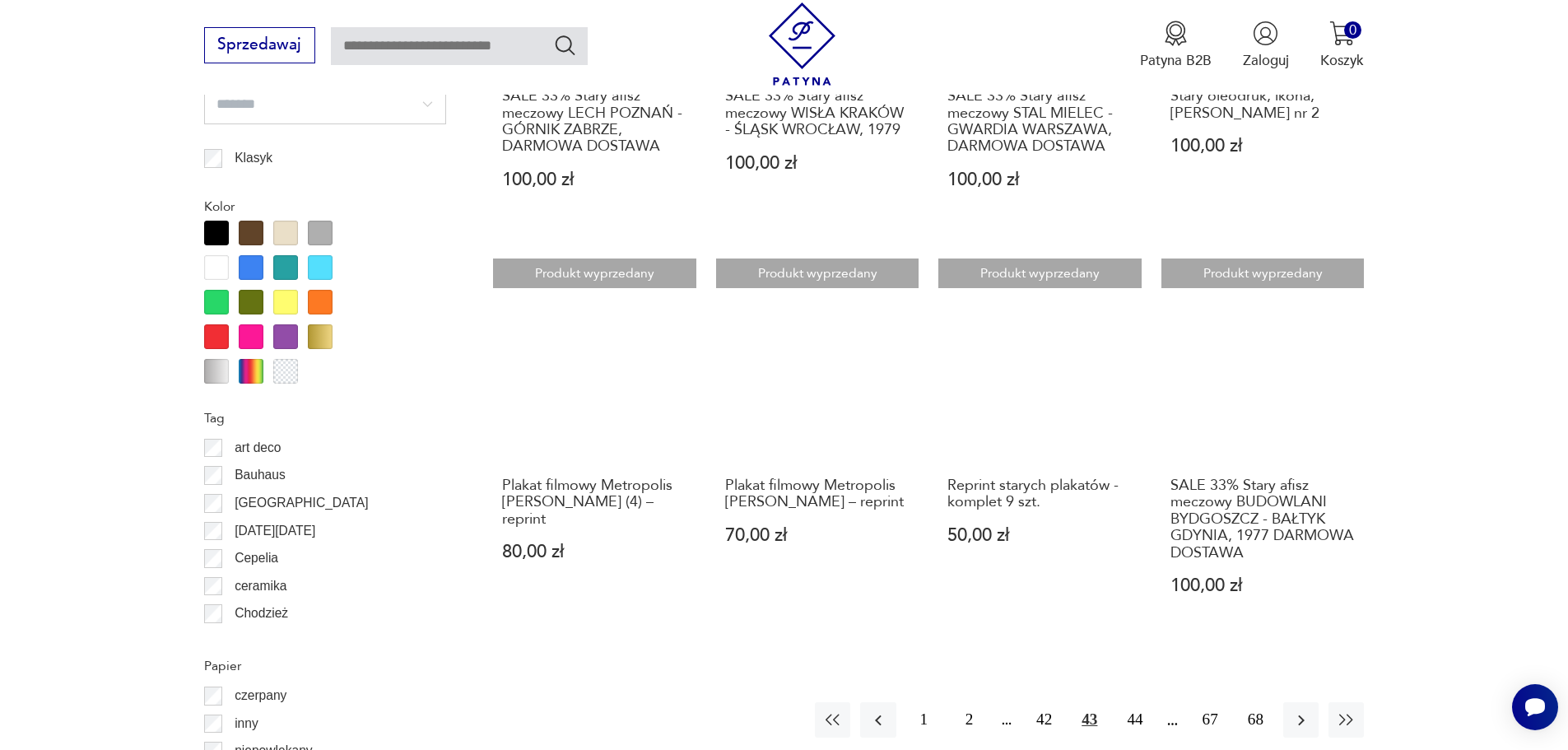
scroll to position [1724, 0]
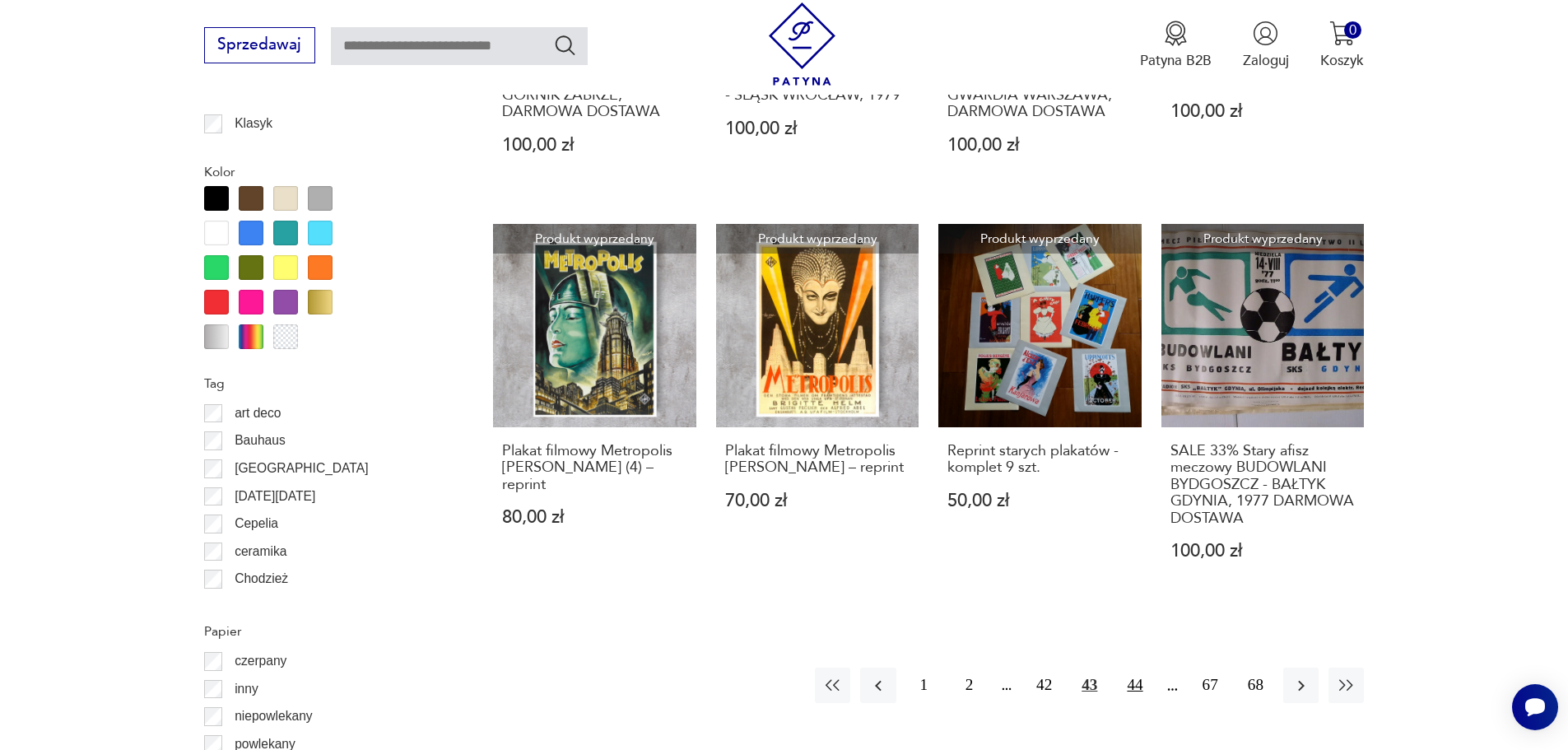
click at [1132, 669] on button "44" at bounding box center [1134, 685] width 35 height 35
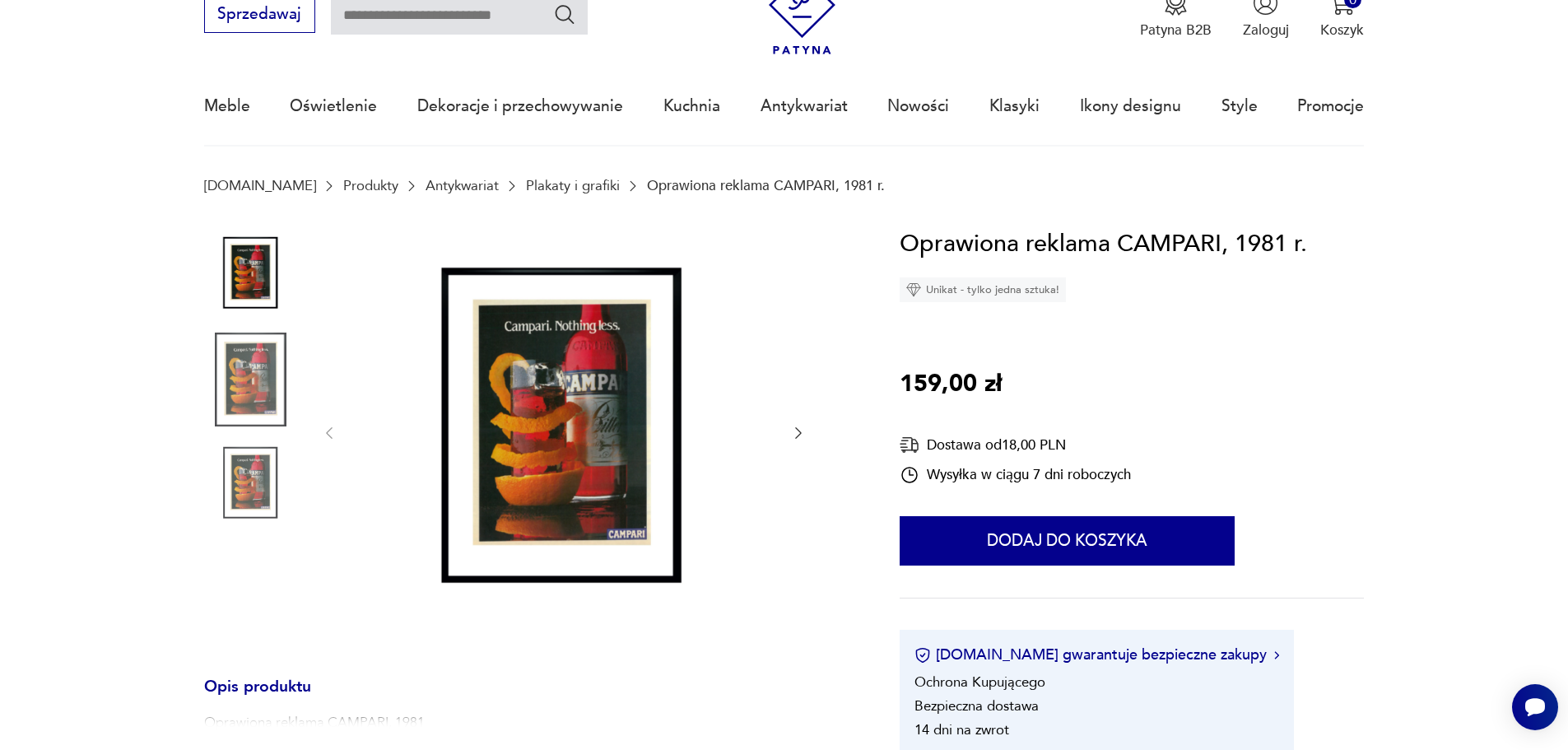
scroll to position [83, 0]
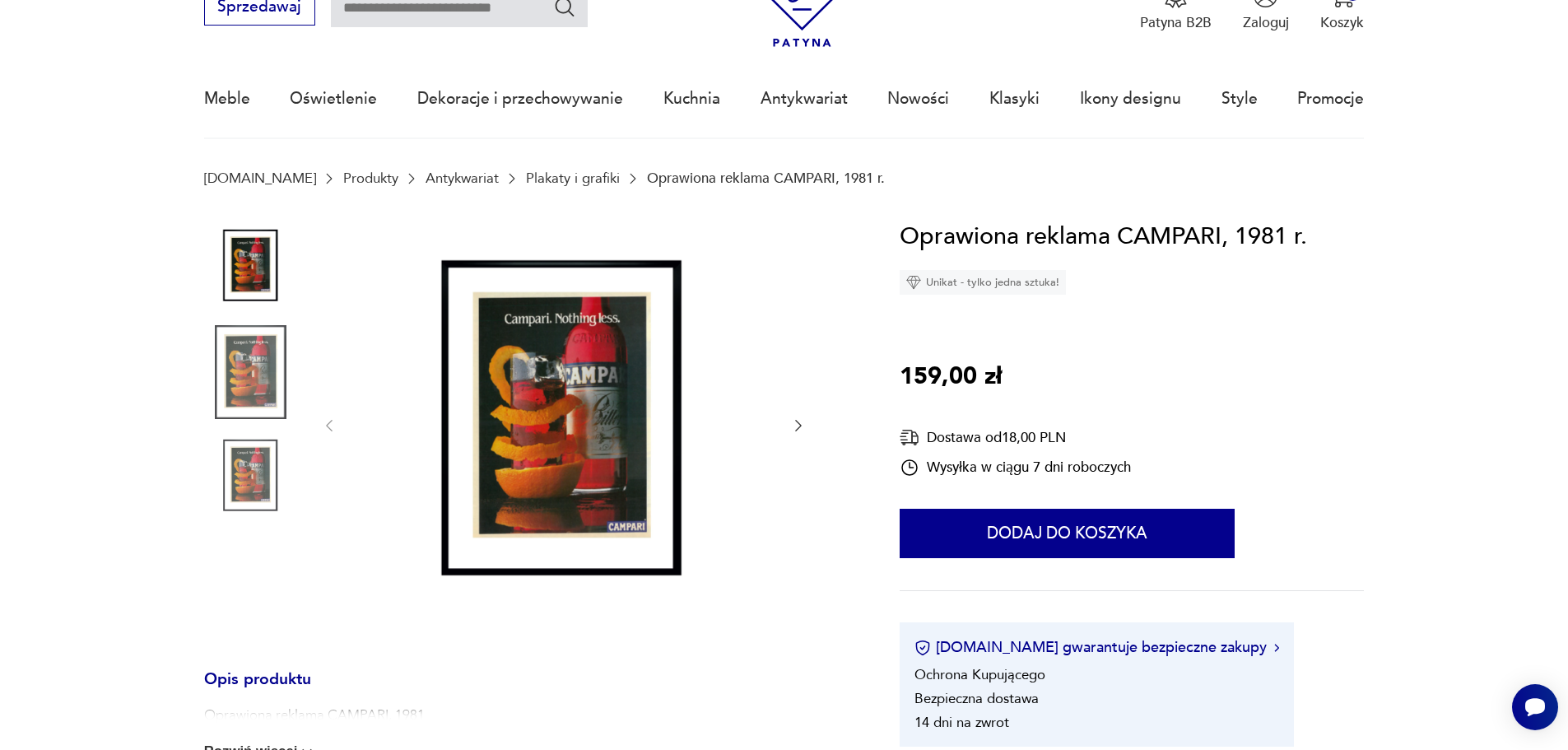
click at [265, 467] on img at bounding box center [251, 476] width 94 height 94
click at [268, 260] on img at bounding box center [251, 266] width 94 height 94
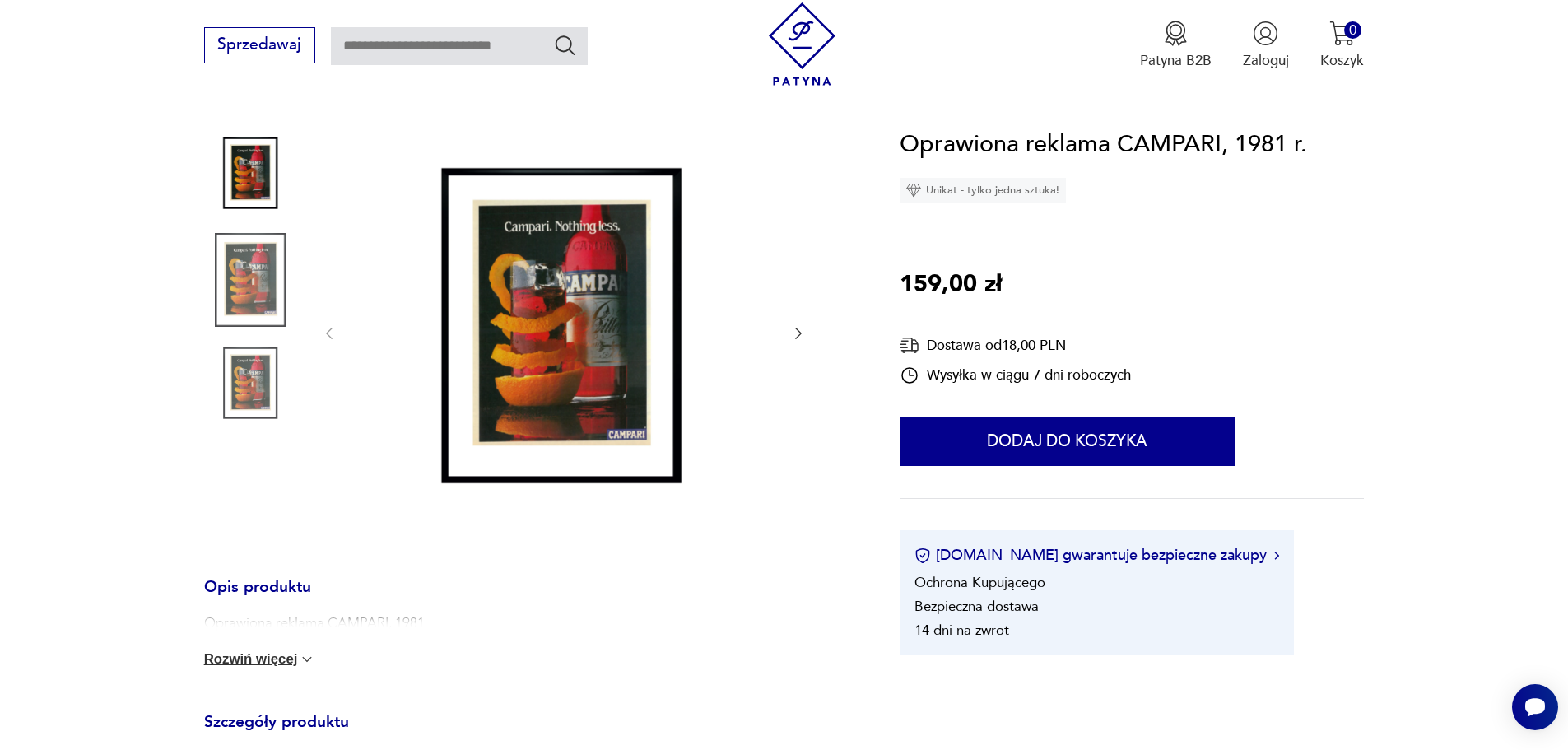
scroll to position [165, 0]
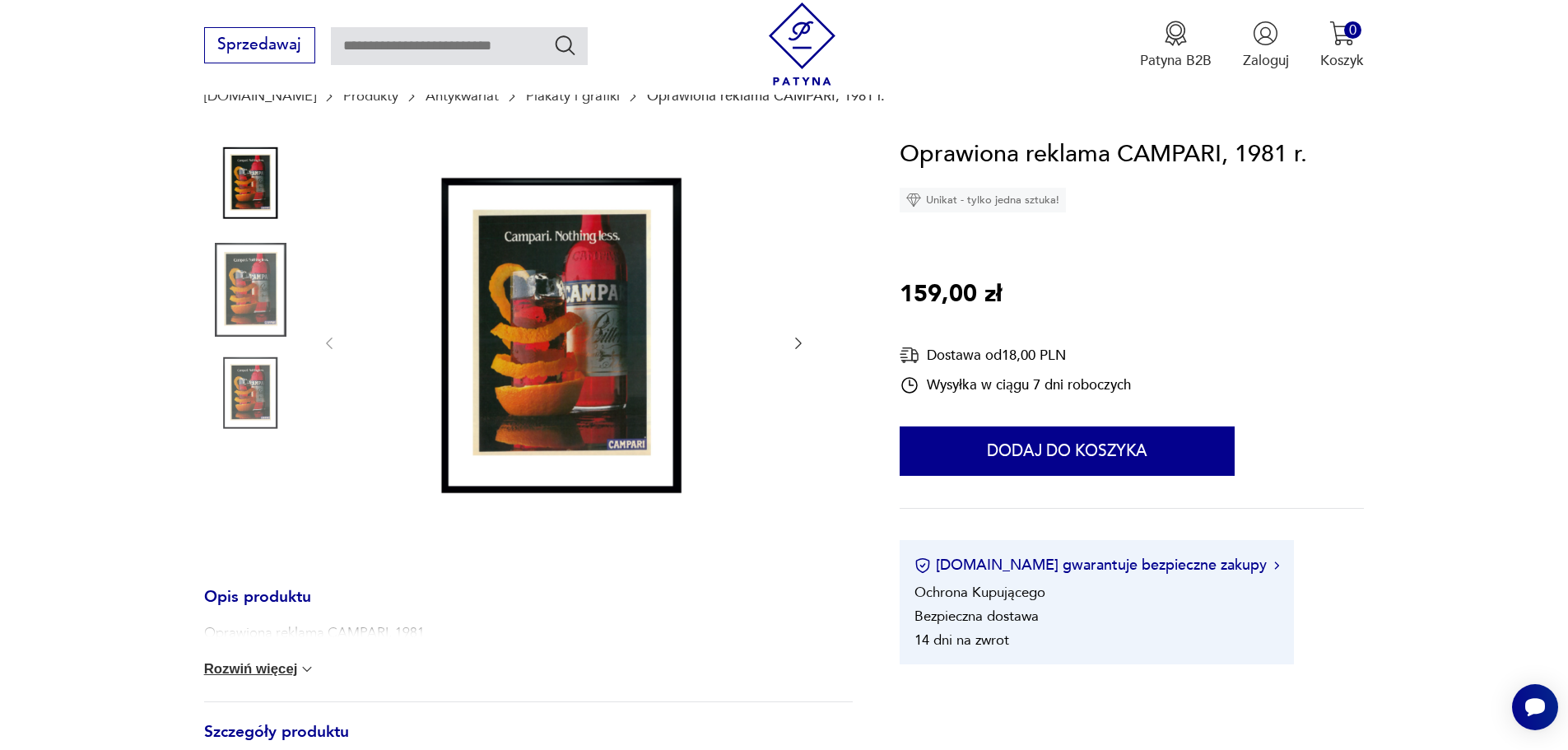
click at [241, 397] on img at bounding box center [251, 394] width 94 height 94
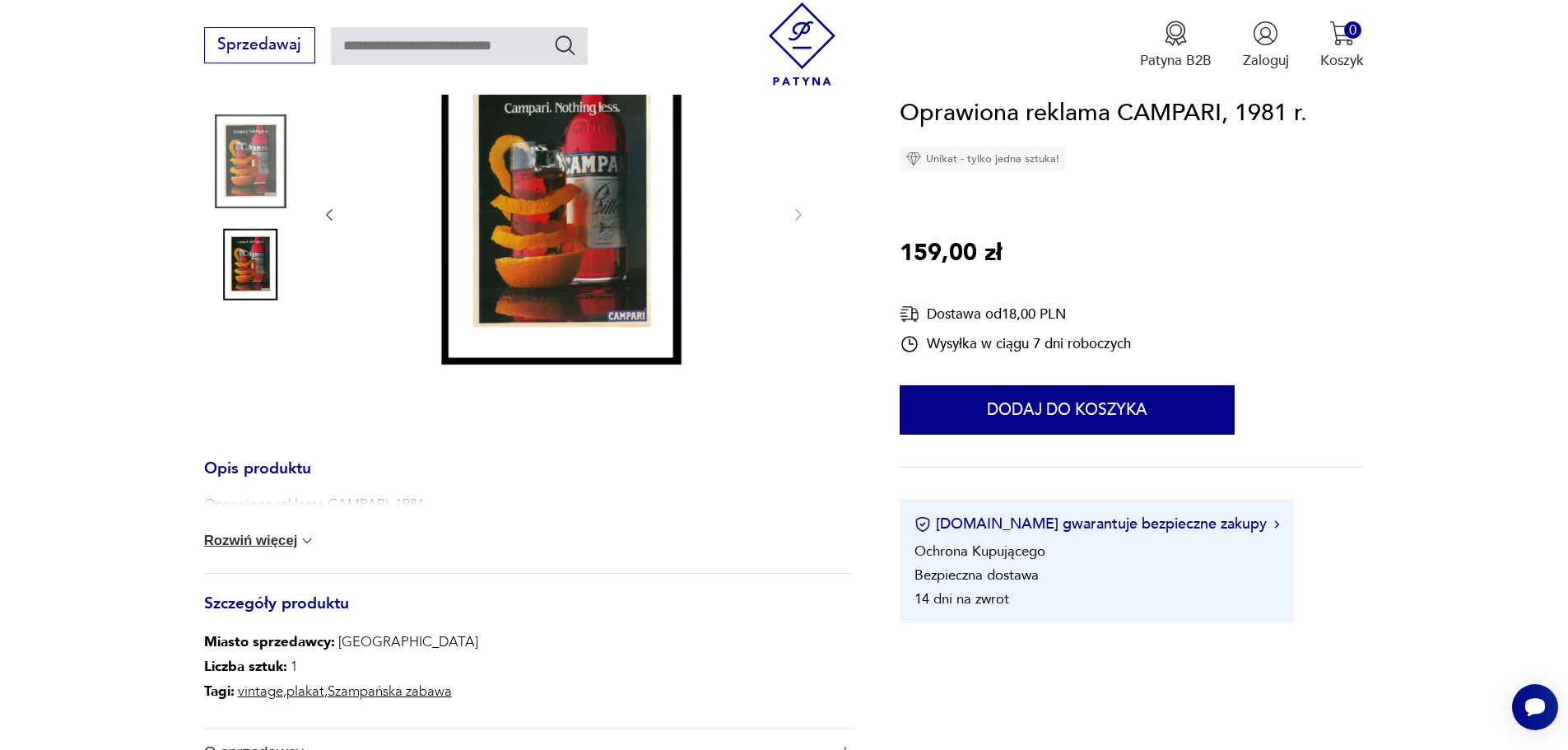
scroll to position [329, 0]
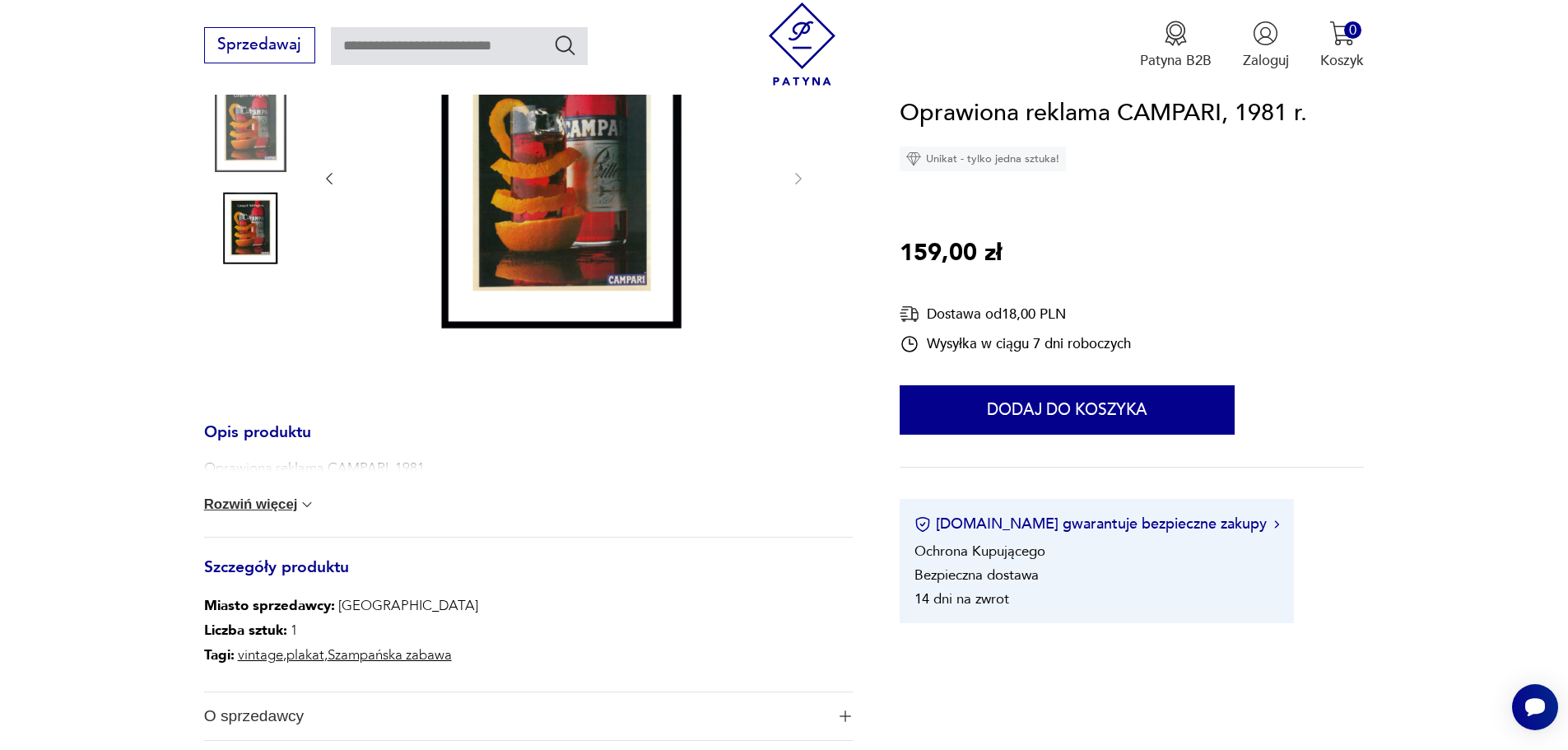
click at [270, 503] on button "Rozwiń więcej" at bounding box center [261, 504] width 112 height 17
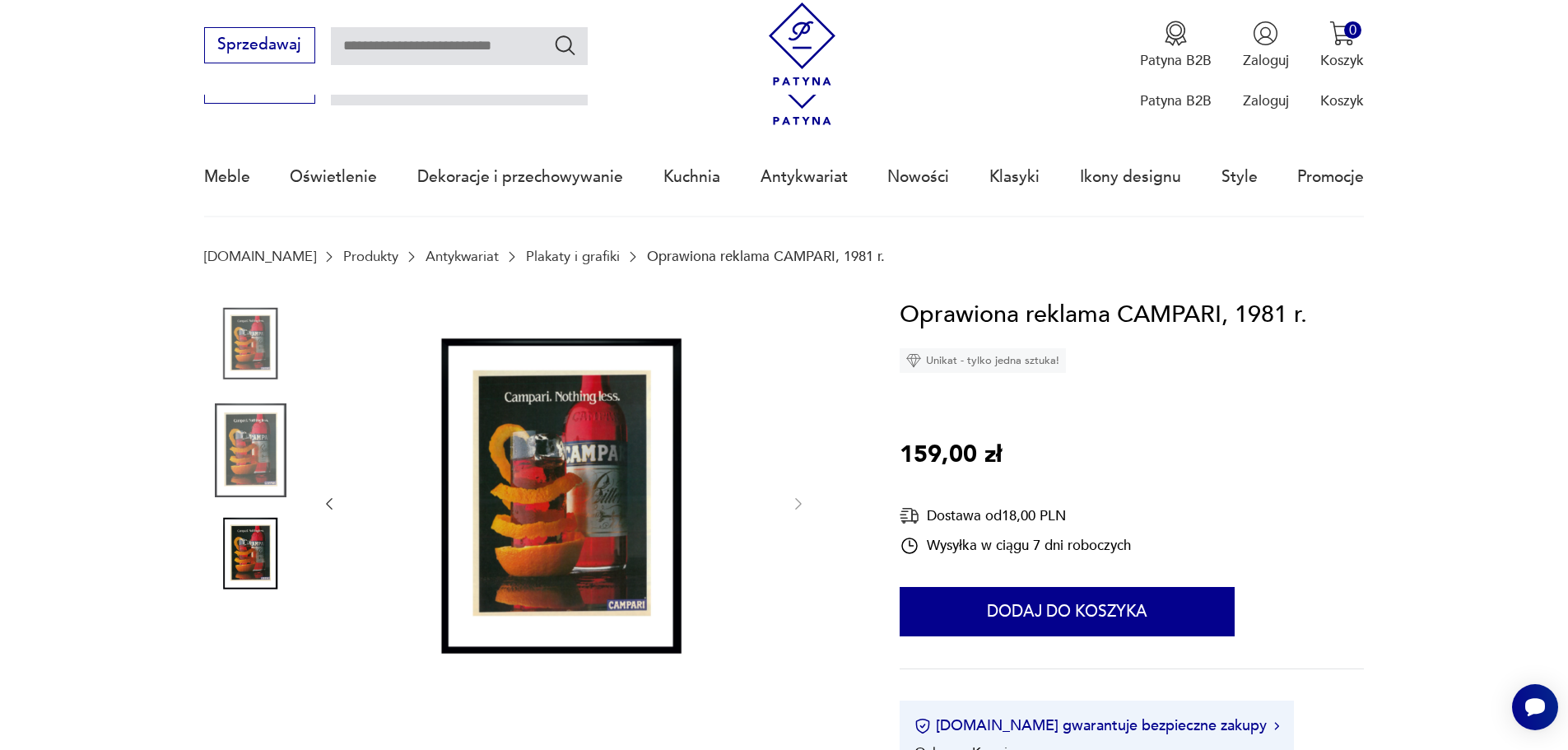
scroll to position [0, 0]
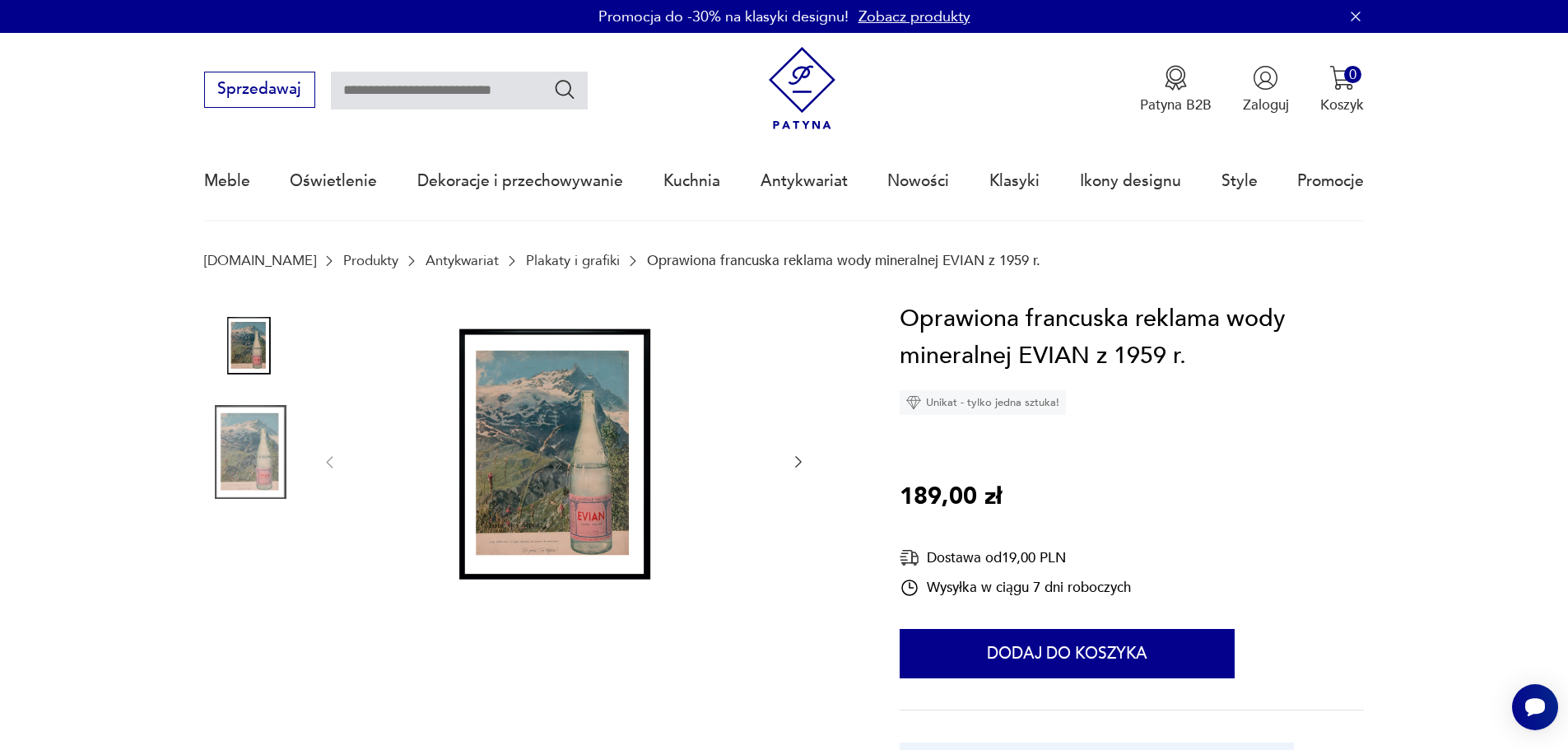
click at [546, 449] on img at bounding box center [565, 461] width 413 height 321
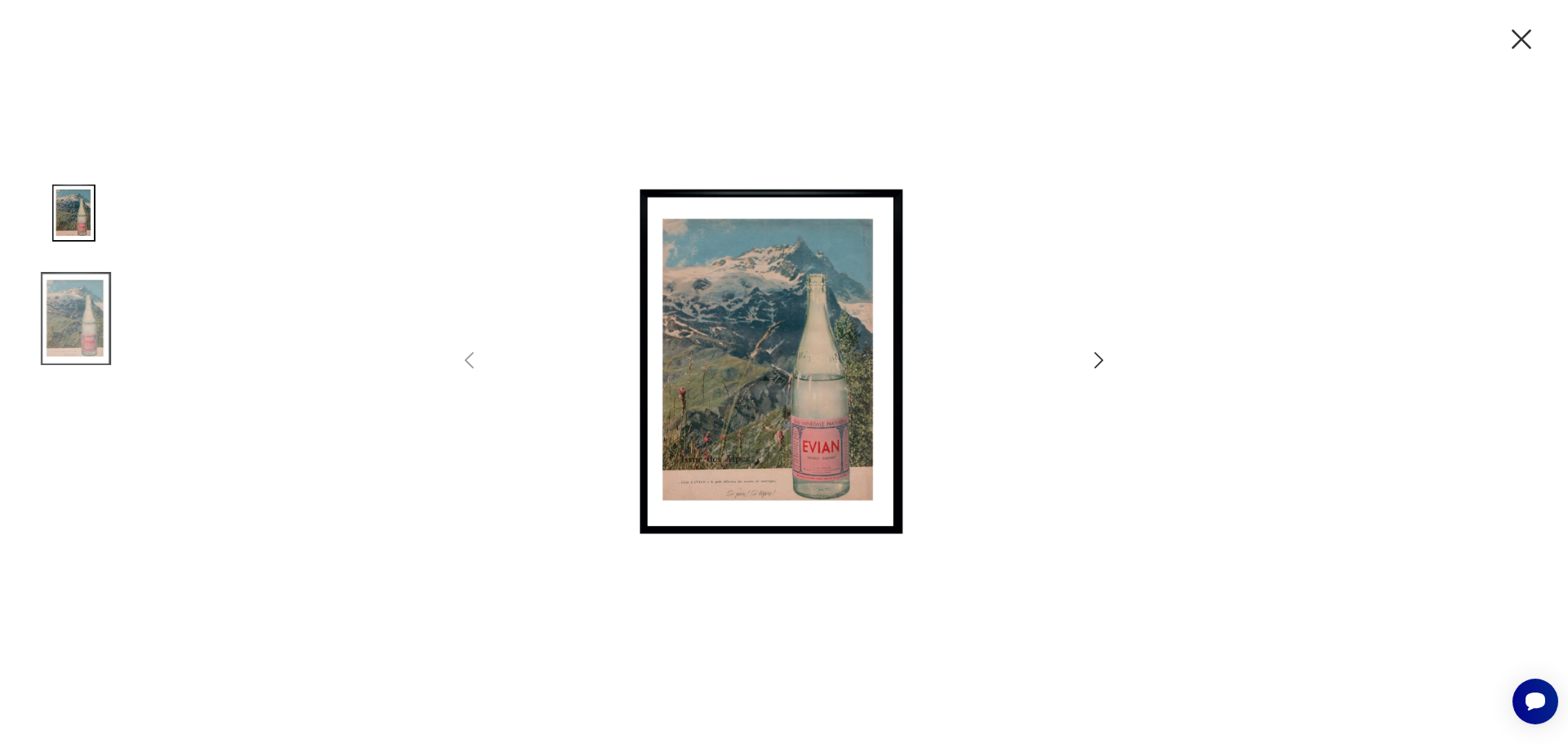
drag, startPoint x: 1524, startPoint y: 27, endPoint x: 1429, endPoint y: 4, distance: 97.7
click at [1524, 28] on icon "button" at bounding box center [1521, 38] width 34 height 34
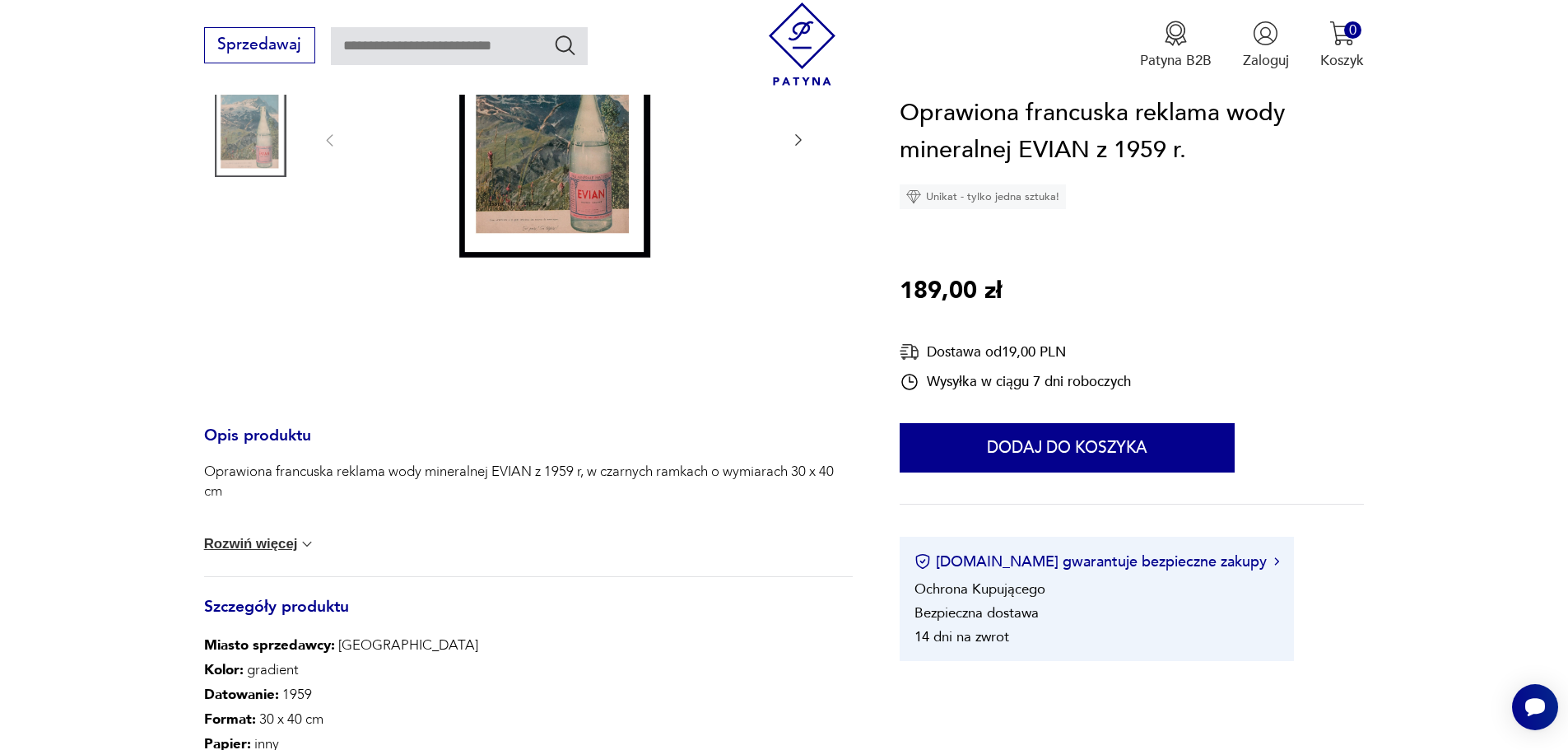
scroll to position [329, 0]
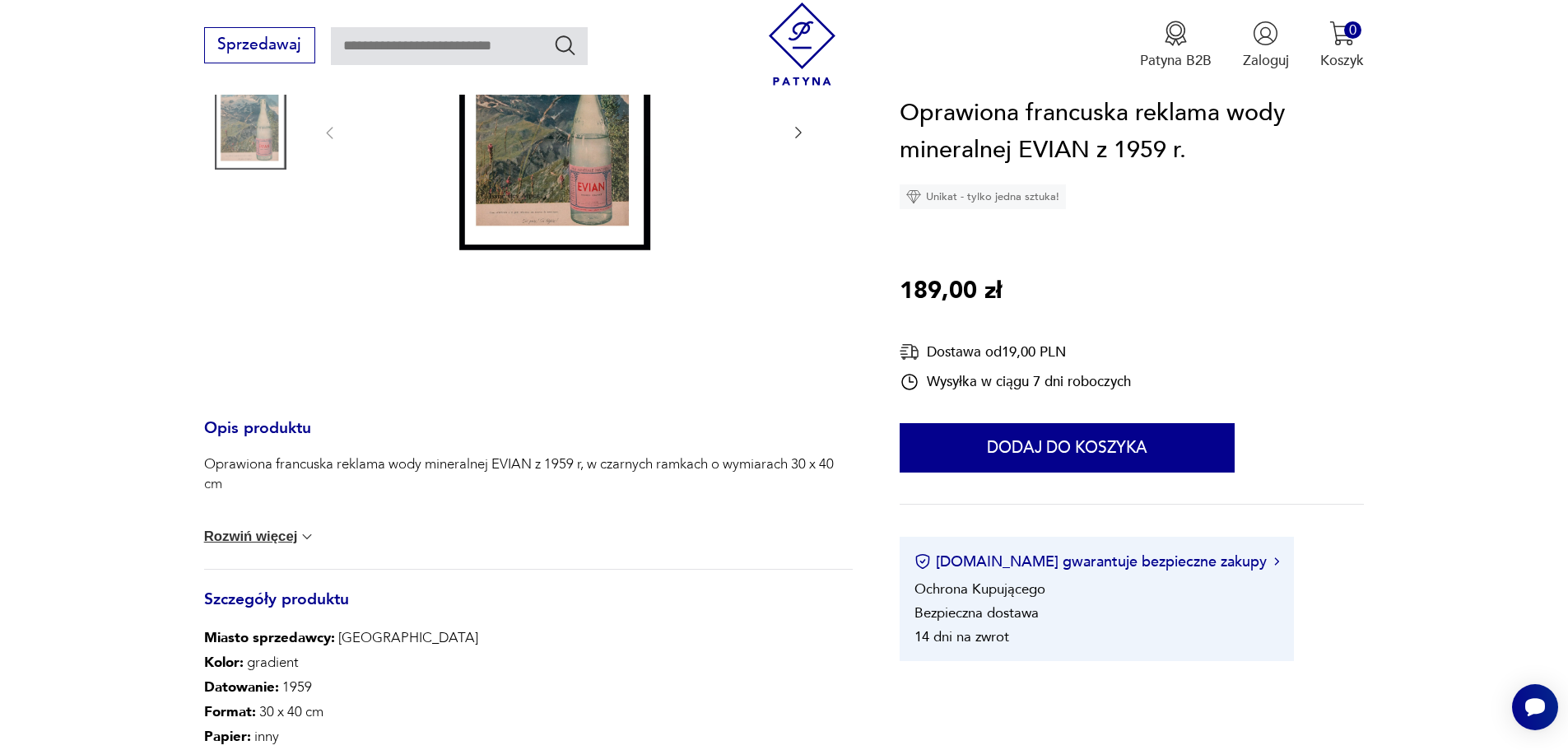
click at [255, 534] on button "Rozwiń więcej" at bounding box center [261, 537] width 112 height 17
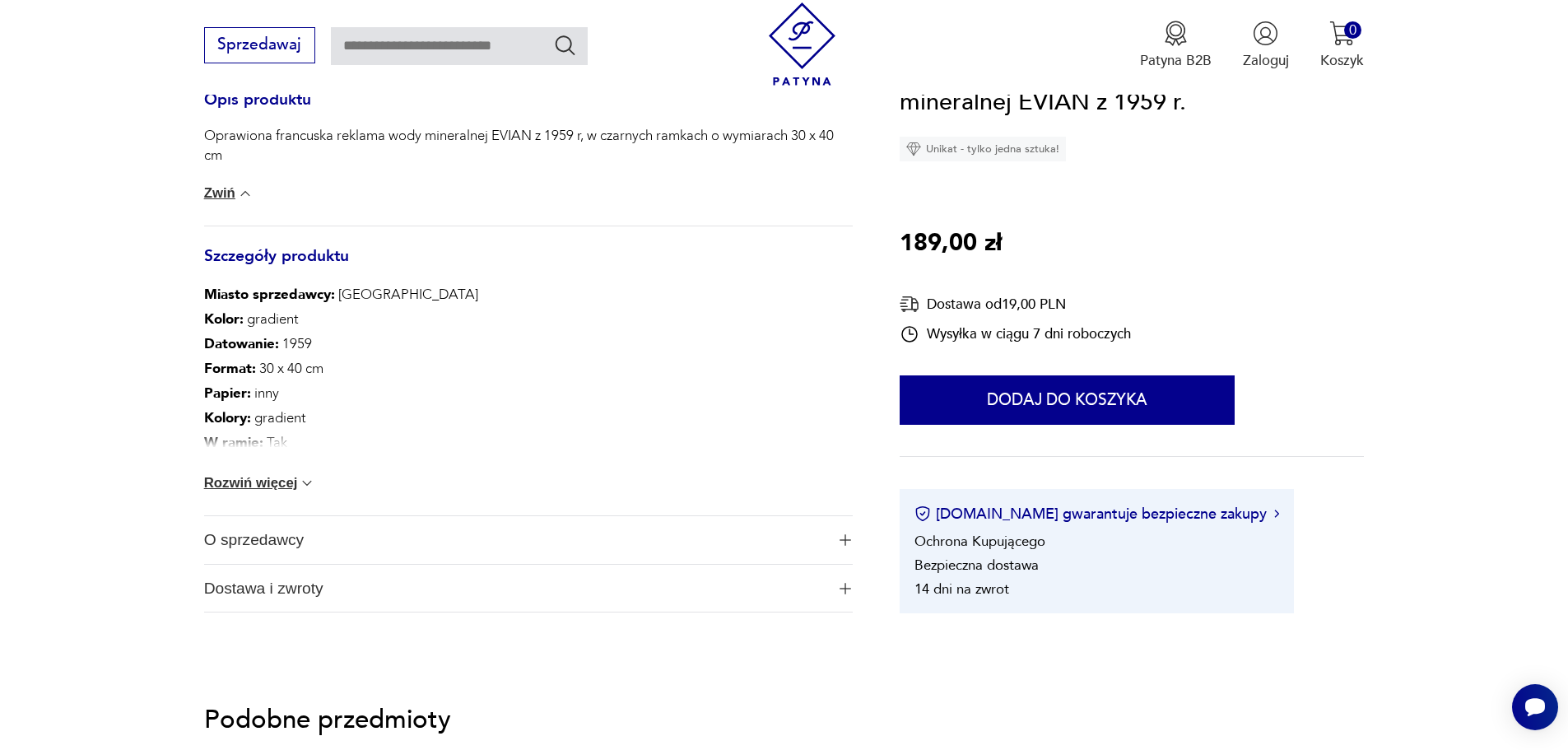
scroll to position [659, 0]
click at [267, 483] on button "Rozwiń więcej" at bounding box center [261, 482] width 112 height 17
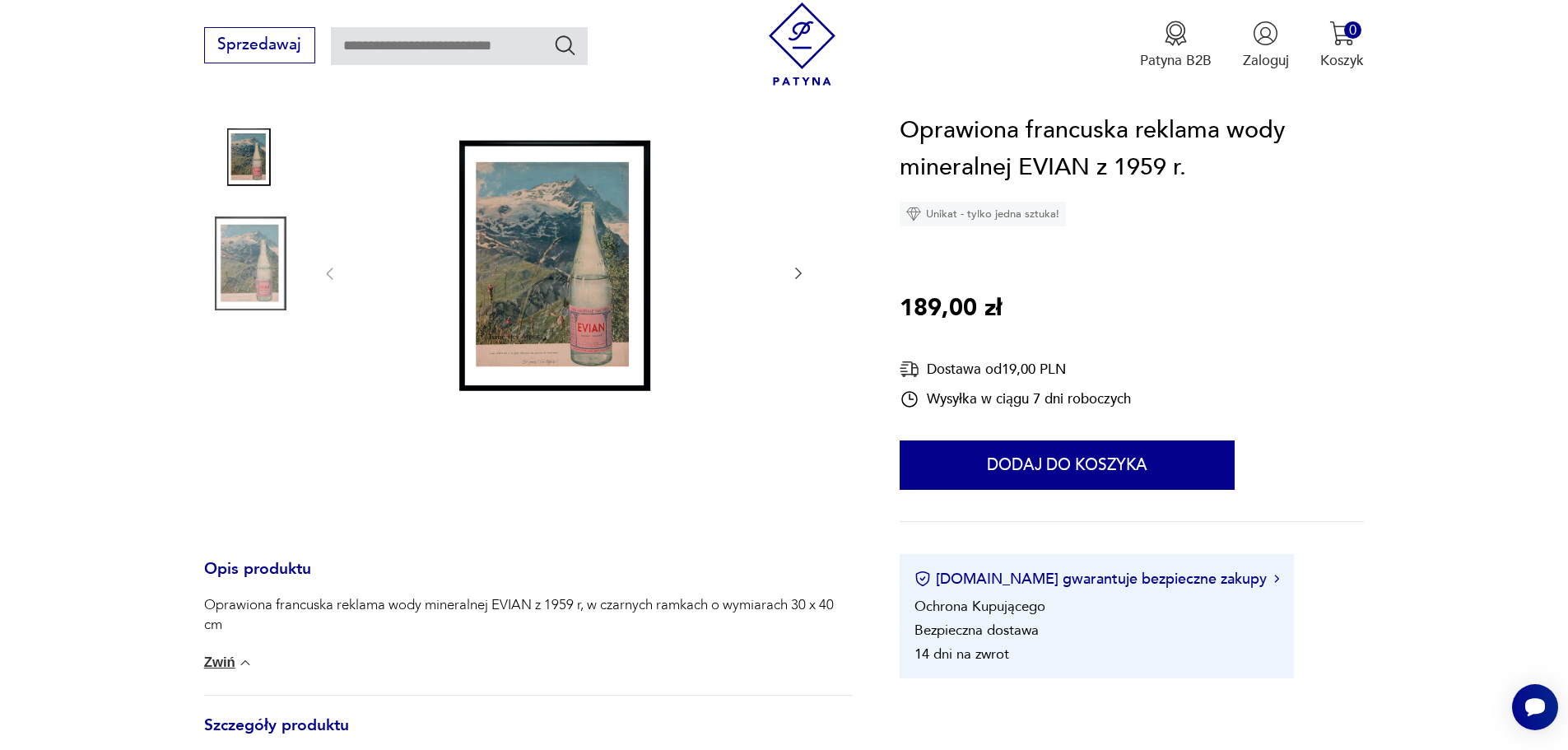
scroll to position [0, 0]
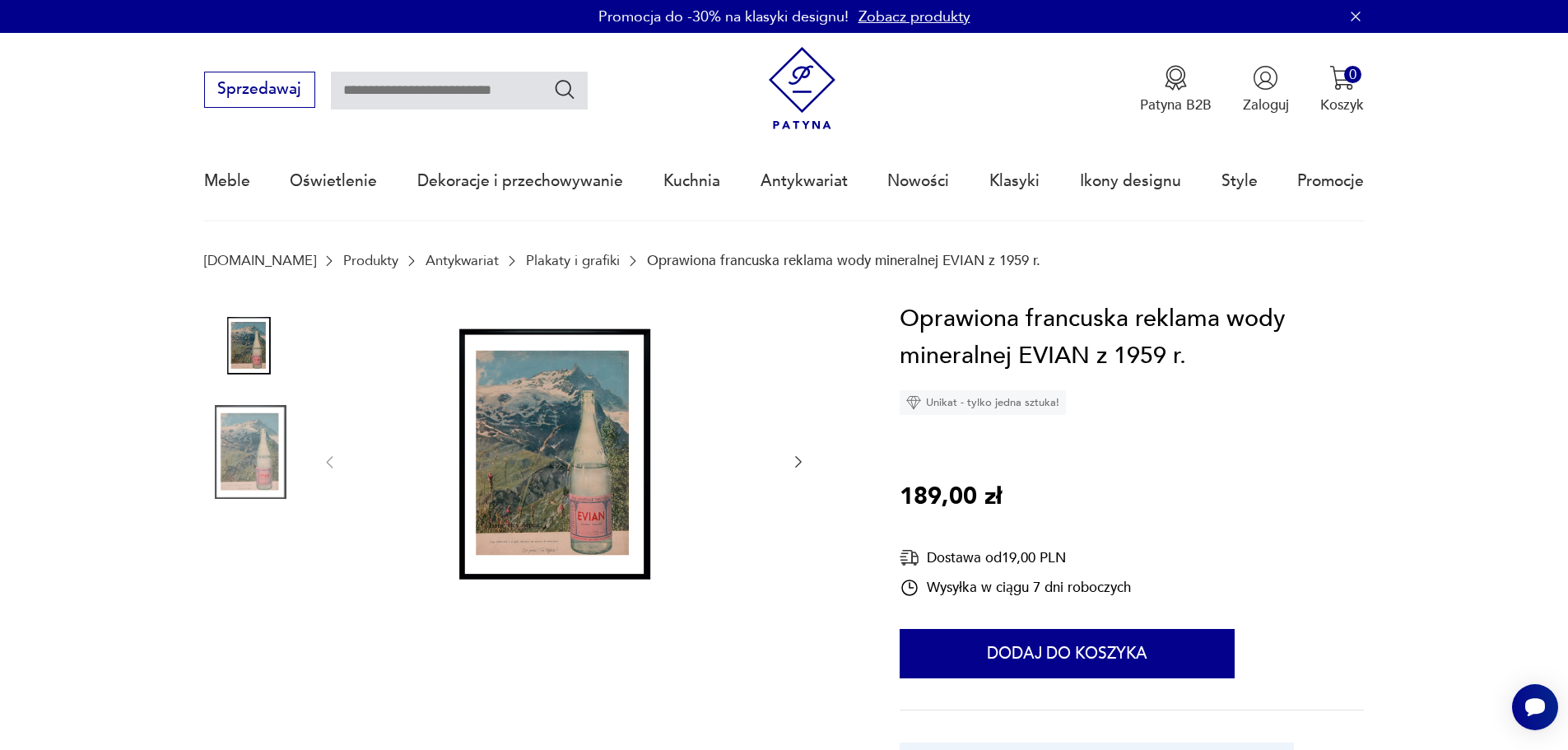
click at [560, 499] on img at bounding box center [565, 461] width 413 height 321
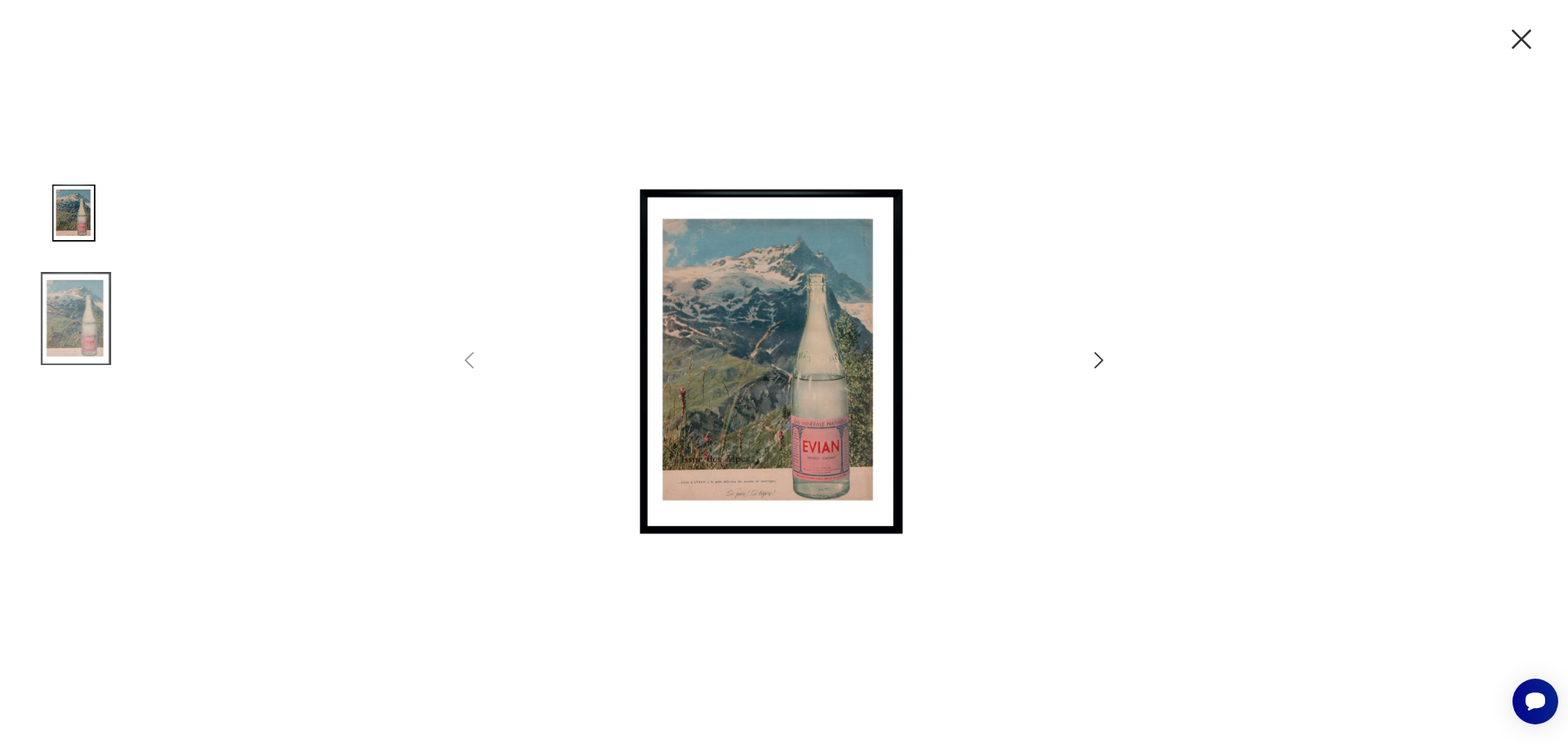
click at [750, 406] on img at bounding box center [784, 370] width 567 height 596
click at [64, 220] on img at bounding box center [76, 214] width 93 height 93
click at [95, 302] on img at bounding box center [76, 318] width 93 height 93
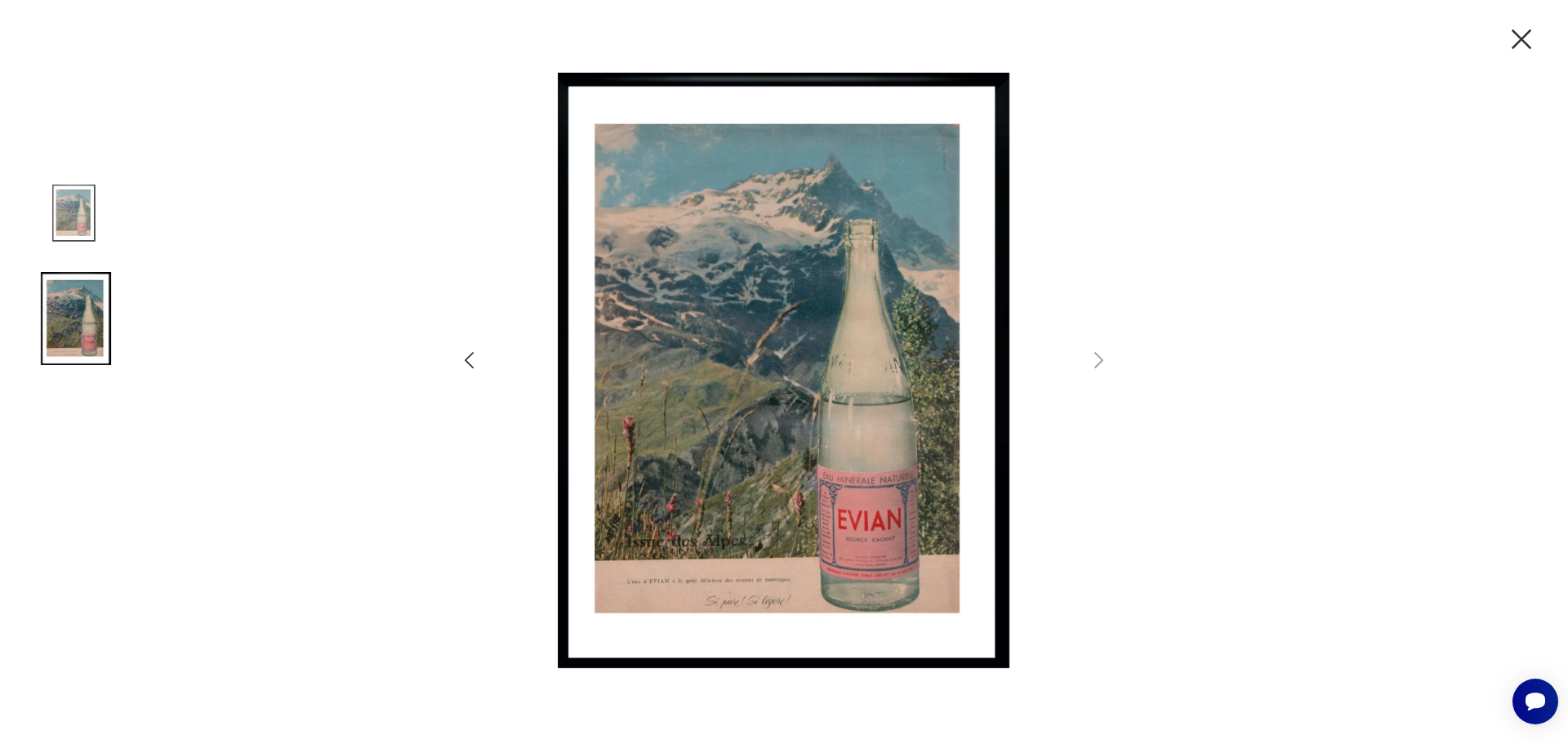
click at [1517, 46] on icon "button" at bounding box center [1521, 38] width 34 height 34
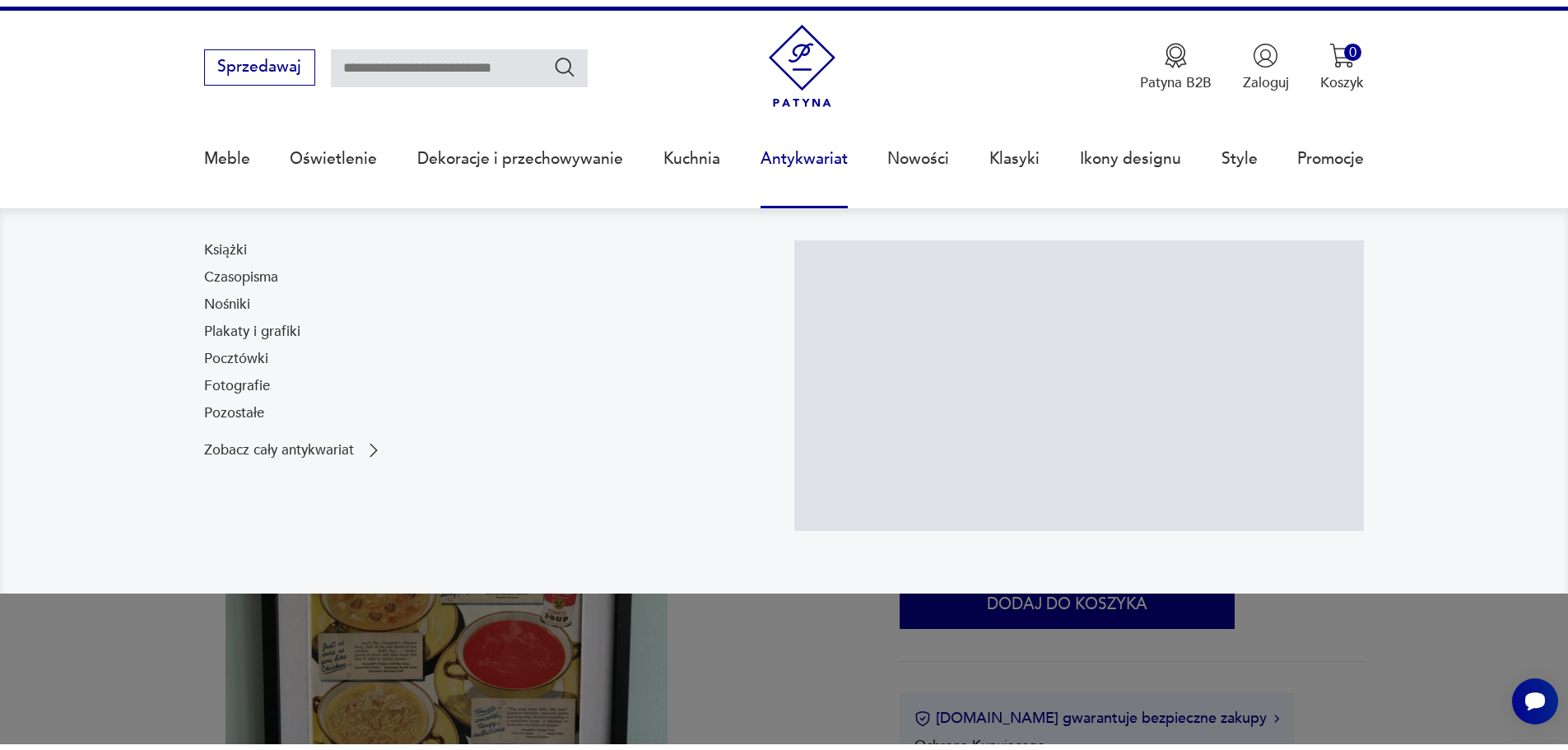
scroll to position [247, 0]
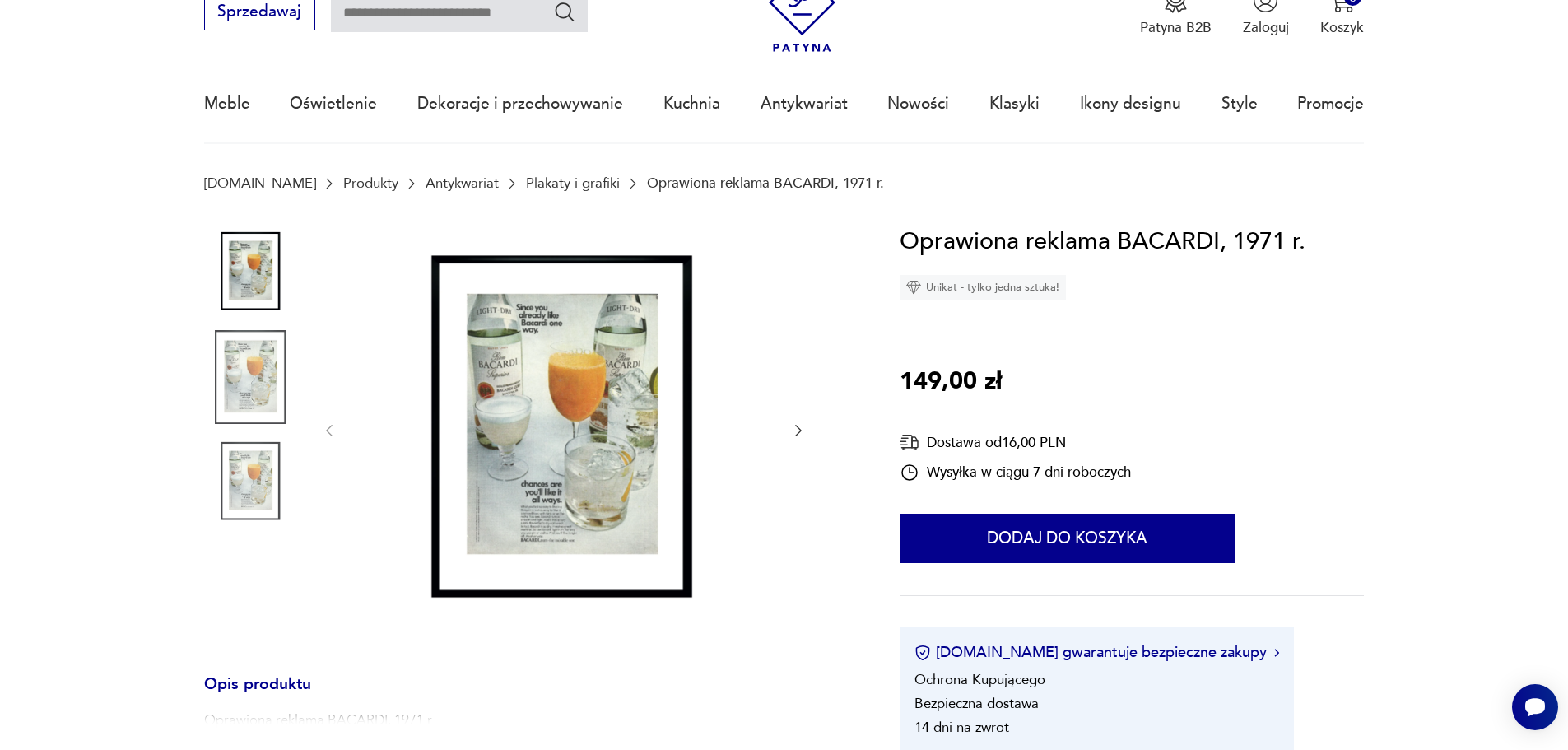
scroll to position [83, 0]
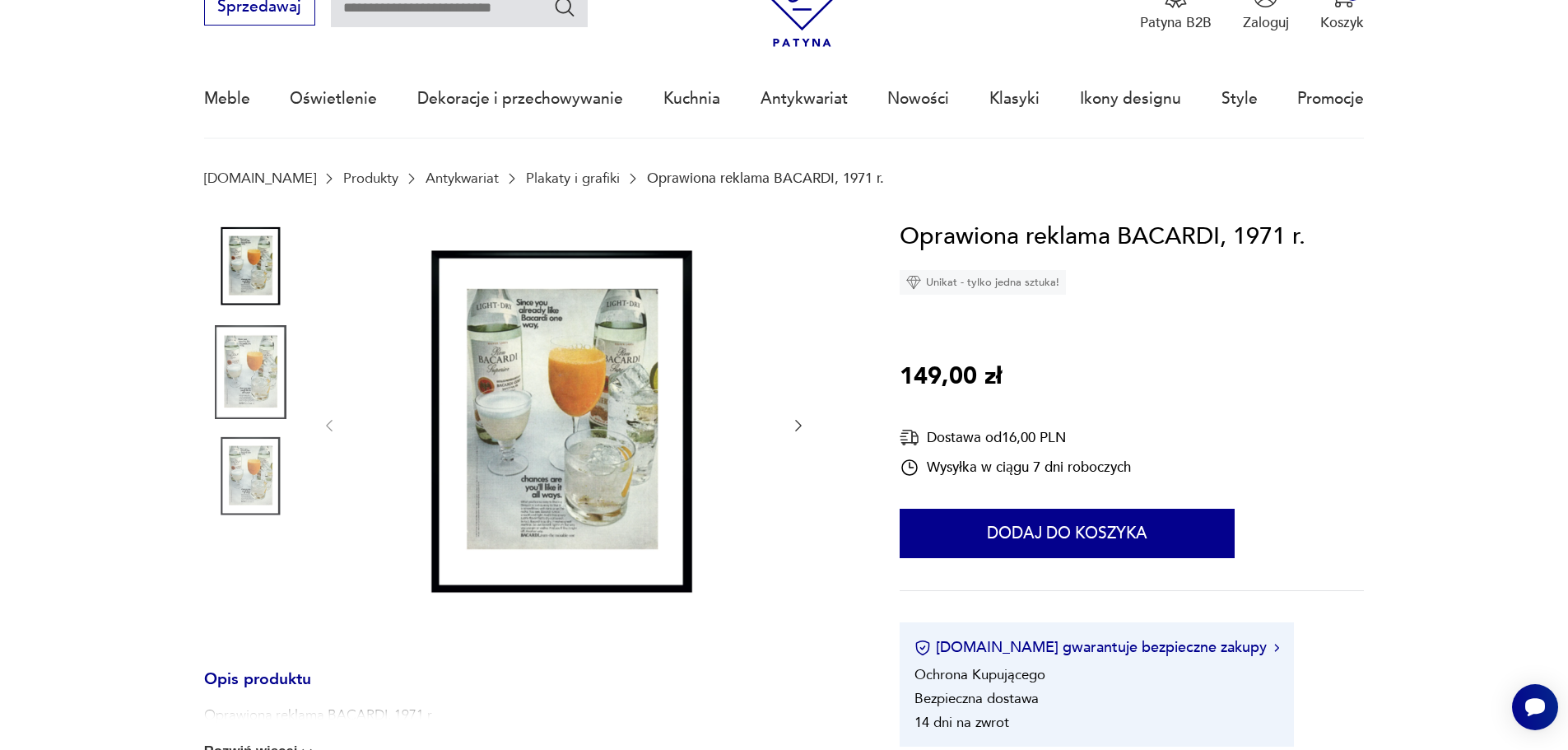
click at [266, 372] on img at bounding box center [251, 371] width 94 height 94
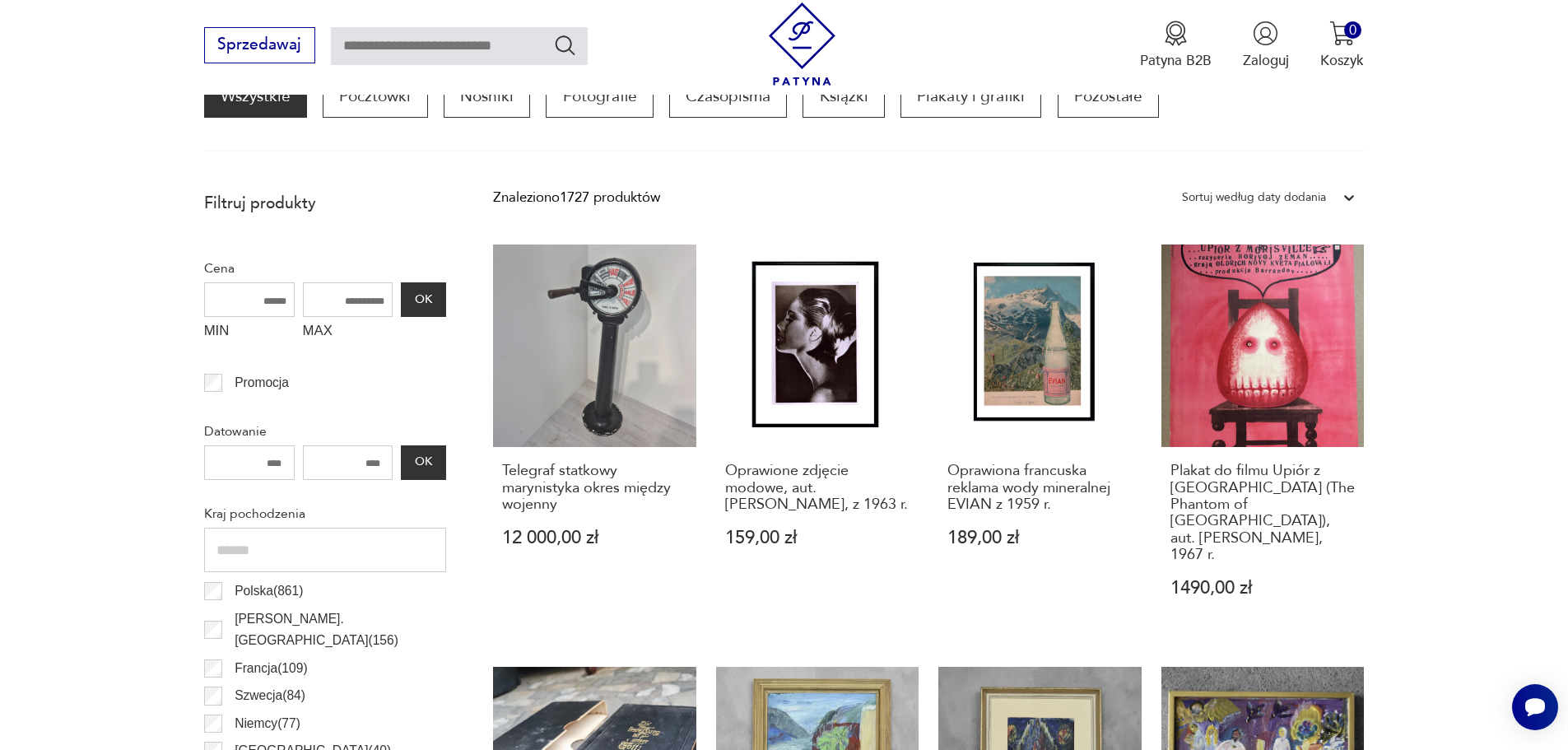
scroll to position [547, 0]
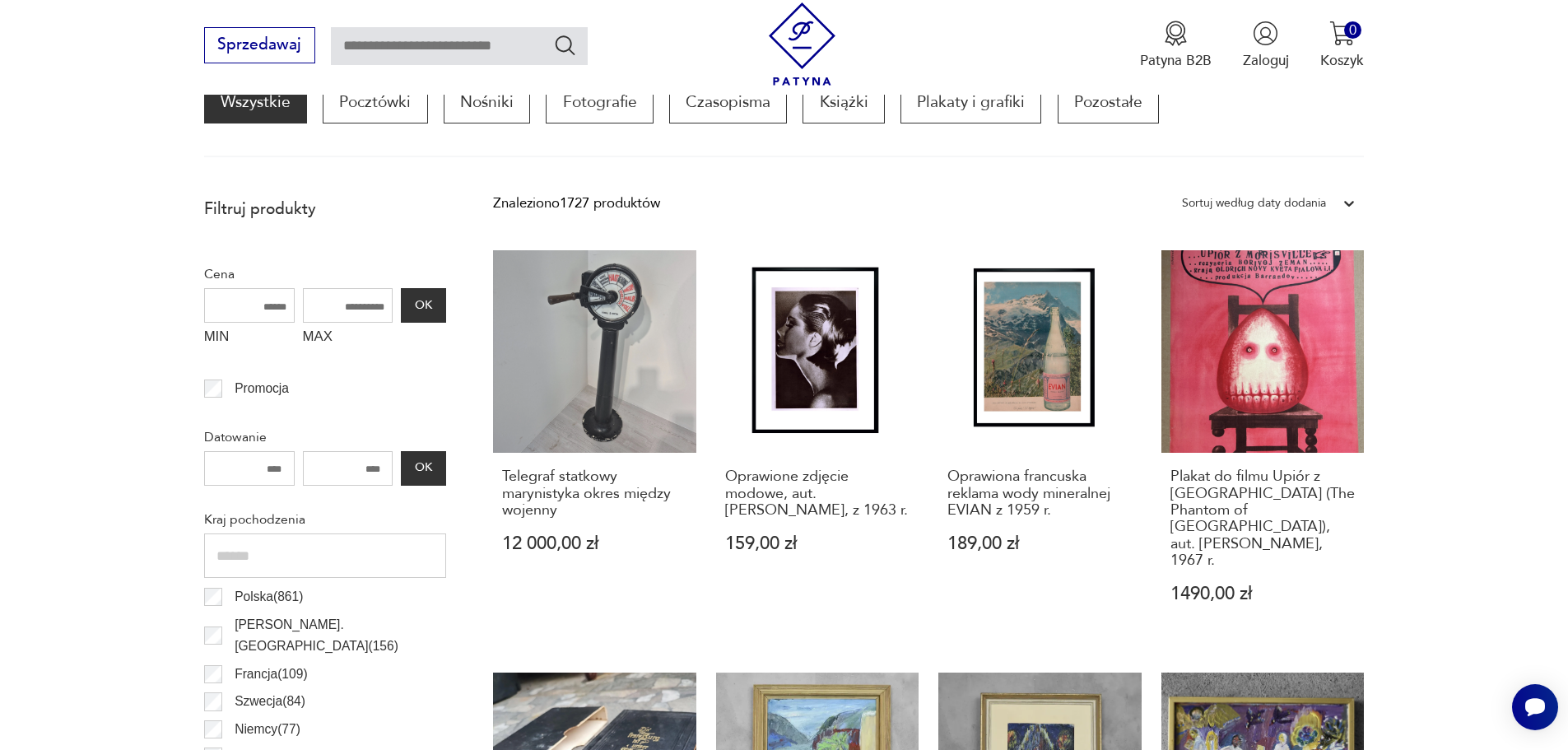
click at [1281, 201] on div "Sortuj według daty dodania" at bounding box center [1254, 203] width 144 height 21
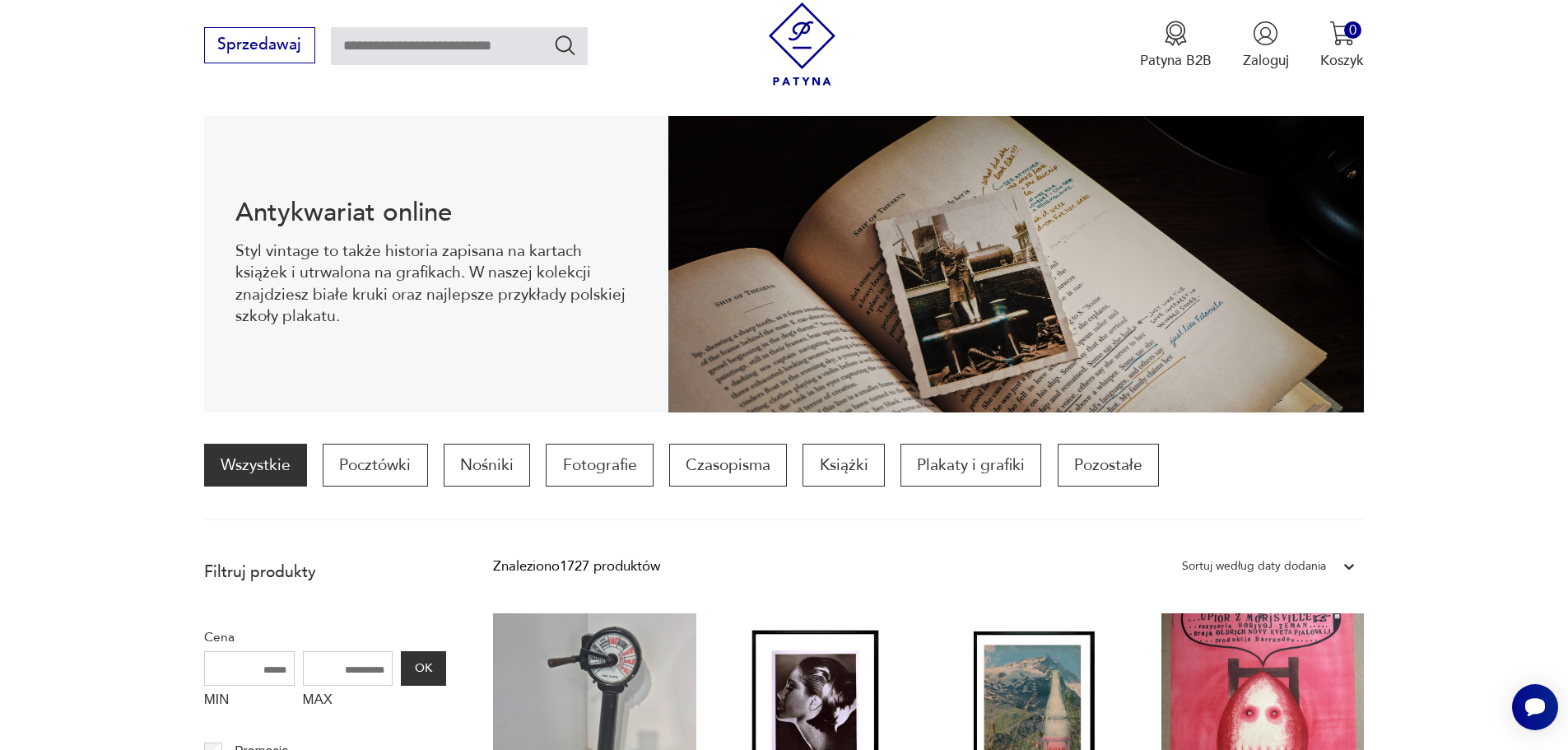
scroll to position [0, 0]
